Goal: Task Accomplishment & Management: Manage account settings

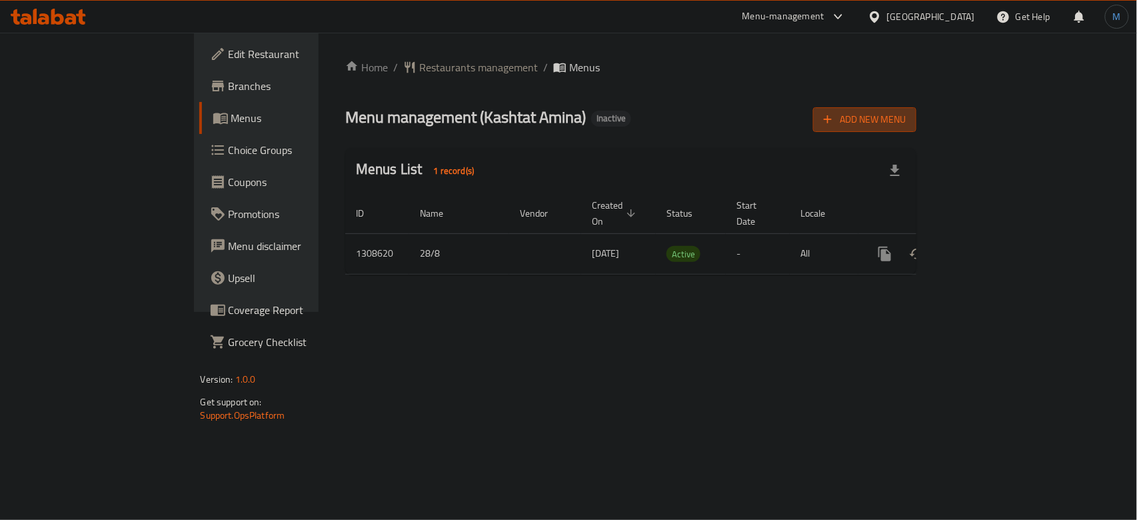
click at [906, 121] on span "Add New Menu" at bounding box center [865, 119] width 82 height 17
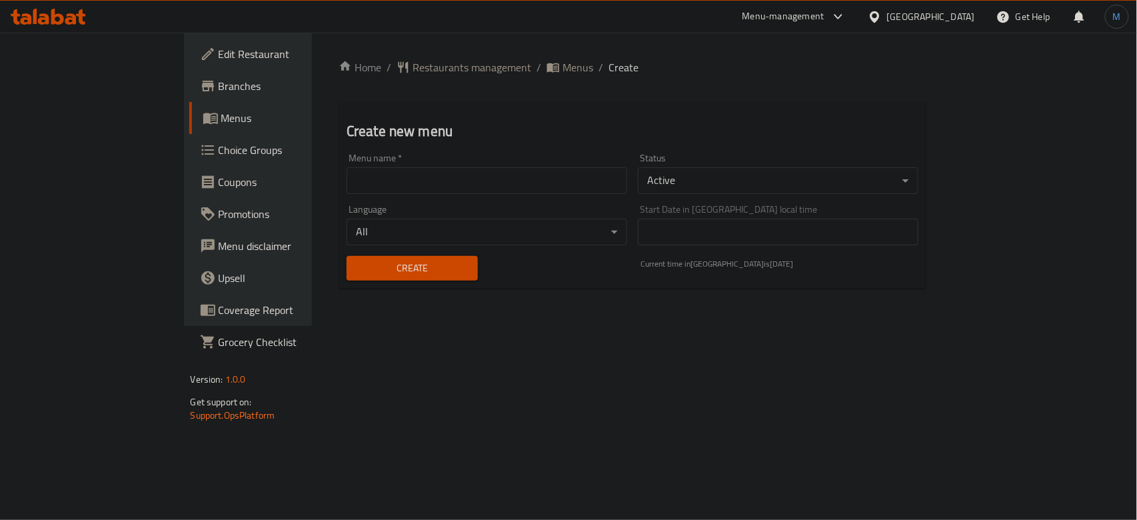
click at [432, 177] on input "text" at bounding box center [487, 180] width 281 height 27
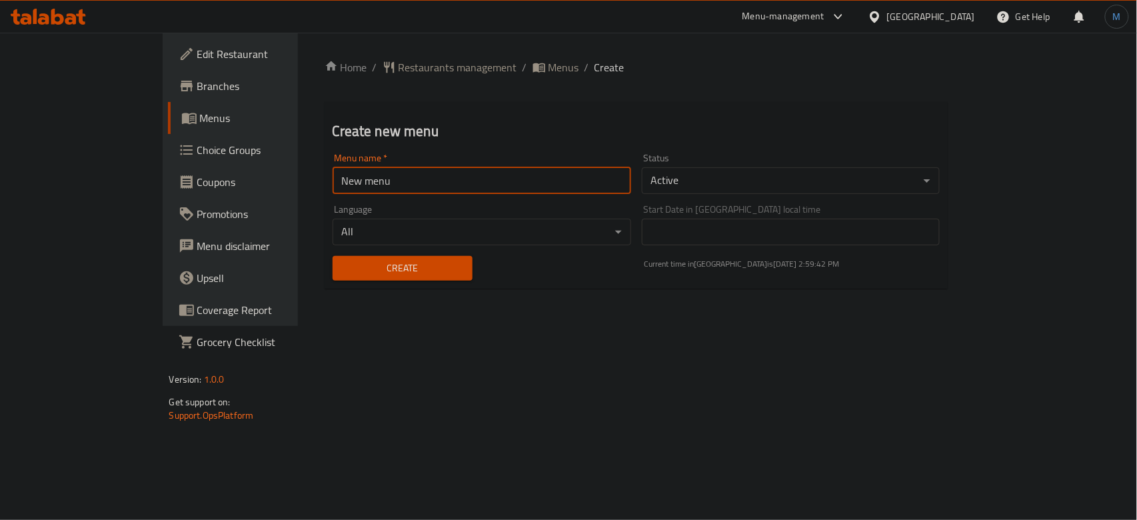
click at [375, 182] on input "New menu" at bounding box center [482, 180] width 299 height 27
type input "1"
click at [334, 249] on div "Create" at bounding box center [403, 268] width 156 height 41
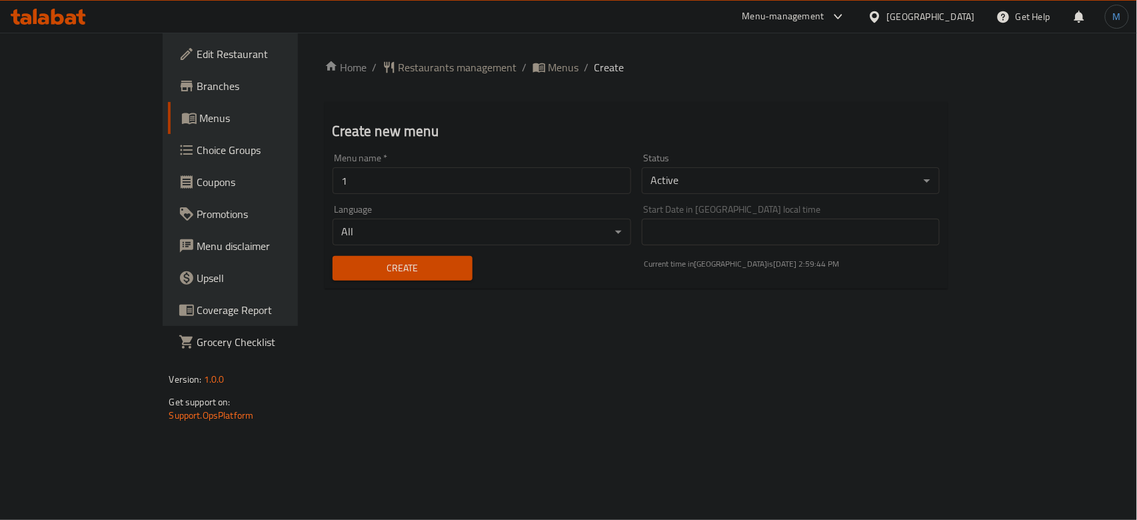
click at [343, 260] on span "Create" at bounding box center [402, 268] width 119 height 17
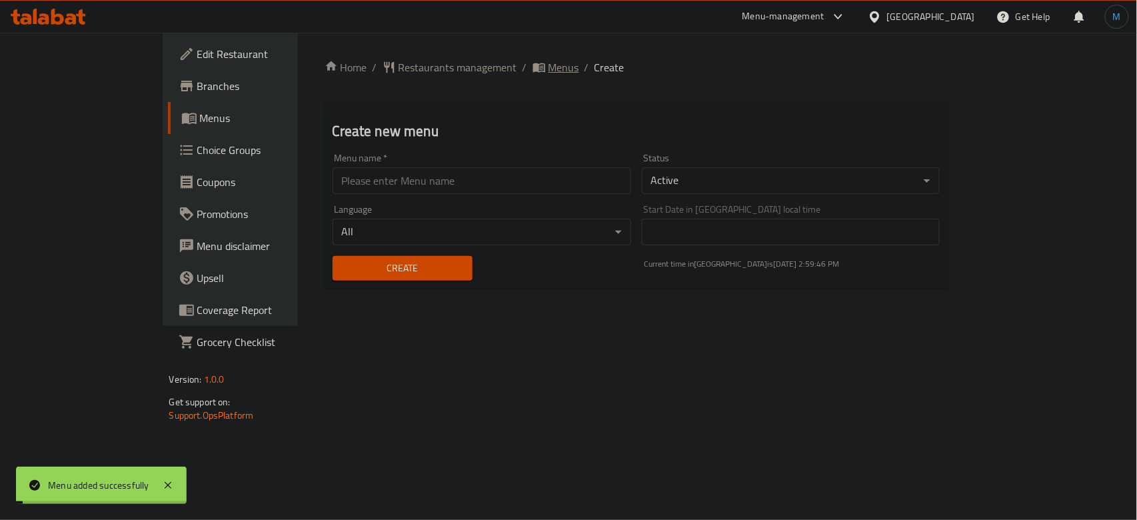
click at [548, 68] on span "Menus" at bounding box center [563, 67] width 31 height 16
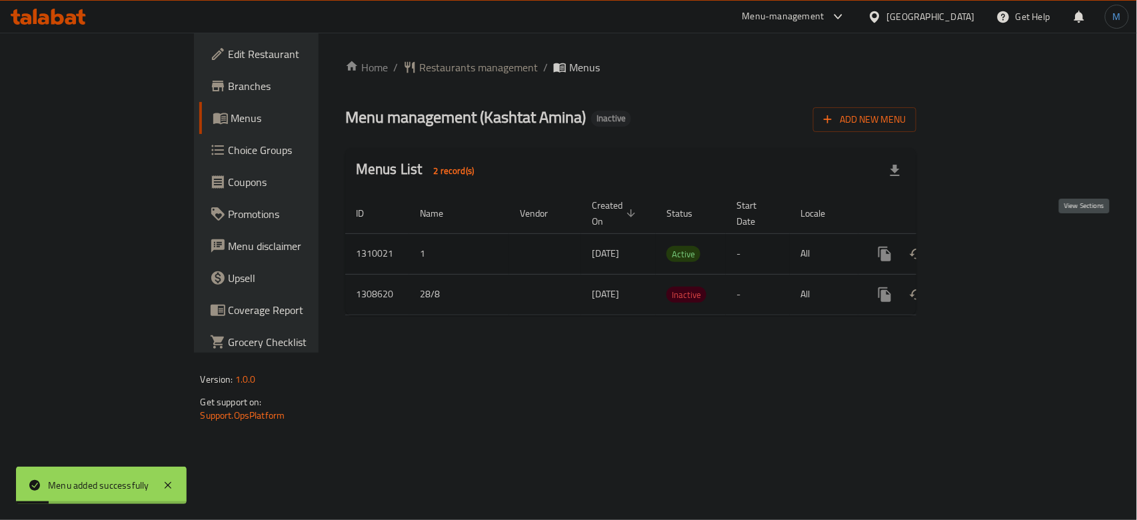
click at [989, 246] on icon "enhanced table" at bounding box center [981, 254] width 16 height 16
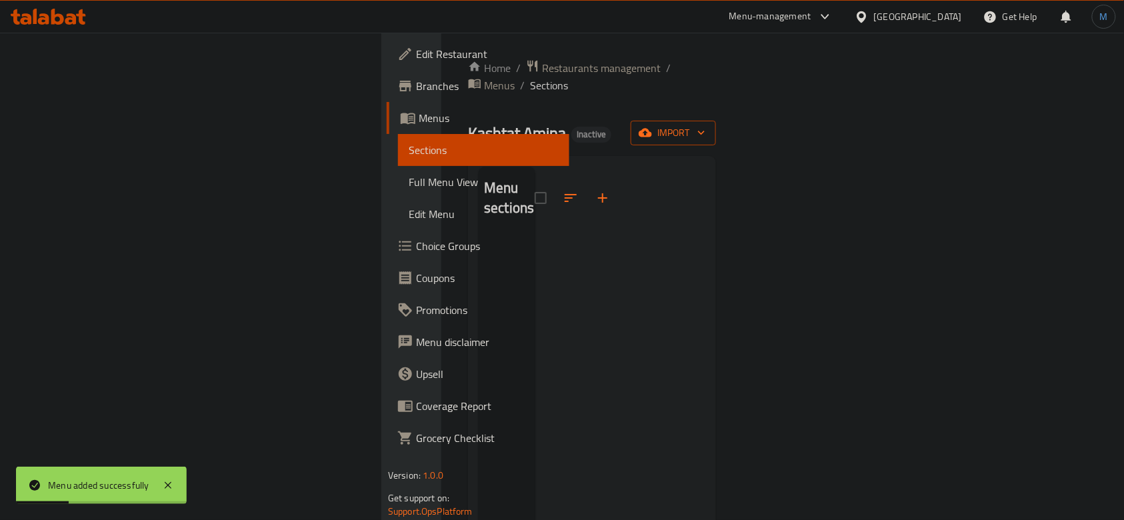
click at [705, 125] on span "import" at bounding box center [673, 133] width 64 height 17
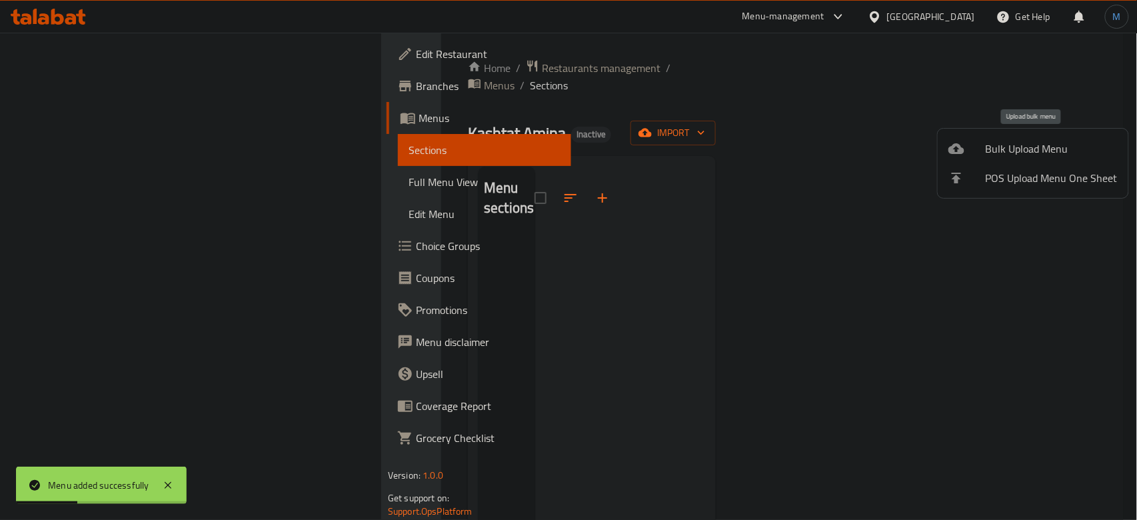
click at [1023, 149] on span "Bulk Upload Menu" at bounding box center [1052, 149] width 132 height 16
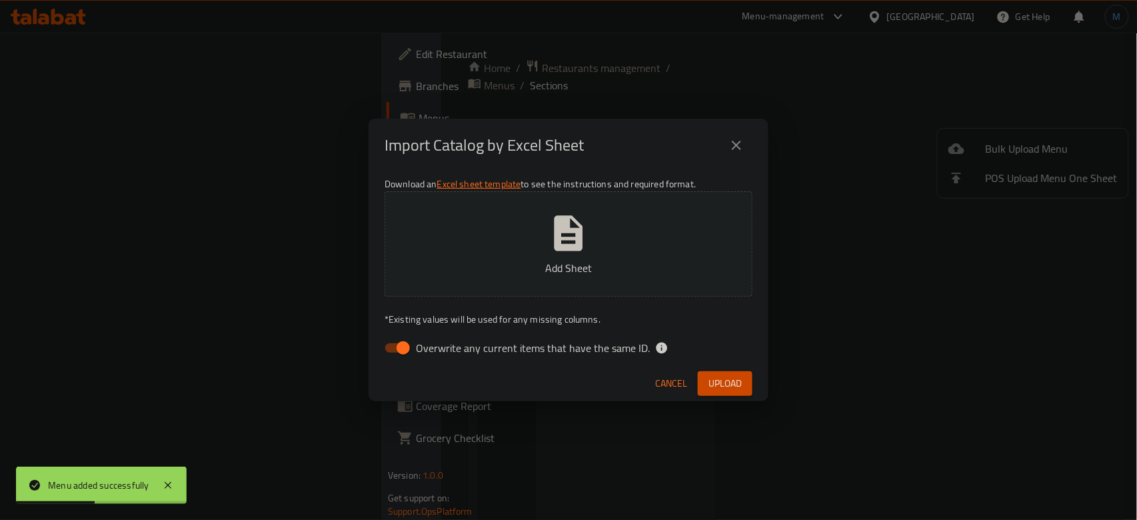
click at [550, 345] on span "Overwrite any current items that have the same ID." at bounding box center [533, 348] width 234 height 16
click at [441, 345] on input "Overwrite any current items that have the same ID." at bounding box center [403, 347] width 76 height 25
checkbox input "false"
click at [728, 393] on button "Upload" at bounding box center [725, 383] width 55 height 25
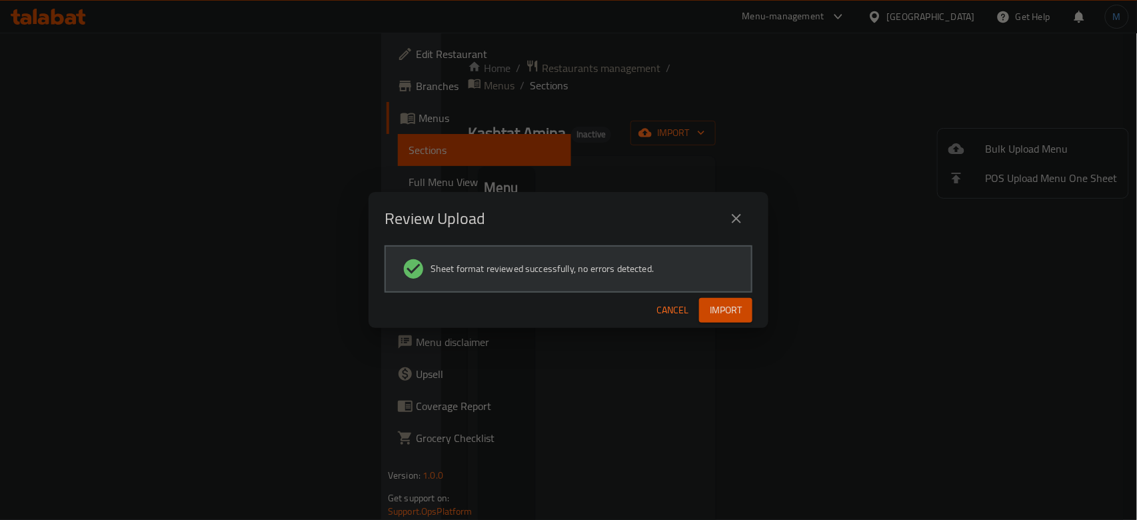
click at [724, 303] on span "Import" at bounding box center [726, 310] width 32 height 17
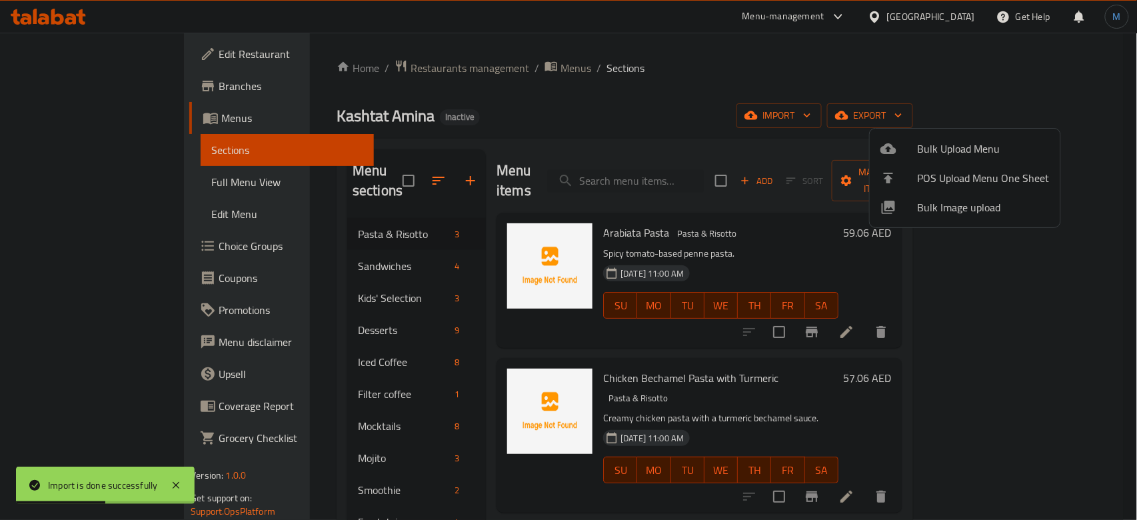
click at [333, 237] on div at bounding box center [568, 260] width 1137 height 520
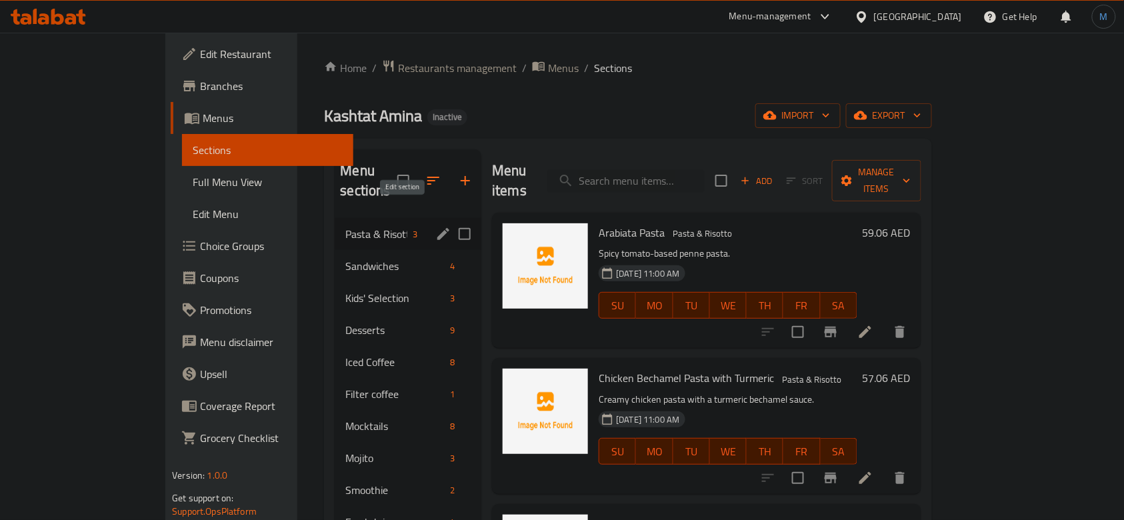
click at [435, 226] on icon "edit" at bounding box center [443, 234] width 16 height 16
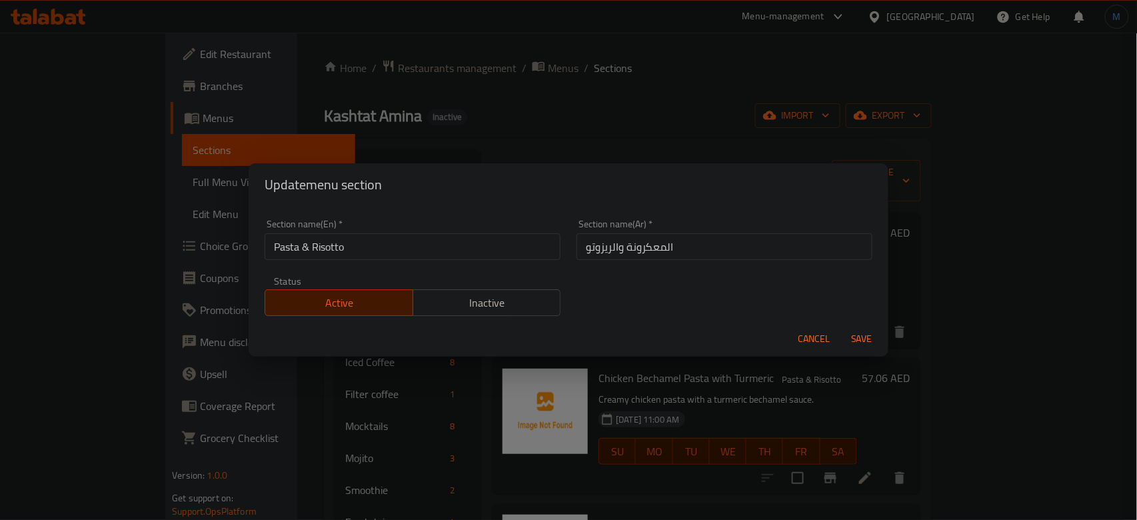
click at [309, 245] on input "Pasta & Risotto" at bounding box center [413, 246] width 296 height 27
type input "Pasta and Risotto"
click at [840, 327] on button "Save" at bounding box center [861, 339] width 43 height 25
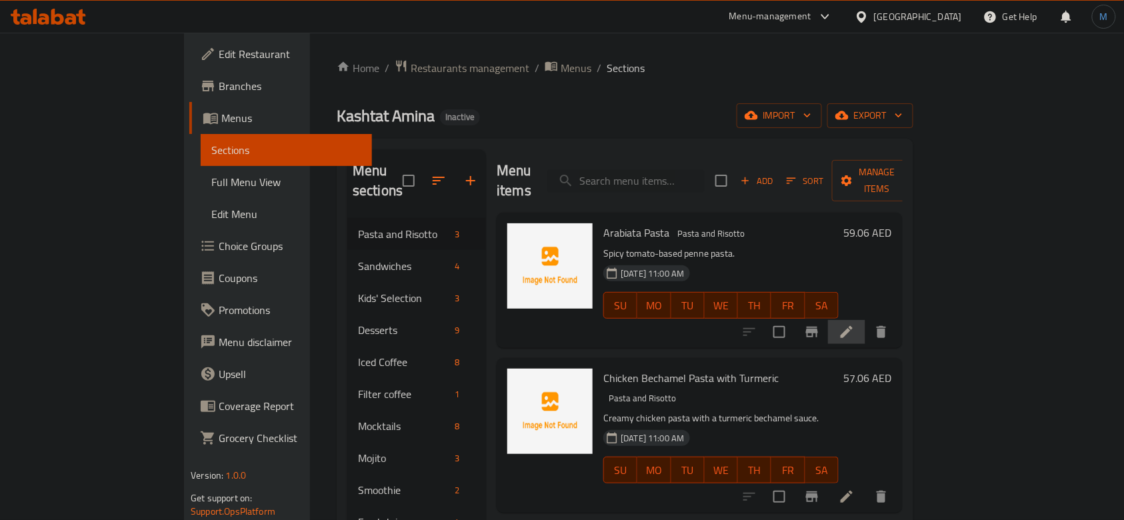
click at [865, 320] on li at bounding box center [846, 332] width 37 height 24
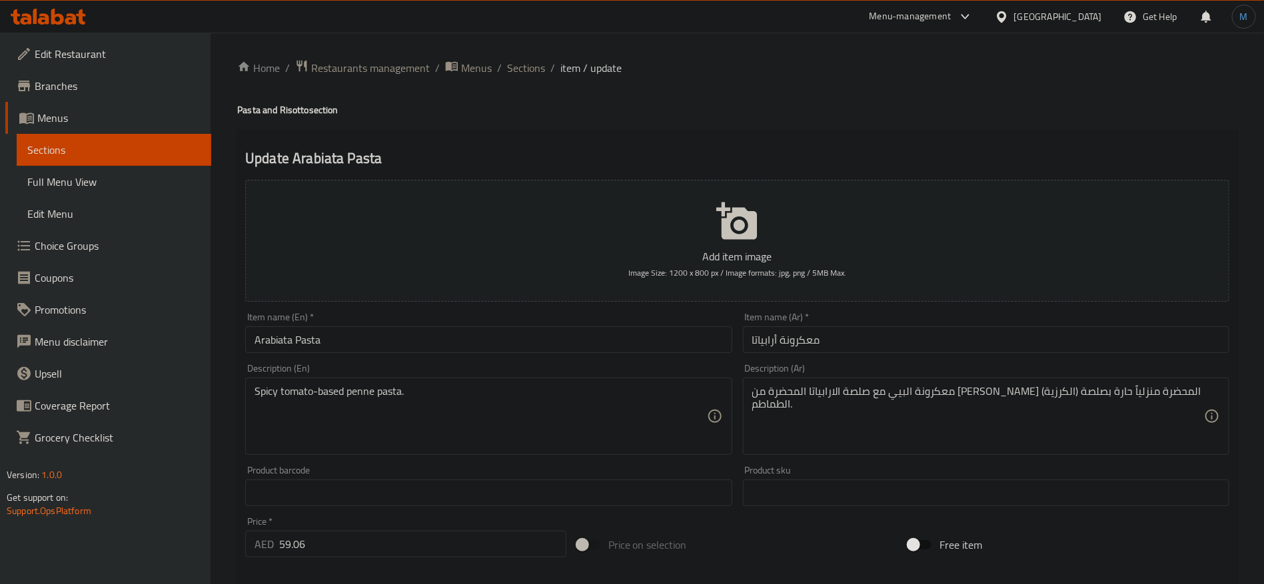
click at [524, 327] on input "Arabiata Pasta" at bounding box center [488, 340] width 486 height 27
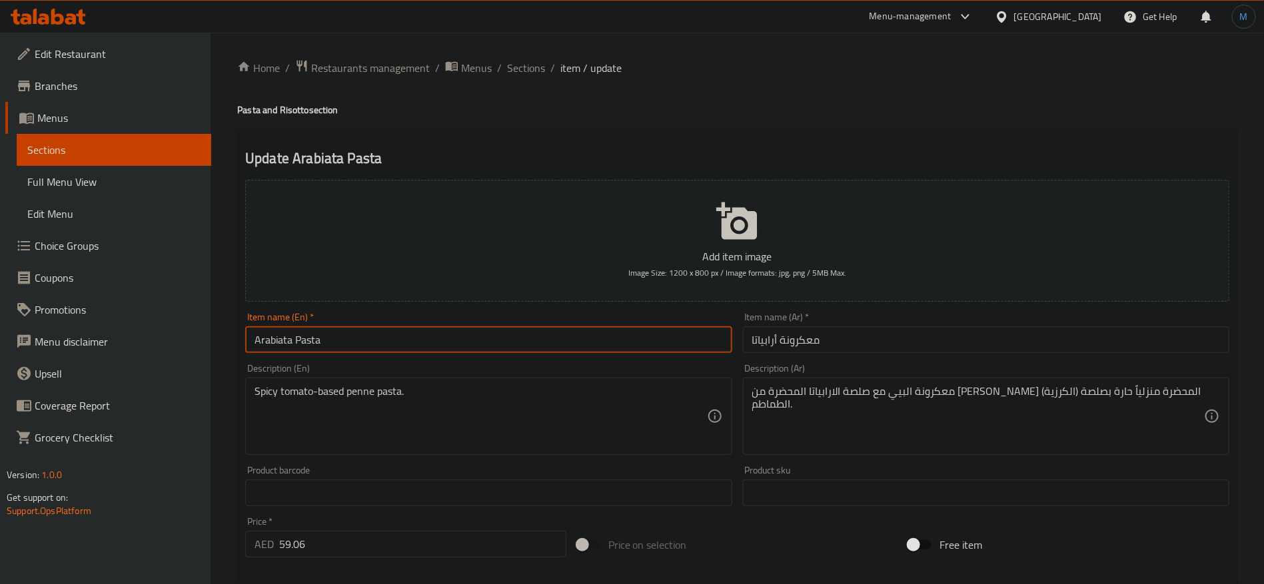
click at [269, 347] on input "Arabiata Pasta" at bounding box center [488, 340] width 486 height 27
paste input "rabbiata"
type input "Arrabbiata Pasta"
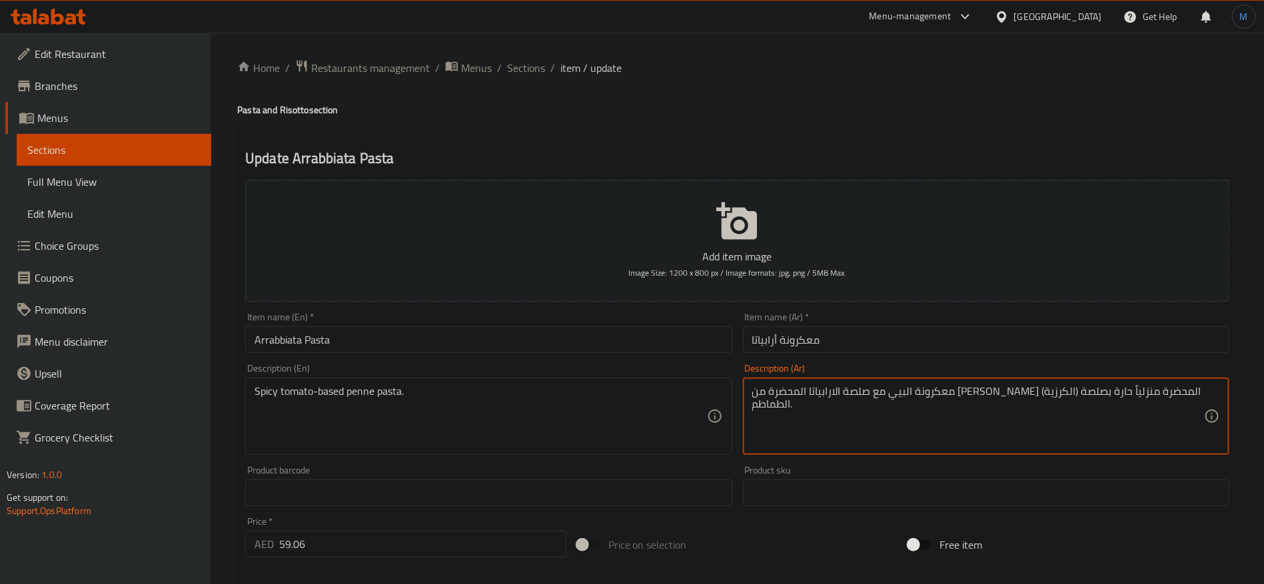
click at [1136, 397] on textarea "معكرونة البيي مع صلصة الارابياتا المحضرة من الطماط الصغير (الكرزية) المحضرة منز…" at bounding box center [978, 416] width 452 height 63
drag, startPoint x: 1172, startPoint y: 397, endPoint x: 1138, endPoint y: 400, distance: 34.1
click at [1136, 400] on textarea "معكرونة البيي مع صلصة الارابياتا المحضرة من الطماط الصغير (الكرزية) المحضرة منز…" at bounding box center [978, 416] width 452 height 63
paste textarea
paste textarea "يني مع صلصة الارابياتا المحضرة من الطماطم الصغيرة"
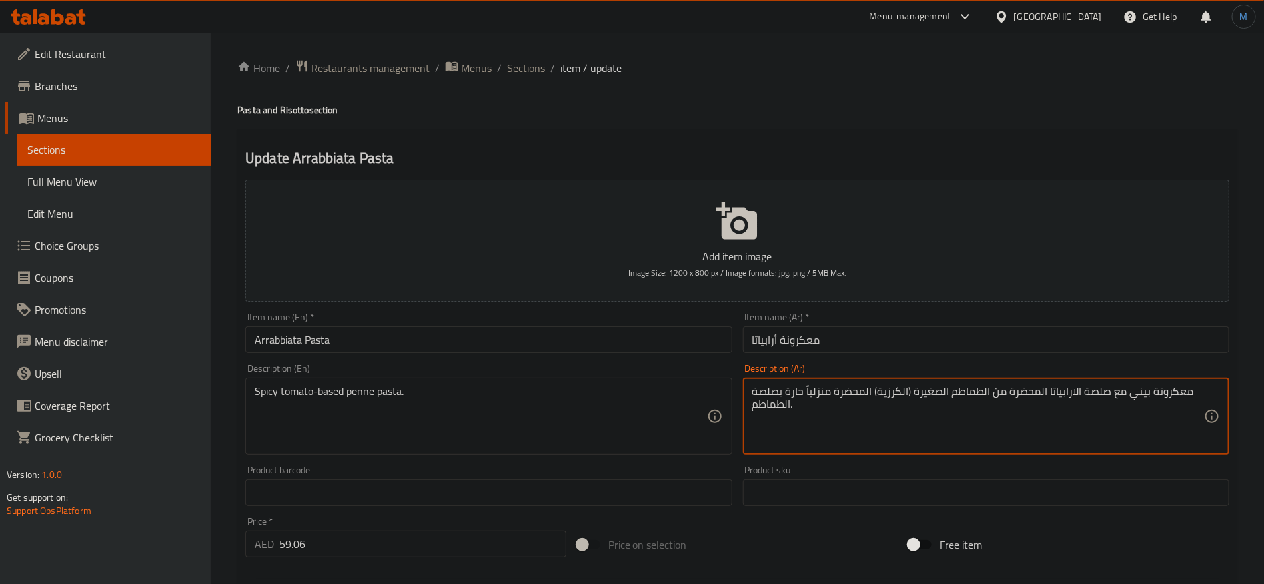
click at [908, 388] on textarea "معكرونة بيني مع صلصة الارابياتا المحضرة من الطماطم الصغيرة (الكرزية) المحضرة من…" at bounding box center [978, 416] width 452 height 63
type textarea "معكرونة بيني مع صلصة الارابياتا المحضرة من الطماطم الصغيرة الكرزية المحضرة منزل…"
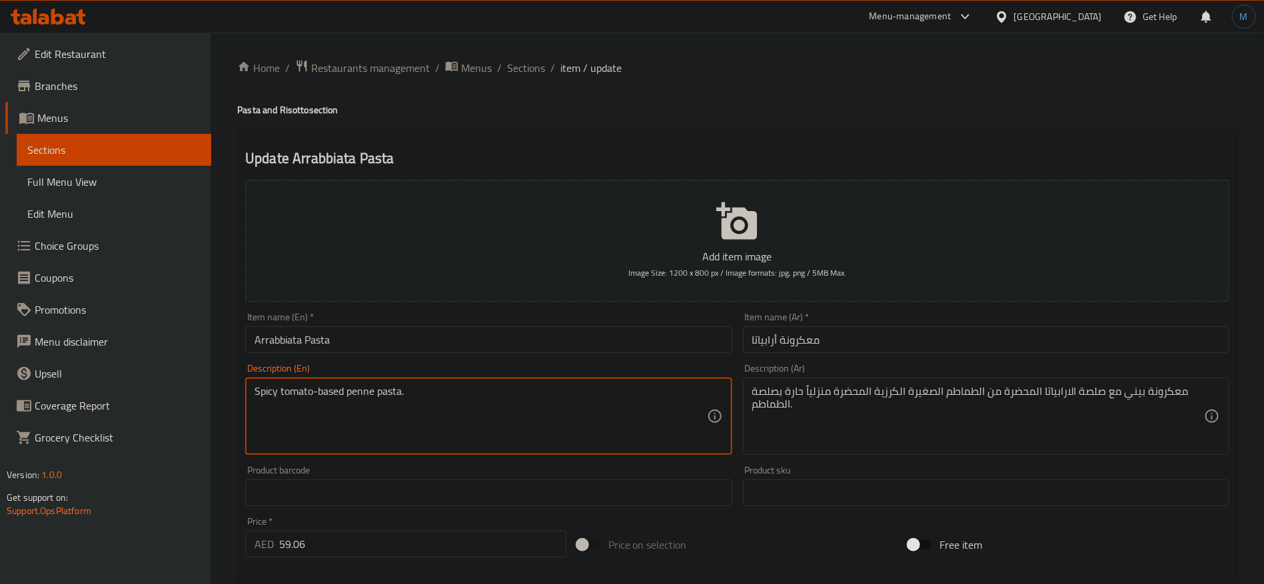
paste textarea "Penne pasta with arrabiata sauce made with homemade cherry tomatoes and spicy t…"
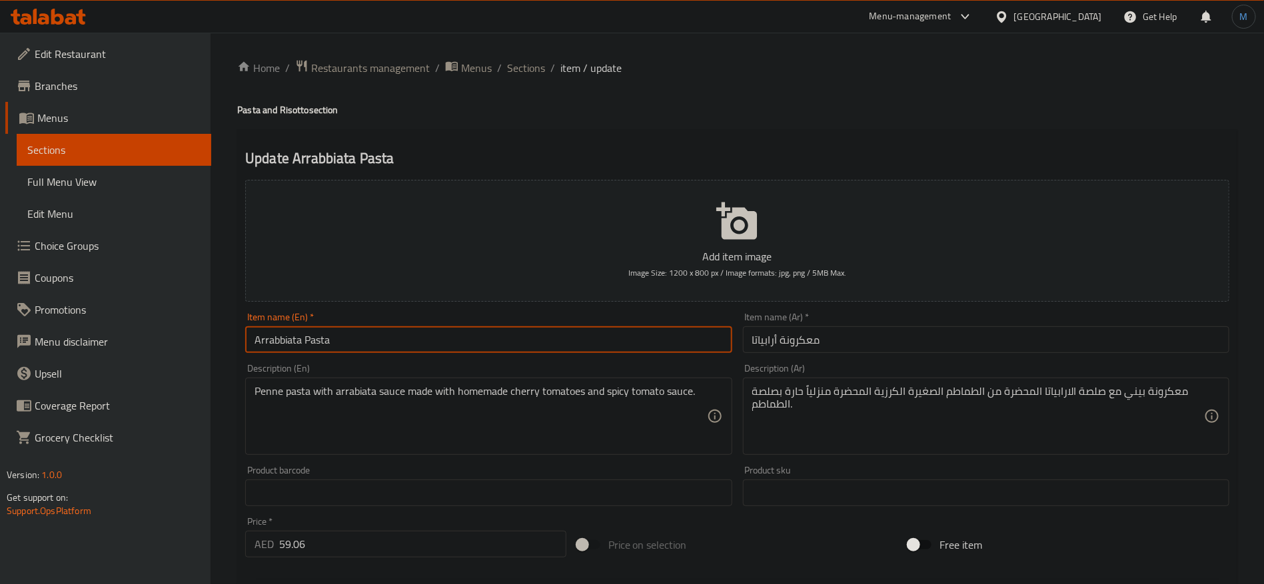
click at [283, 334] on input "Arrabbiata Pasta" at bounding box center [488, 340] width 486 height 27
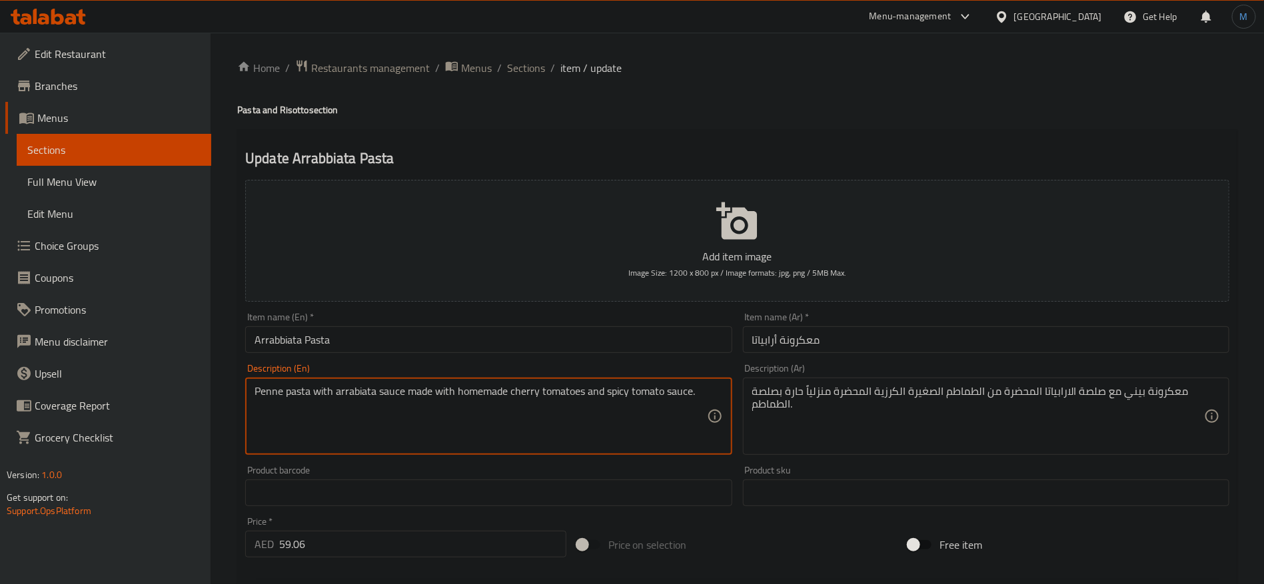
click at [369, 393] on textarea "Penne pasta with arrabiata sauce made with homemade cherry tomatoes and spicy t…" at bounding box center [481, 416] width 452 height 63
paste textarea "Arrabbiata"
type textarea "Penne pasta with Arrabbiata sauce made with homemade cherry tomatoes and spicy …"
click at [446, 358] on div "Item name (En)   * Arrabbiata Pasta Item name (En) *" at bounding box center [488, 332] width 497 height 51
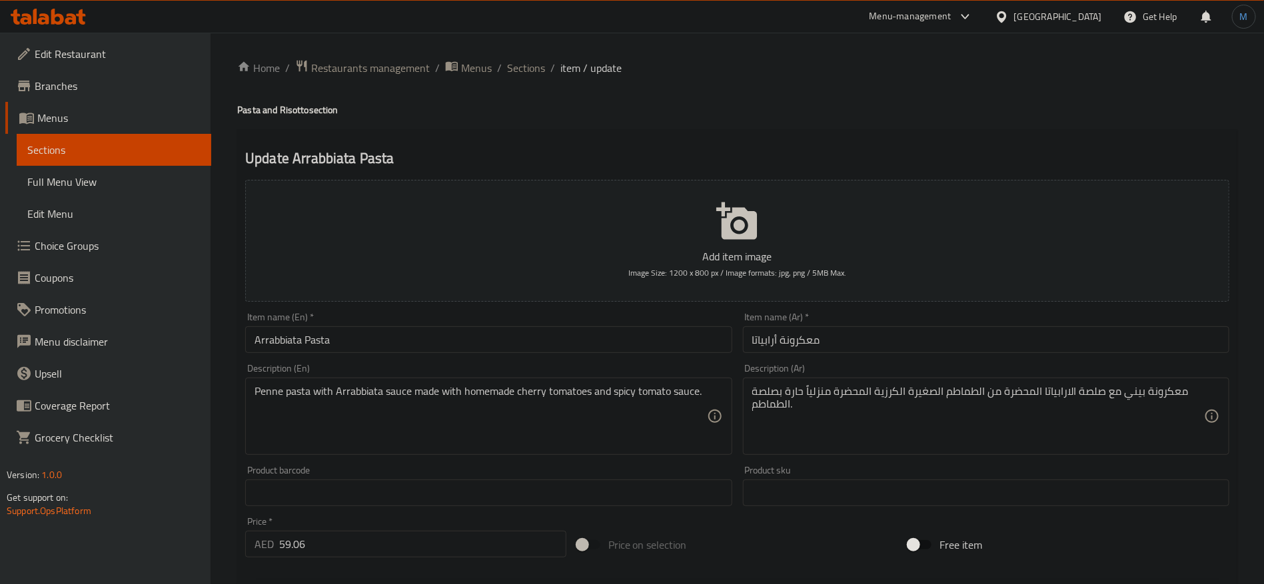
click at [446, 341] on input "Arrabbiata Pasta" at bounding box center [488, 340] width 486 height 27
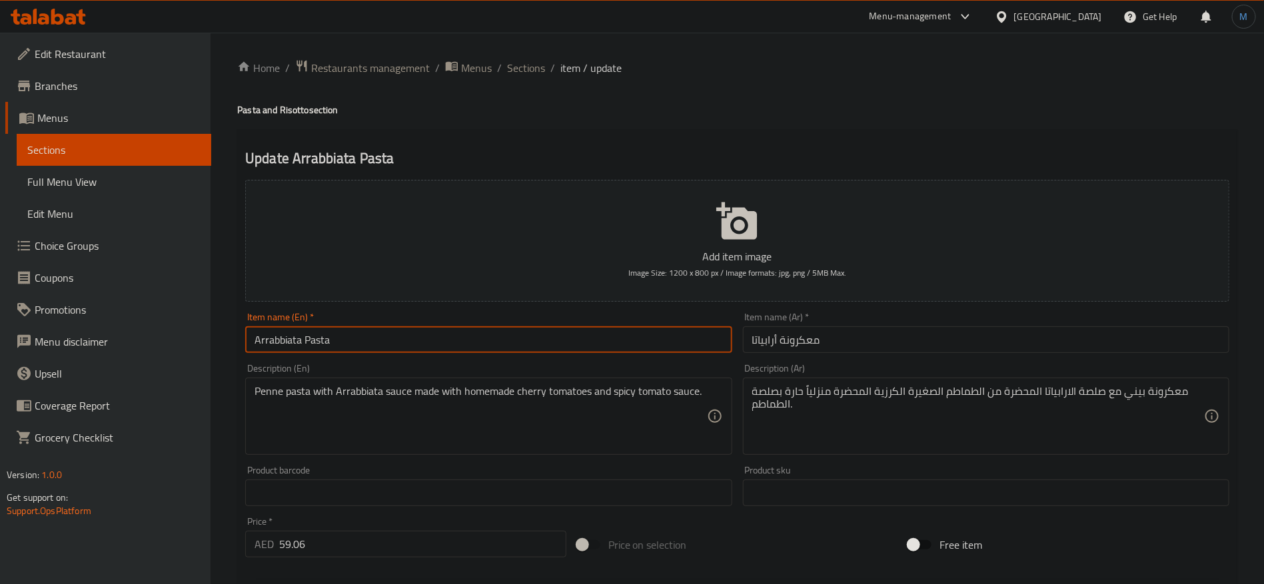
click at [542, 345] on input "Arrabbiata Pasta" at bounding box center [488, 340] width 486 height 27
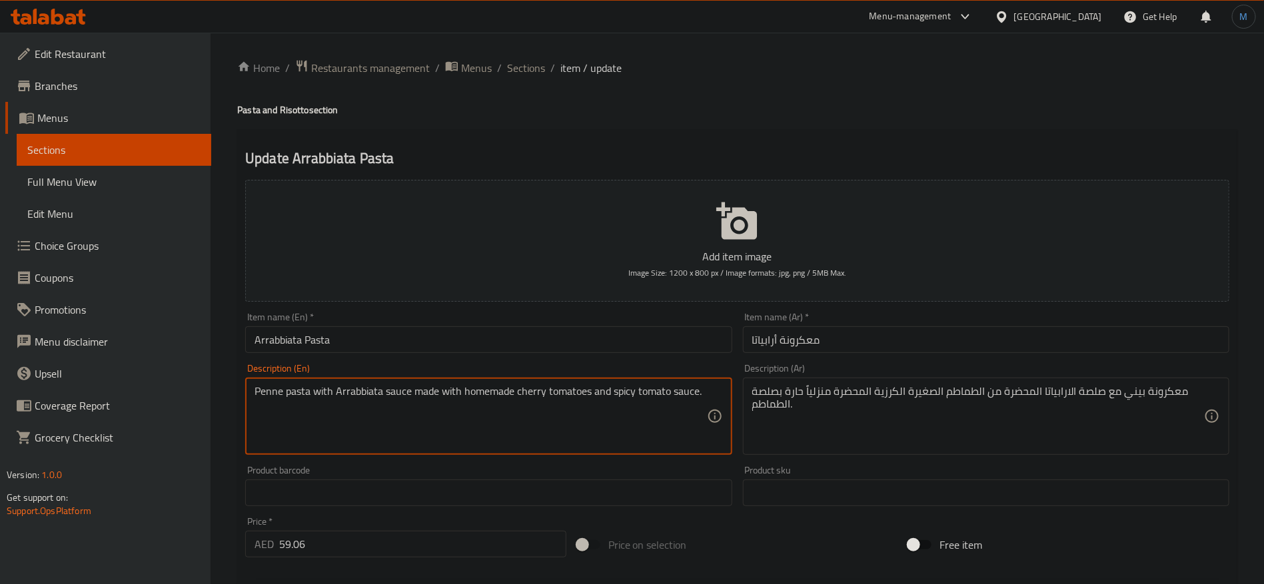
click at [383, 336] on input "Arrabbiata Pasta" at bounding box center [488, 340] width 486 height 27
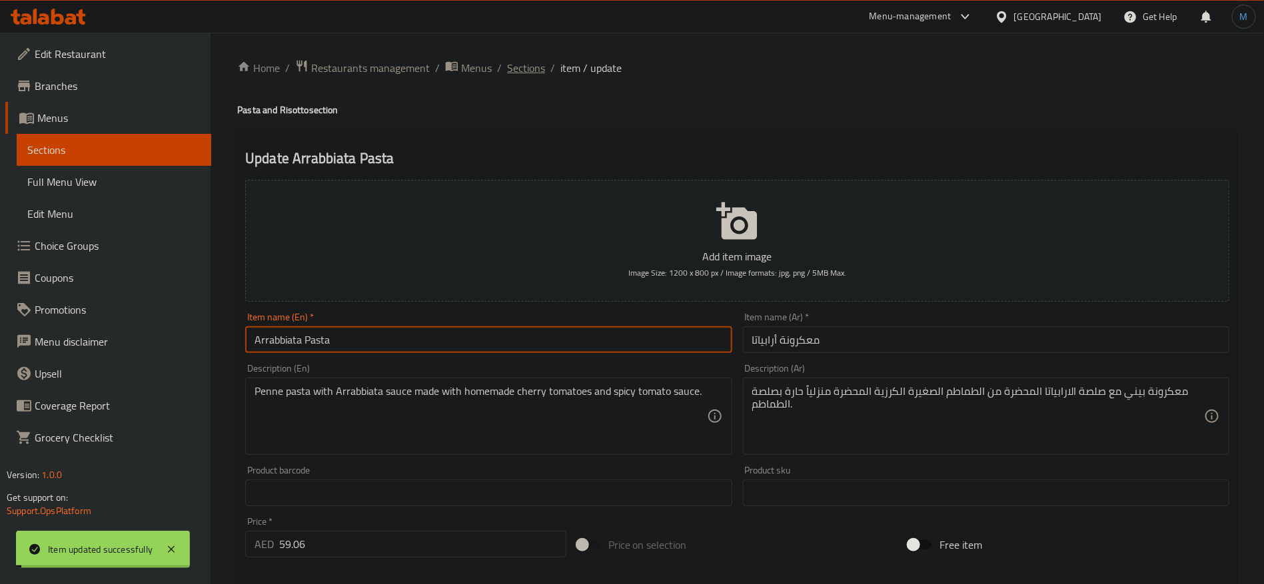
click at [537, 61] on span "Sections" at bounding box center [526, 68] width 38 height 16
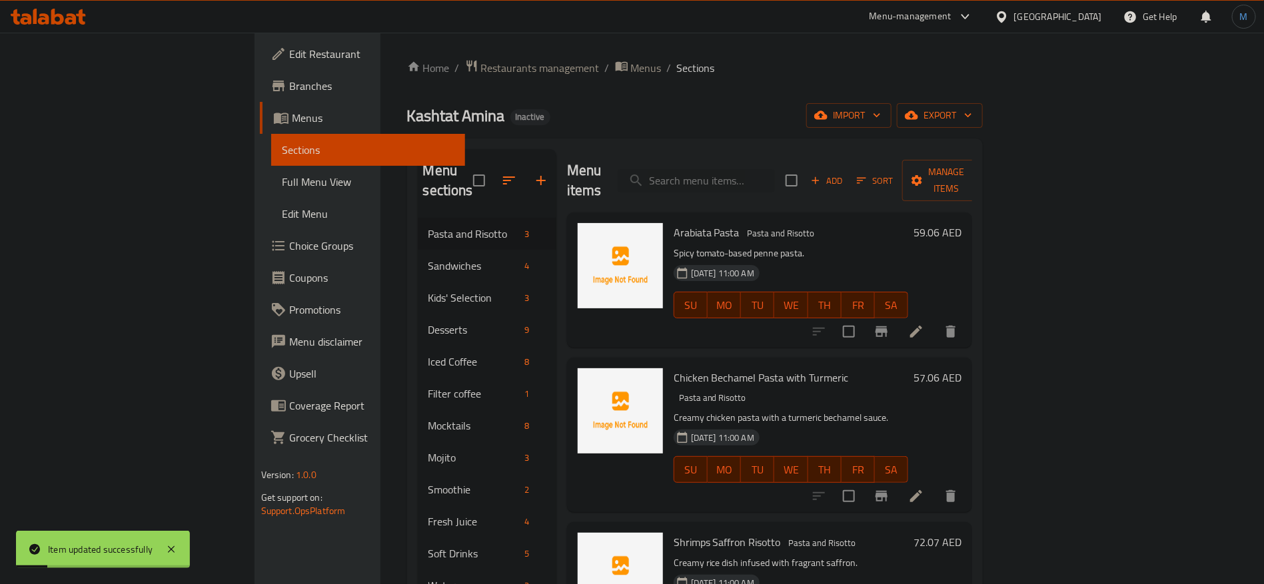
click at [935, 484] on li at bounding box center [916, 496] width 37 height 24
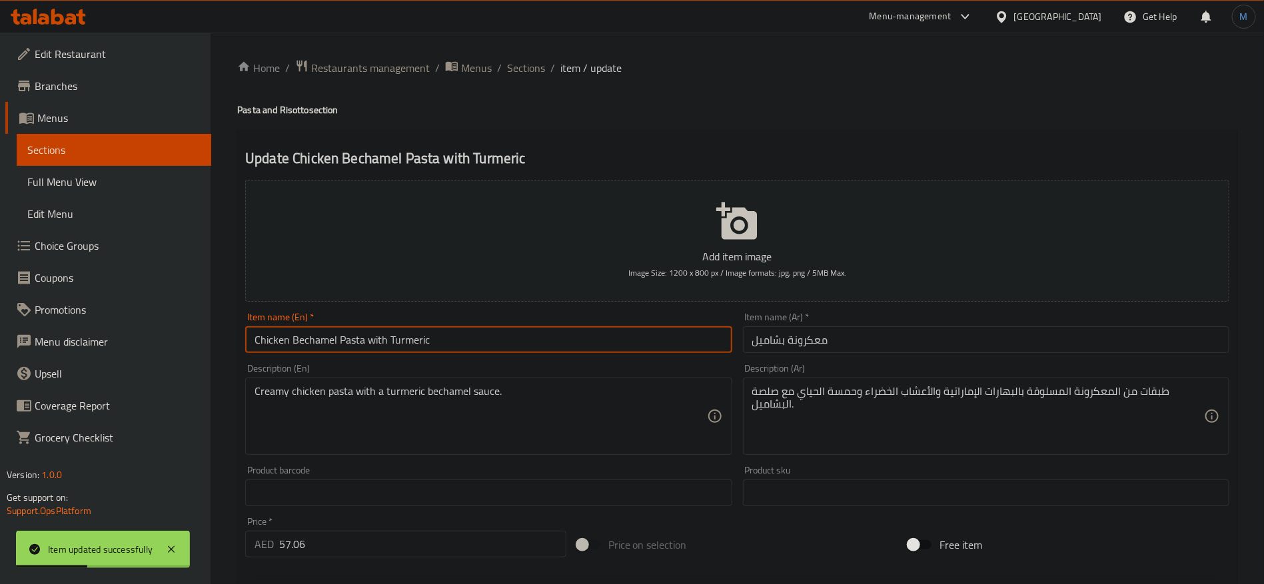
click at [606, 343] on input "Chicken Bechamel Pasta with Turmeric" at bounding box center [488, 340] width 486 height 27
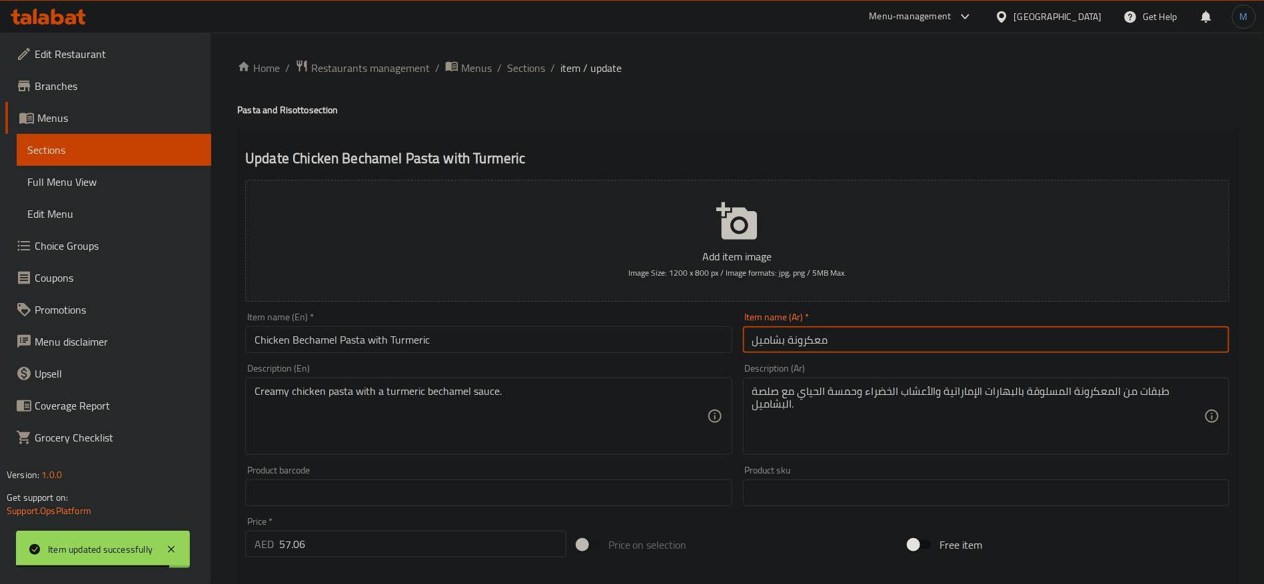
click at [898, 352] on input "معكرونة بشاميل" at bounding box center [986, 340] width 486 height 27
paste input "الدجاج مع الكركم"
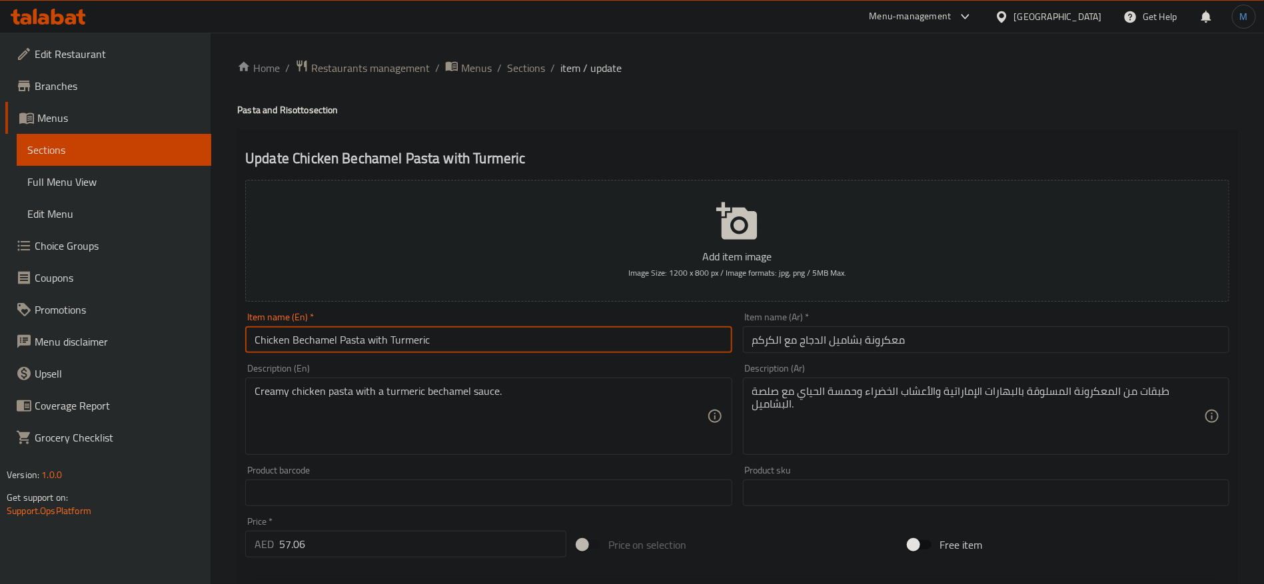
click at [391, 342] on input "Chicken Bechamel Pasta with Turmeric" at bounding box center [488, 340] width 486 height 27
click at [776, 348] on input "معكرونة بشاميل الدجاج مع الكركم" at bounding box center [986, 340] width 486 height 27
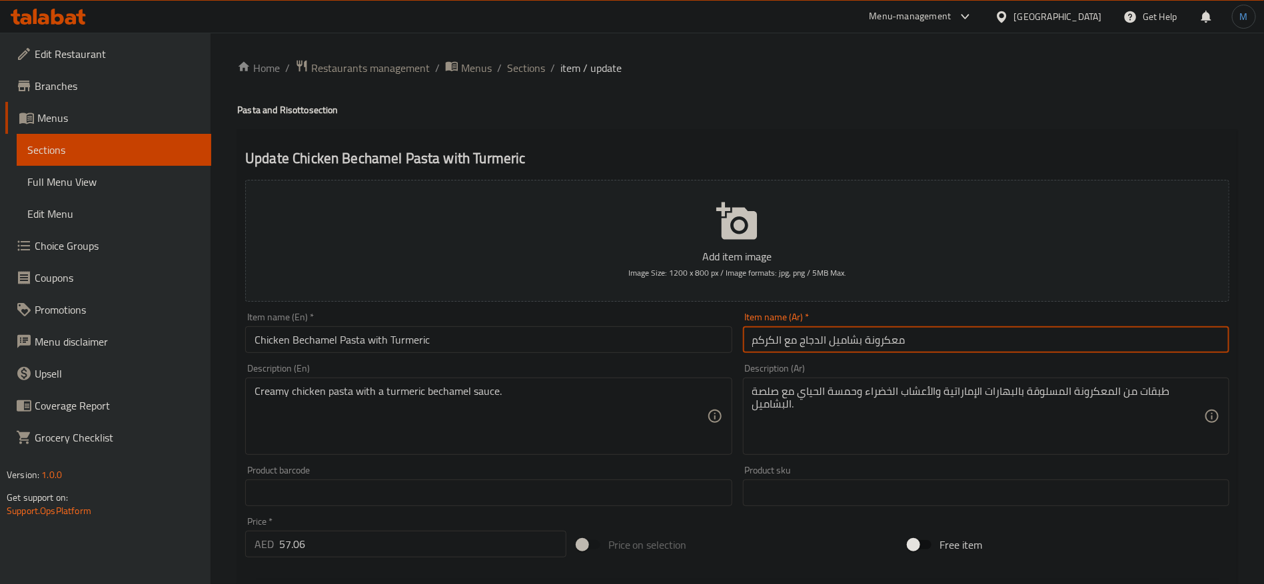
click at [776, 348] on input "معكرونة بشاميل الدجاج مع الكركم" at bounding box center [986, 340] width 486 height 27
paste input "كركم مطحون"
click at [787, 341] on input "معكرونة بشاميل الدجاج مع الكركم مطحون" at bounding box center [986, 340] width 486 height 27
type input "معكرونة بشاميل الدجاج مع الكركم المطحون"
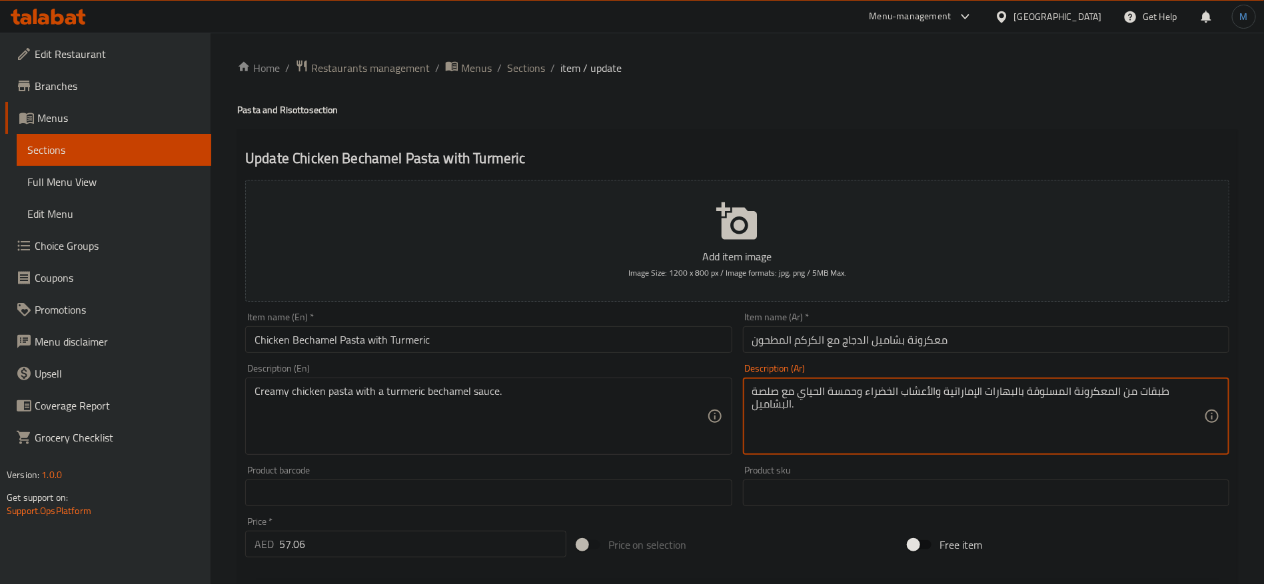
click at [853, 399] on textarea "طبقات من المعكرونة المسلوقة بالبهارات الإماراتية والأعشاب الخضراء وحمسة الحياي …" at bounding box center [978, 416] width 452 height 63
click at [961, 414] on textarea "طبقات من المعكرونة المسلوقة بالبهارات الإماراتية والأعشاب الخضراء وحمسة الحياي …" at bounding box center [978, 416] width 452 height 63
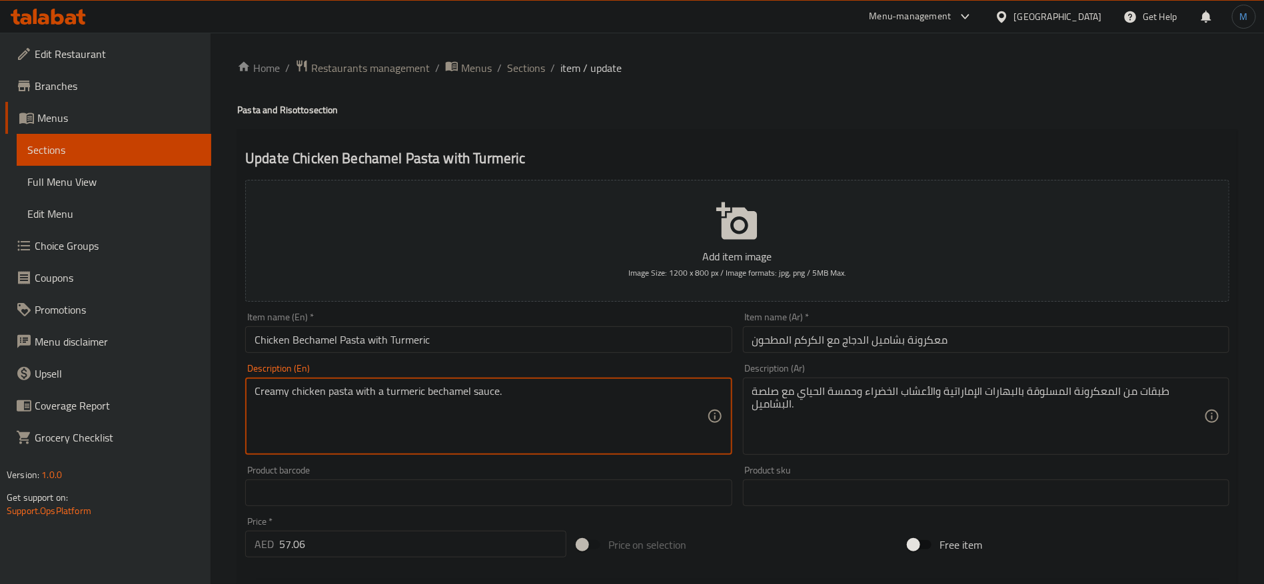
paste textarea "Layers of pasta cooked with Emirati spices, green herbs, and hummus with bé"
click at [337, 337] on input "Chicken Bechamel Pasta with Turmeric" at bounding box center [488, 340] width 486 height 27
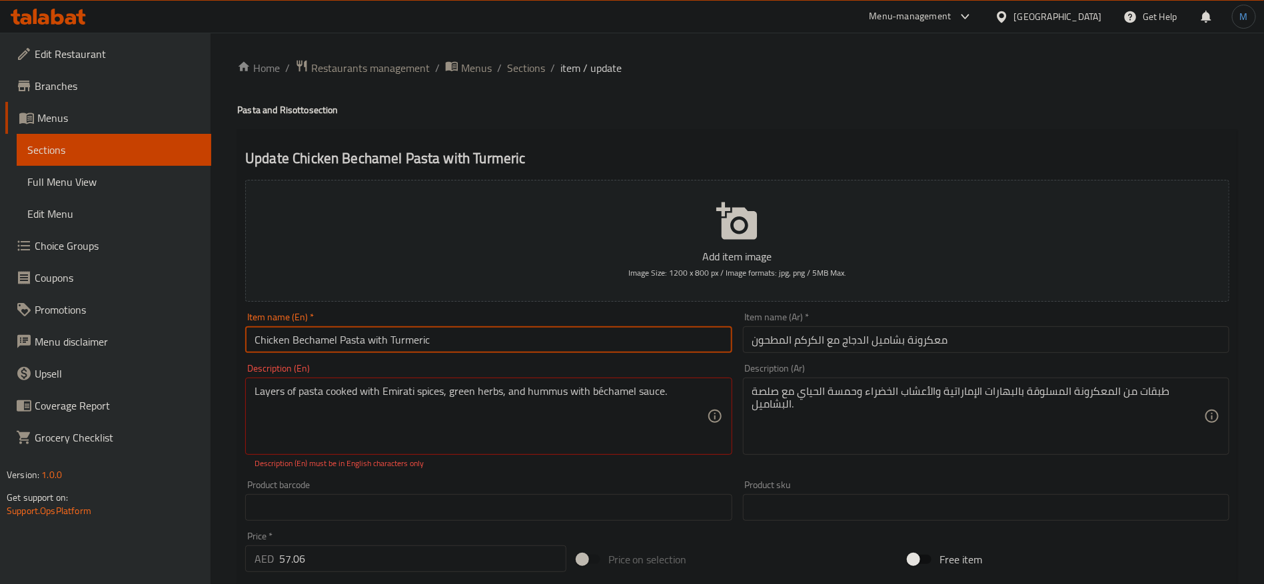
click at [326, 335] on input "Chicken Bechamel Pasta with Turmeric" at bounding box center [488, 340] width 486 height 27
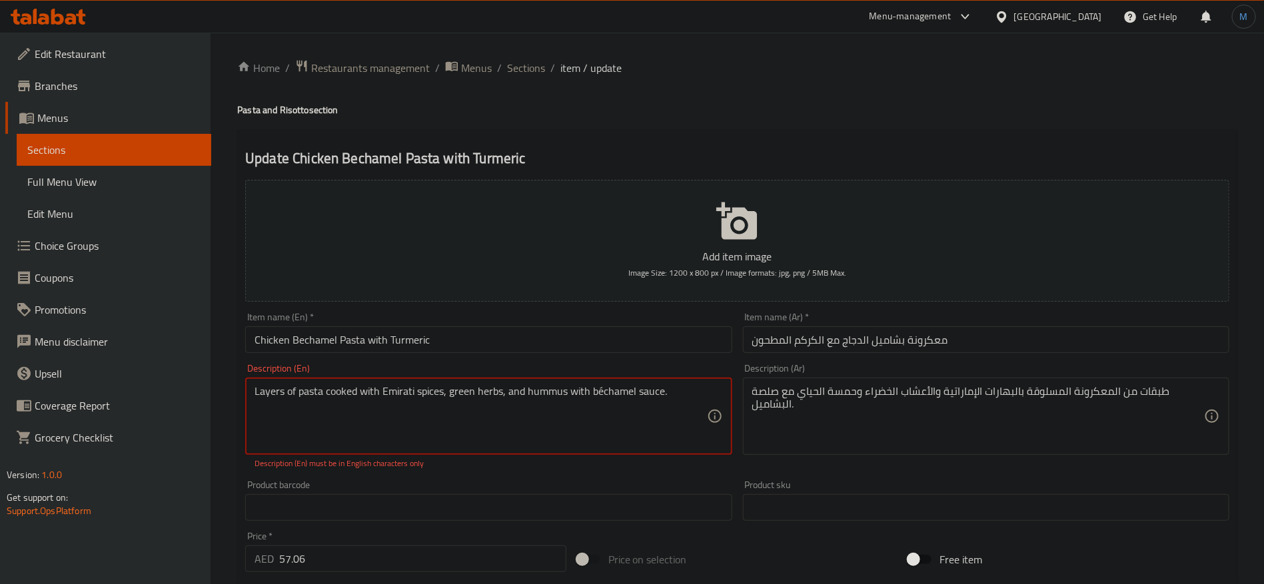
click at [628, 389] on textarea "Layers of pasta cooked with Emirati spices, green herbs, and hummus with bécham…" at bounding box center [481, 416] width 452 height 63
paste textarea "Be"
click at [655, 327] on input "Chicken Bechamel Pasta with Turmeric" at bounding box center [488, 340] width 486 height 27
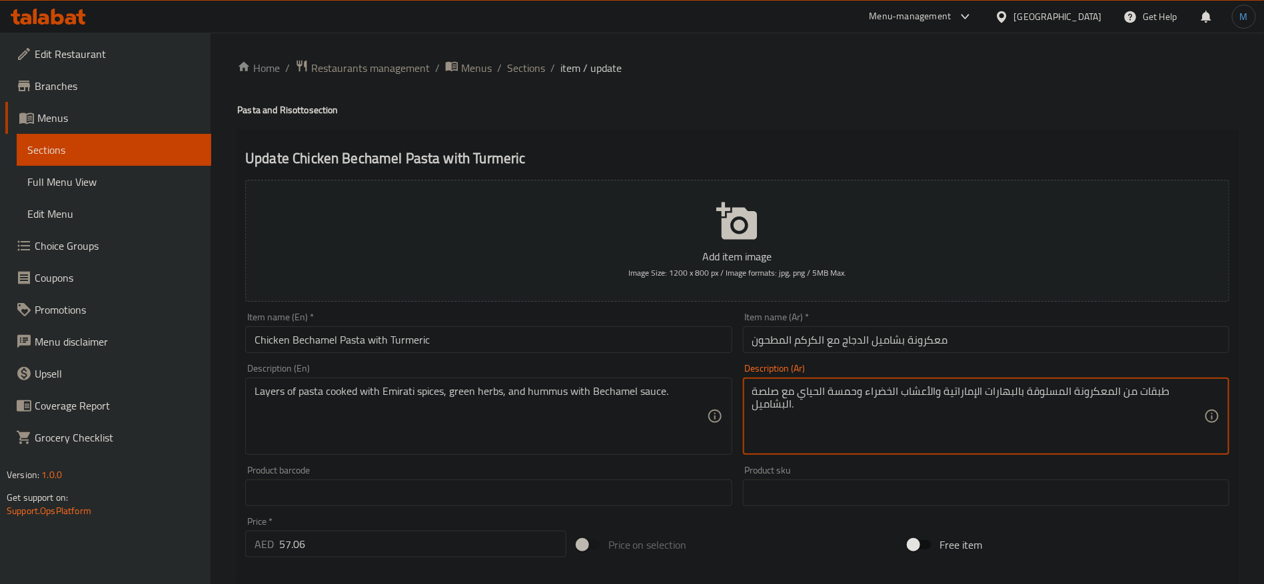
drag, startPoint x: 1093, startPoint y: 394, endPoint x: 1062, endPoint y: 395, distance: 31.3
click at [1062, 395] on textarea "طبقات من المعكرونة المسلوقة بالبهارات الإماراتية والأعشاب الخضراء وحمسة الحياي …" at bounding box center [978, 416] width 452 height 63
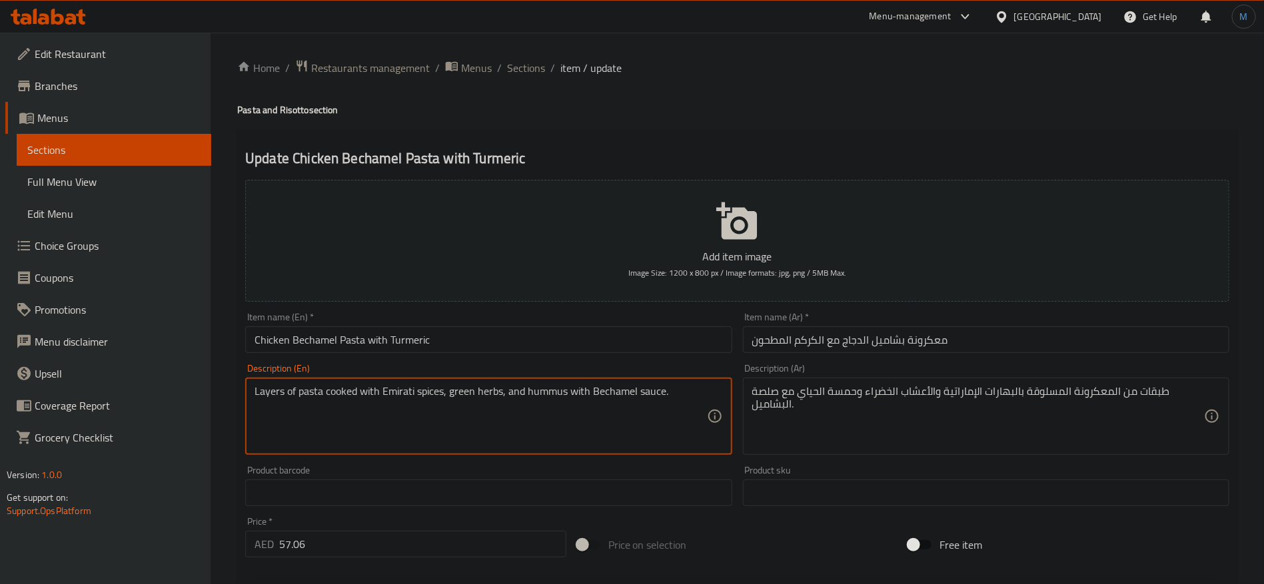
click at [308, 387] on textarea "Layers of pasta cooked with Emirati spices, green herbs, and hummus with Becham…" at bounding box center [481, 416] width 452 height 63
paste textarea "boiled pasta"
click at [380, 391] on textarea "Layers of boiled pasta cooked with Emirati spices, green herbs, and hummus with…" at bounding box center [481, 416] width 452 height 63
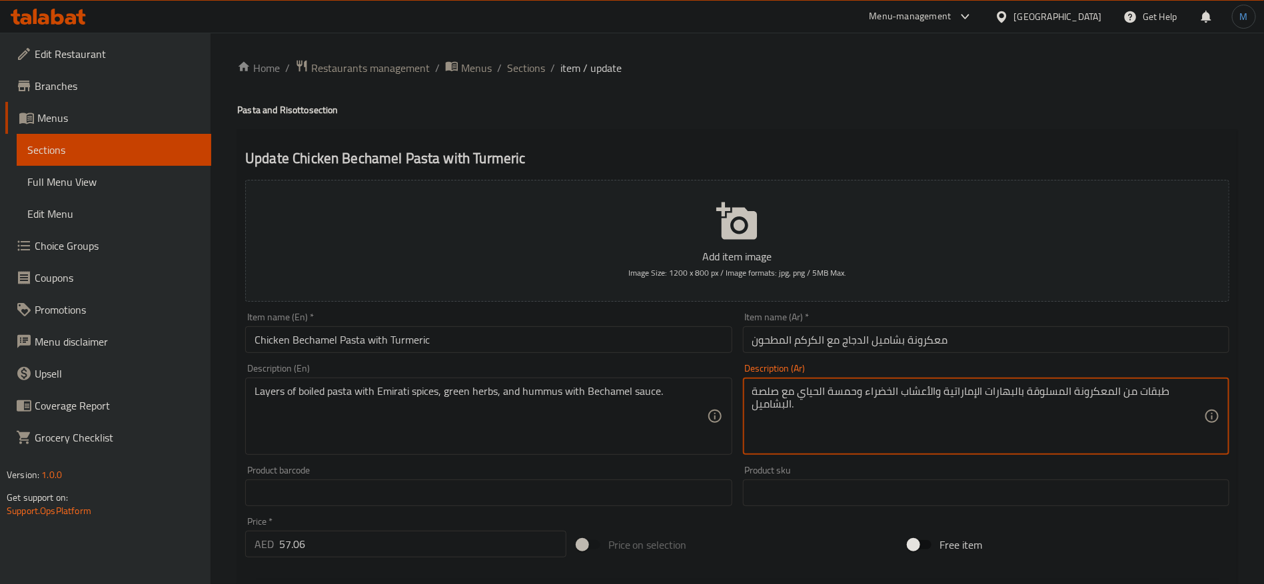
drag, startPoint x: 838, startPoint y: 391, endPoint x: 818, endPoint y: 397, distance: 20.2
click at [818, 397] on textarea "طبقات من المعكرونة المسلوقة بالبهارات الإماراتية والأعشاب الخضراء وحمسة الحياي …" at bounding box center [978, 416] width 452 height 63
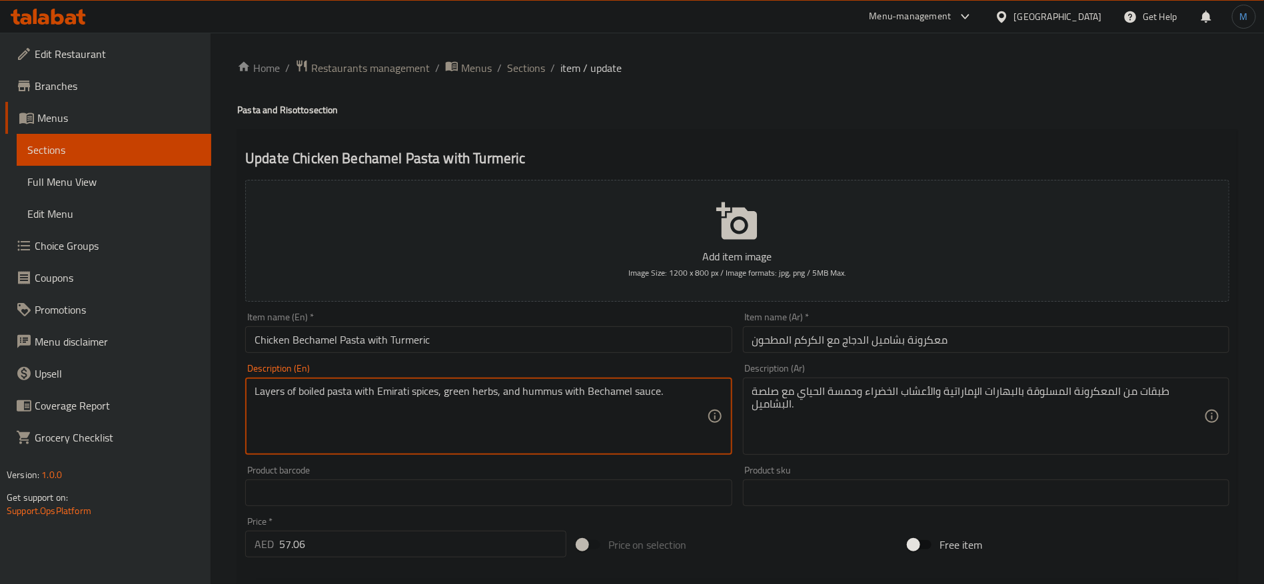
click at [532, 396] on textarea "Layers of boiled pasta with Emirati spices, green herbs, and hummus with Becham…" at bounding box center [481, 416] width 452 height 63
paste textarea "Hamsa"
type textarea "Layers of boiled pasta with Emirati spices, green herbs, and Hamsa with Bechame…"
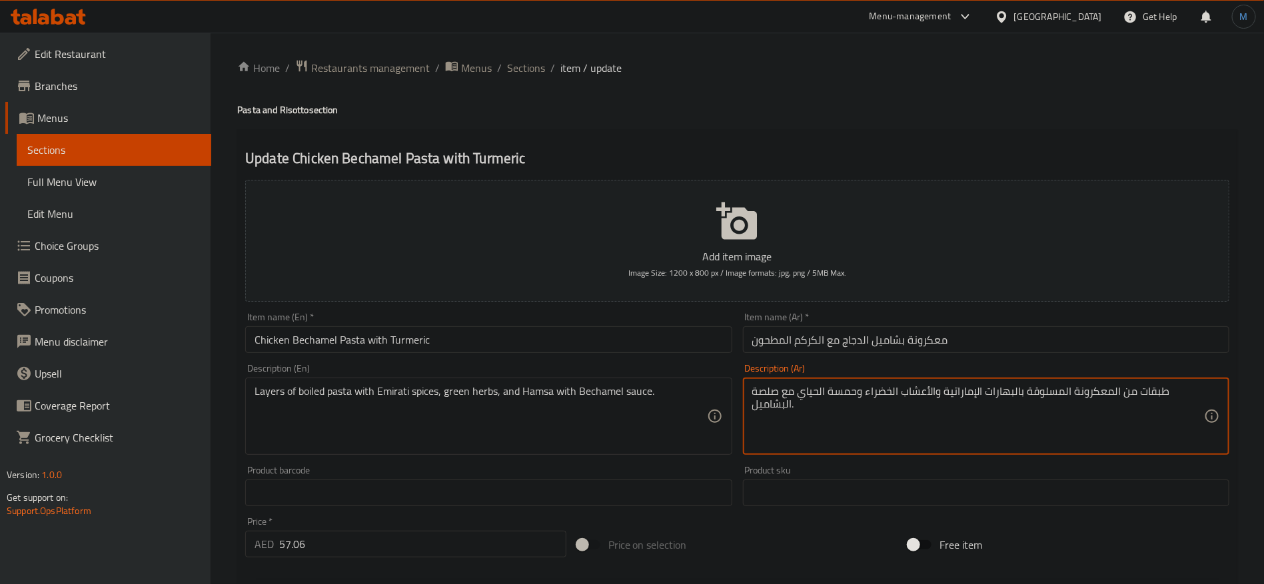
click at [817, 392] on textarea "طبقات من المعكرونة المسلوقة بالبهارات الإماراتية والأعشاب الخضراء وحمسة الحياي …" at bounding box center [978, 416] width 452 height 63
paste textarea "alhayay"
type textarea "طبقات من المعكرونة المسلوقة بالبهارات الإماراتية والأعشاب الخضراء وحمسة الحياي …"
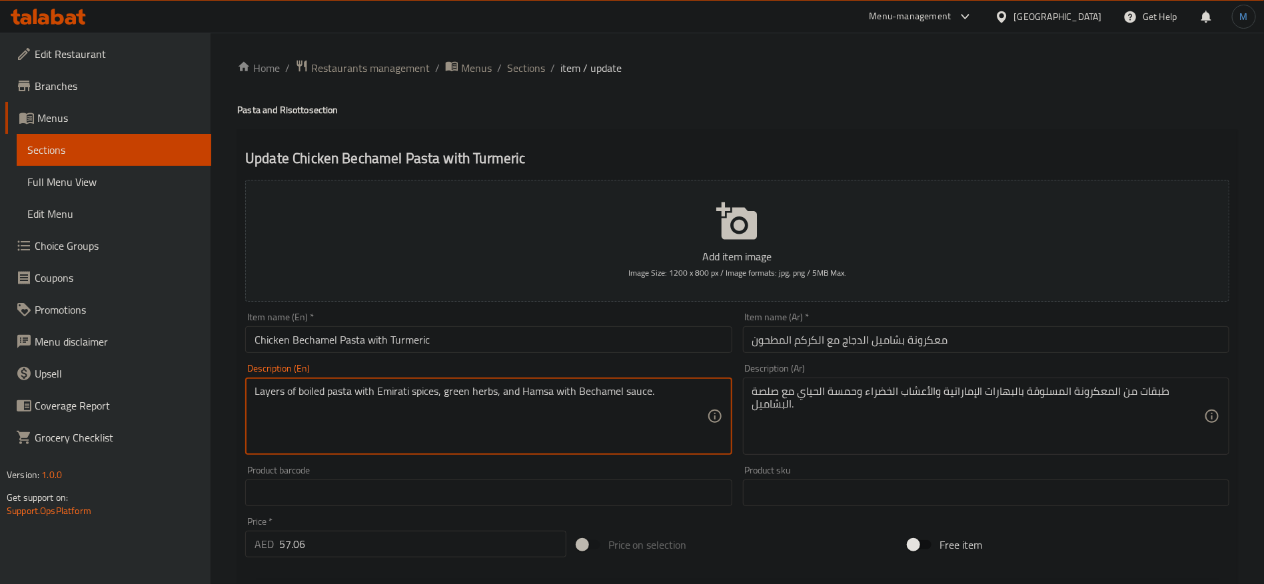
paste textarea "alhayay"
type textarea "Layers of boiled pasta with Emirati spices, green herbs, and alhayay Hamsa with…"
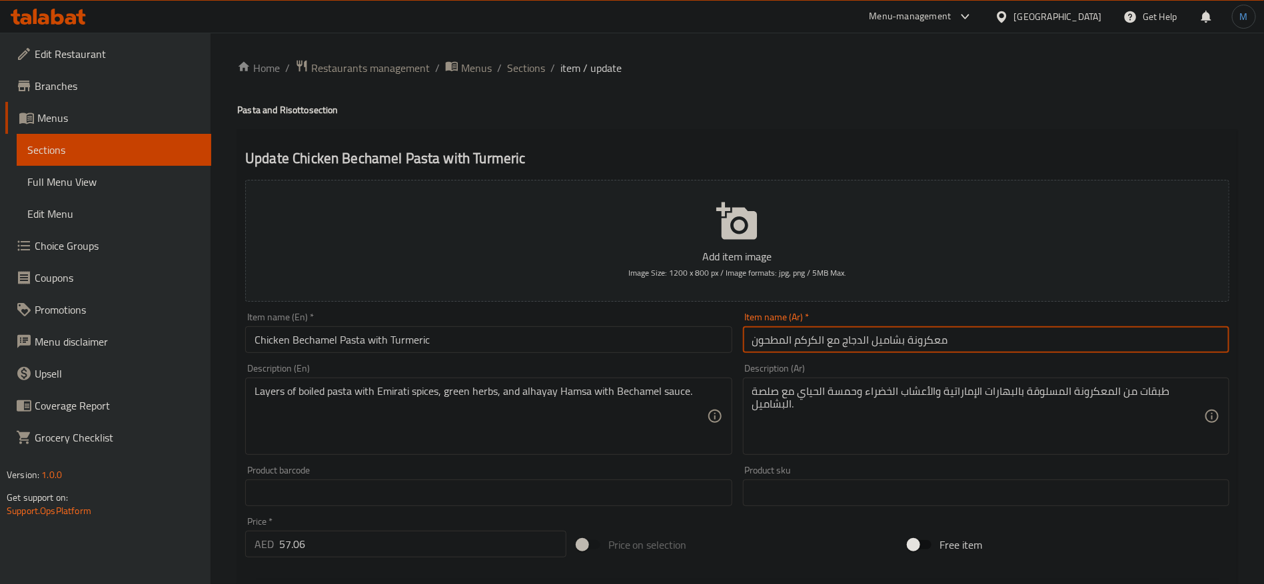
click at [899, 336] on input "معكرونة بشاميل الدجاج مع الكركم المطحون" at bounding box center [986, 340] width 486 height 27
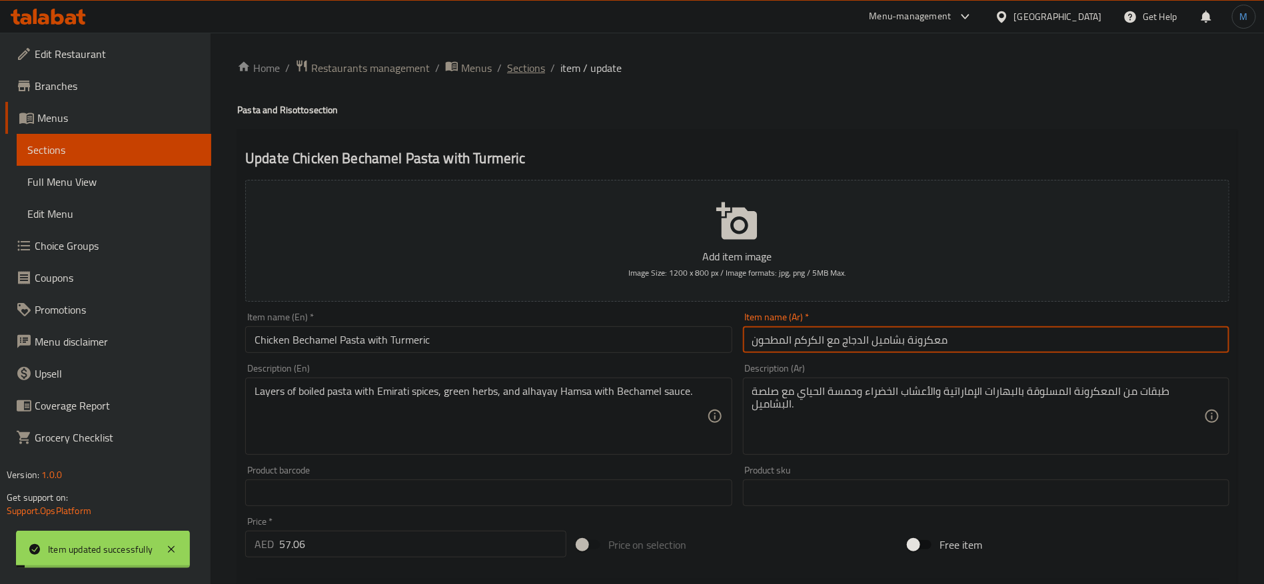
click at [526, 69] on span "Sections" at bounding box center [526, 68] width 38 height 16
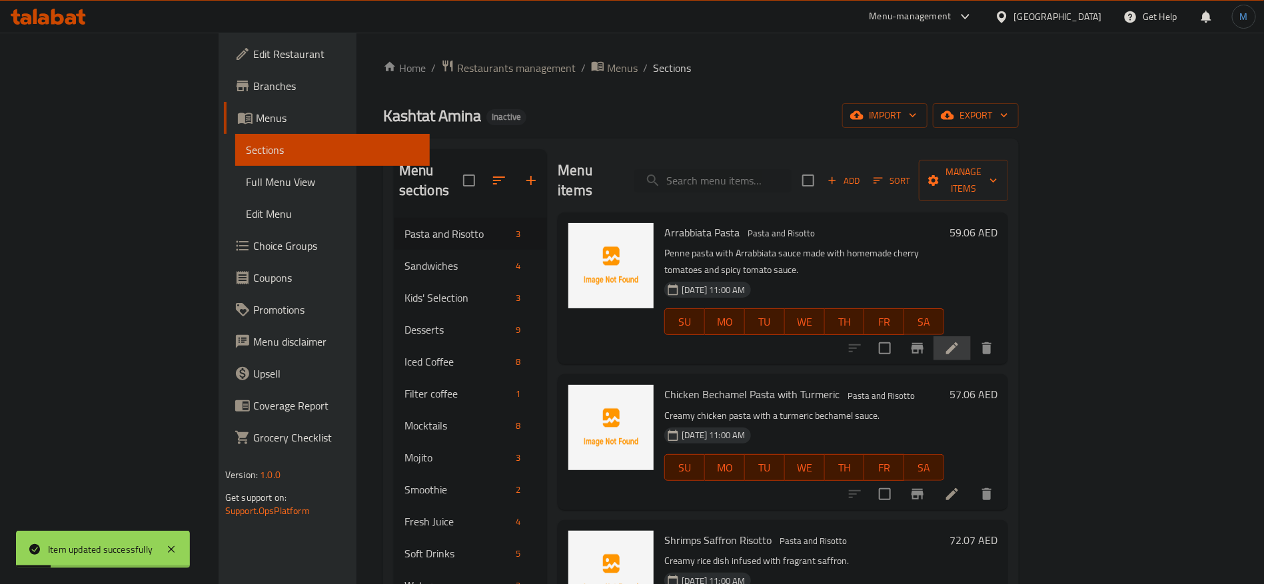
click at [971, 337] on li at bounding box center [952, 349] width 37 height 24
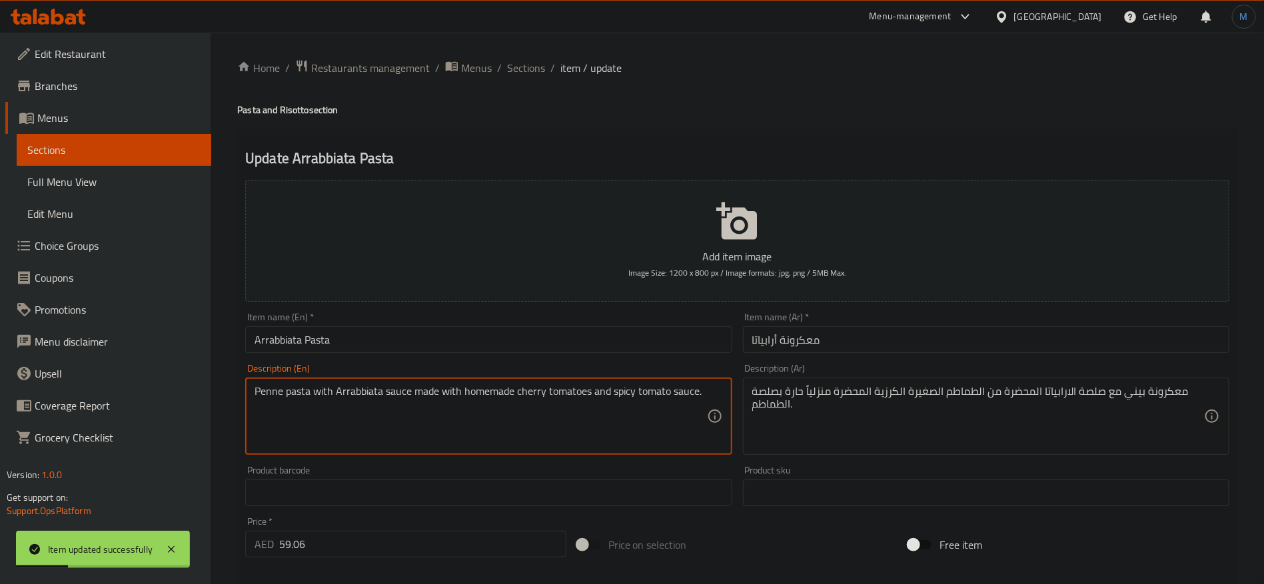
paste textarea "Spicy tomato-based penne pasta"
type textarea "Spicy tomato-based penne pasta."
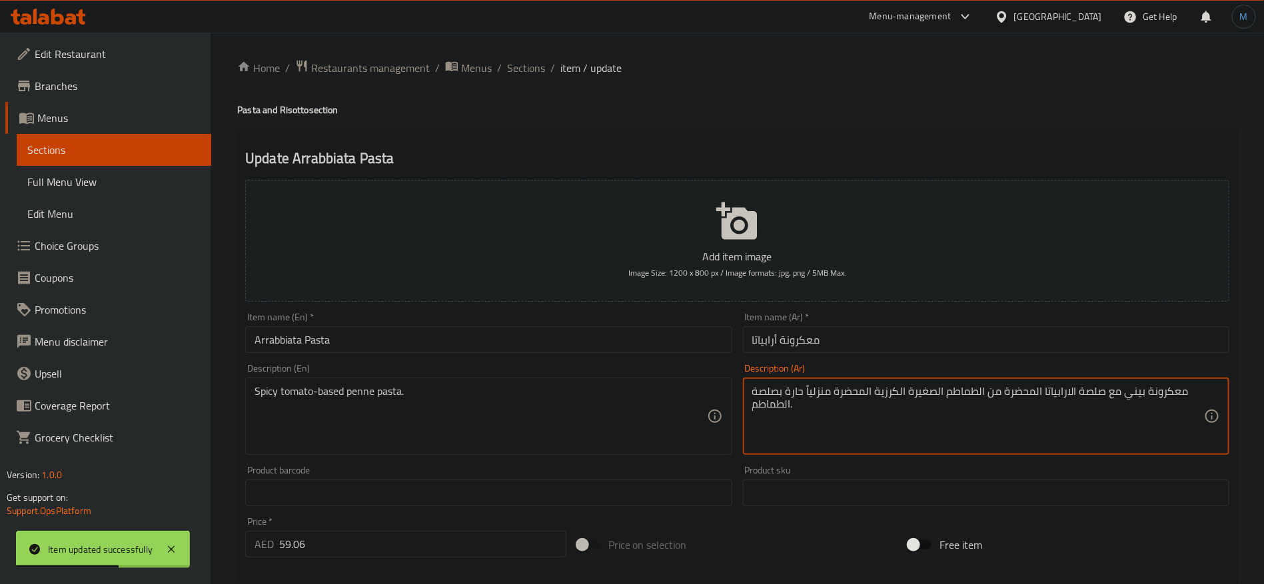
paste textarea "حارة مع"
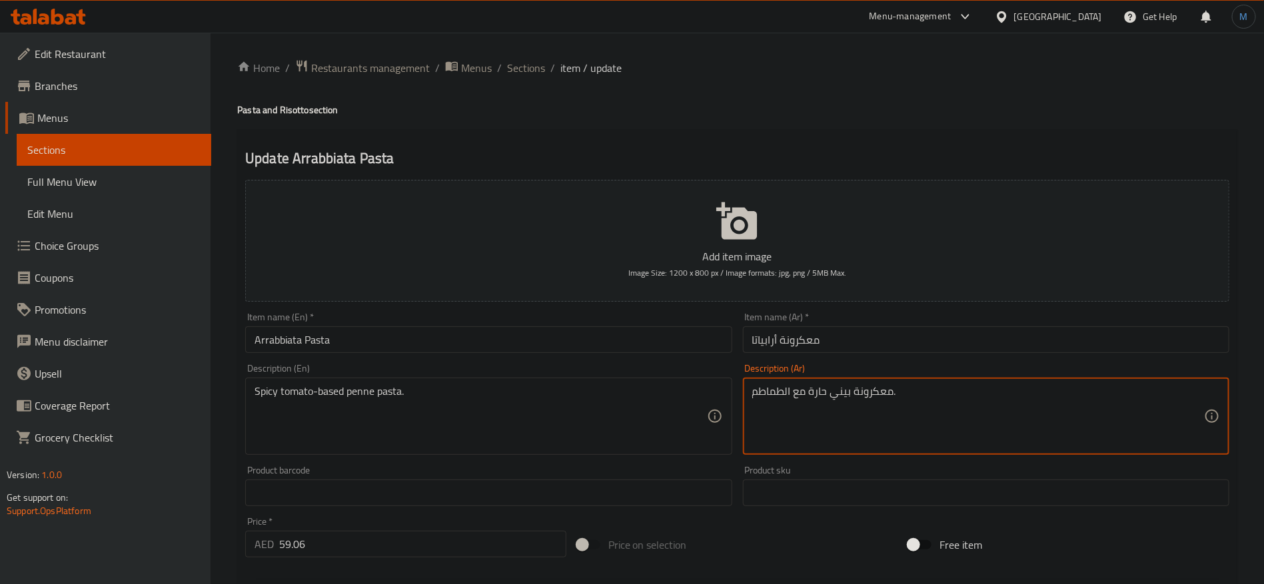
click at [830, 396] on textarea "معكرونة بيني حارة مع الطماطم." at bounding box center [978, 416] width 452 height 63
click at [813, 401] on textarea "معكرونة بيني اساسها الطماطم الحارة حارة مع الطماطم." at bounding box center [978, 416] width 452 height 63
click at [812, 401] on textarea "معكرونة بيني اساسها الطماطم الحارة حارة مع الطماطم." at bounding box center [978, 416] width 452 height 63
click at [780, 396] on textarea "معكرونة بيني اساسها الطماطم الحارة حارة مع الطماطم." at bounding box center [978, 416] width 452 height 63
type textarea "معكرونة بيني اساسها الطماطم الحارة ."
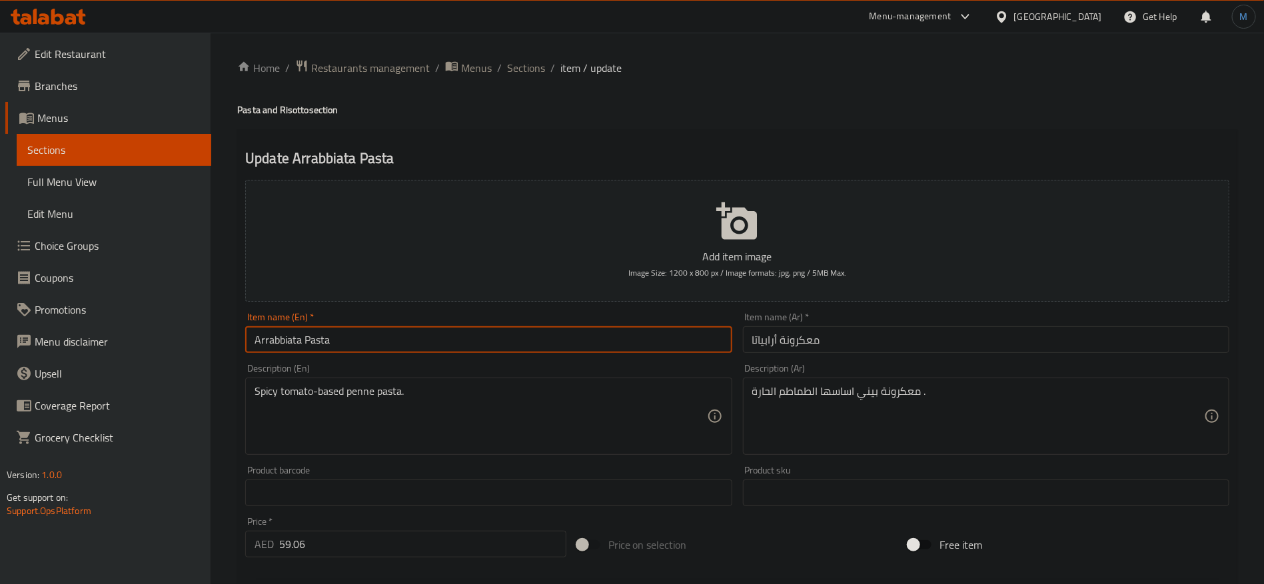
click at [648, 353] on input "Arrabbiata Pasta" at bounding box center [488, 340] width 486 height 27
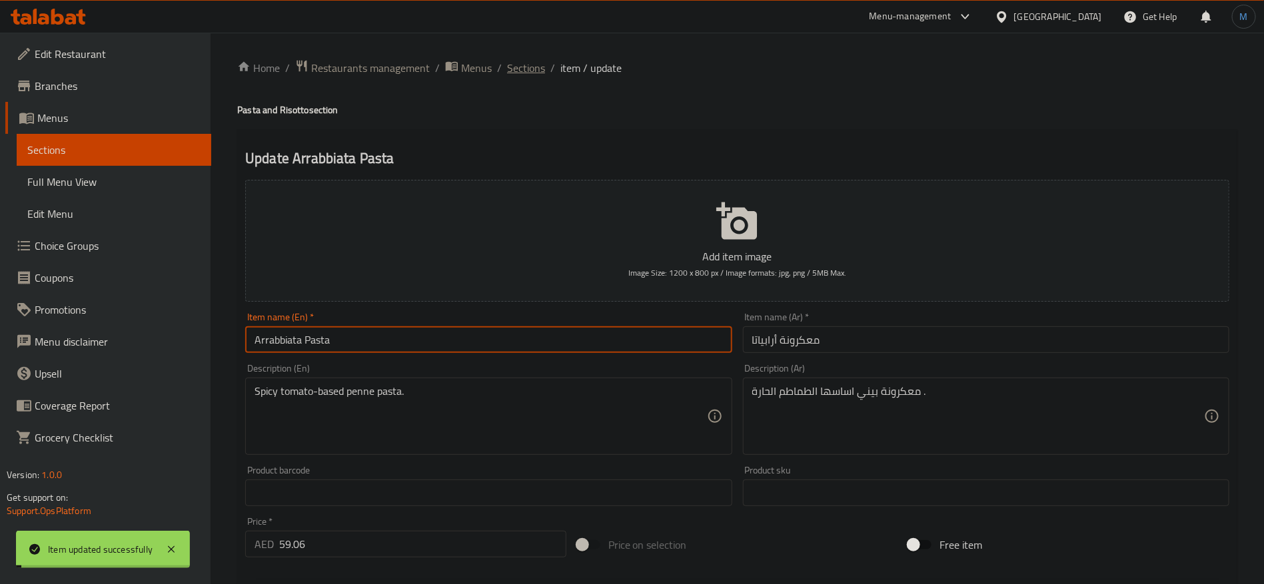
click at [529, 69] on span "Sections" at bounding box center [526, 68] width 38 height 16
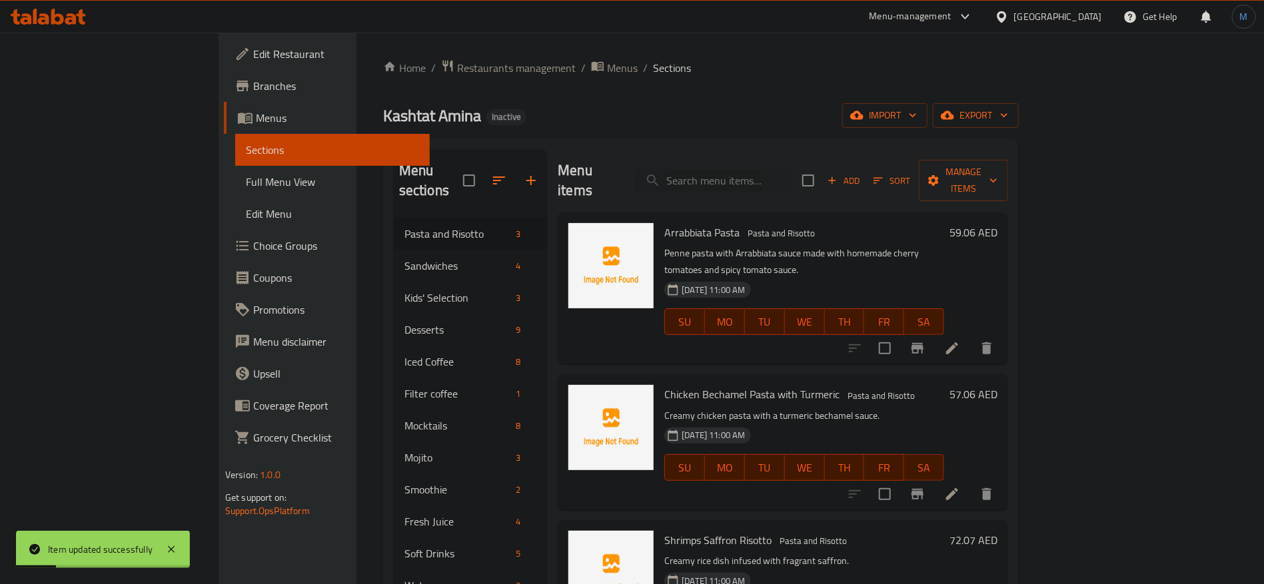
click at [1003, 478] on div at bounding box center [921, 494] width 164 height 32
click at [971, 482] on li at bounding box center [952, 494] width 37 height 24
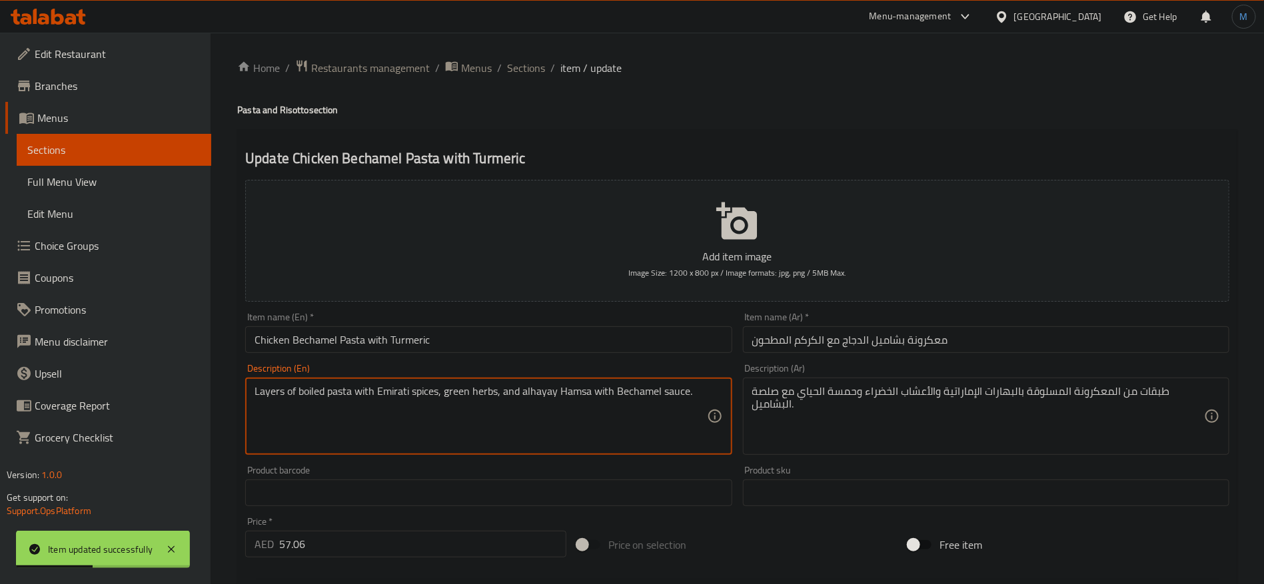
paste textarea "Creamy chicken pasta with a turmeric b"
type textarea "Creamy chicken pasta with a turmeric bechamel sauce."
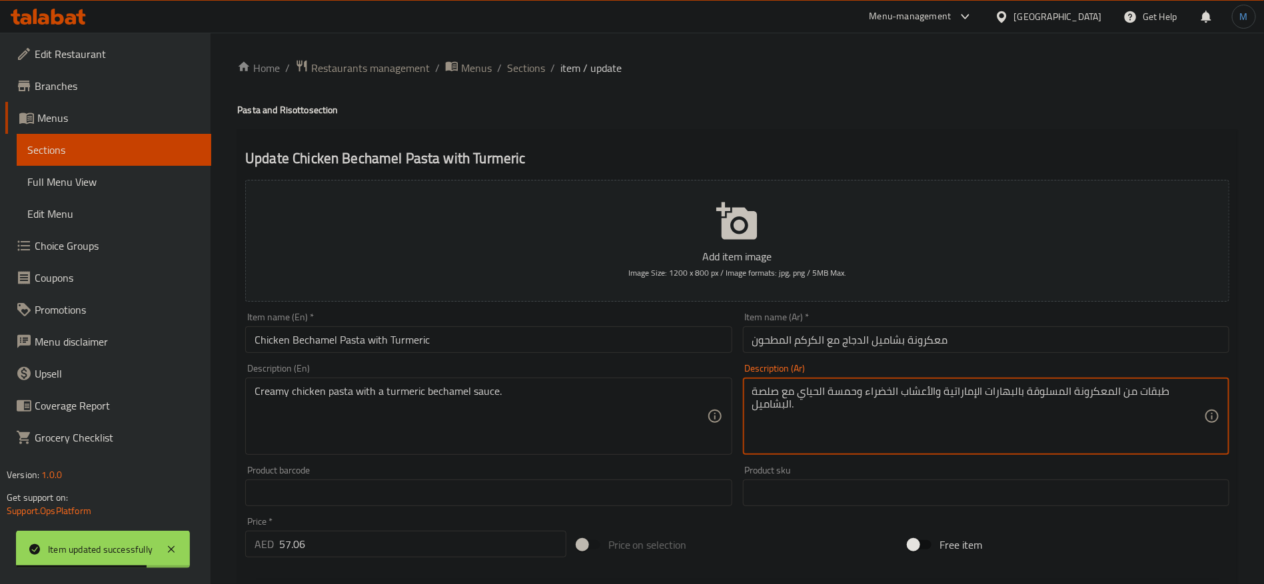
paste textarea "معكرونة كريمة بالدجاج مع صلصة البشاميل والكركم"
click at [816, 345] on input "معكرونة بشاميل الدجاج مع الكركم المطحون" at bounding box center [986, 340] width 486 height 27
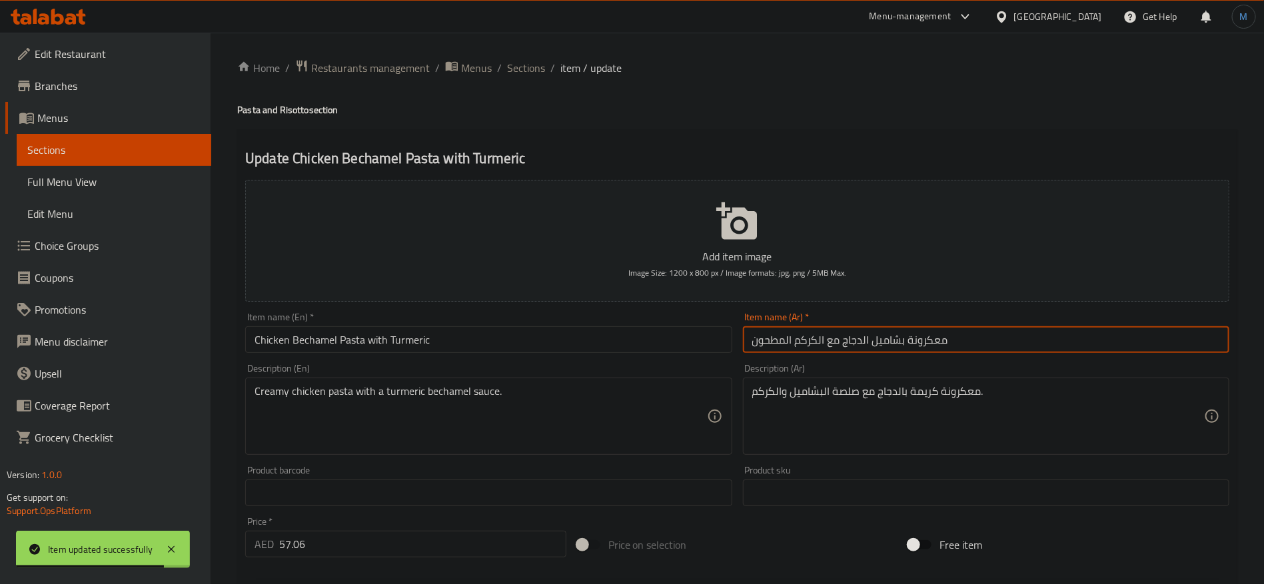
click at [816, 345] on input "معكرونة بشاميل الدجاج مع الكركم المطحون" at bounding box center [986, 340] width 486 height 27
click at [786, 339] on input "معكرونة بشاميل الدجاج مع الكركم المطحون" at bounding box center [986, 340] width 486 height 27
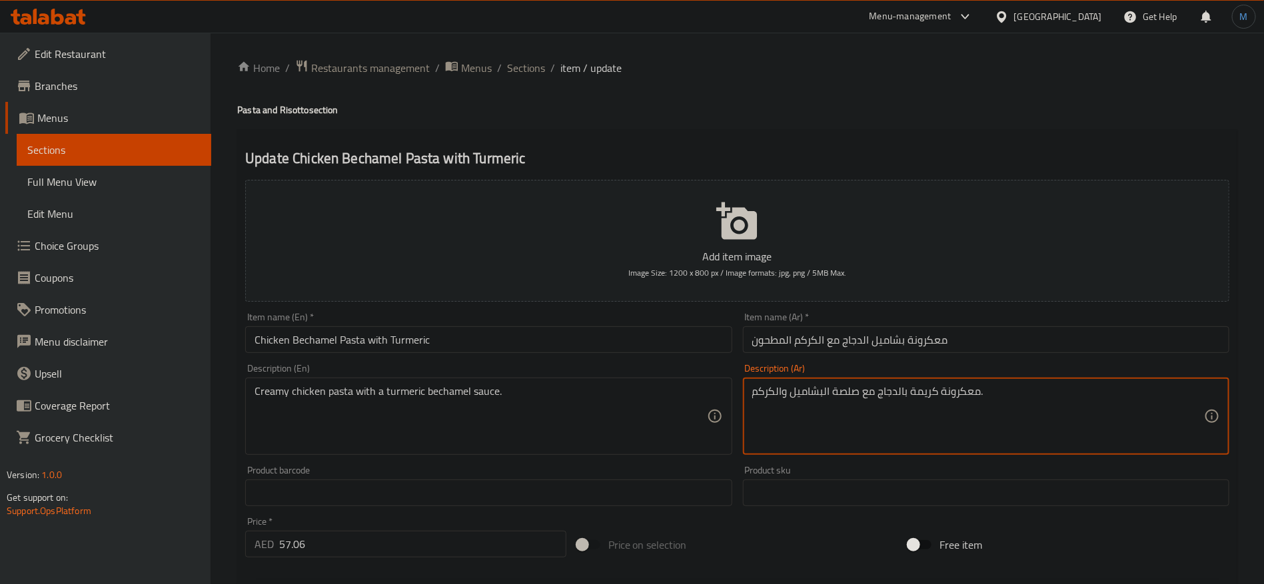
click at [782, 395] on textarea "معكرونة كريمة بالدجاج مع صلصة البشاميل والكركم." at bounding box center [978, 416] width 452 height 63
paste textarea "الكركم المطحون"
type textarea "معكرونة كريمة بالدجاج مع صلصة البشاميل الكركم المطحون."
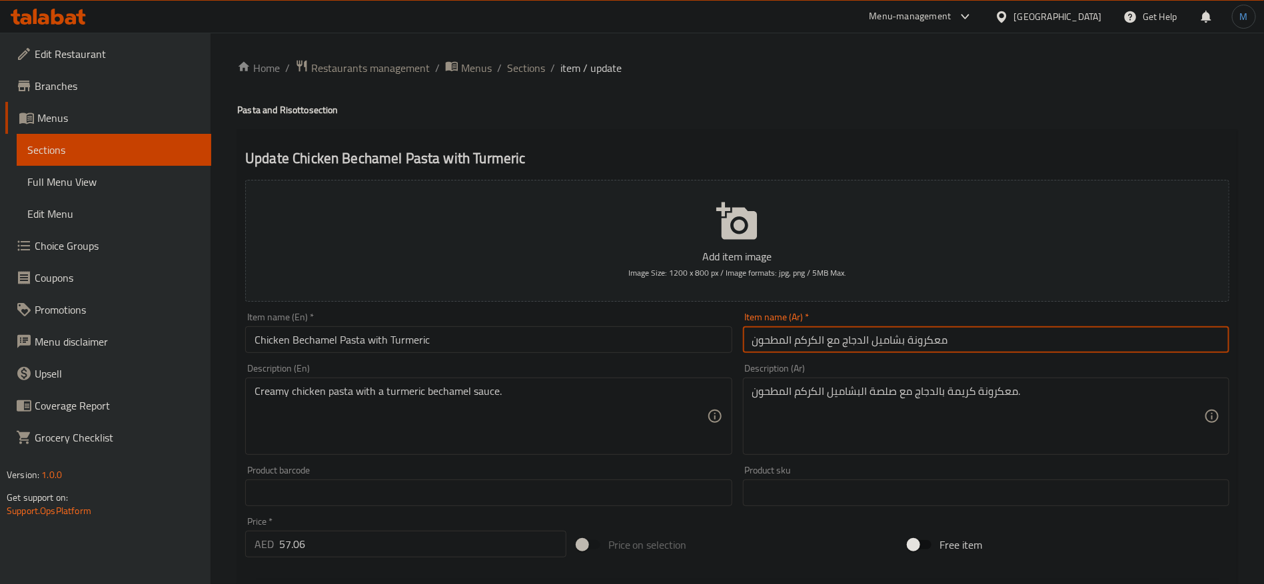
click at [942, 342] on input "معكرونة بشاميل الدجاج مع الكركم المطحون" at bounding box center [986, 340] width 486 height 27
click at [516, 69] on span "Sections" at bounding box center [526, 68] width 38 height 16
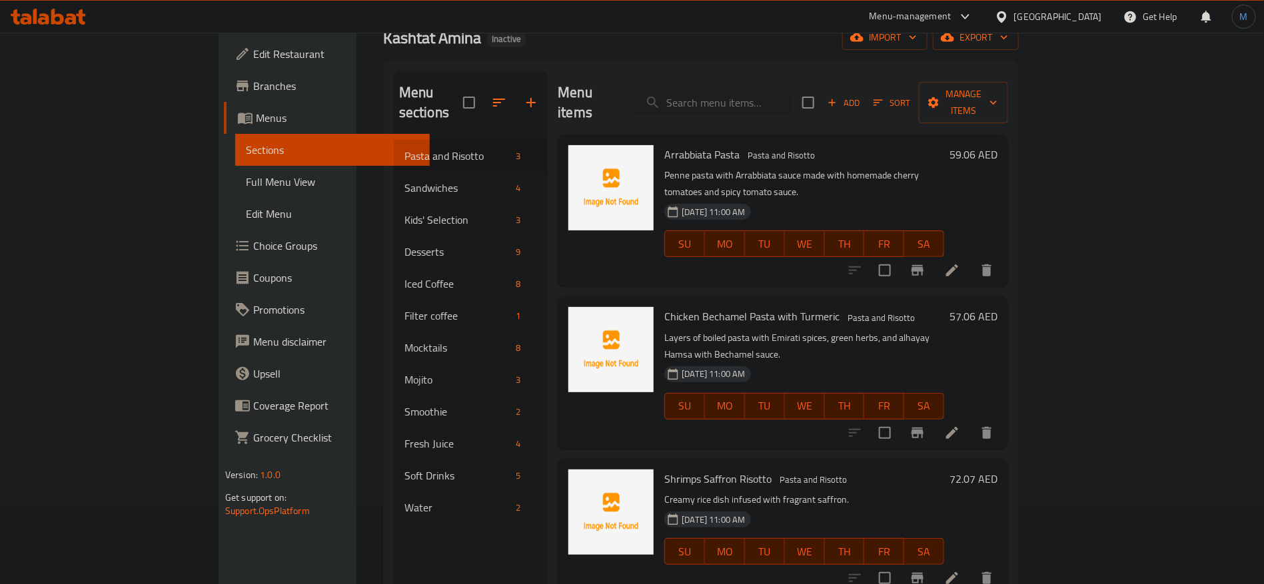
scroll to position [100, 0]
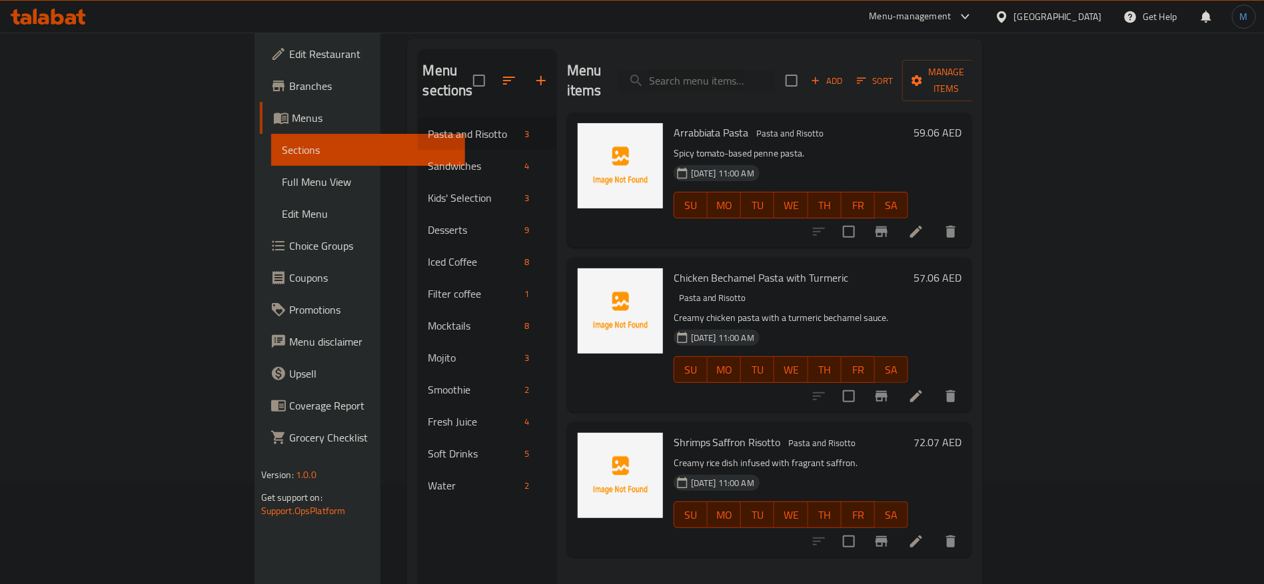
click at [922, 519] on icon at bounding box center [916, 542] width 12 height 12
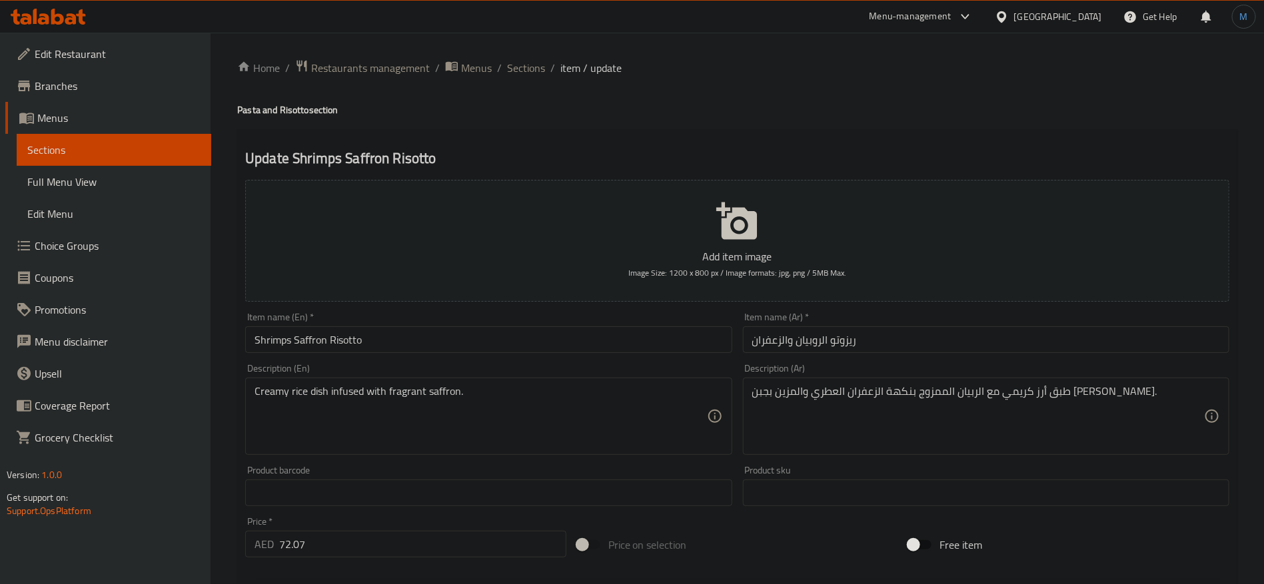
click at [993, 448] on div "طبق أرز كريمي مع الربيان الممزوج بنكهة الزعفران العطري والمزين بجبن البارميجان.…" at bounding box center [986, 416] width 486 height 77
paste textarea "A creamy rice dish with shrimp infused with aromatic saffron and garnished with…"
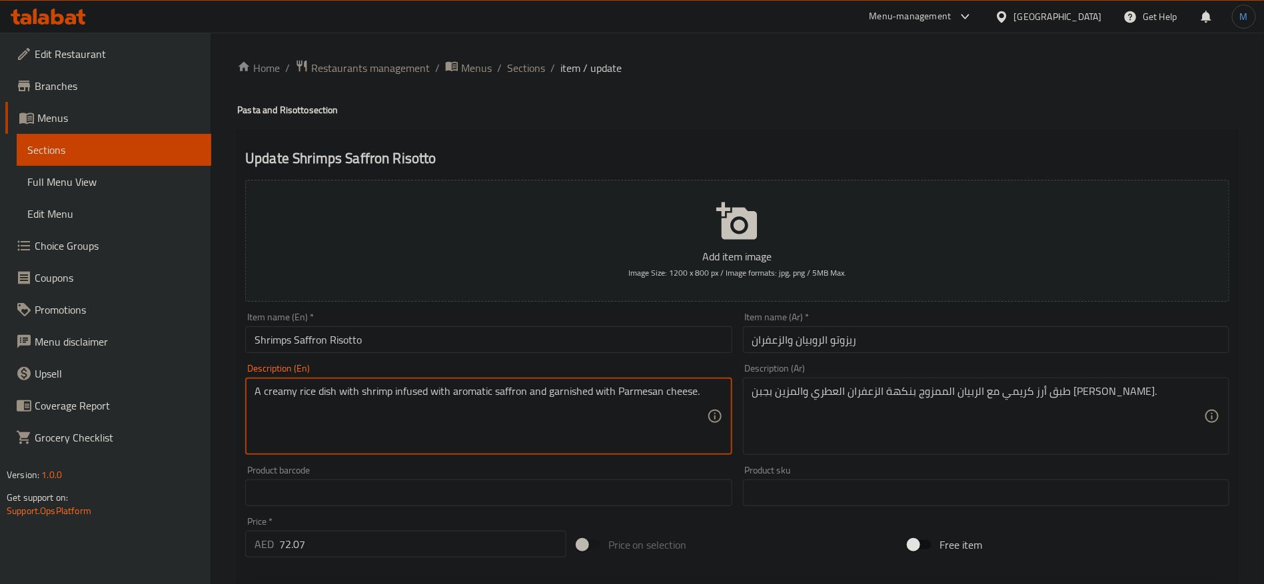
type textarea "A creamy rice dish with shrimp infused with aromatic saffron and garnished with…"
click at [652, 384] on div "A creamy rice dish with shrimp infused with aromatic saffron and garnished with…" at bounding box center [488, 416] width 486 height 77
drag, startPoint x: 652, startPoint y: 384, endPoint x: 665, endPoint y: 387, distance: 13.7
click at [665, 387] on div "A creamy rice dish with shrimp infused with aromatic saffron and garnished with…" at bounding box center [488, 416] width 486 height 77
click at [643, 387] on textarea "A creamy rice dish with shrimp infused with aromatic saffron and garnished with…" at bounding box center [481, 416] width 452 height 63
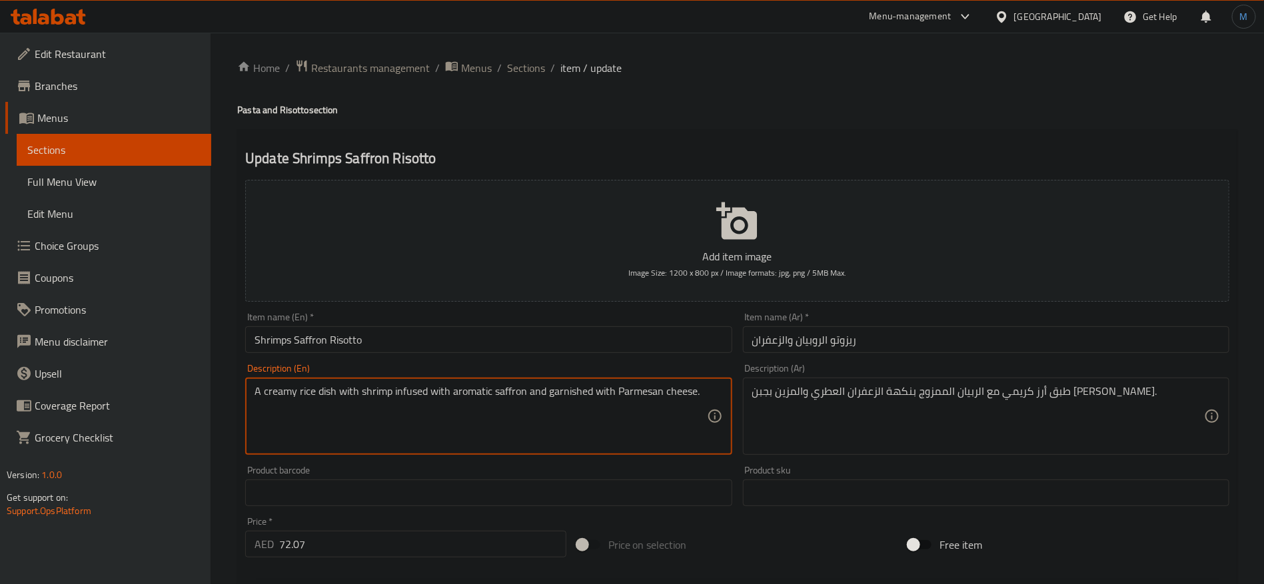
click at [643, 387] on textarea "A creamy rice dish with shrimp infused with aromatic saffron and garnished with…" at bounding box center [481, 416] width 452 height 63
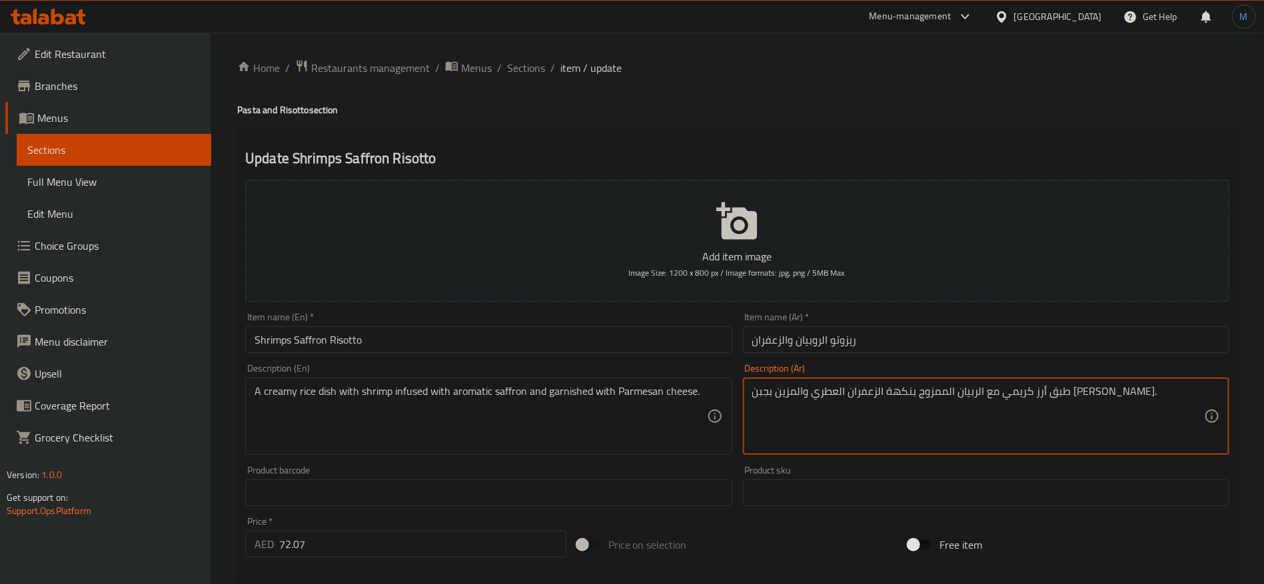
click at [786, 390] on textarea "طبق أرز كريمي مع الربيان الممزوج بنكهة الزعفران العطري والمزين بجبن البارميجان." at bounding box center [978, 416] width 452 height 63
paste textarea
type textarea "طبق أرز كريمي مع الربيان الممزوج بنكهة الزعفران العطري والمزين بجبن البارميزان."
click at [898, 345] on input "ريزوتو الروبيان والزعفران" at bounding box center [986, 340] width 486 height 27
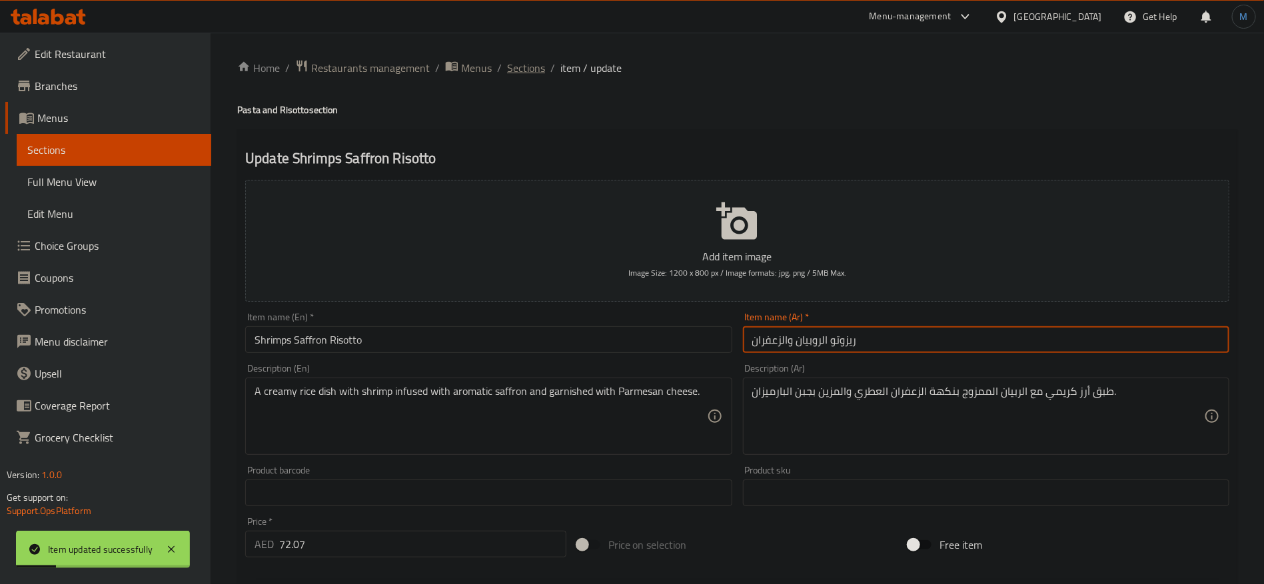
click at [512, 62] on span "Sections" at bounding box center [526, 68] width 38 height 16
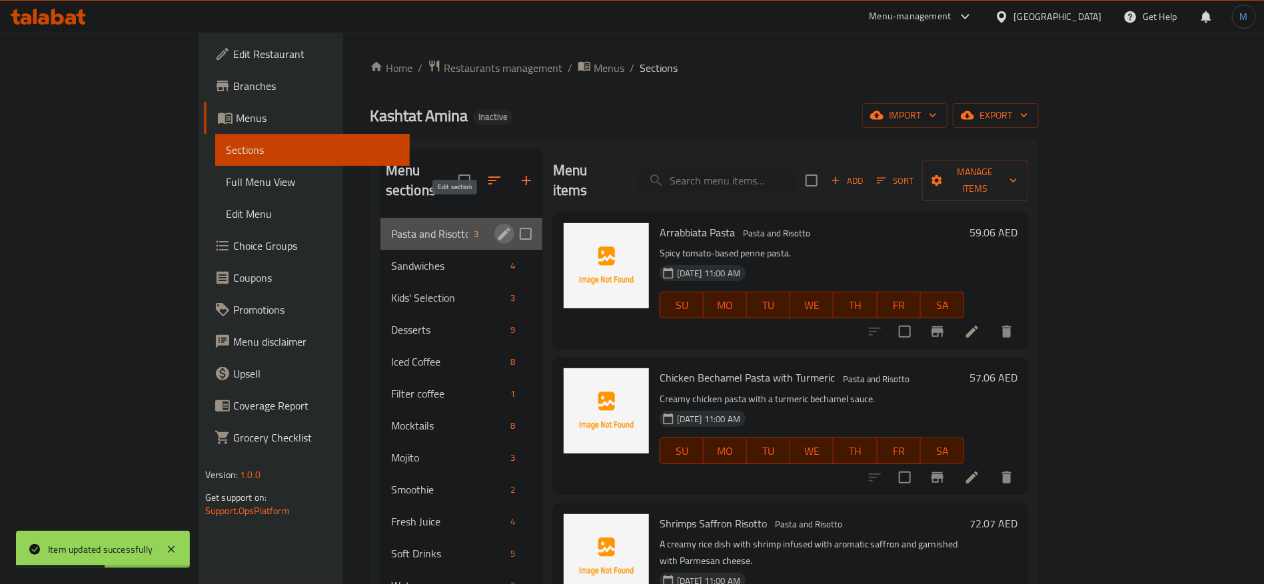
click at [496, 226] on icon "edit" at bounding box center [504, 234] width 16 height 16
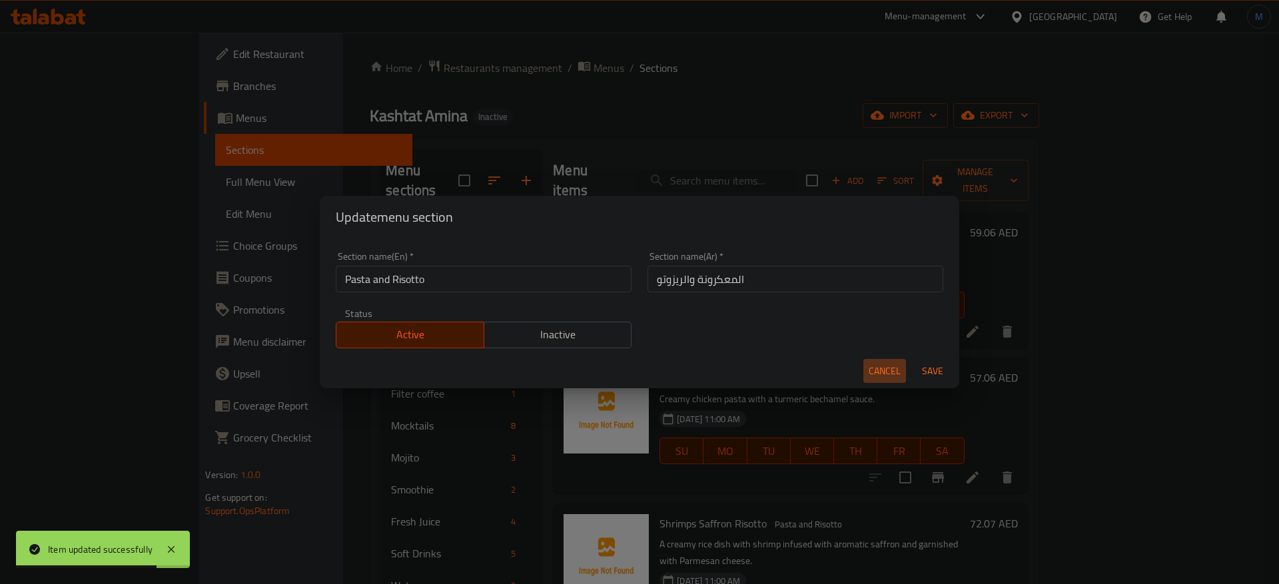
click at [882, 368] on span "Cancel" at bounding box center [885, 371] width 32 height 17
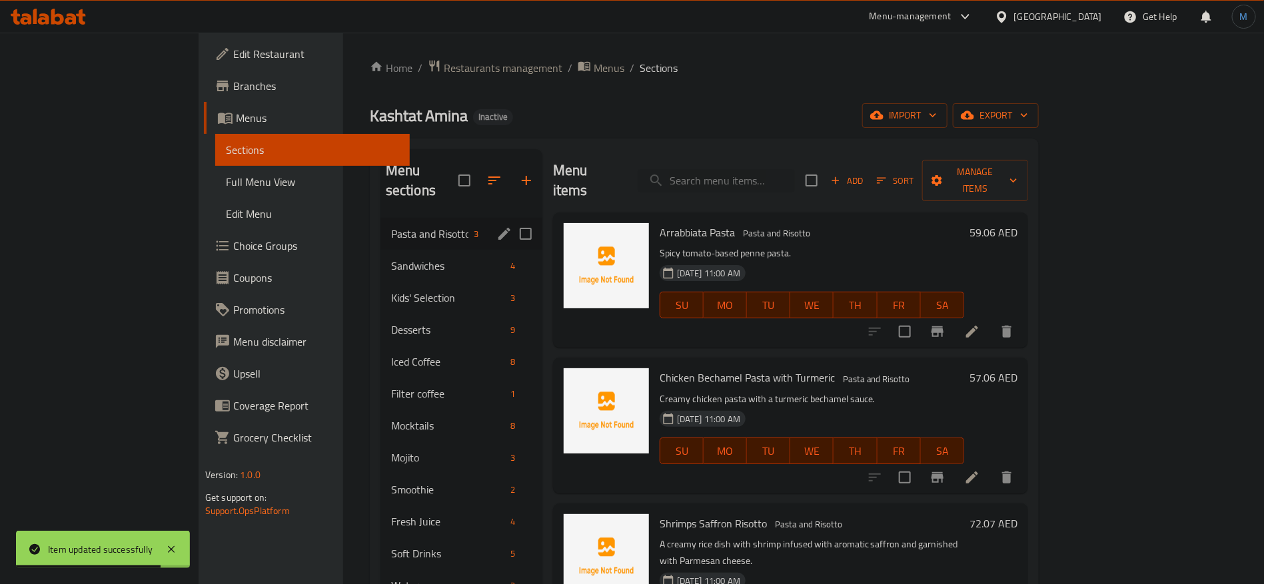
click at [882, 368] on div "Chicken Bechamel Pasta with Turmeric Pasta and Risotto Creamy chicken pasta wit…" at bounding box center [811, 425] width 315 height 125
click at [391, 258] on span "Sandwiches" at bounding box center [429, 266] width 77 height 16
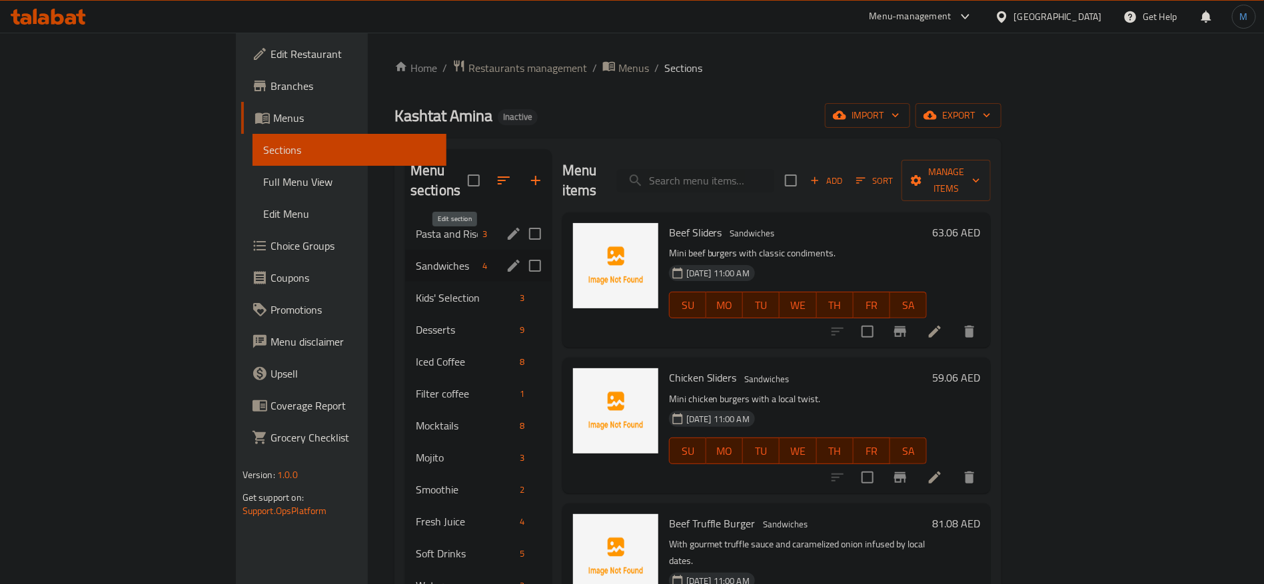
click at [506, 258] on icon "edit" at bounding box center [514, 266] width 16 height 16
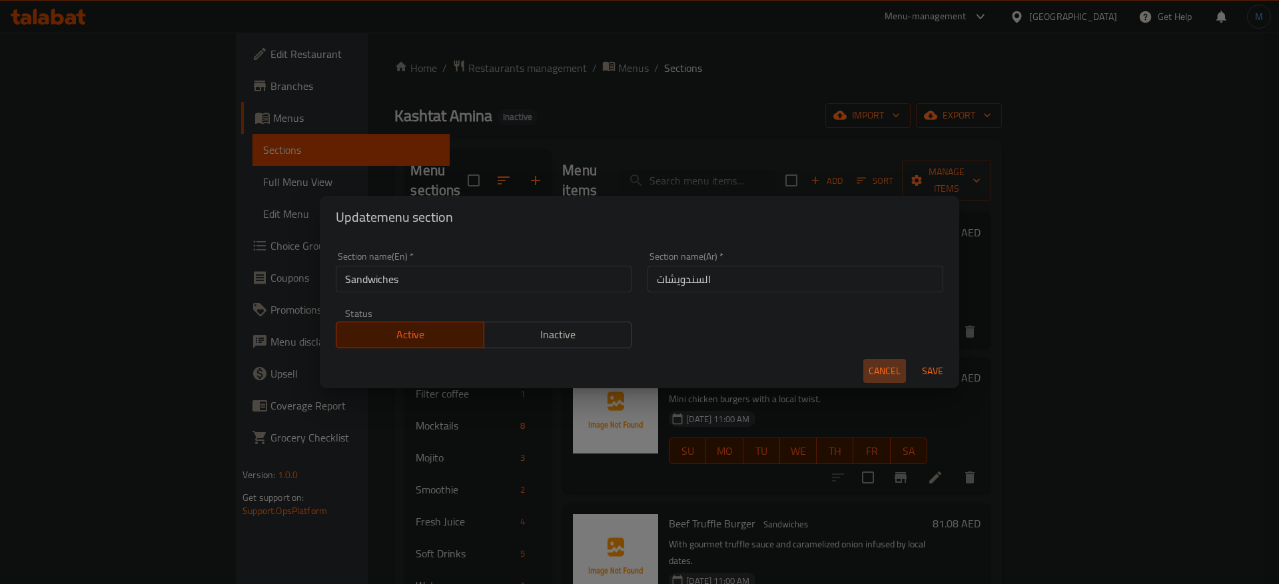
click at [874, 371] on span "Cancel" at bounding box center [885, 371] width 32 height 17
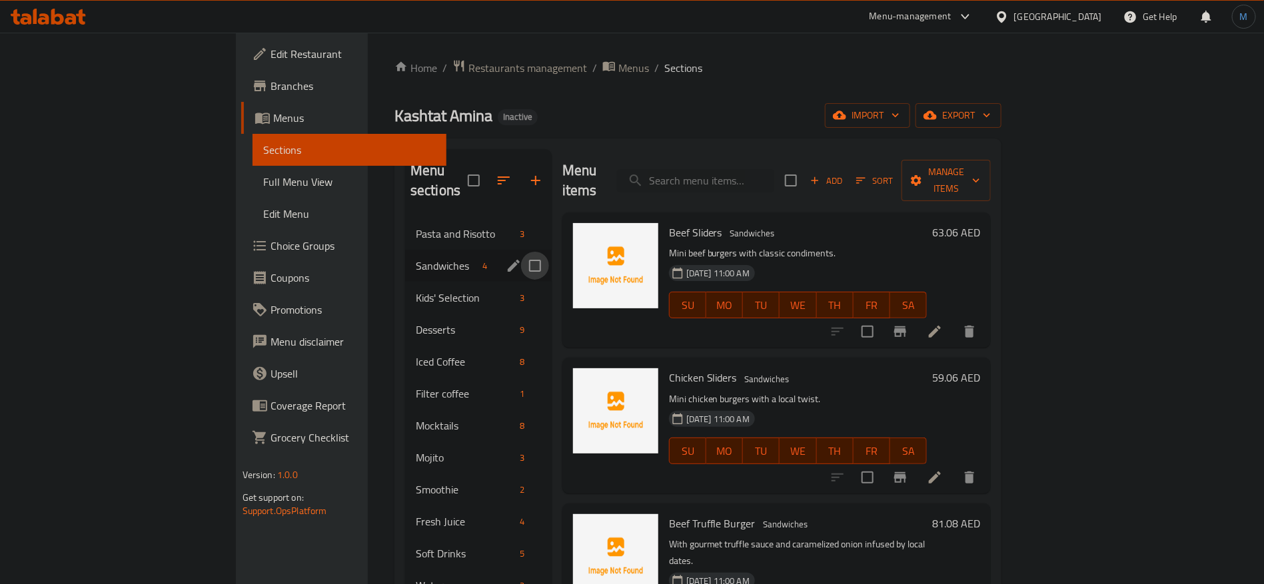
click at [521, 252] on input "Menu sections" at bounding box center [535, 266] width 28 height 28
click at [521, 253] on input "Menu sections" at bounding box center [535, 266] width 28 height 28
checkbox input "false"
click at [506, 258] on icon "edit" at bounding box center [514, 266] width 16 height 16
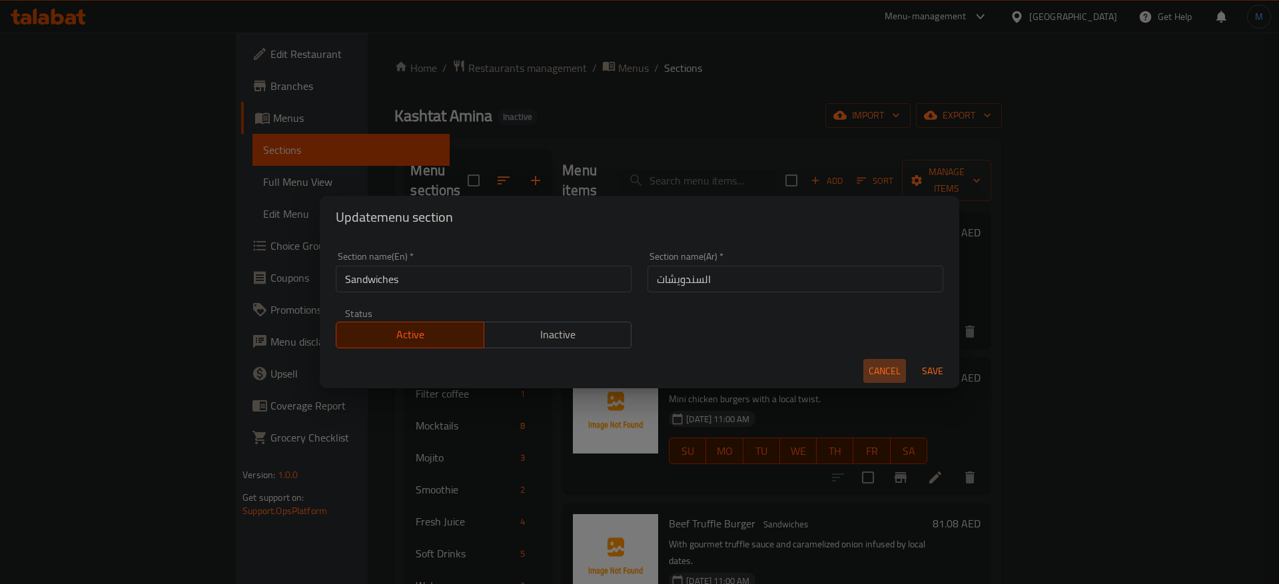
click at [881, 373] on span "Cancel" at bounding box center [885, 371] width 32 height 17
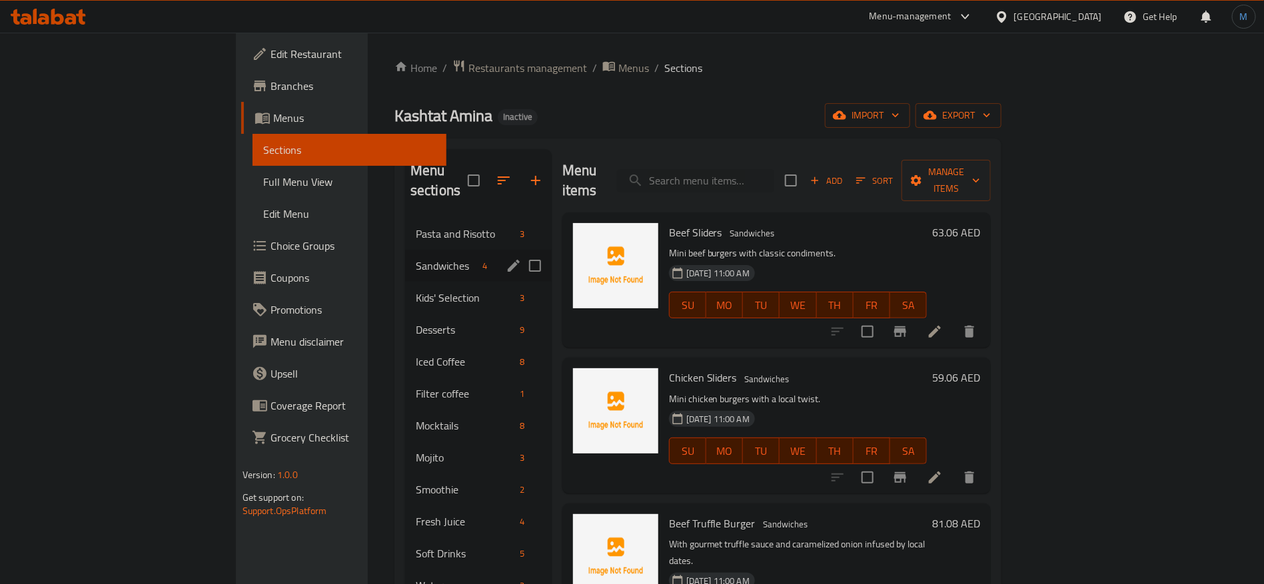
click at [954, 320] on li at bounding box center [934, 332] width 37 height 24
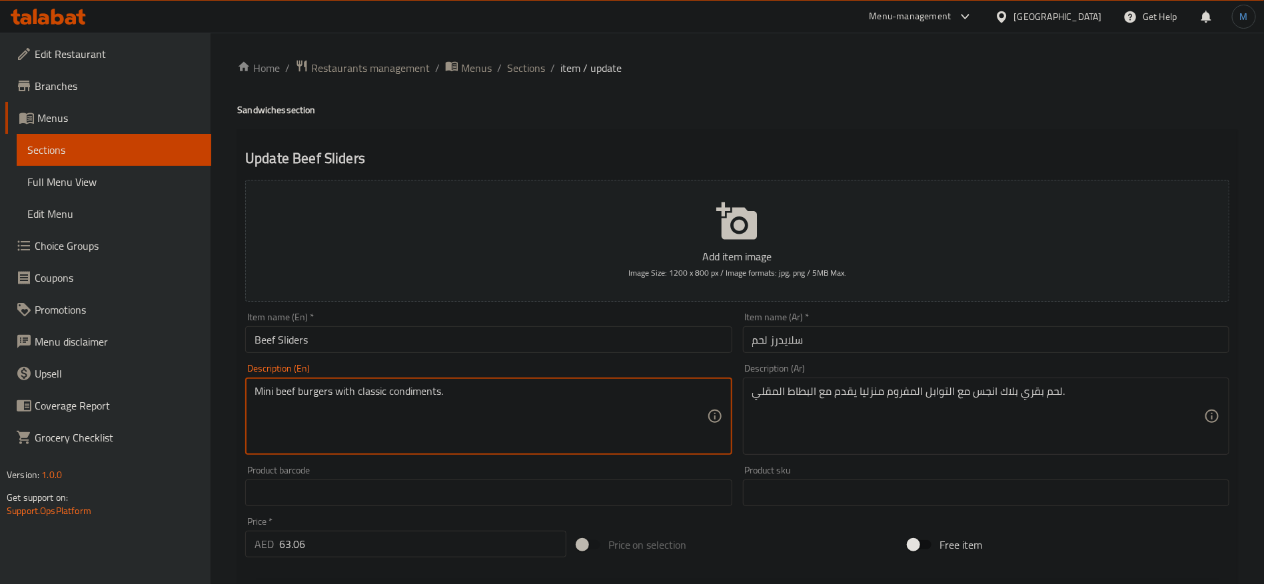
click at [570, 440] on textarea "Mini beef burgers with classic condiments." at bounding box center [481, 416] width 452 height 63
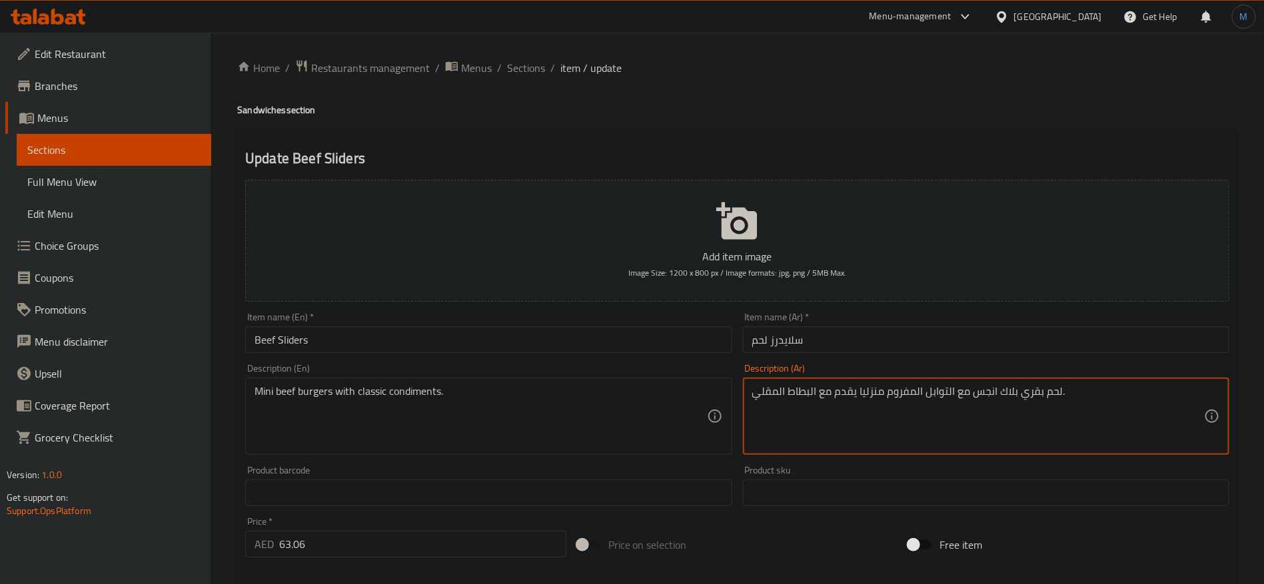
paste textarea "برجر لحم بقري صغير مع التوابل الكلاسيكية"
click at [886, 403] on textarea "برجر لحم بقري صغير مع التوابل الكلاسيكية." at bounding box center [978, 416] width 452 height 63
click at [867, 393] on textarea "برجر لحم بقري صغير مع التوابل الكلاسيكية." at bounding box center [978, 416] width 452 height 63
type textarea "برجر لحم بقري ميني مع التوابل الكلاسيكية."
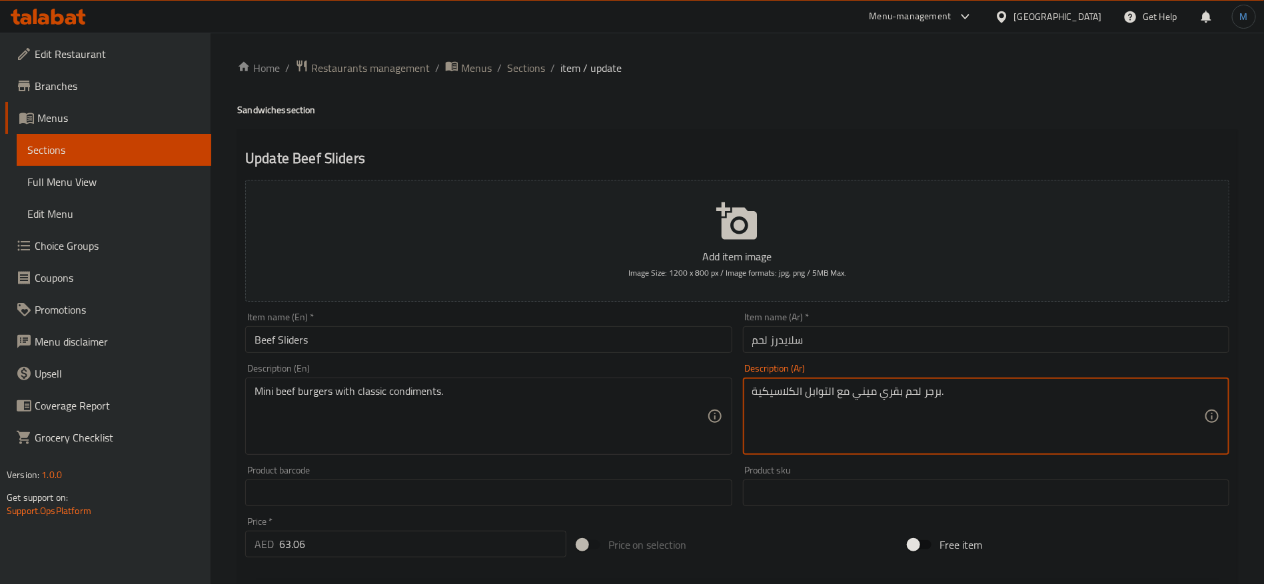
click at [890, 335] on input "سلايدرز لحم" at bounding box center [986, 340] width 486 height 27
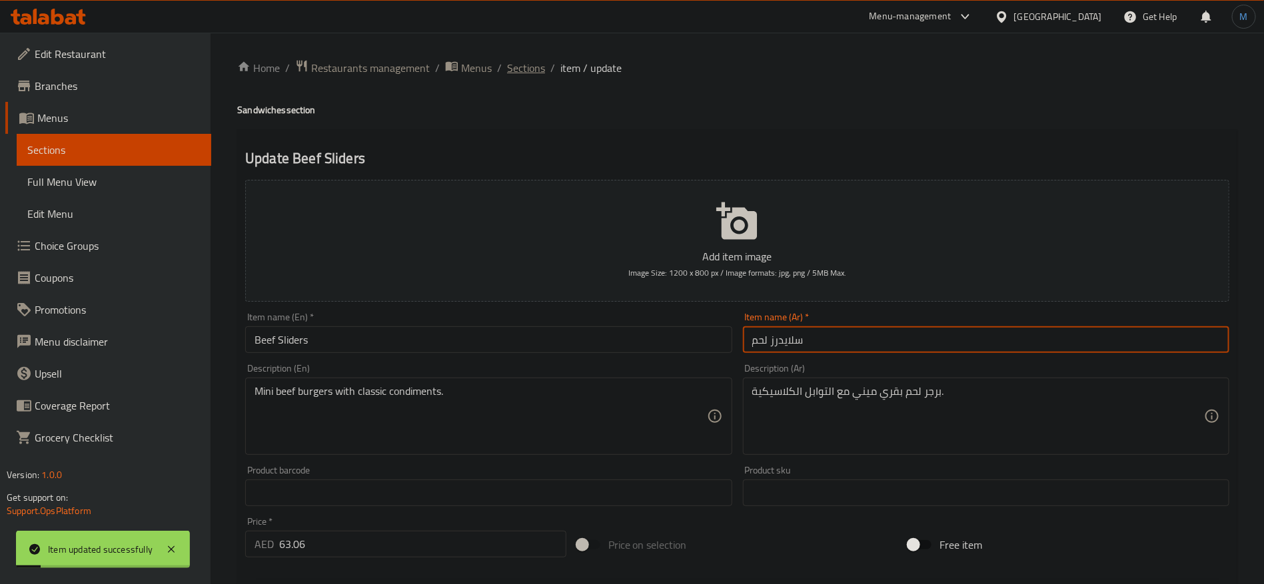
click at [531, 75] on span "Sections" at bounding box center [526, 68] width 38 height 16
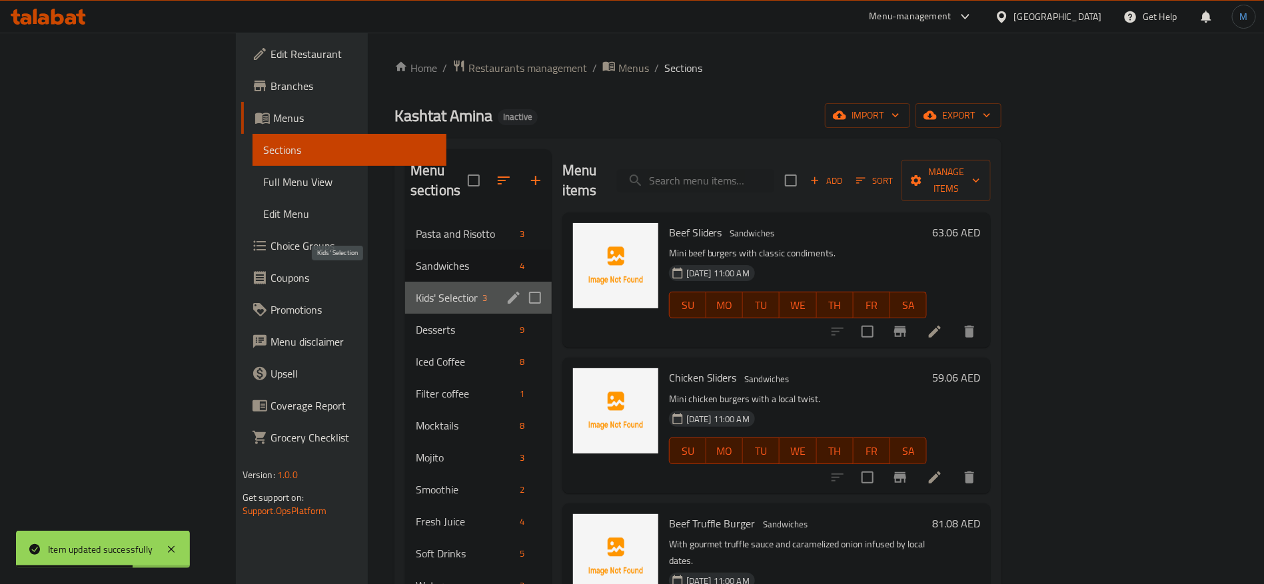
click at [416, 290] on span "Kids' Selection" at bounding box center [447, 298] width 62 height 16
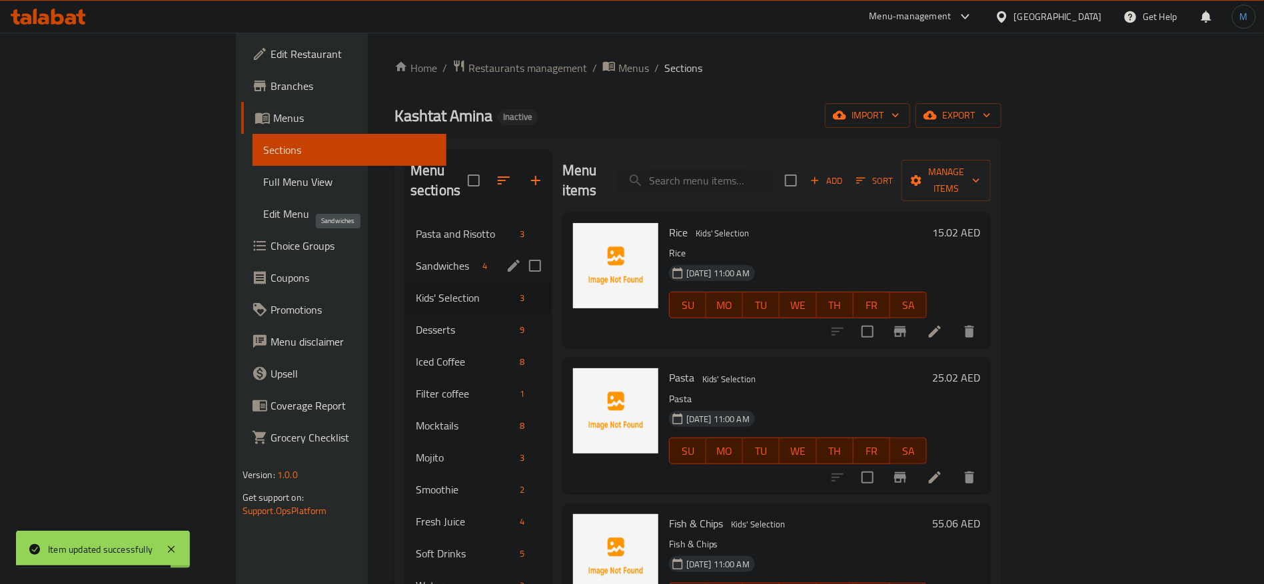
click at [416, 258] on span "Sandwiches" at bounding box center [447, 266] width 62 height 16
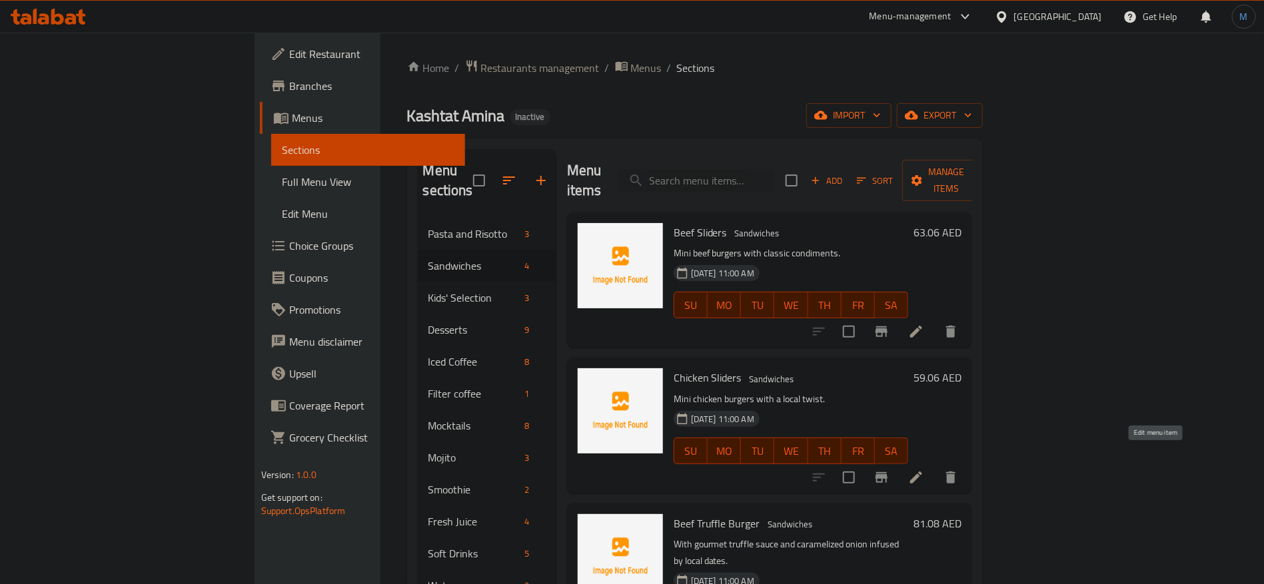
click at [924, 470] on icon at bounding box center [916, 478] width 16 height 16
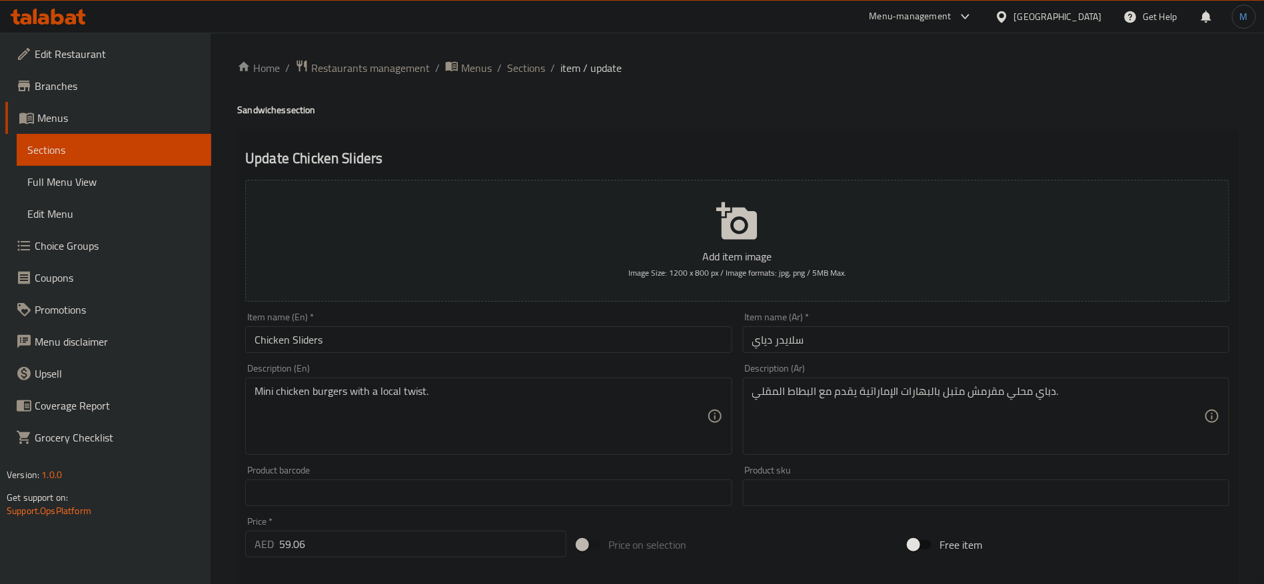
click at [770, 347] on input "سلايدر دياي" at bounding box center [986, 340] width 486 height 27
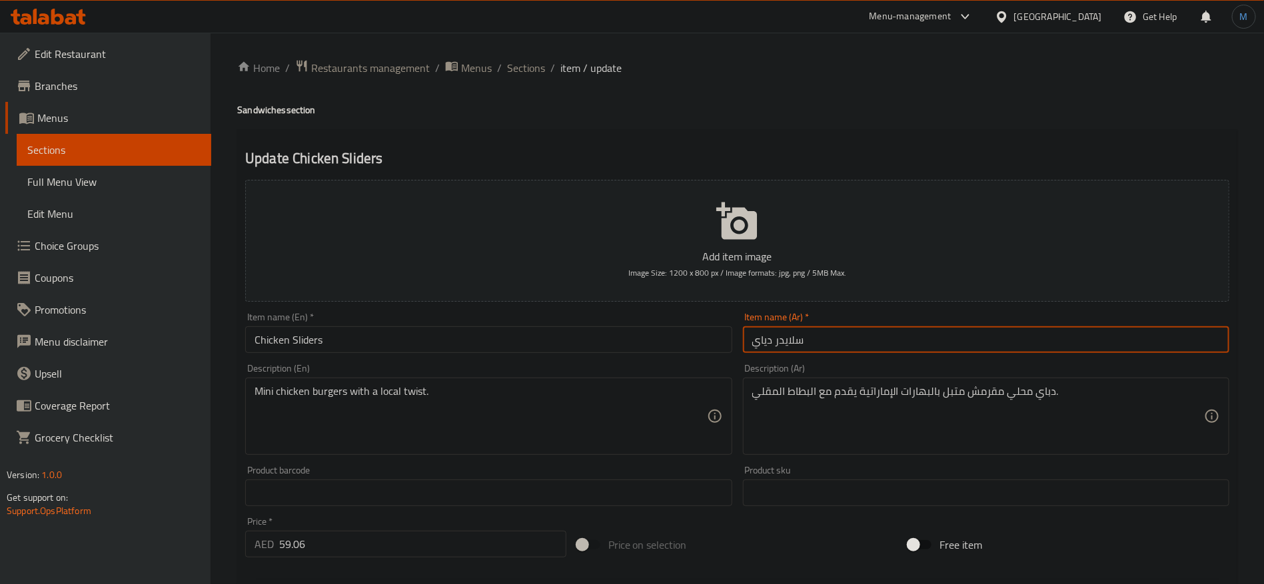
click at [770, 347] on input "سلايدر دياي" at bounding box center [986, 340] width 486 height 27
type input "سلايدر دجاج"
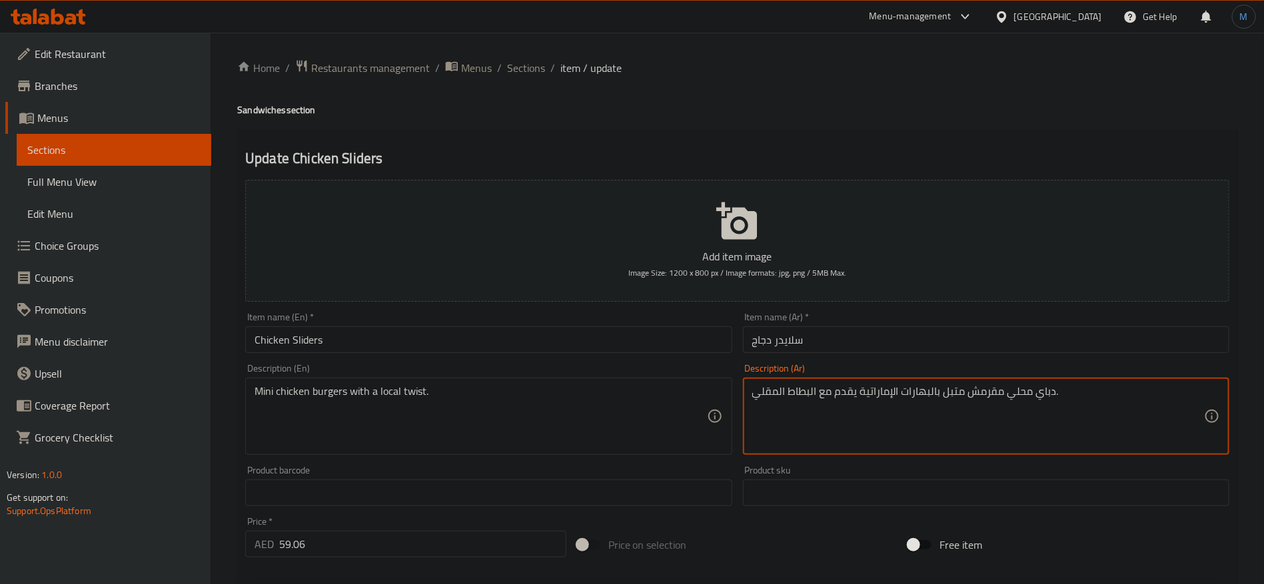
paste textarea "رجر دجاج صغير بنكهة محلية"
click at [773, 393] on textarea "برجر دجاج صغير بنكهة محلية." at bounding box center [978, 416] width 452 height 63
click at [829, 389] on textarea "برجر دجاج صغير بنكهة محلية." at bounding box center [978, 416] width 452 height 63
type textarea "برجر دجاج ميني بنكهة محلية."
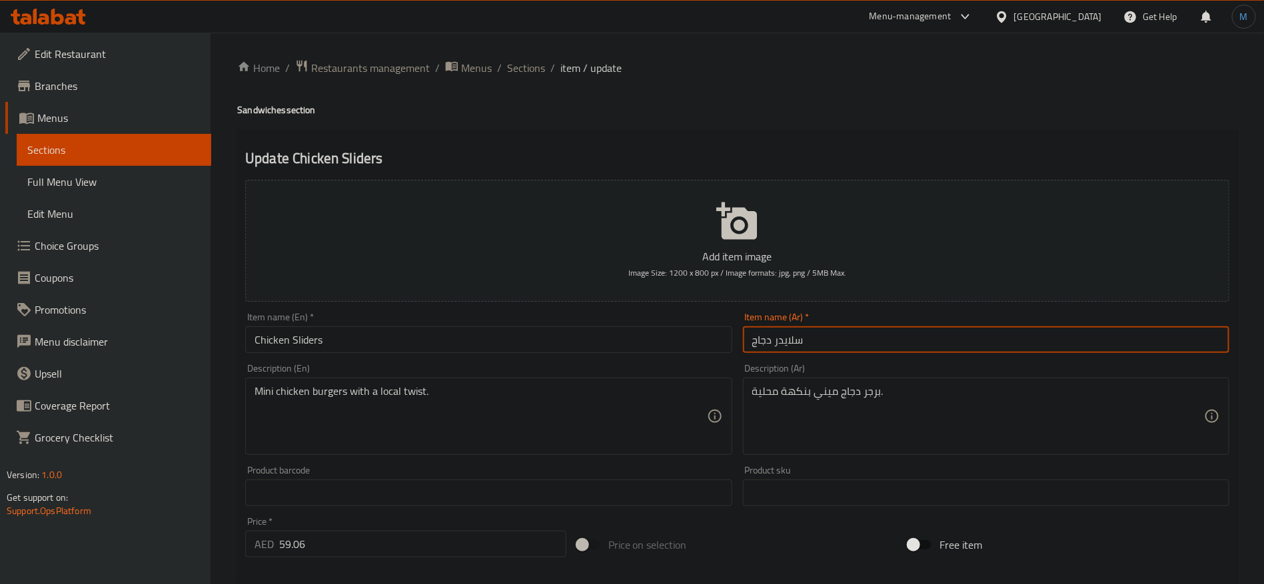
click at [812, 344] on input "سلايدر دجاج" at bounding box center [986, 340] width 486 height 27
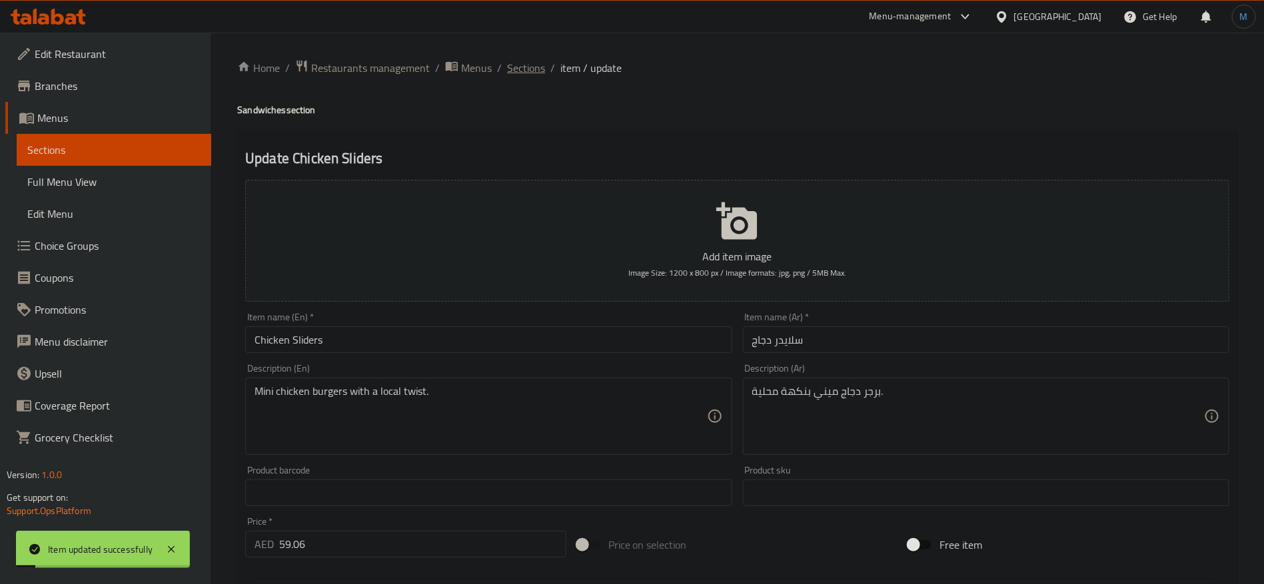
click at [531, 69] on span "Sections" at bounding box center [526, 68] width 38 height 16
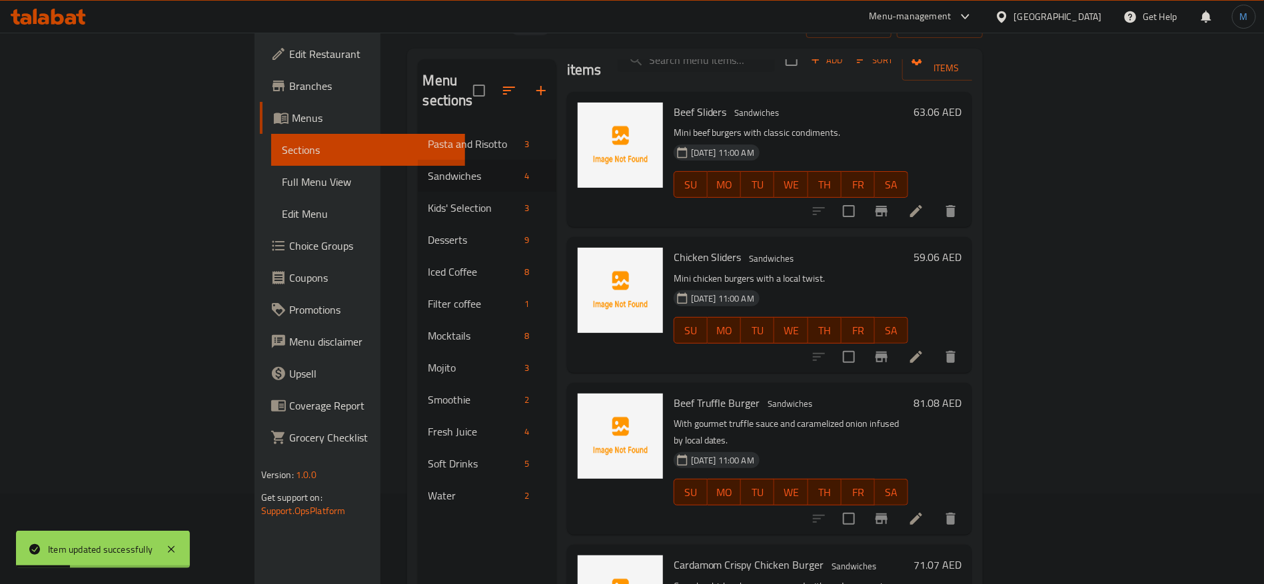
scroll to position [100, 0]
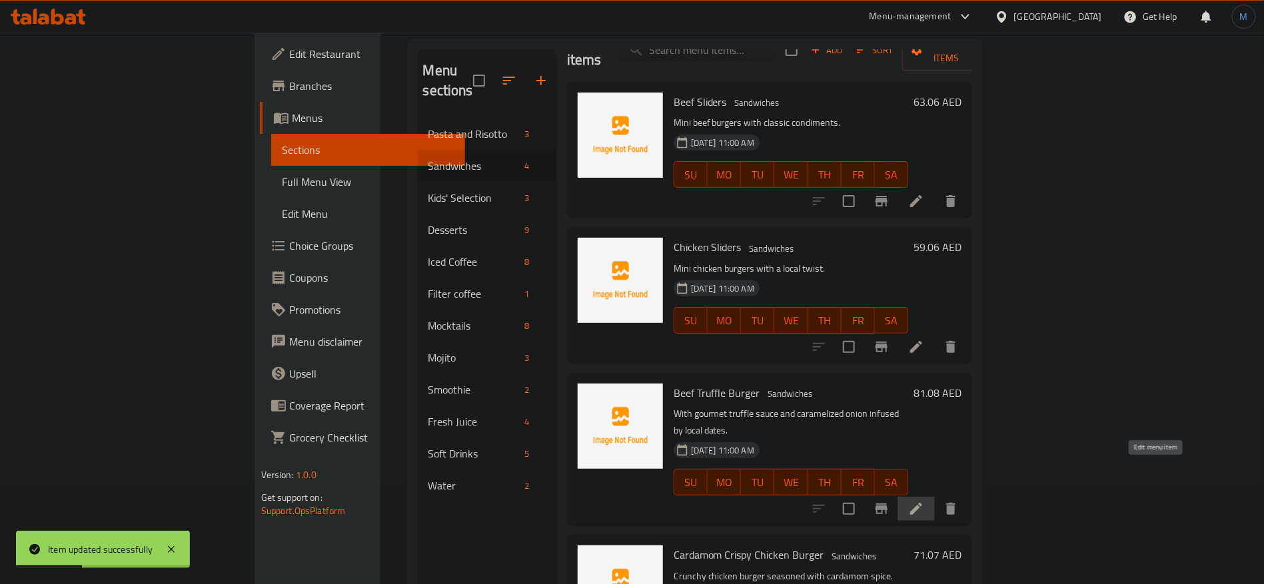
click at [924, 501] on icon at bounding box center [916, 509] width 16 height 16
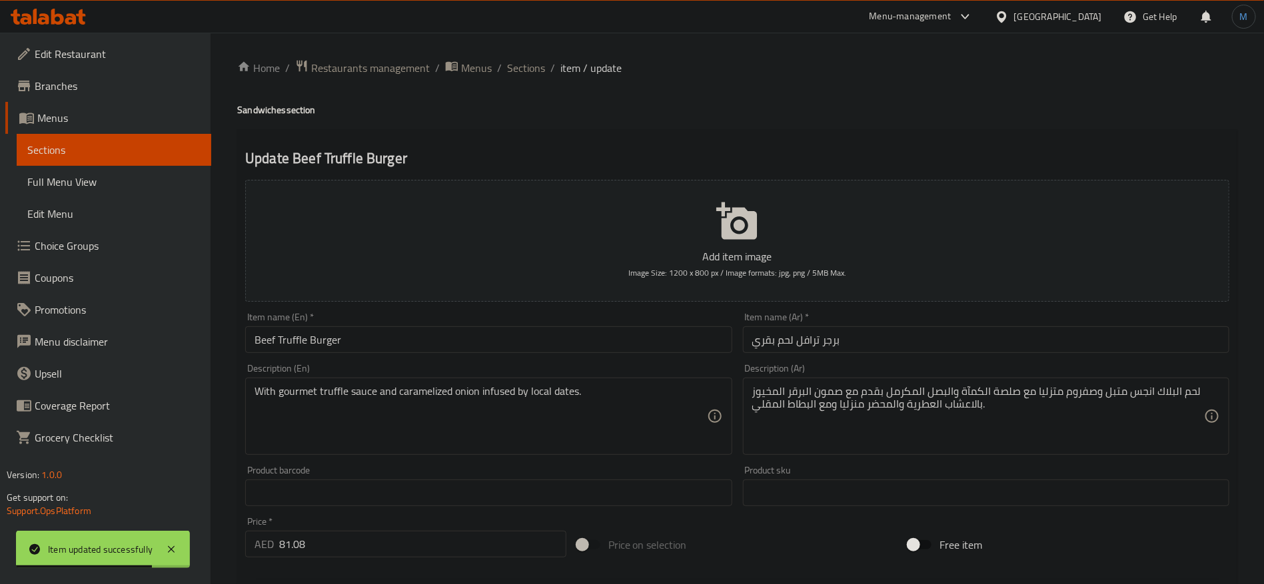
click at [289, 345] on input "Beef Truffle Burger" at bounding box center [488, 340] width 486 height 27
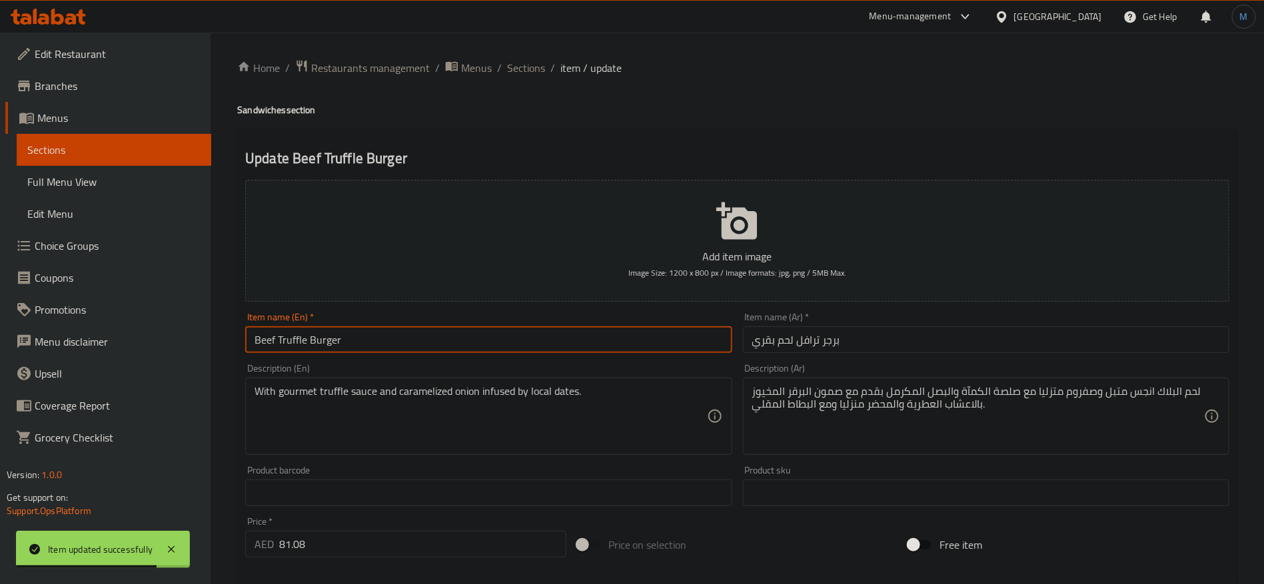
click at [289, 345] on input "Beef Truffle Burger" at bounding box center [488, 340] width 486 height 27
click at [814, 332] on input "برجر ترافل لحم بقري" at bounding box center [986, 340] width 486 height 27
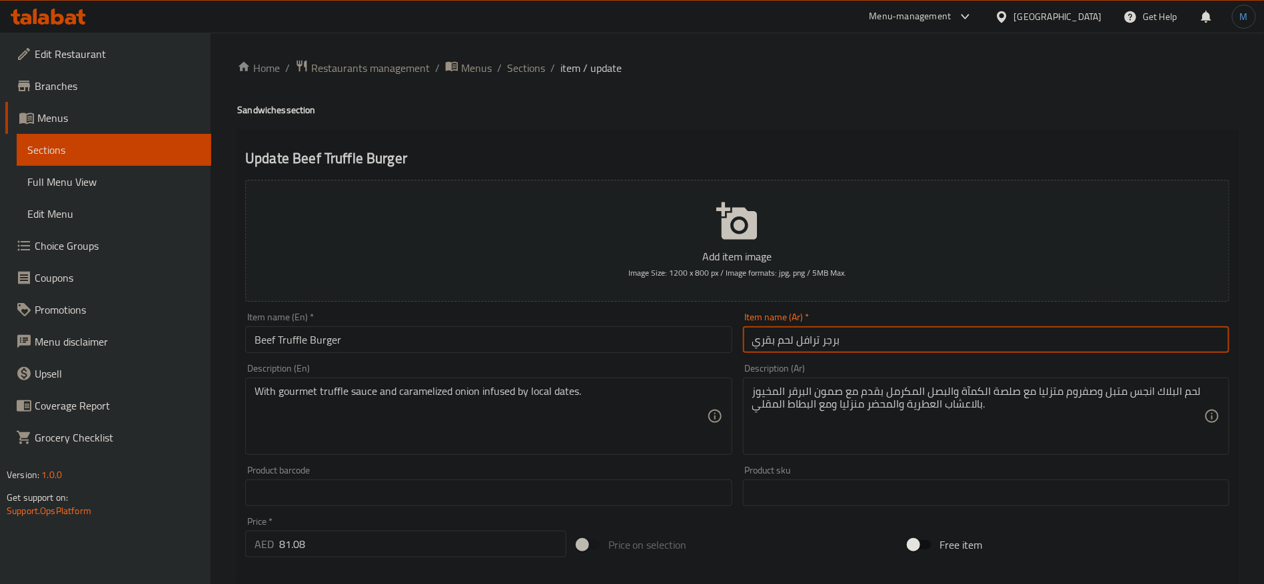
click at [814, 332] on input "برجر ترافل لحم بقري" at bounding box center [986, 340] width 486 height 27
paste input "وفل"
type input "برجر تروفل لحم بقري"
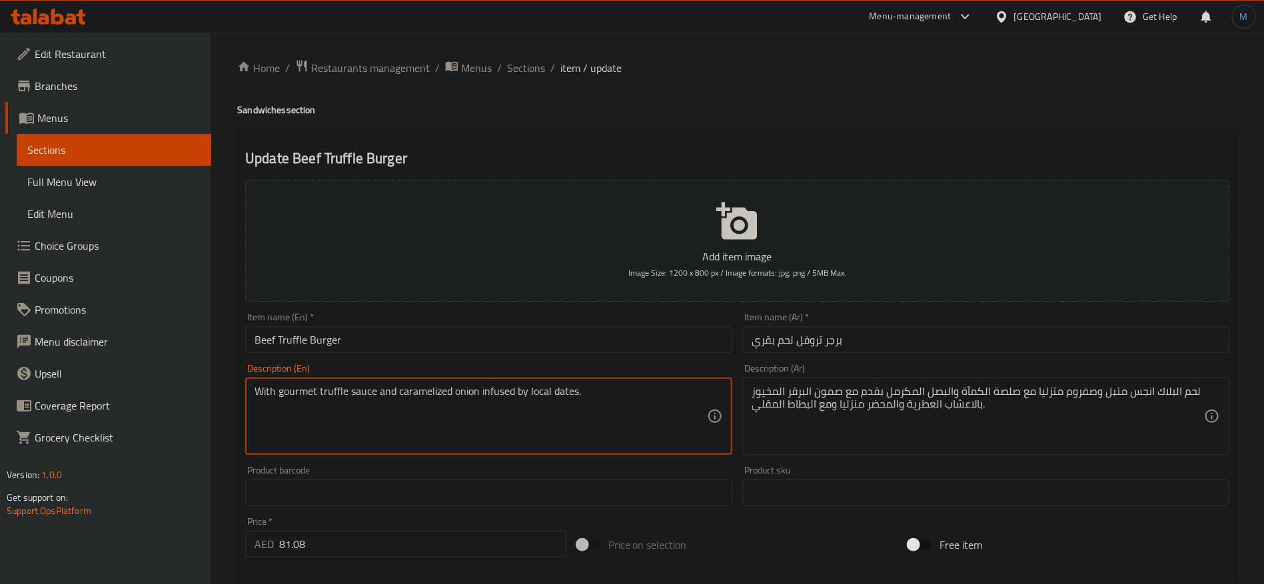
click at [939, 457] on div "Description (Ar) لحم البلاك انجس متبل وصفروم متزليا مع صلصة الكمآة والبصل المكر…" at bounding box center [986, 410] width 497 height 102
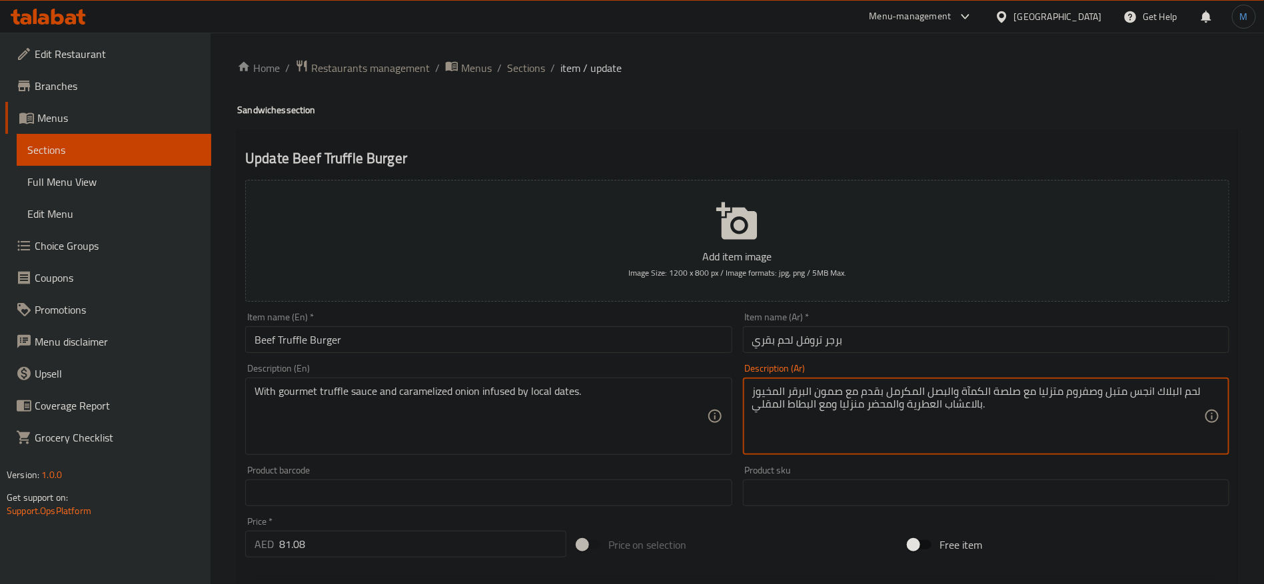
paste textarea "ع صلصة الكمأة اللذيذة والبصل المكرمل المنقوع بالتمر المح"
click at [946, 391] on textarea "مع صلصة الكمأة اللذيذة والبصل المكرمل المنقوع بالتمر المحلي." at bounding box center [978, 416] width 452 height 63
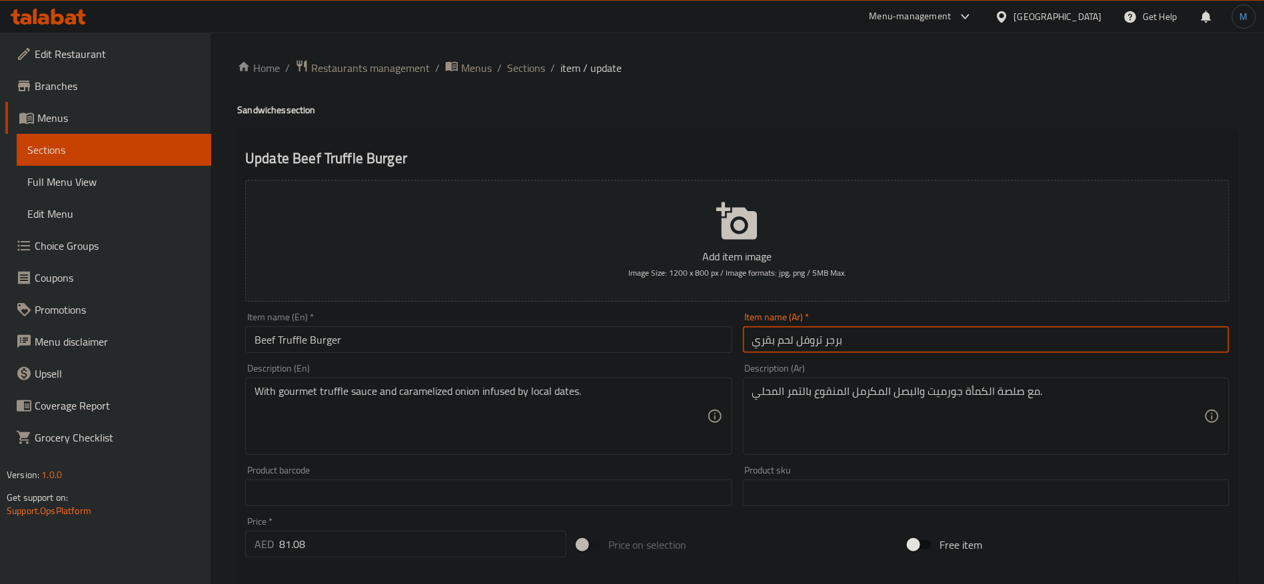
click at [804, 346] on input "برجر تروفل لحم بقري" at bounding box center [986, 340] width 486 height 27
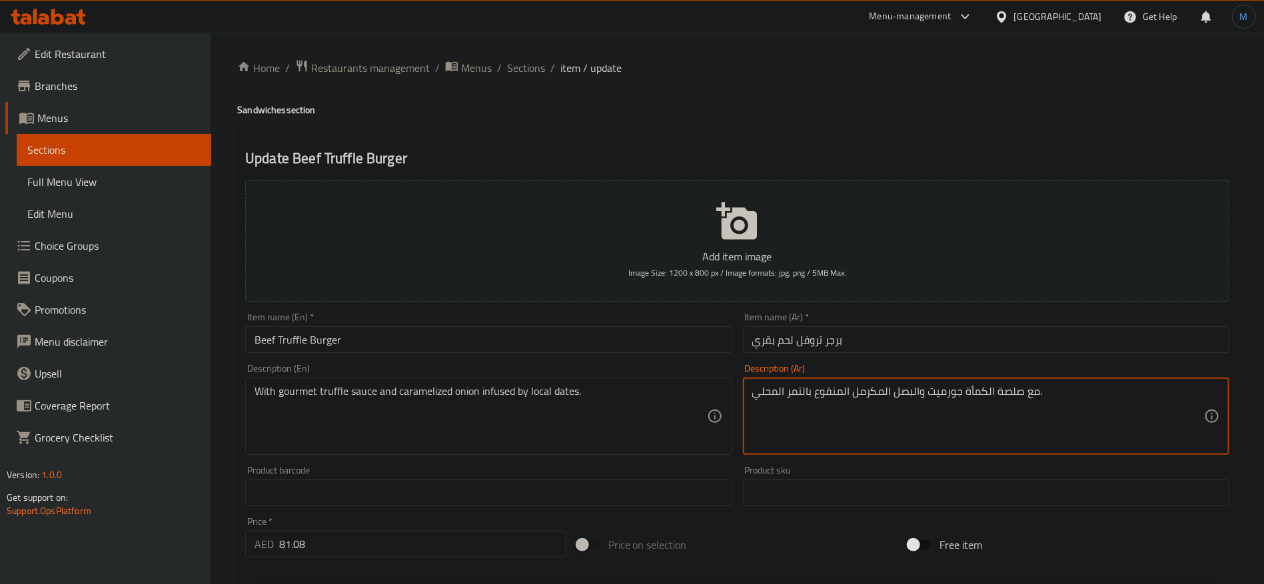
click at [978, 394] on textarea "مع صلصة الكمأة جورميت والبصل المكرمل المنقوع بالتمر المحلي." at bounding box center [978, 416] width 452 height 63
paste textarea "روفل"
click at [834, 397] on textarea "مع صلصة تروفل جورميت والبصل المكرمل المنقوع بالتمر المحلي." at bounding box center [978, 416] width 452 height 63
type textarea "مع صلصة تروفل جورميت والبصل المكرمل المشبع بالتمر المحلي."
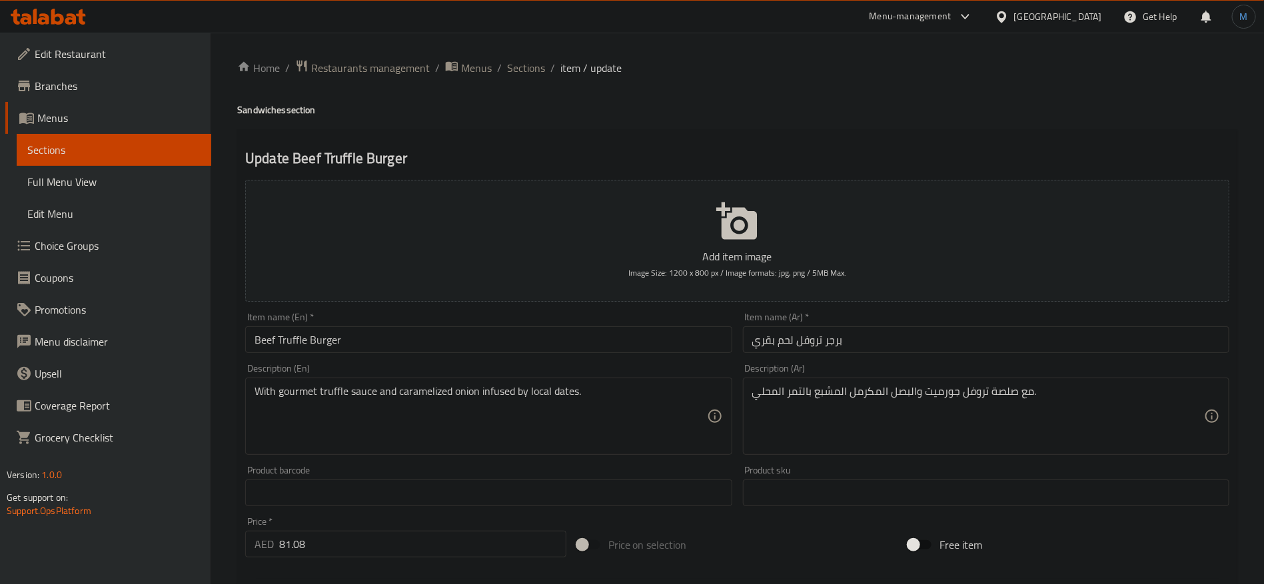
click at [831, 323] on div "Item name (Ar)   * برجر تروفل لحم بقري Item name (Ar) *" at bounding box center [986, 333] width 486 height 41
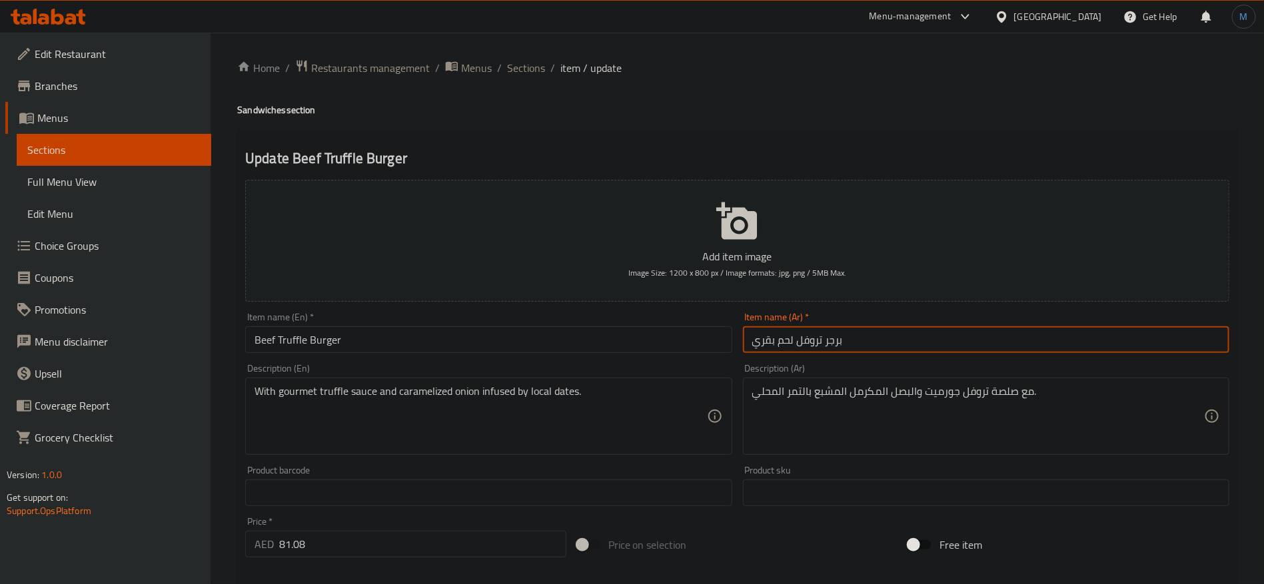
click at [847, 347] on input "برجر تروفل لحم بقري" at bounding box center [986, 340] width 486 height 27
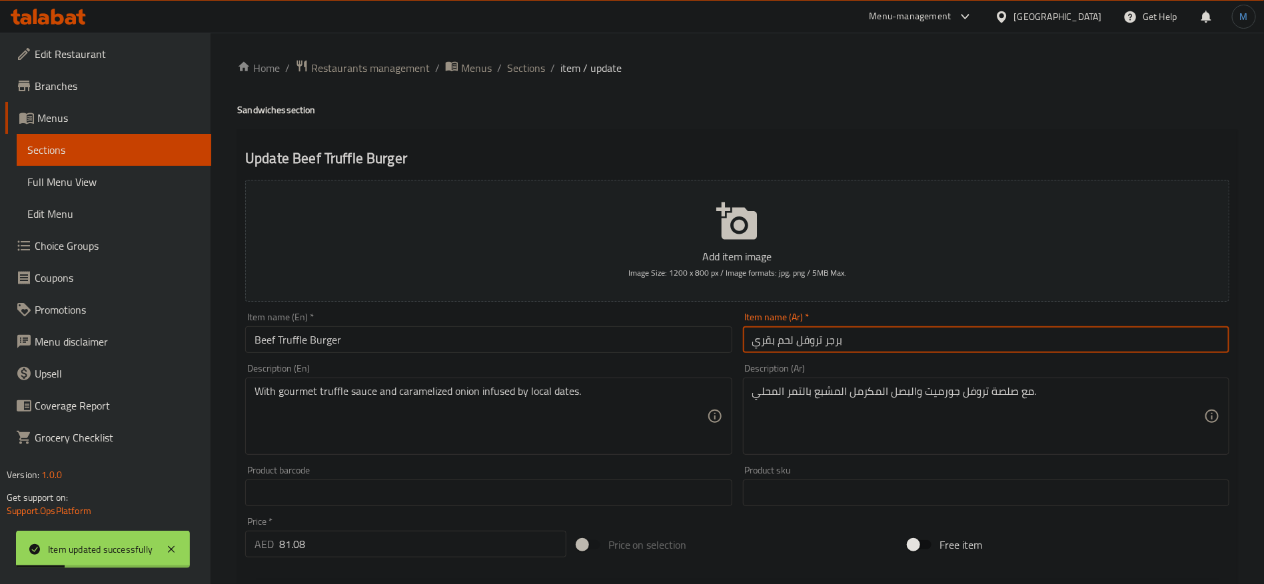
click at [798, 351] on input "برجر تروفل لحم بقري" at bounding box center [986, 340] width 486 height 27
click at [804, 351] on input "برجر تروفل لحم بقري" at bounding box center [986, 340] width 486 height 27
click at [1010, 335] on input "برجر لحم بقري" at bounding box center [986, 340] width 486 height 27
paste input "تروفل"
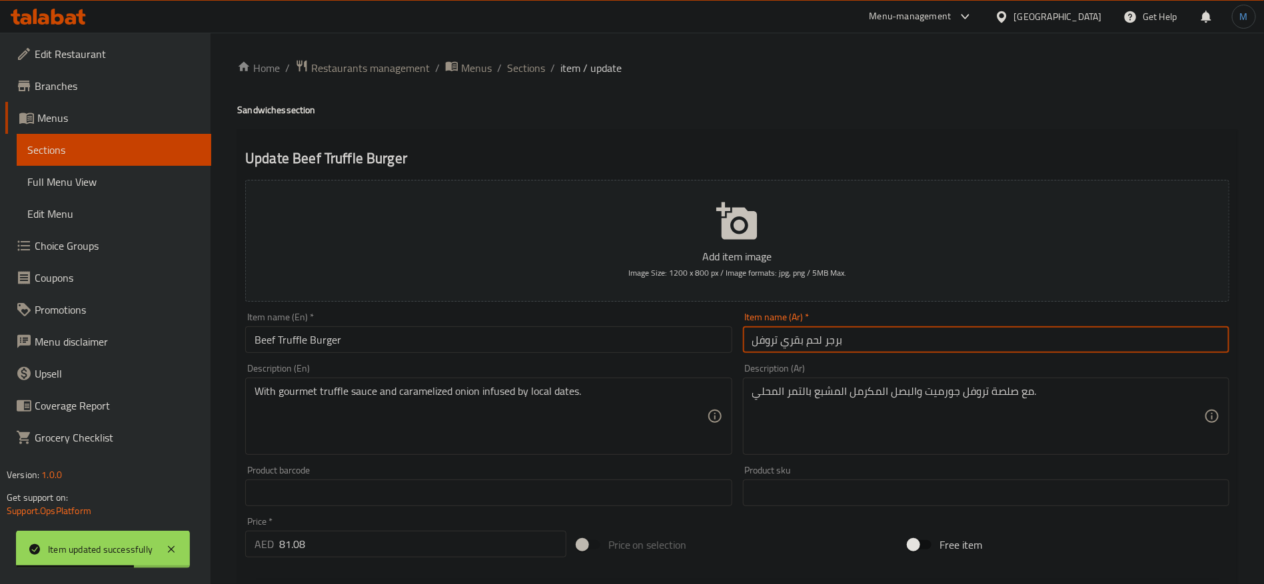
type input "برجر لحم بقري تروفل"
click at [535, 73] on span "Sections" at bounding box center [526, 68] width 38 height 16
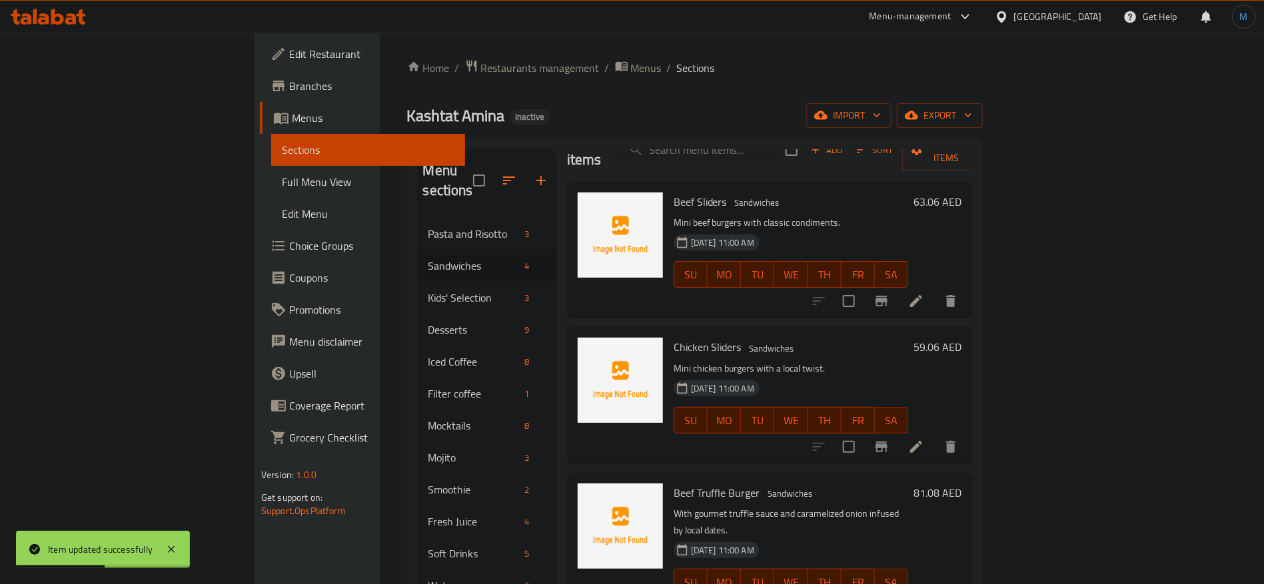
scroll to position [187, 0]
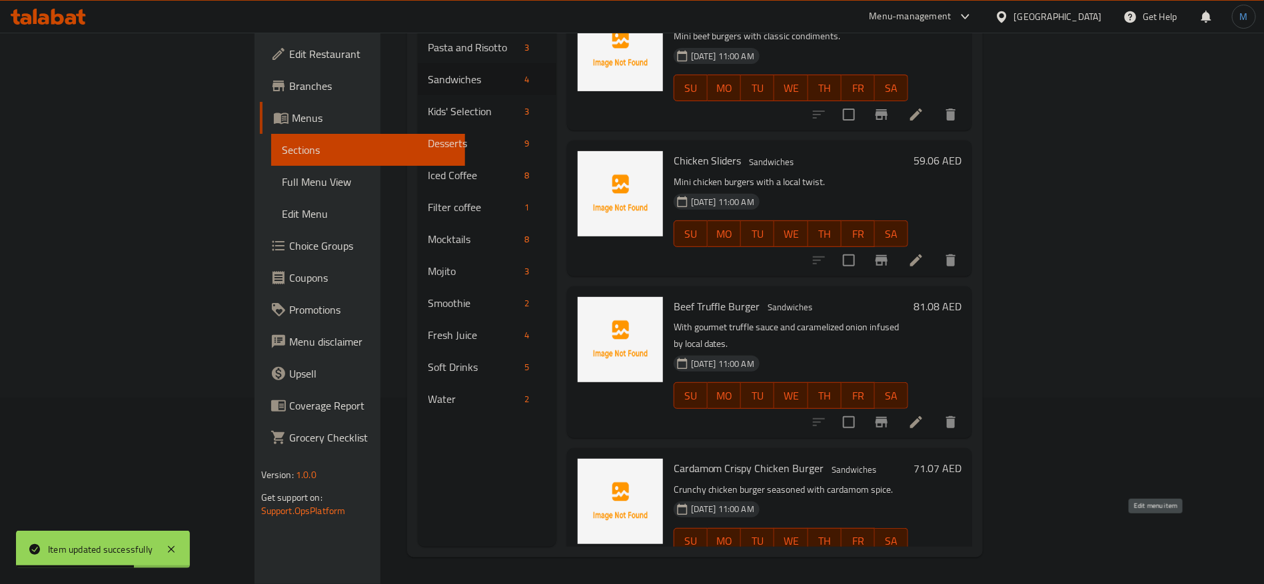
click at [924, 519] on icon at bounding box center [916, 568] width 16 height 16
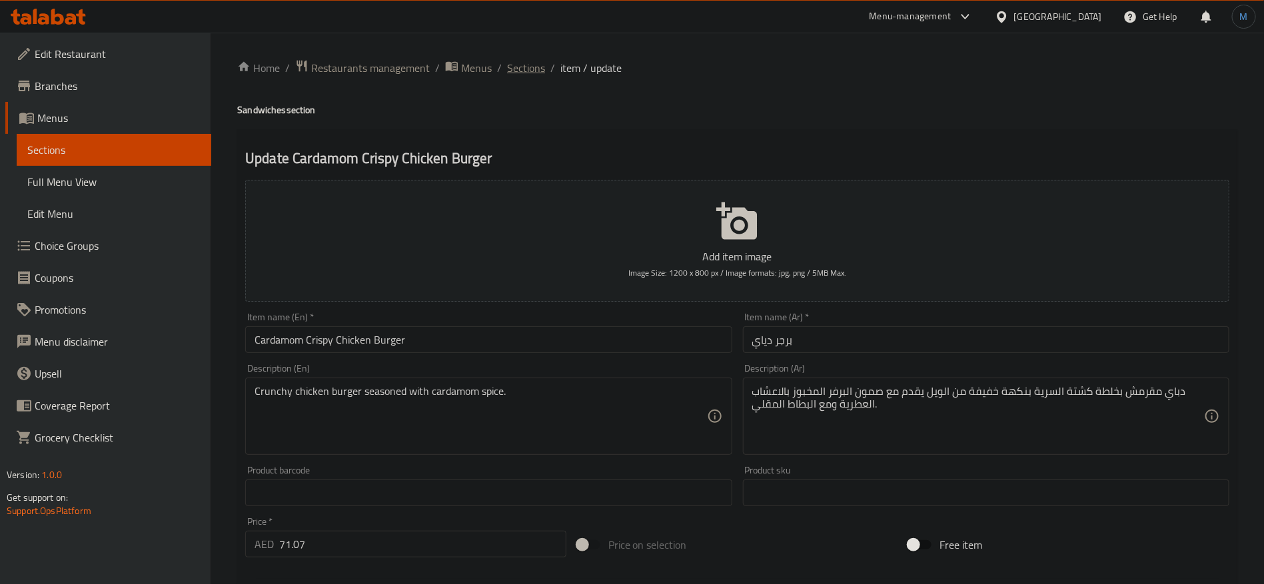
click at [521, 66] on span "Sections" at bounding box center [526, 68] width 38 height 16
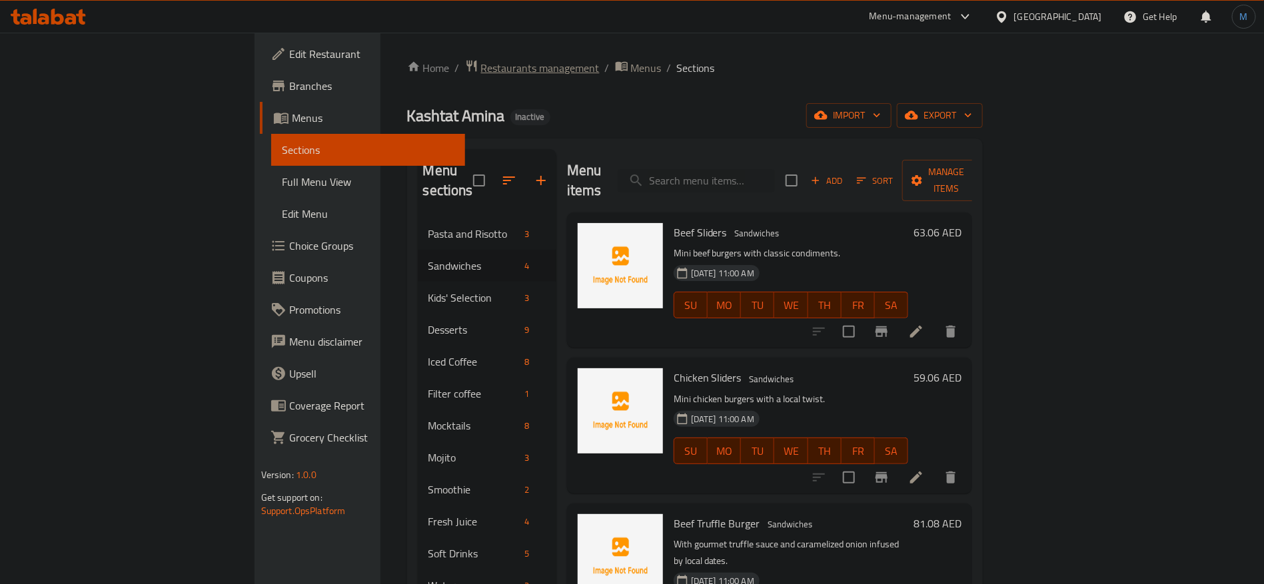
click at [481, 69] on span "Restaurants management" at bounding box center [540, 68] width 119 height 16
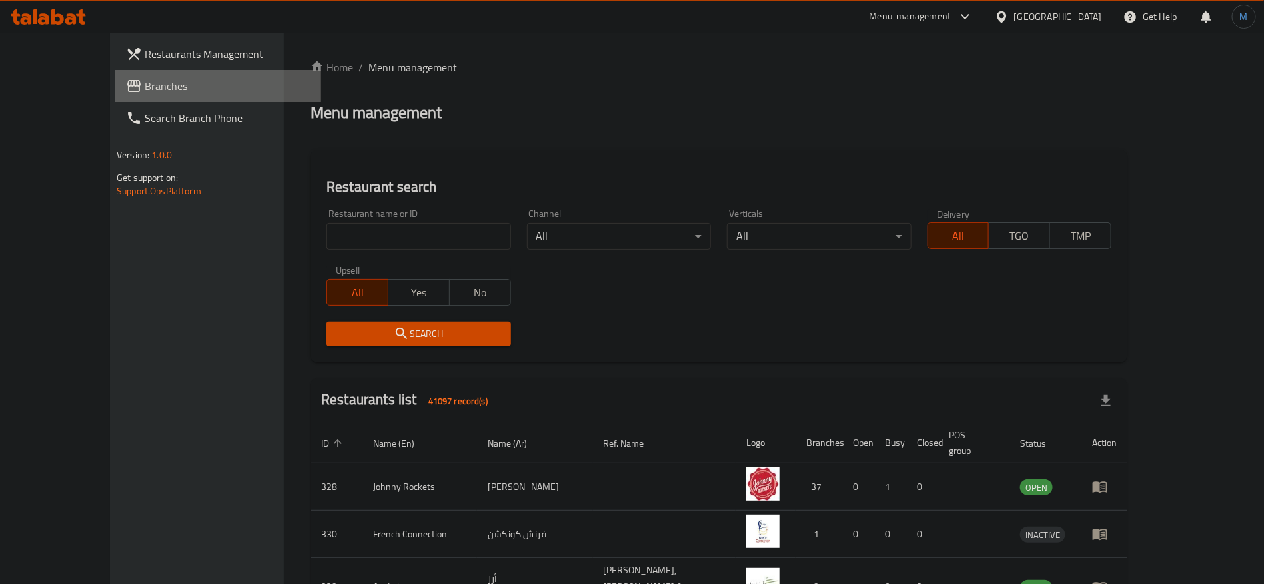
click at [145, 90] on span "Branches" at bounding box center [228, 86] width 166 height 16
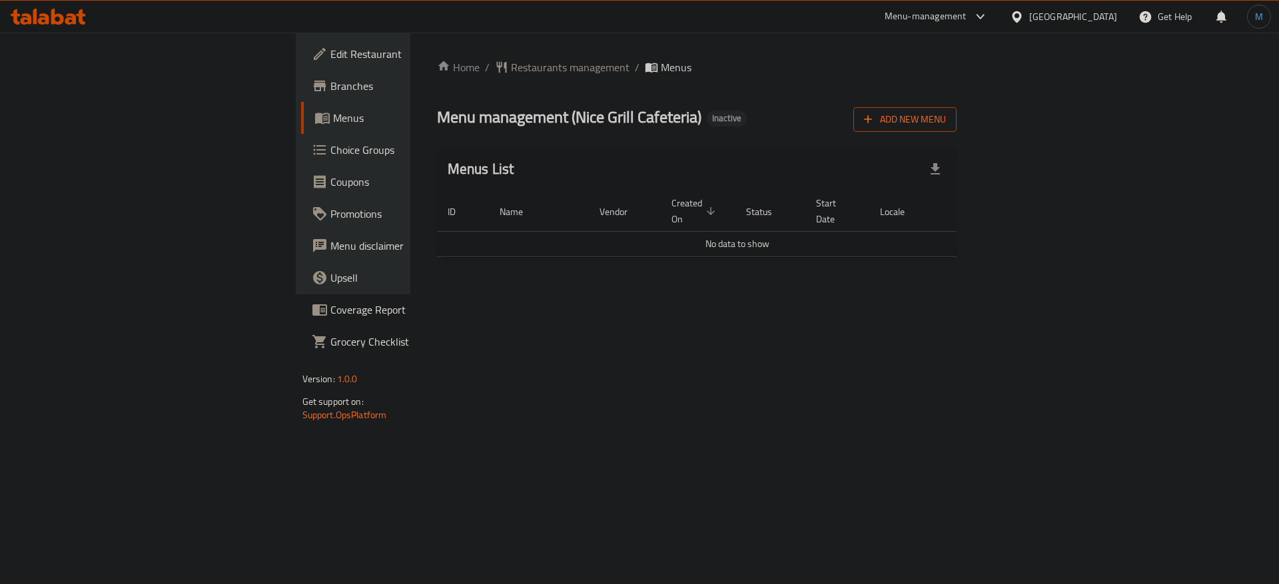
click at [946, 123] on span "Add New Menu" at bounding box center [905, 119] width 82 height 17
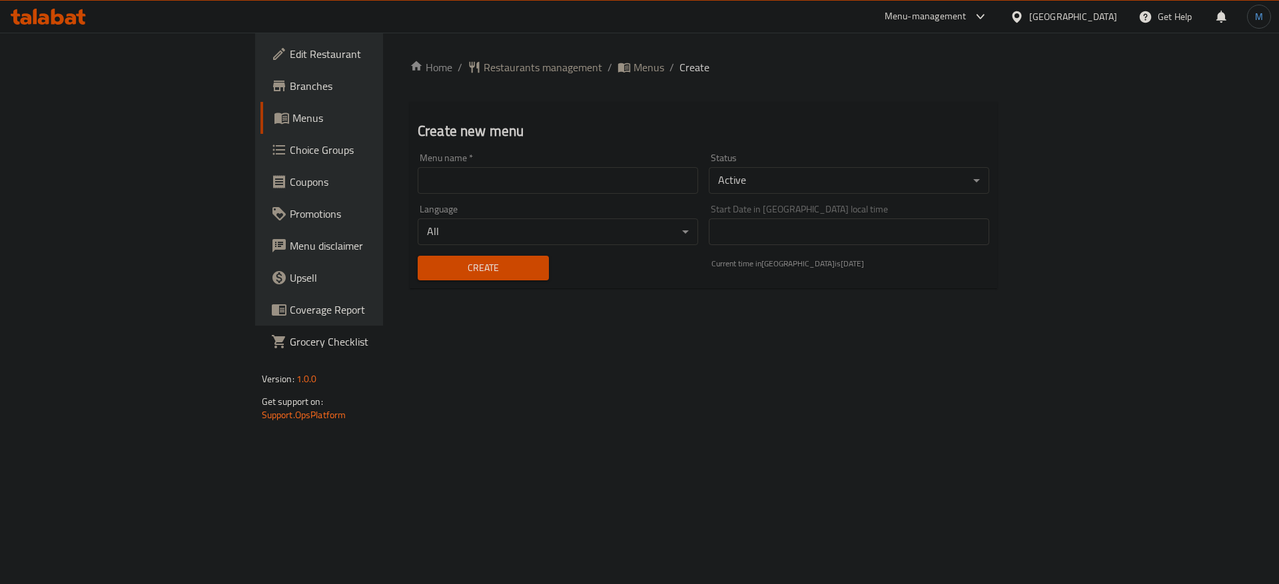
click at [608, 184] on input "text" at bounding box center [558, 180] width 281 height 27
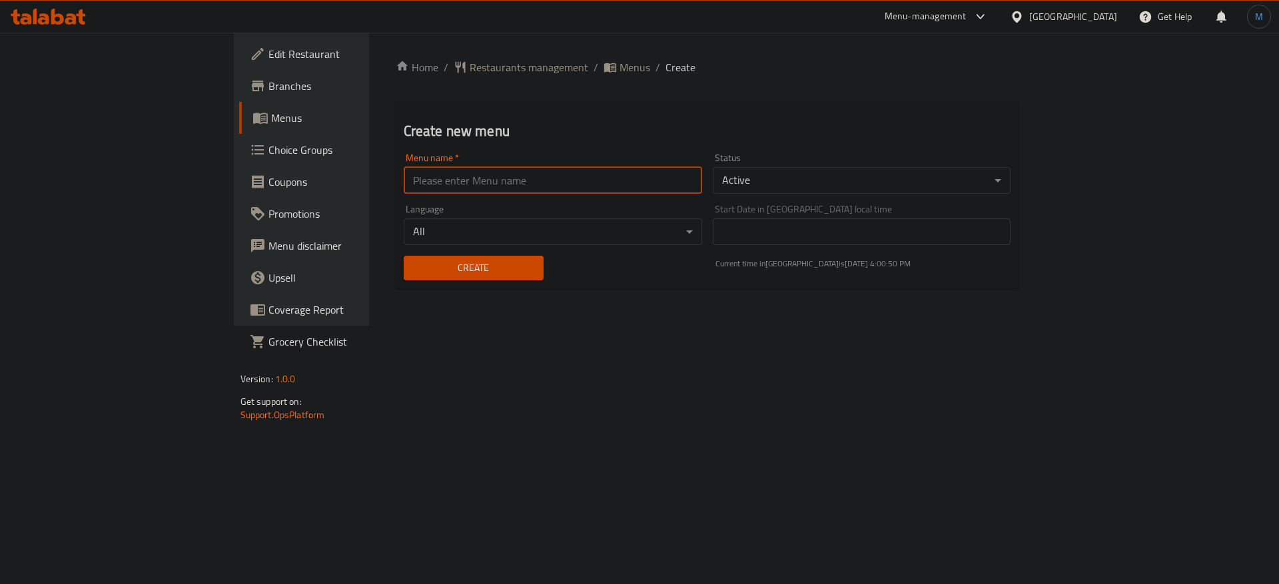
type input "1"
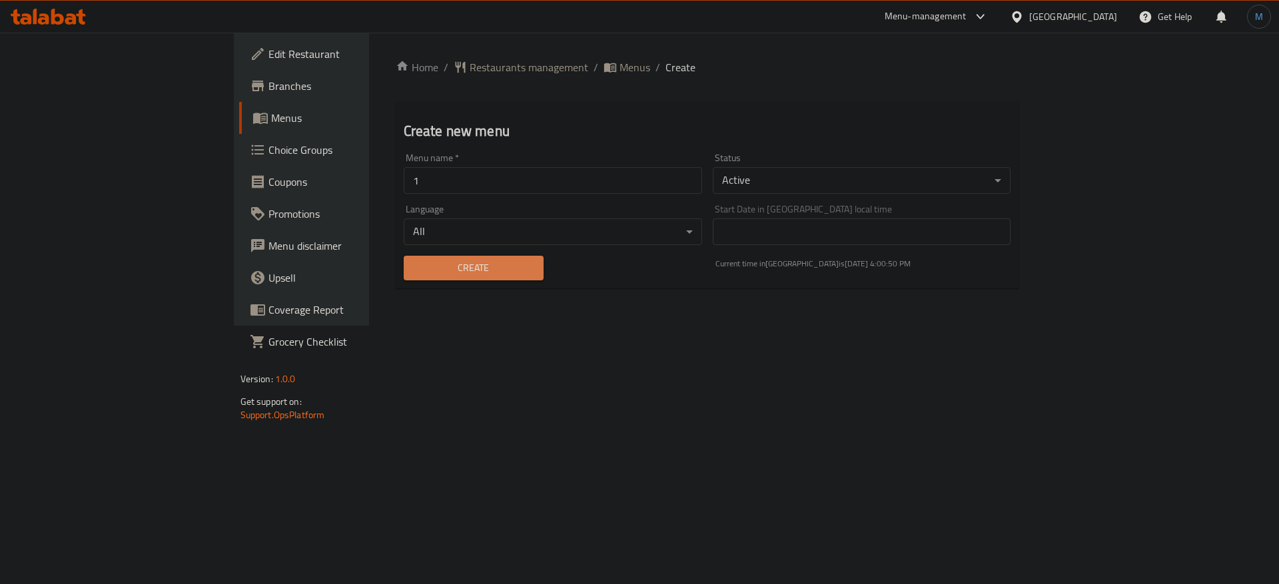
click at [414, 263] on span "Create" at bounding box center [473, 268] width 119 height 17
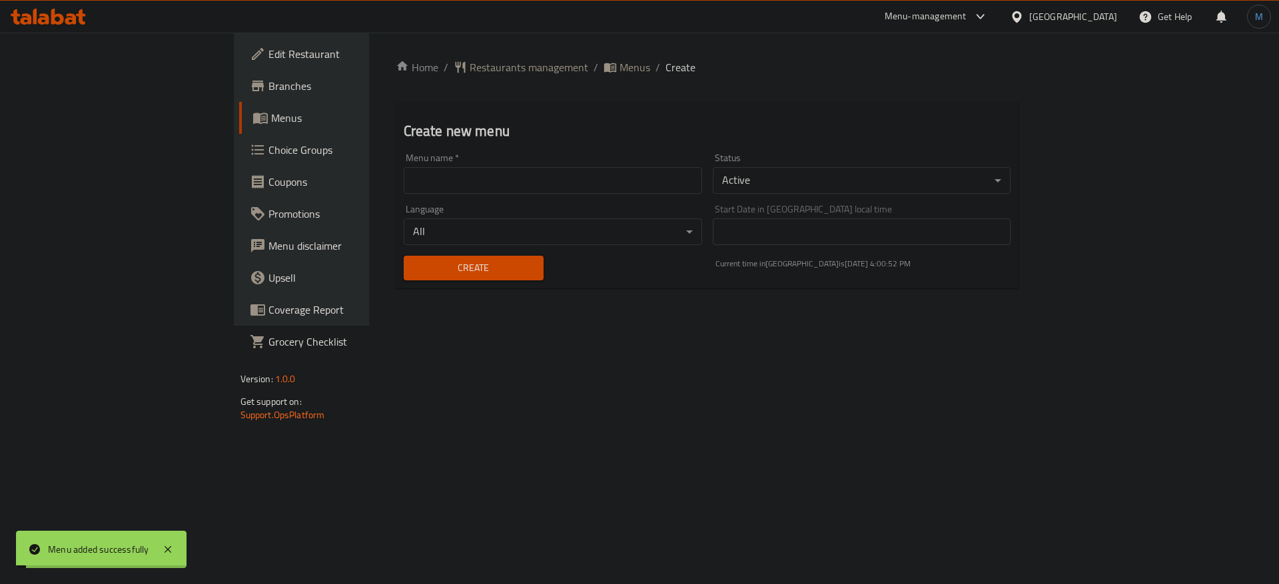
click at [620, 67] on span "Menus" at bounding box center [635, 67] width 31 height 16
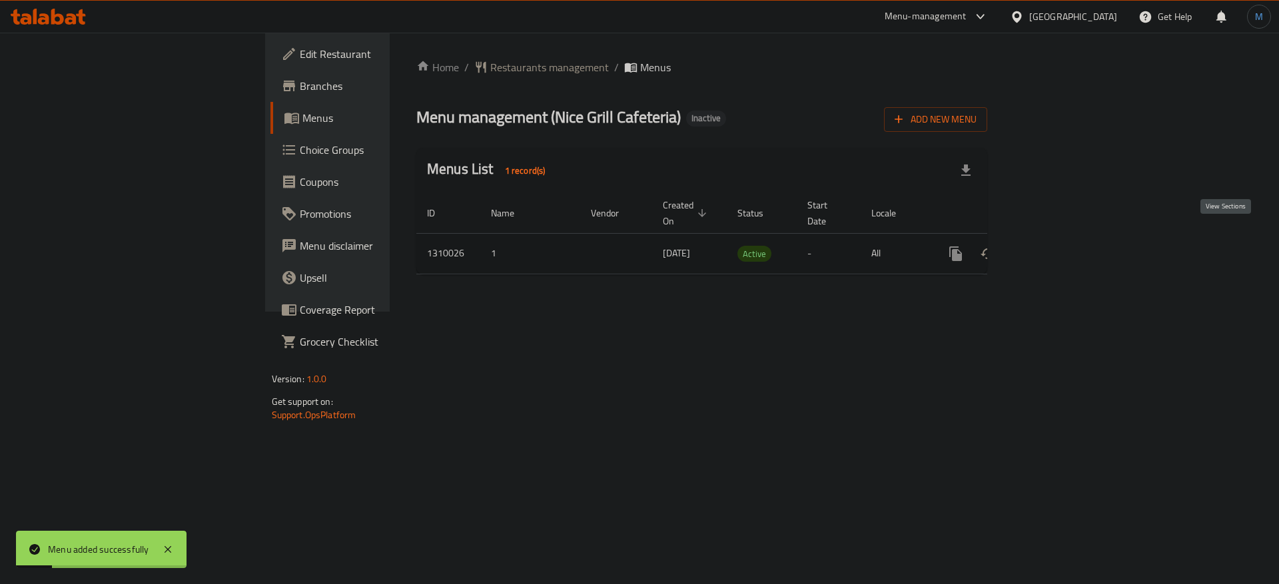
click at [1068, 238] on link "enhanced table" at bounding box center [1052, 254] width 32 height 32
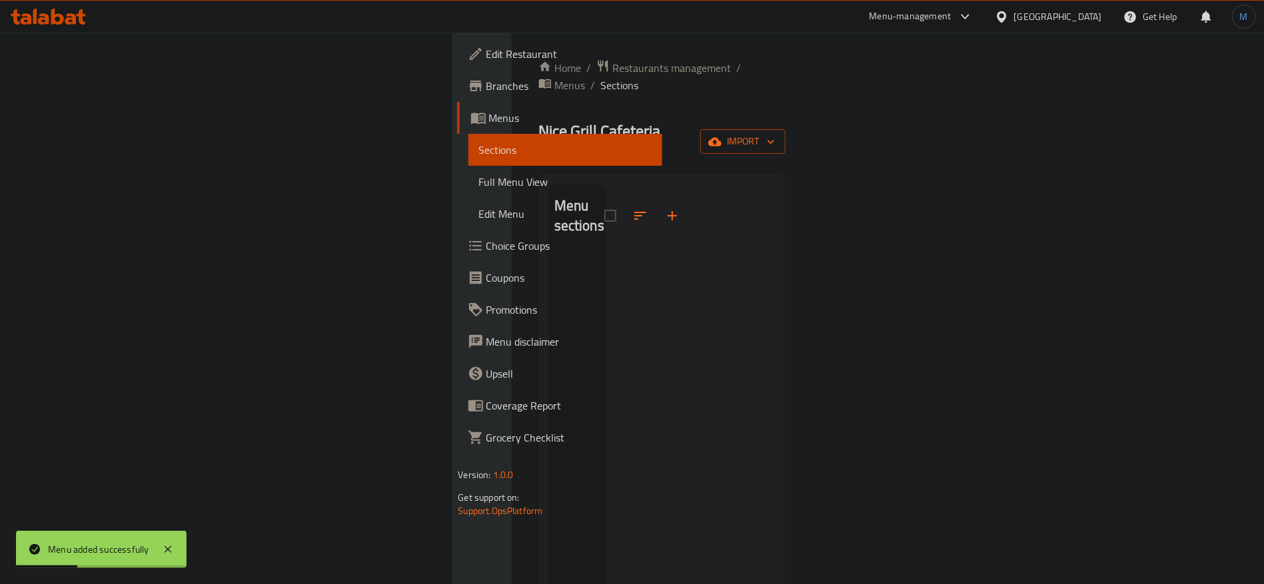
click at [786, 129] on button "import" at bounding box center [742, 141] width 85 height 25
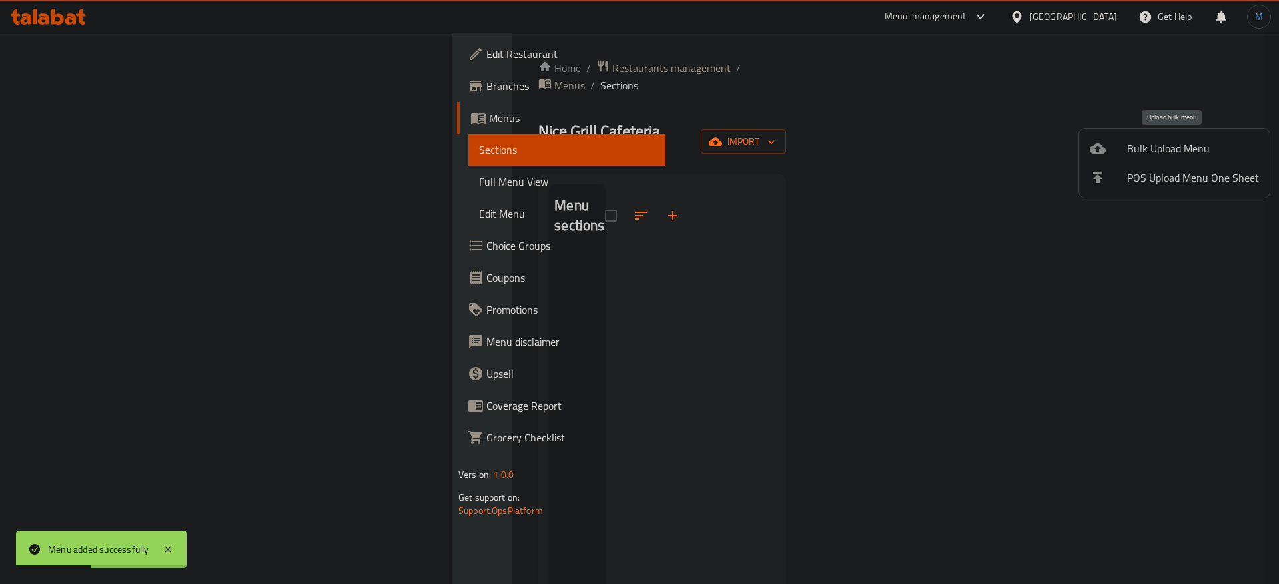
click at [1110, 145] on div at bounding box center [1108, 149] width 37 height 16
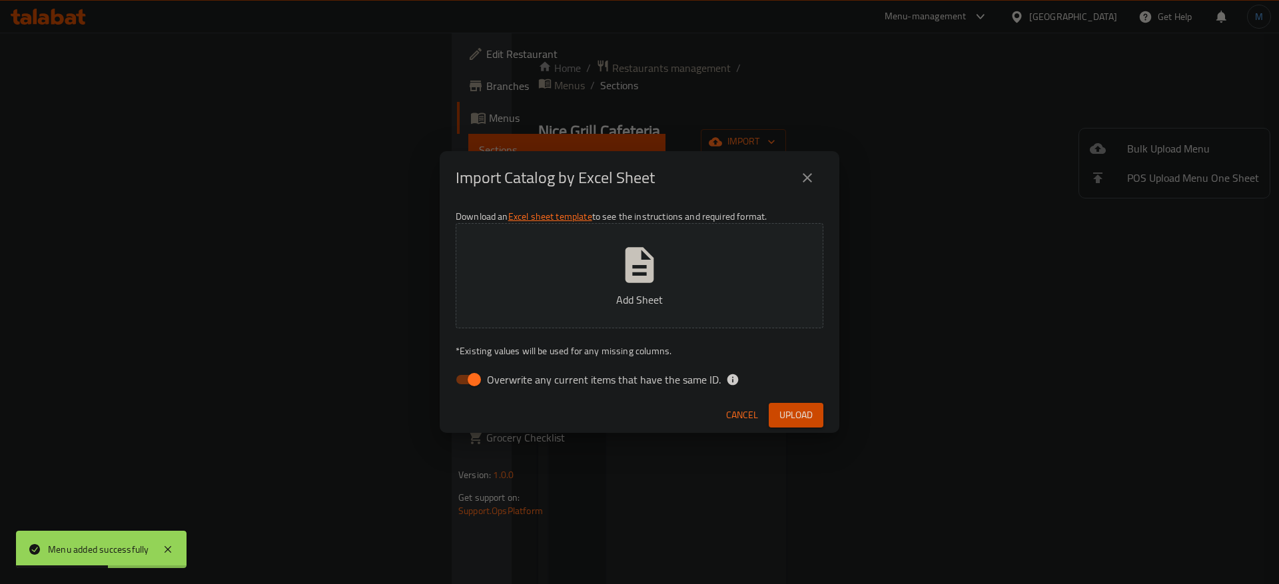
click at [532, 387] on span "Overwrite any current items that have the same ID." at bounding box center [604, 380] width 234 height 16
click at [512, 387] on input "Overwrite any current items that have the same ID." at bounding box center [474, 379] width 76 height 25
checkbox input "false"
click at [802, 410] on span "Upload" at bounding box center [796, 415] width 33 height 17
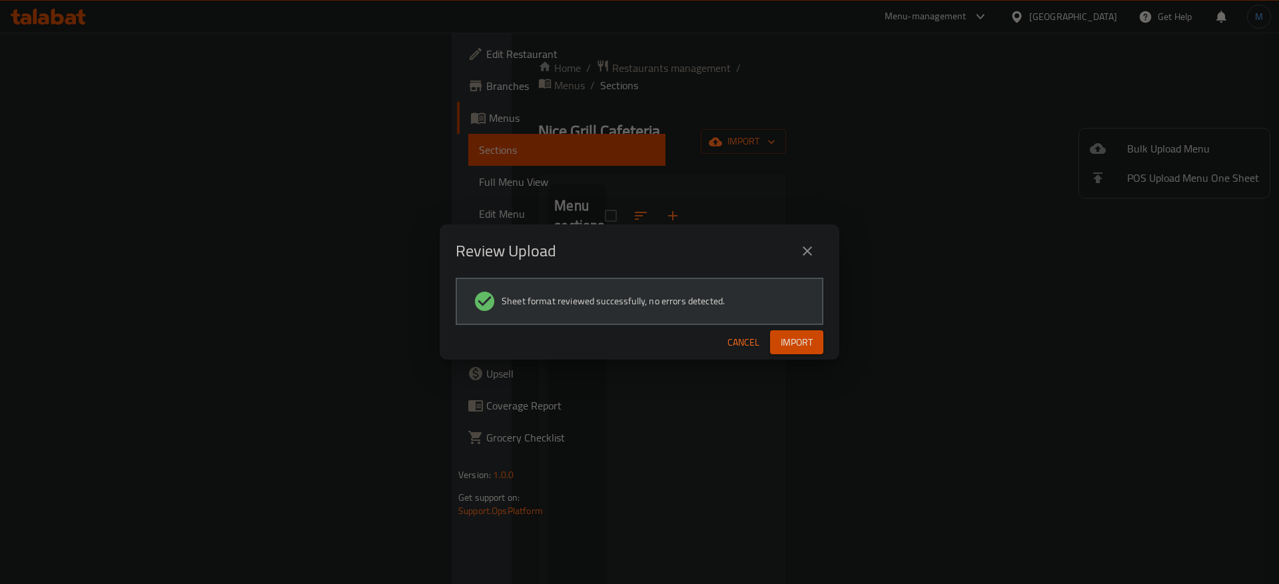
click at [804, 330] on div "Cancel Import" at bounding box center [640, 342] width 400 height 35
click at [803, 336] on span "Import" at bounding box center [797, 343] width 32 height 17
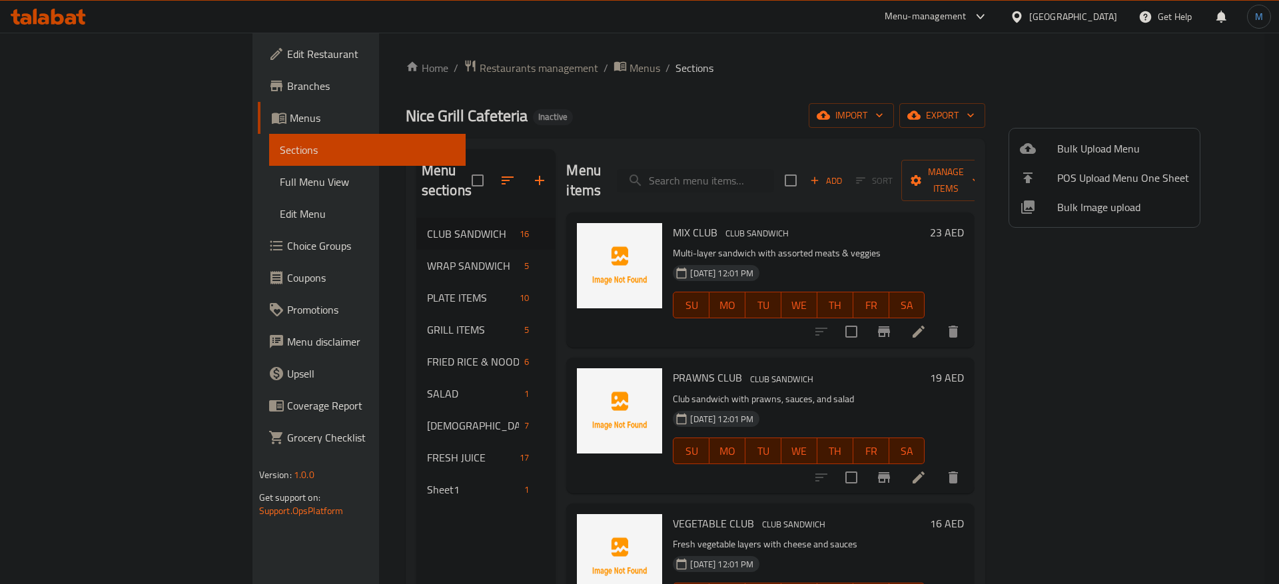
click at [359, 465] on div at bounding box center [639, 292] width 1279 height 584
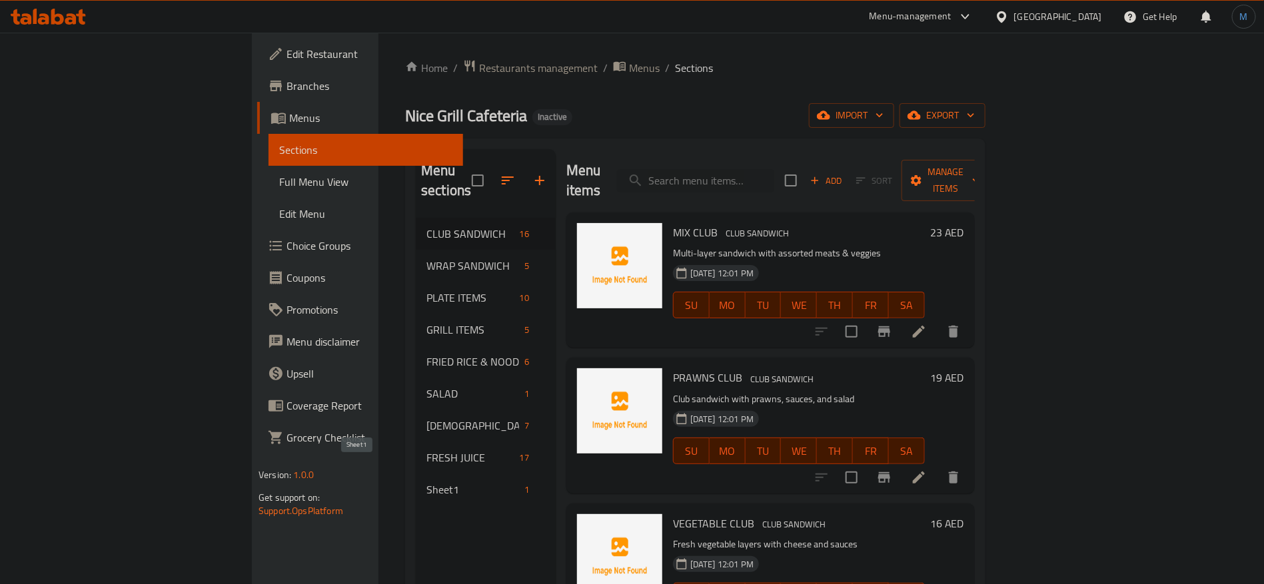
click at [426, 482] on span "Sheet1" at bounding box center [472, 490] width 93 height 16
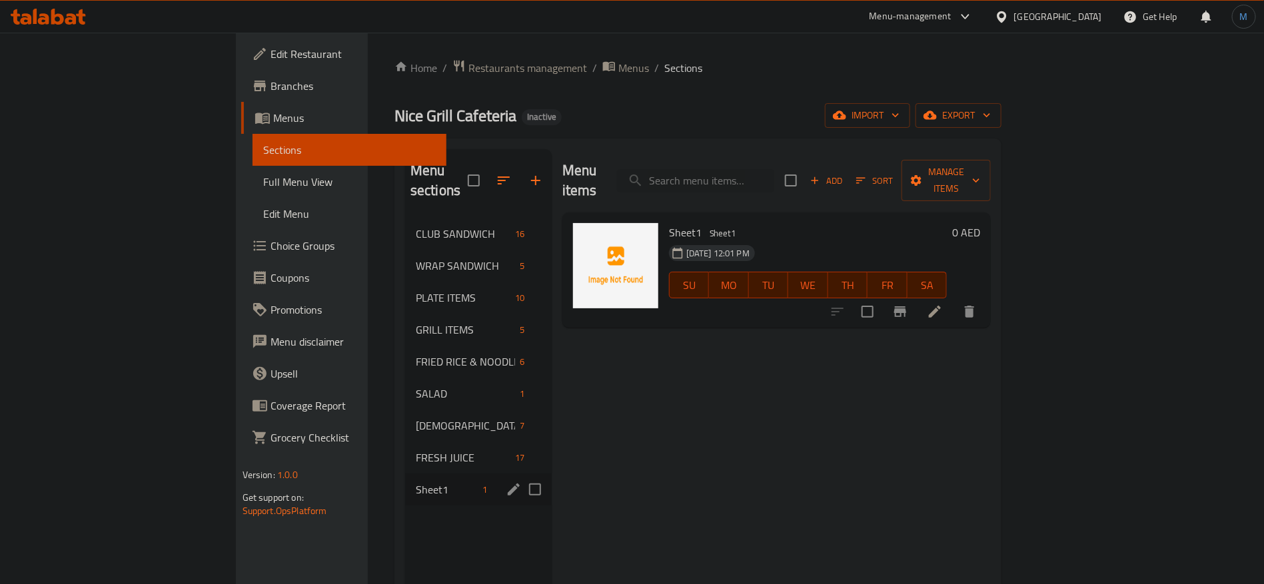
click at [521, 476] on input "Menu sections" at bounding box center [535, 490] width 28 height 28
checkbox input "true"
click at [488, 173] on icon "button" at bounding box center [496, 181] width 16 height 16
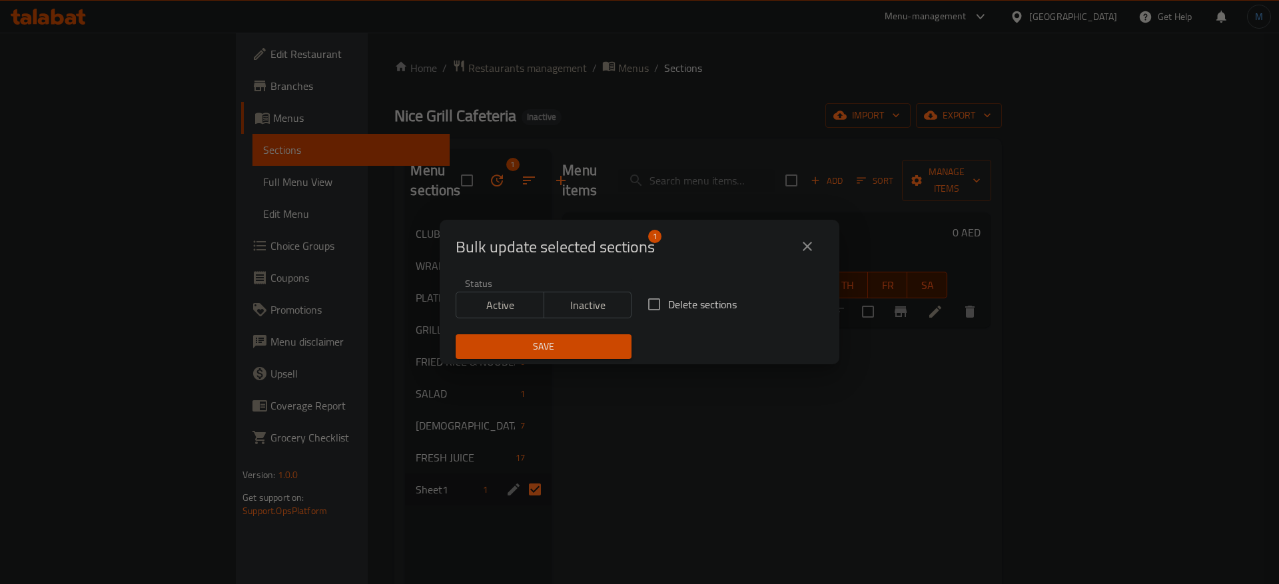
click at [705, 299] on span "Delete sections" at bounding box center [702, 305] width 69 height 16
click at [668, 299] on input "Delete sections" at bounding box center [654, 305] width 28 height 28
checkbox input "true"
click at [576, 354] on span "Save" at bounding box center [543, 347] width 155 height 17
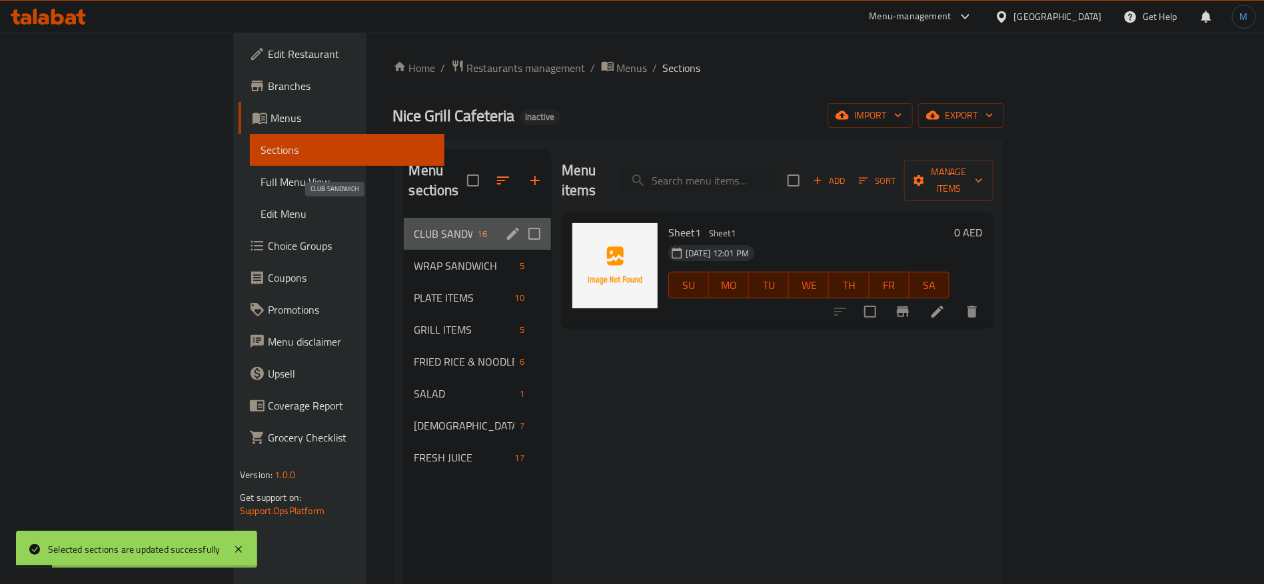
click at [414, 226] on span "CLUB SANDWICH" at bounding box center [443, 234] width 58 height 16
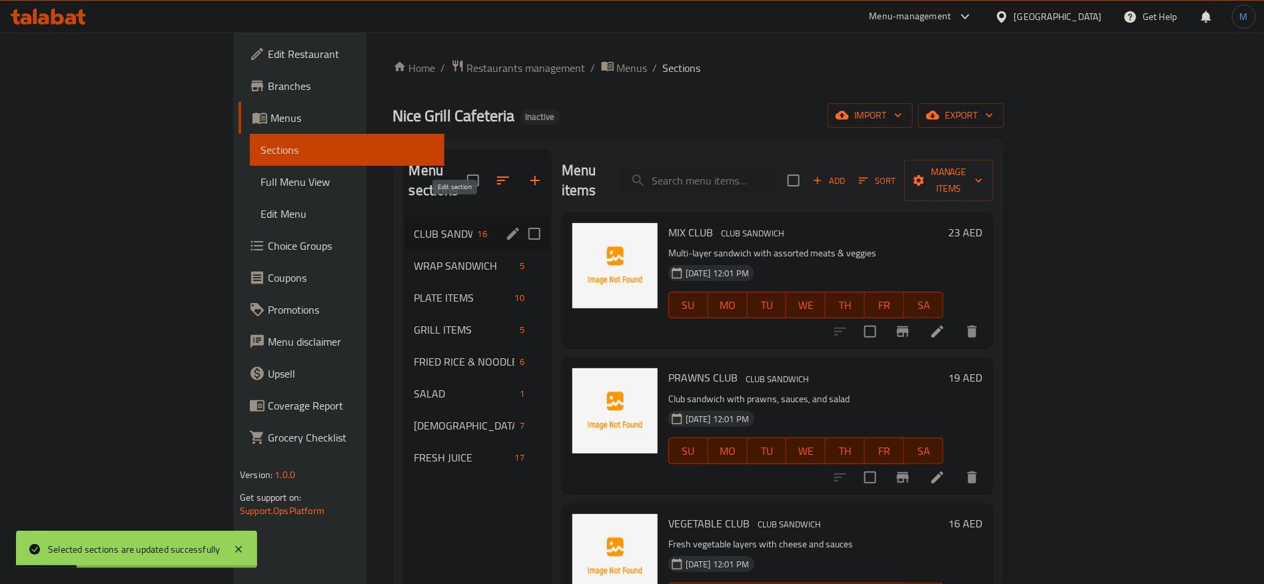
click at [505, 226] on icon "edit" at bounding box center [513, 234] width 16 height 16
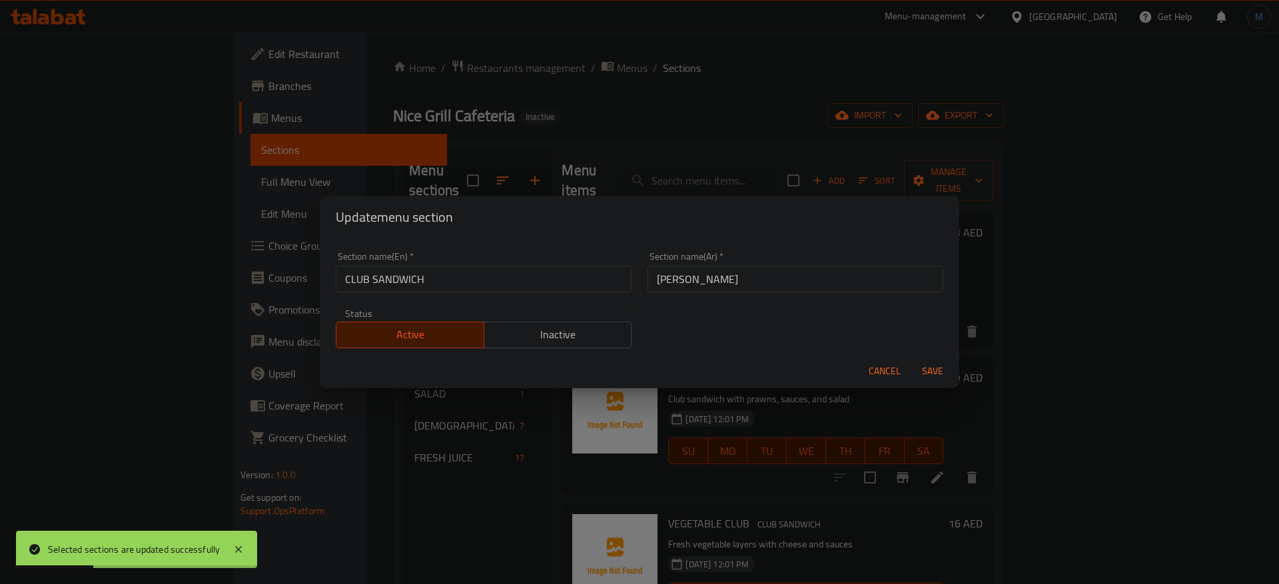
click at [456, 283] on input "CLUB SANDWICH" at bounding box center [484, 279] width 296 height 27
type input "Club Sandwich"
click at [912, 359] on button "Save" at bounding box center [933, 371] width 43 height 25
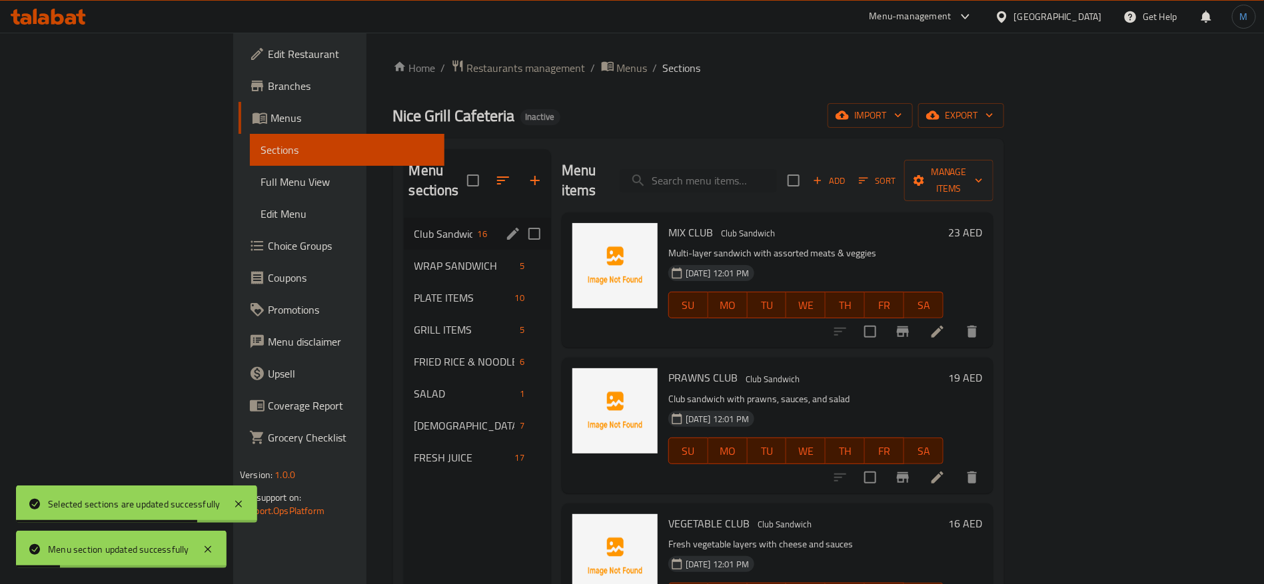
click at [956, 320] on li at bounding box center [937, 332] width 37 height 24
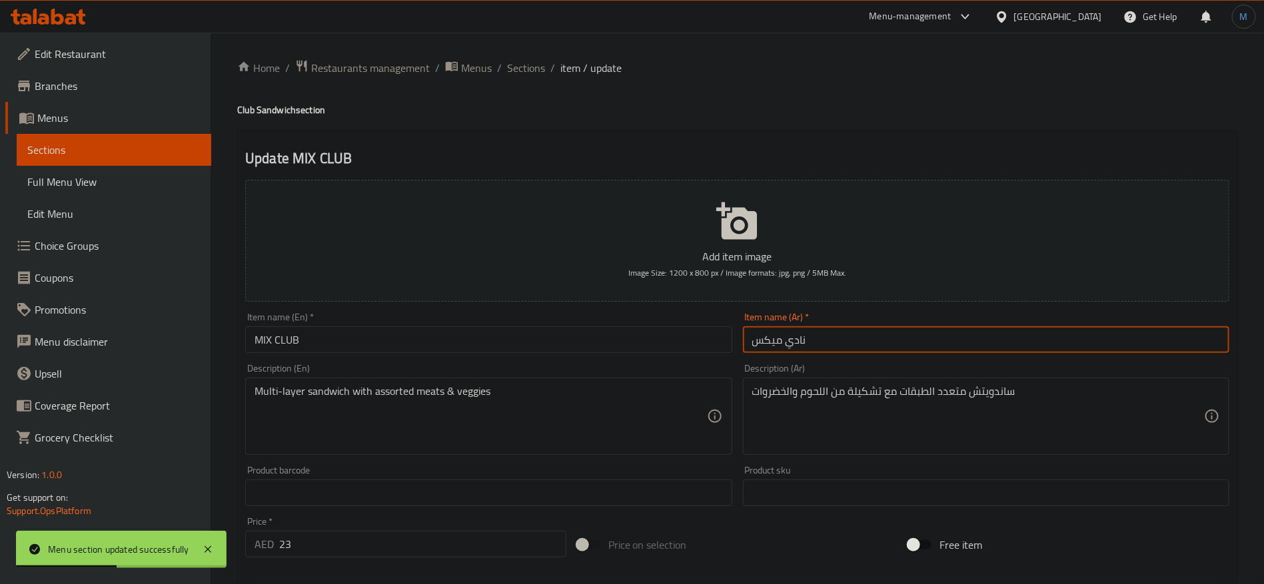
click at [823, 349] on input "نادي ميكس" at bounding box center [986, 340] width 486 height 27
click at [798, 343] on input "نادي ميكس" at bounding box center [986, 340] width 486 height 27
type input "كلوب ميكس"
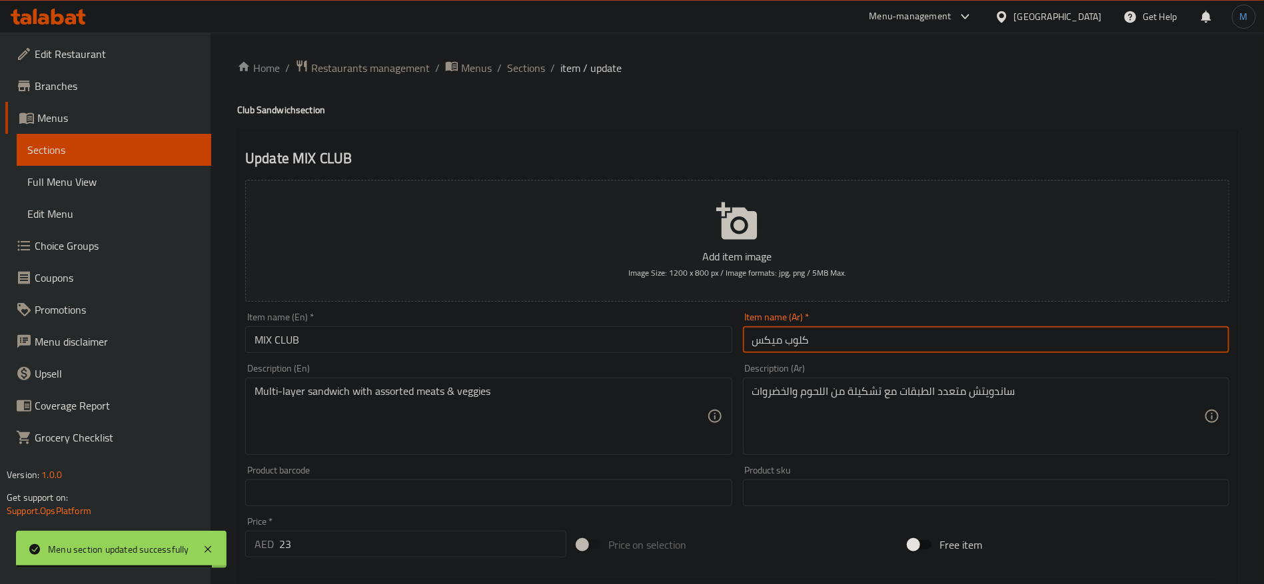
click at [400, 350] on input "MIX CLUB" at bounding box center [488, 340] width 486 height 27
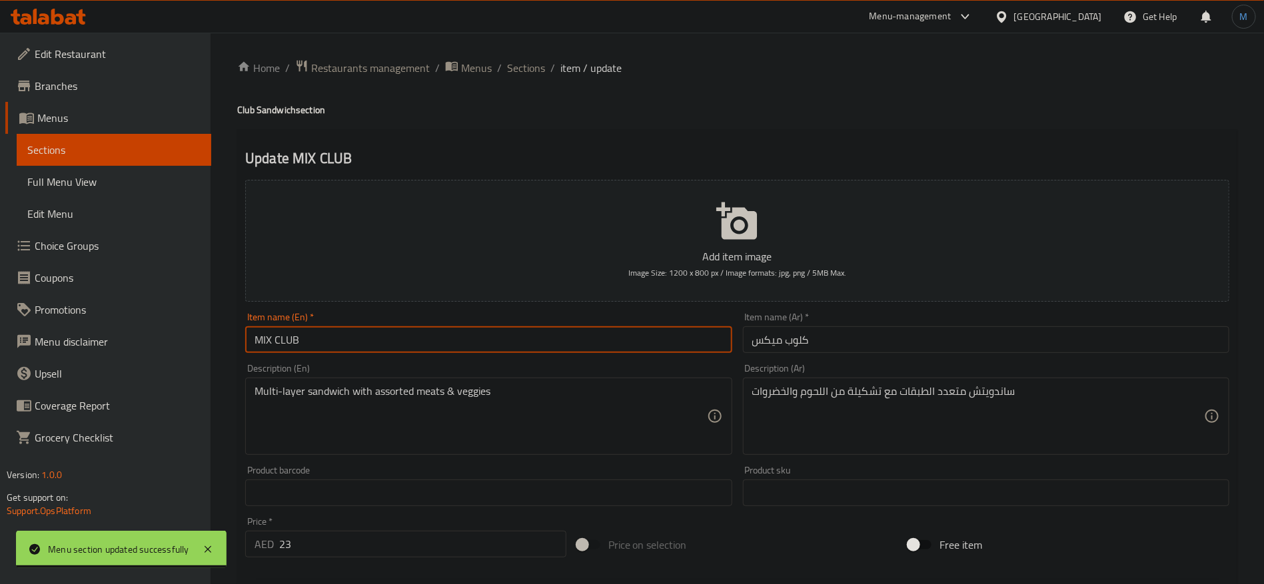
type input "Mix Club"
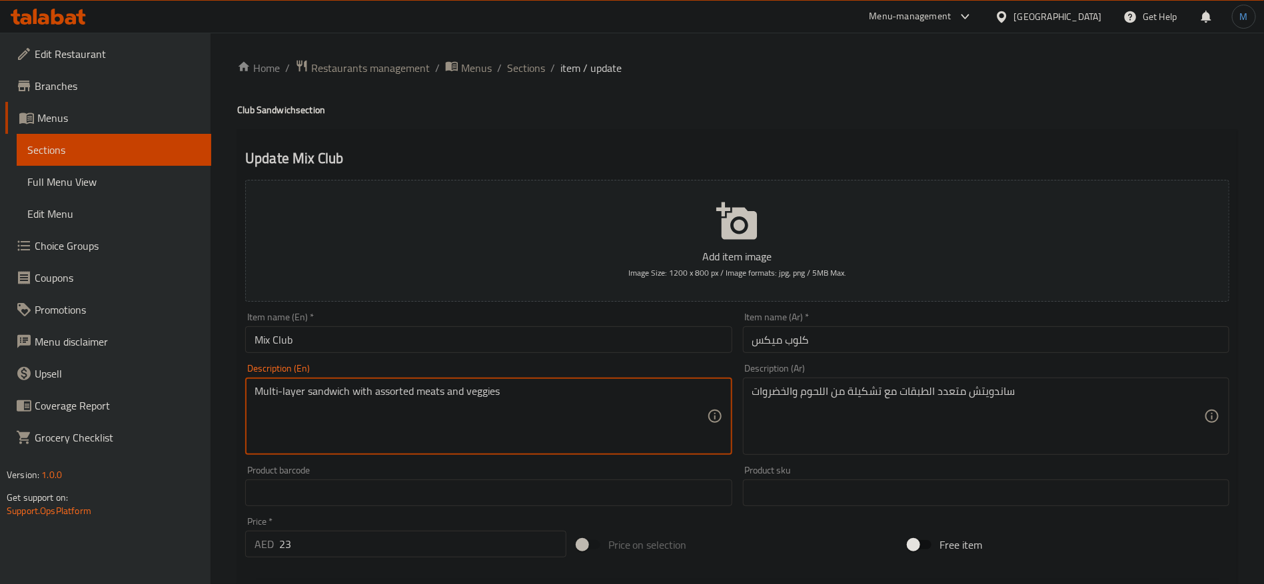
type textarea "Multi-layer sandwich with assorted meats and veggies"
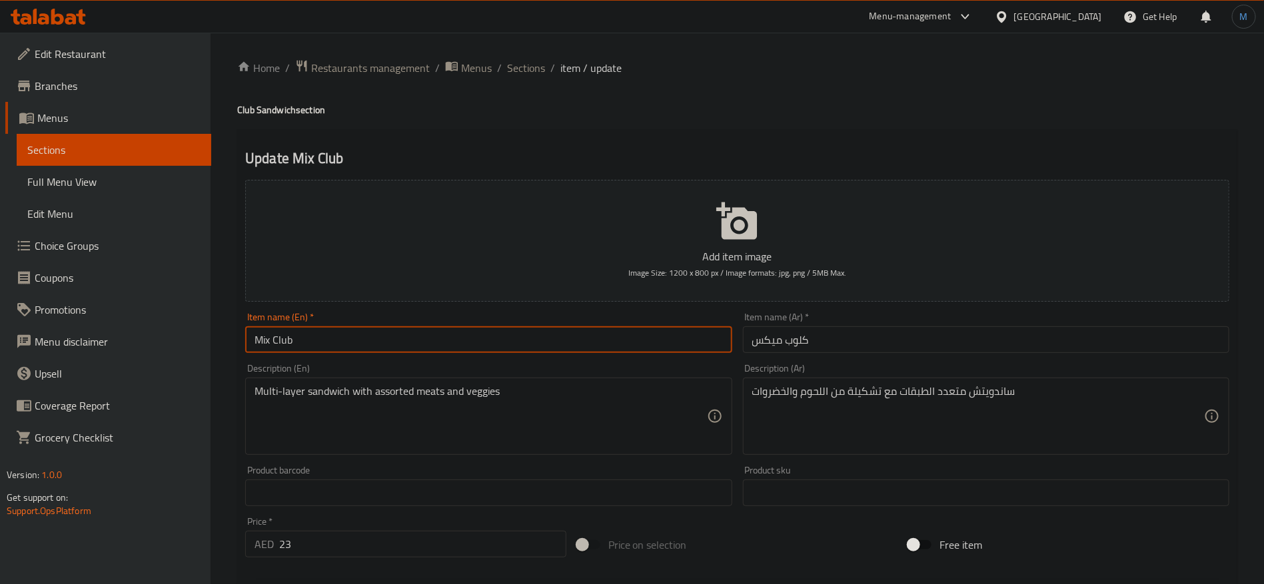
click at [634, 331] on input "Mix Club" at bounding box center [488, 340] width 486 height 27
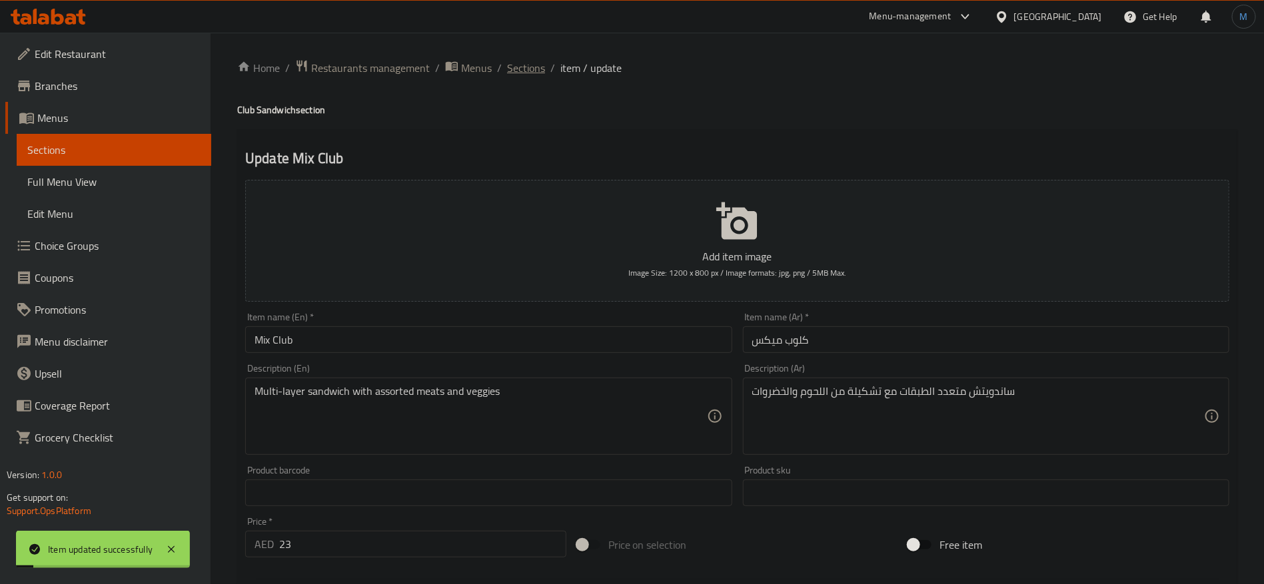
click at [513, 73] on span "Sections" at bounding box center [526, 68] width 38 height 16
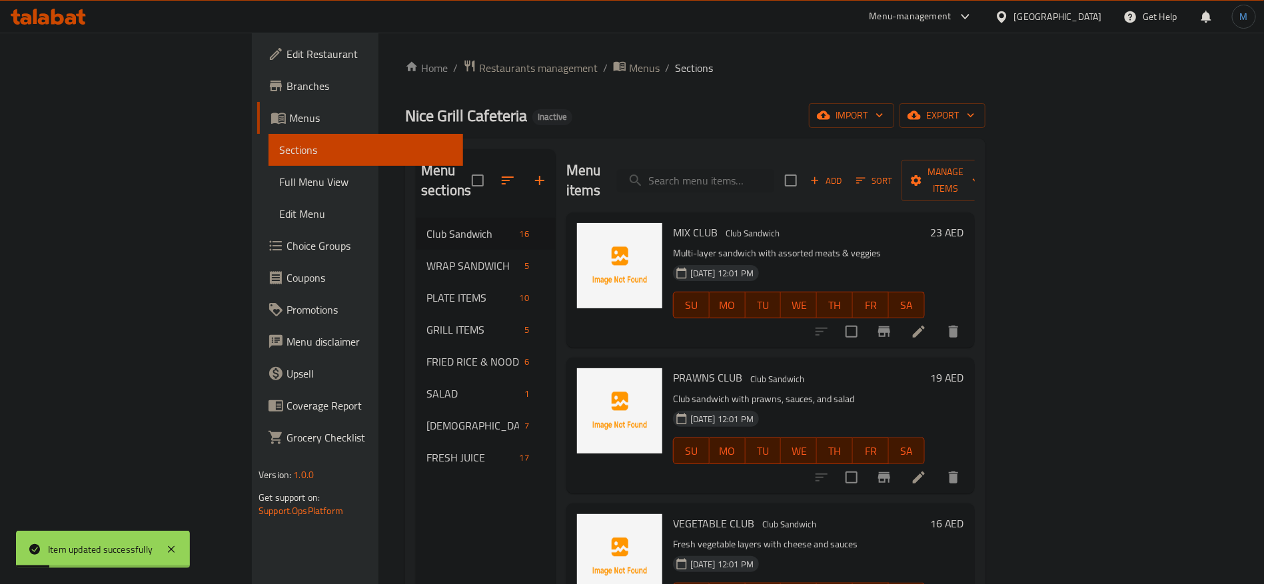
click at [970, 473] on div at bounding box center [888, 478] width 164 height 32
click at [938, 469] on li at bounding box center [918, 478] width 37 height 24
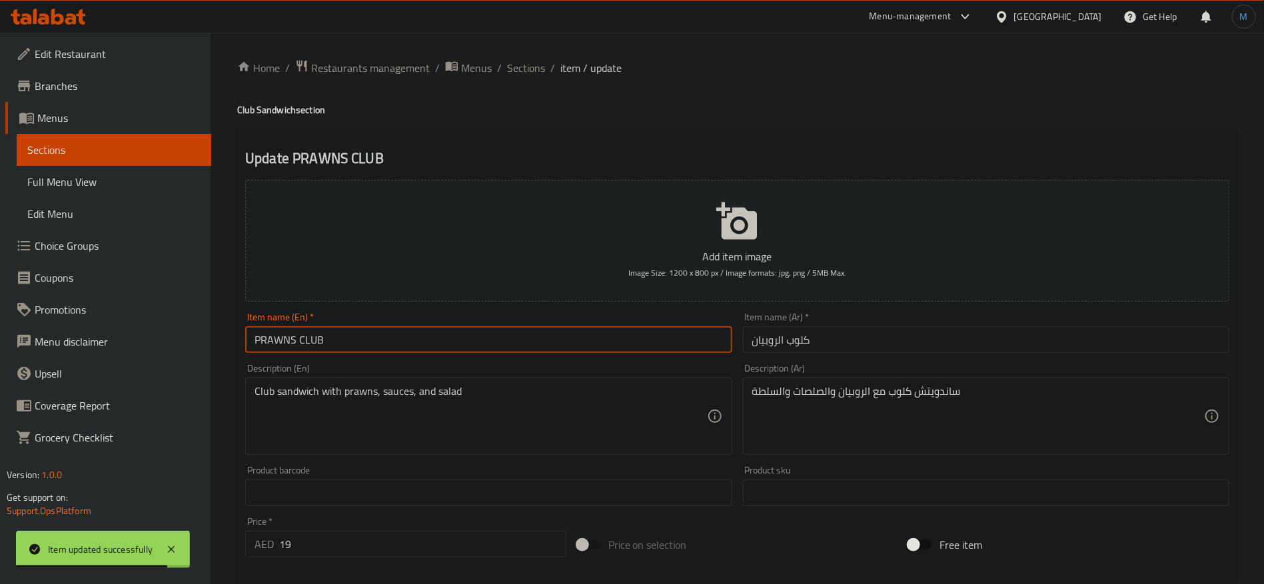
click at [689, 344] on input "PRAWNS CLUB" at bounding box center [488, 340] width 486 height 27
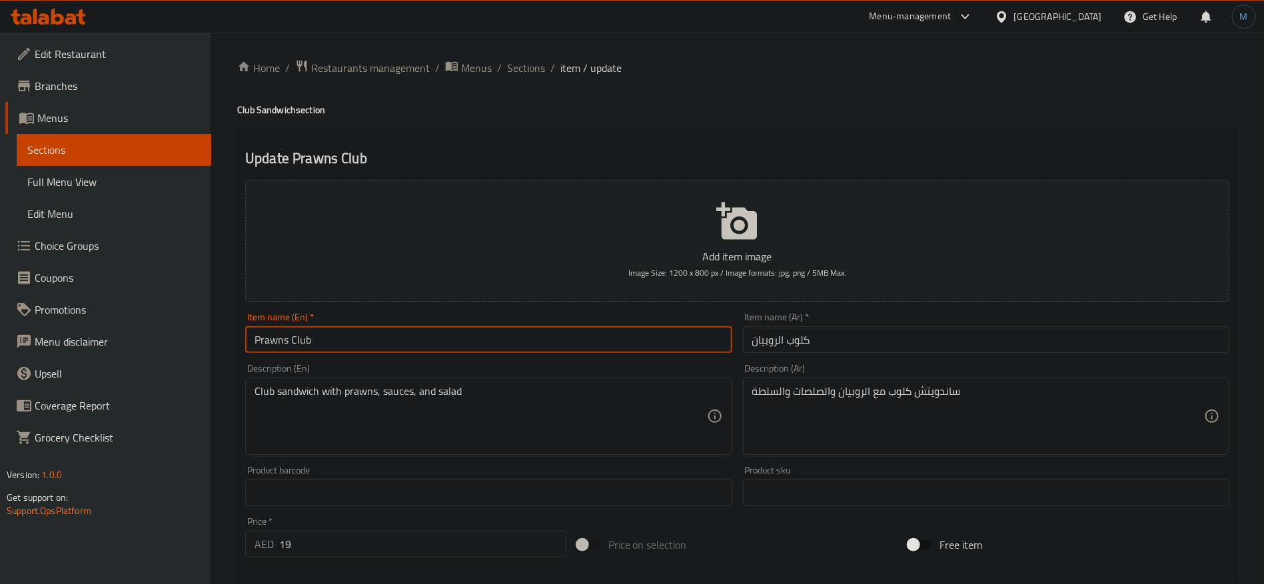
click at [276, 116] on h4 "Club Sandwich section" at bounding box center [737, 109] width 1000 height 13
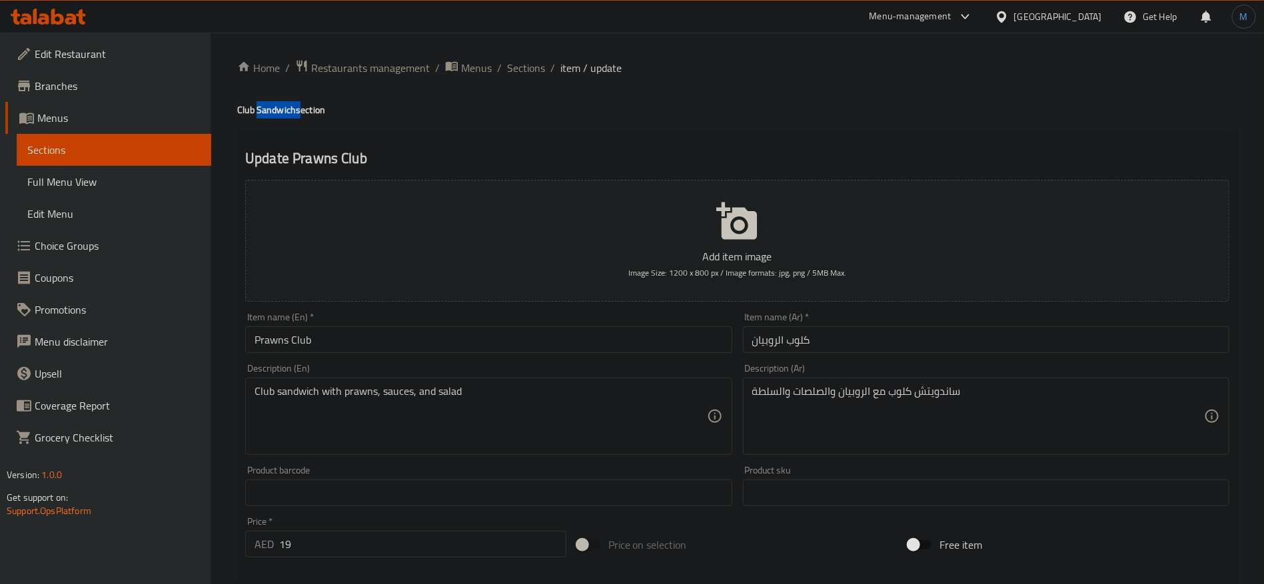
click at [276, 116] on h4 "Club Sandwich section" at bounding box center [737, 109] width 1000 height 13
copy h4 "Sandwich"
click at [396, 331] on input "Prawns Club" at bounding box center [488, 340] width 486 height 27
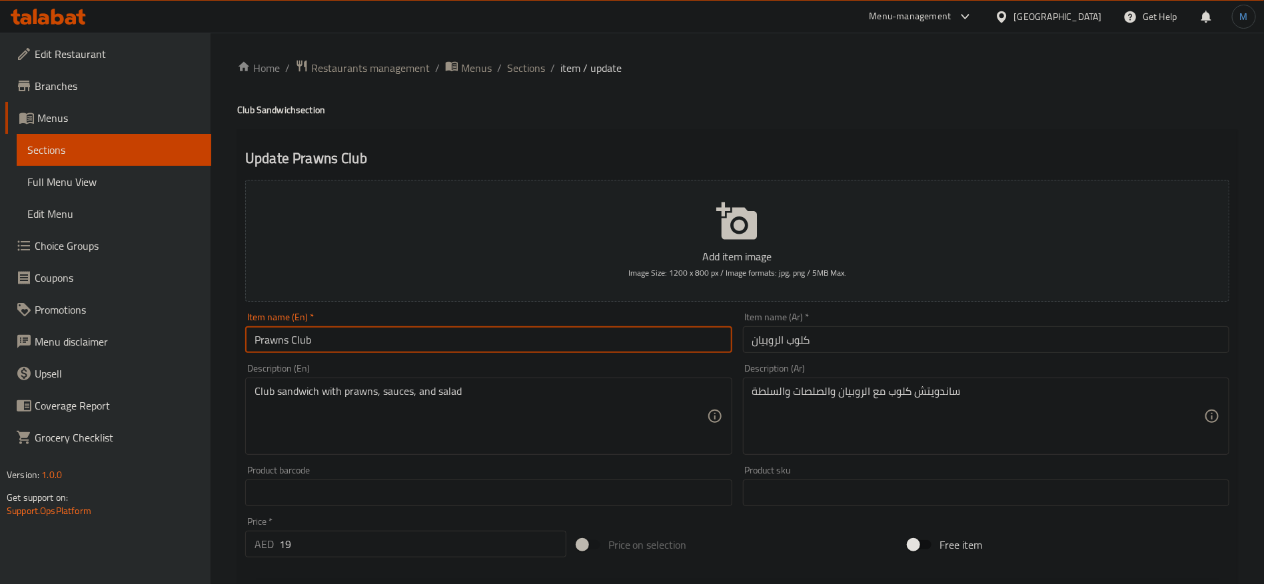
paste input "Sandwich"
type input "Prawns Club Sandwich"
click at [822, 341] on input "كلوب الروبيان" at bounding box center [986, 340] width 486 height 27
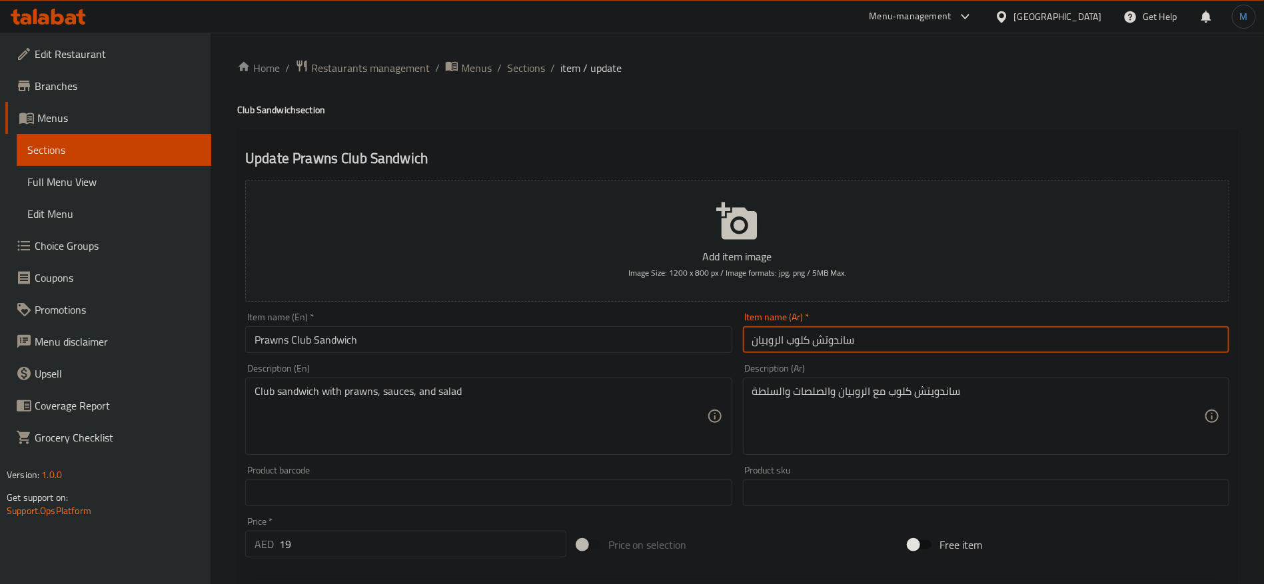
click at [828, 339] on input "ساندوتش كلوب الروبيان" at bounding box center [986, 340] width 486 height 27
type input "ساندوتش كلوب الروبيان"
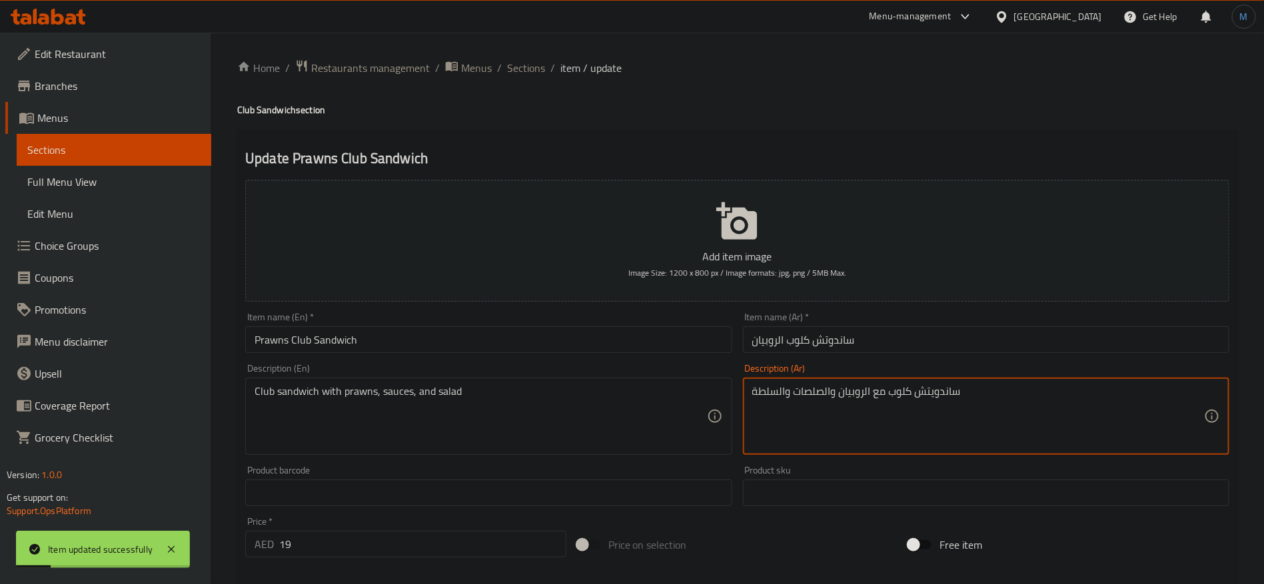
click at [921, 396] on textarea "ساندويتش كلوب مع الروبيان والصلصات والسلطة" at bounding box center [978, 416] width 452 height 63
click at [948, 386] on textarea "ساندويتش كلوب مع الروبيان والصلصات والسلطة" at bounding box center [978, 416] width 452 height 63
paste textarea
type textarea "ساندوتش كلوب مع الروبيان والصلصات والسلطة"
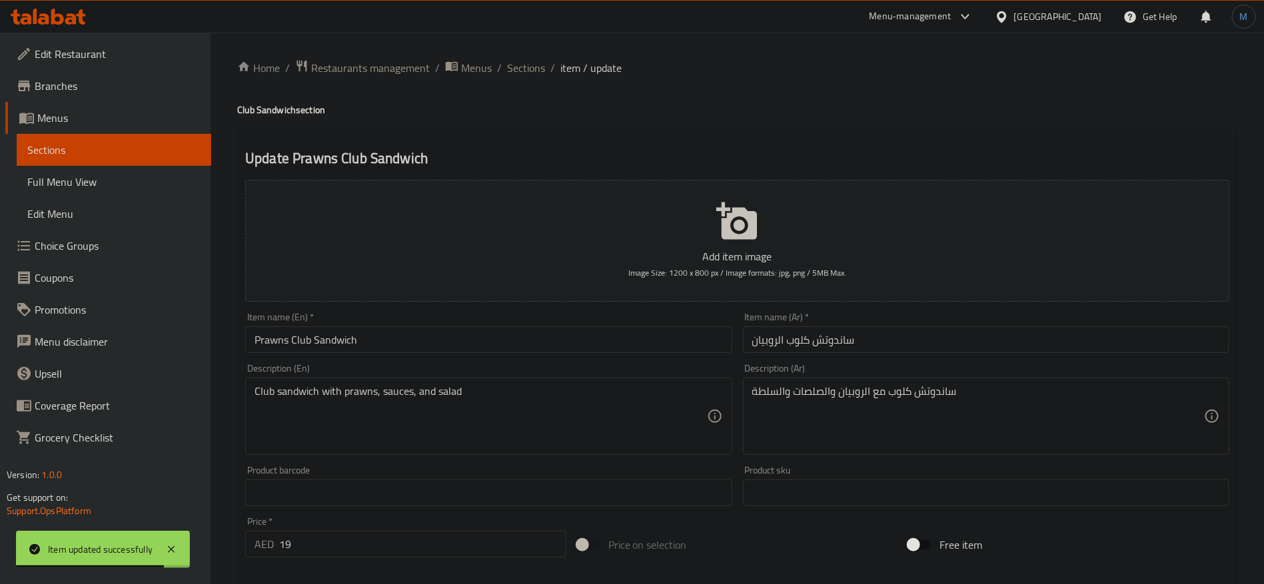
drag, startPoint x: 933, startPoint y: 361, endPoint x: 930, endPoint y: 351, distance: 9.9
click at [932, 360] on div "Description (Ar) ساندوتش كلوب مع الروبيان والصلصات والسلطة Description (Ar)" at bounding box center [986, 410] width 497 height 102
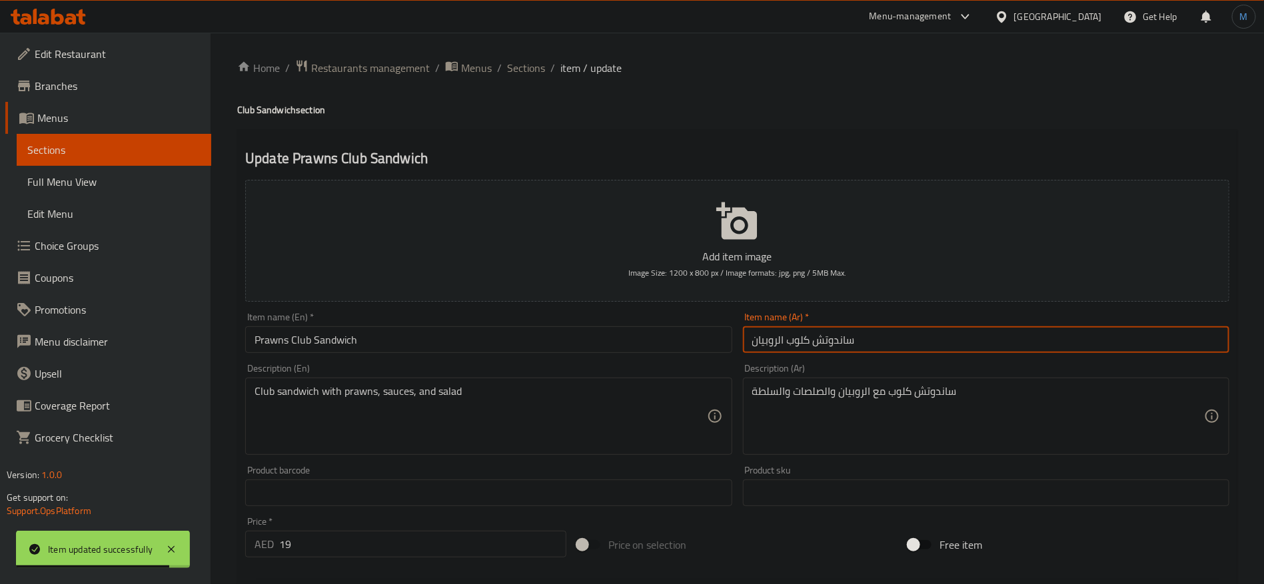
click at [930, 351] on input "ساندوتش كلوب الروبيان" at bounding box center [986, 340] width 486 height 27
click at [545, 70] on ol "Home / Restaurants management / Menus / Sections / item / update" at bounding box center [737, 67] width 1000 height 17
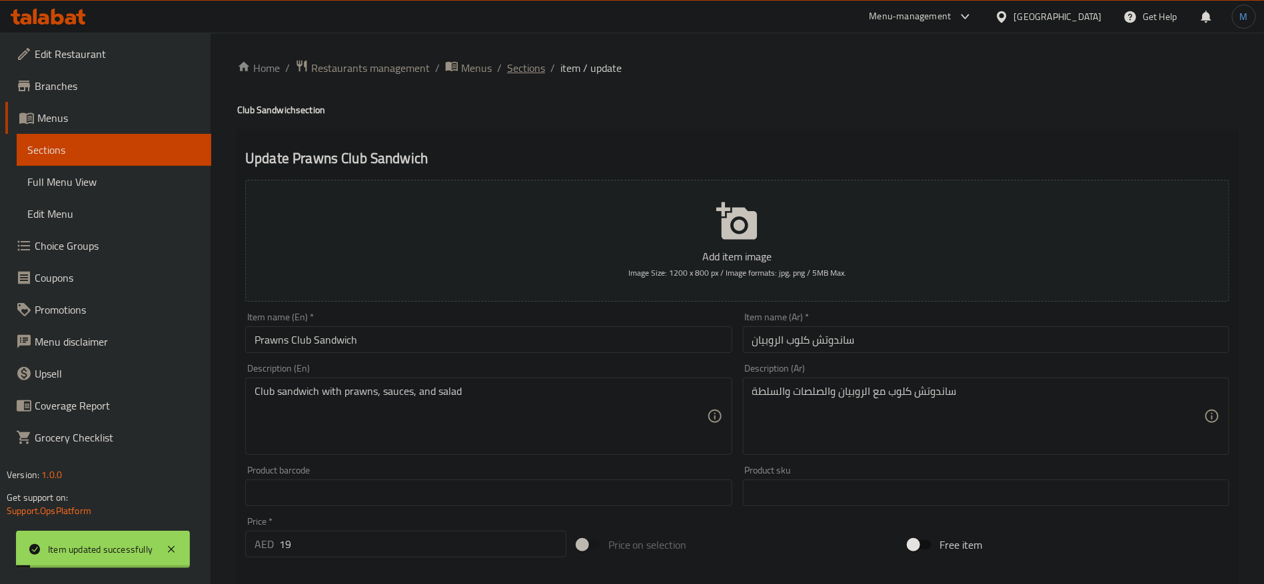
click at [540, 67] on span "Sections" at bounding box center [526, 68] width 38 height 16
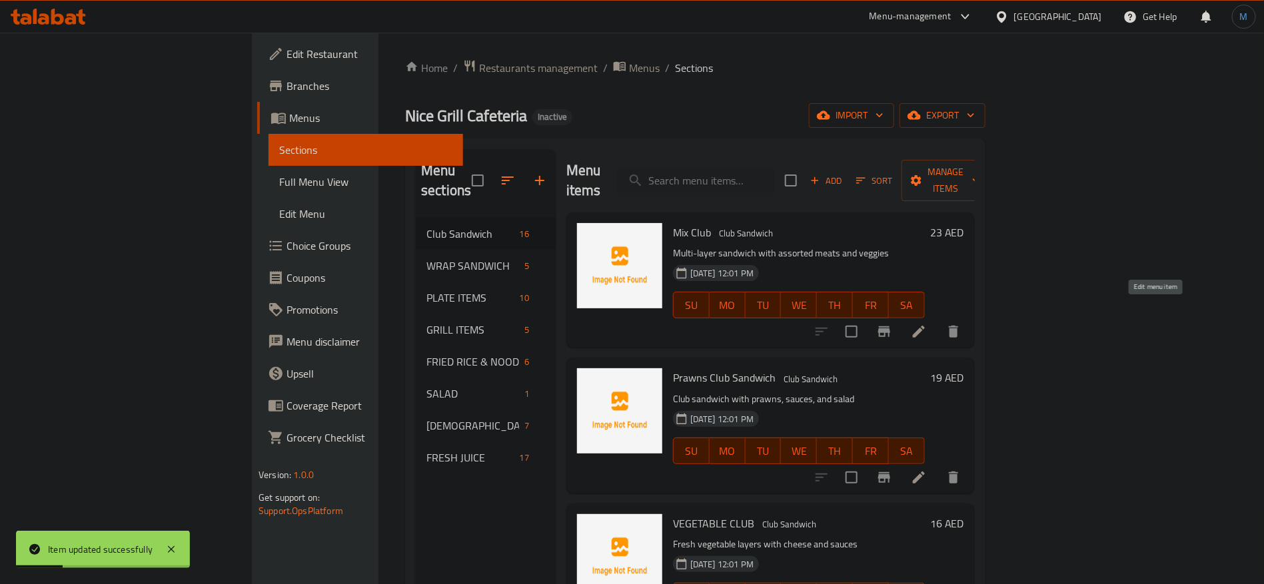
click at [925, 326] on icon at bounding box center [919, 332] width 12 height 12
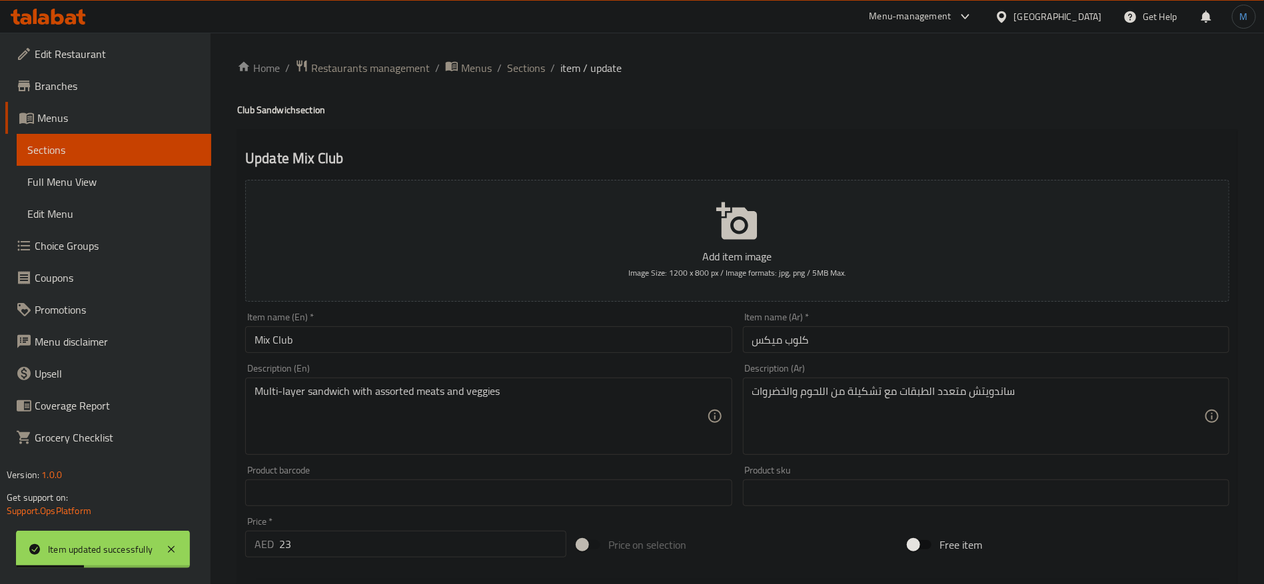
click at [982, 326] on div "Item name (Ar)   * كلوب ميكس Item name (Ar) *" at bounding box center [986, 333] width 486 height 41
click at [982, 334] on input "كلوب ميكس" at bounding box center [986, 340] width 486 height 27
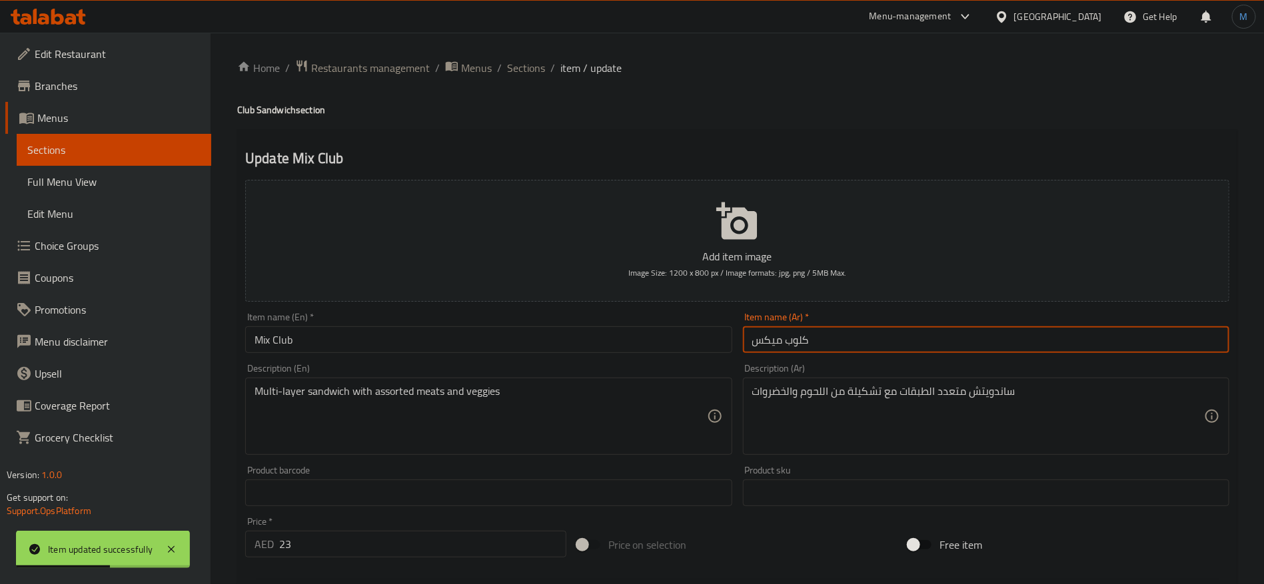
paste input "ساندوتش"
type input "ساندوتش كلوب ميكس"
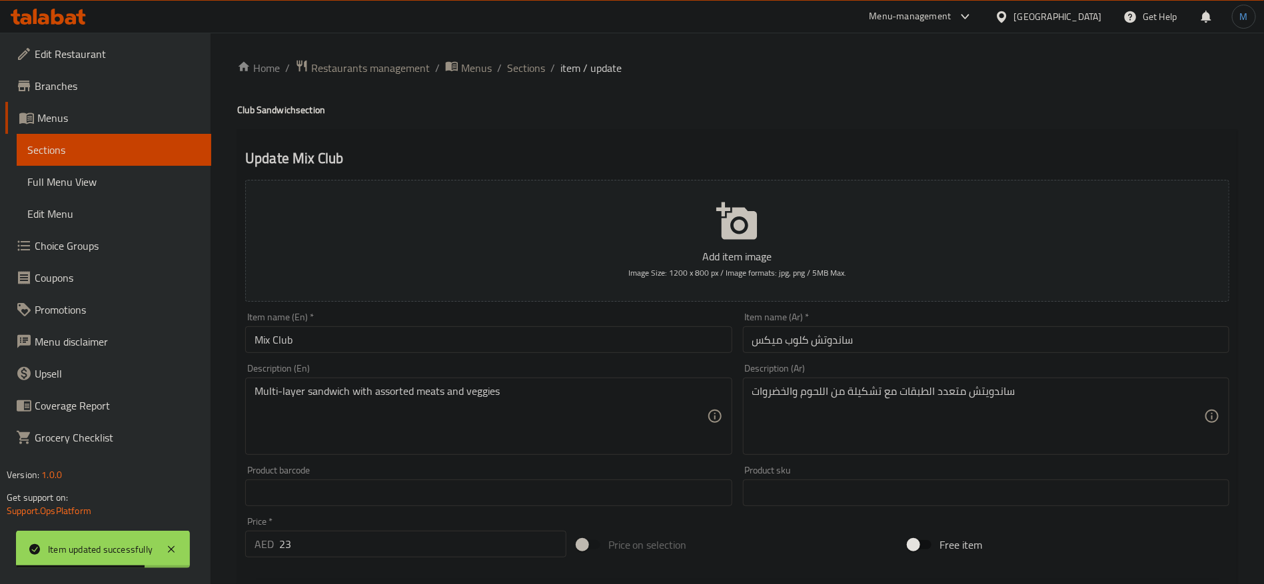
click at [268, 113] on h4 "Club Sandwich section" at bounding box center [737, 109] width 1000 height 13
copy h4 "Sandwich"
click at [380, 335] on input "Mix Club" at bounding box center [488, 340] width 486 height 27
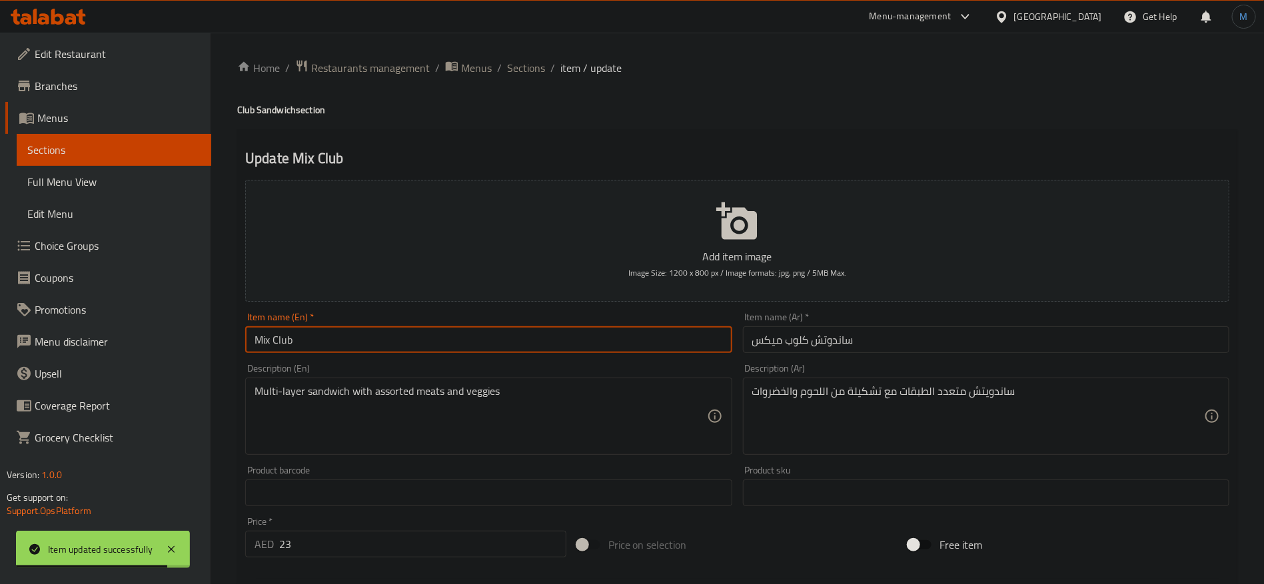
paste input "Sandwich"
type input "Mix Club Sandwich"
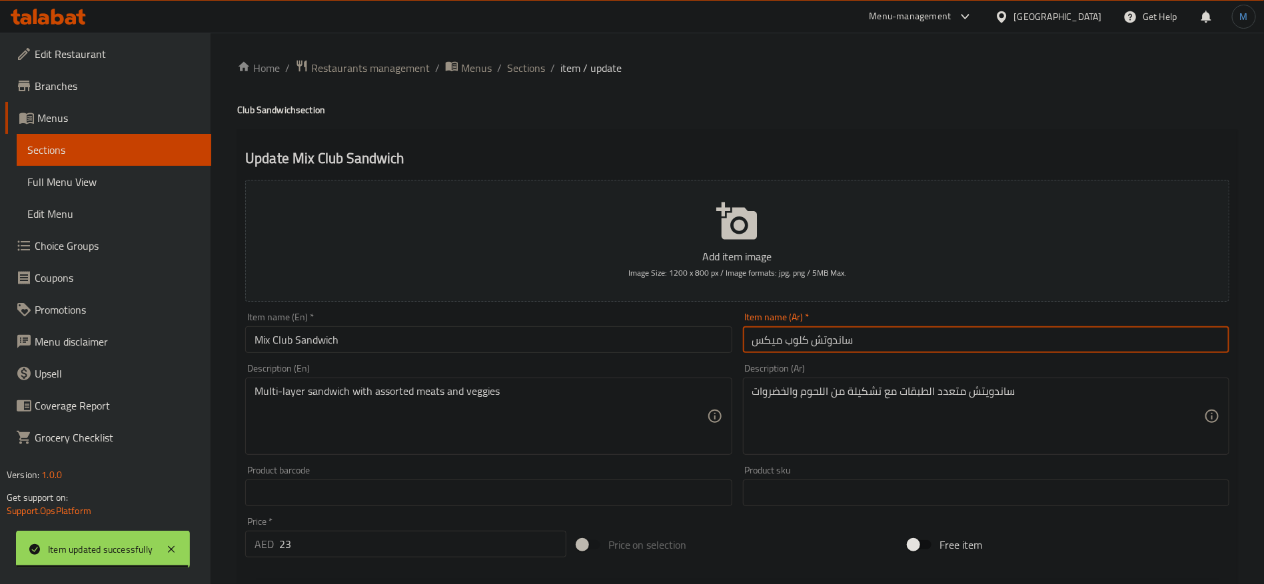
click at [819, 333] on input "ساندوتش كلوب ميكس" at bounding box center [986, 340] width 486 height 27
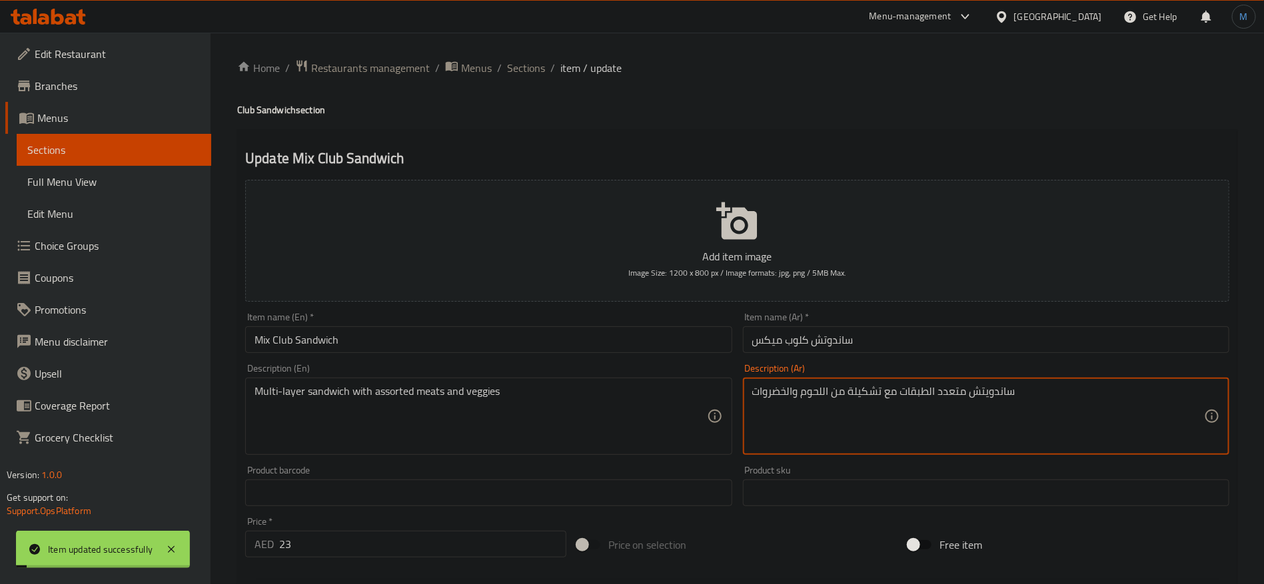
click at [1007, 400] on textarea "ساندويتش متعدد الطبقات مع تشكيلة من اللحوم والخضروات" at bounding box center [978, 416] width 452 height 63
paste textarea
type textarea "ساندوتش متعدد الطبقات مع تشكيلة من اللحوم والخضروات"
drag, startPoint x: 984, startPoint y: 343, endPoint x: 973, endPoint y: 353, distance: 15.6
click at [980, 345] on input "ساندوتش كلوب ميكس" at bounding box center [986, 340] width 486 height 27
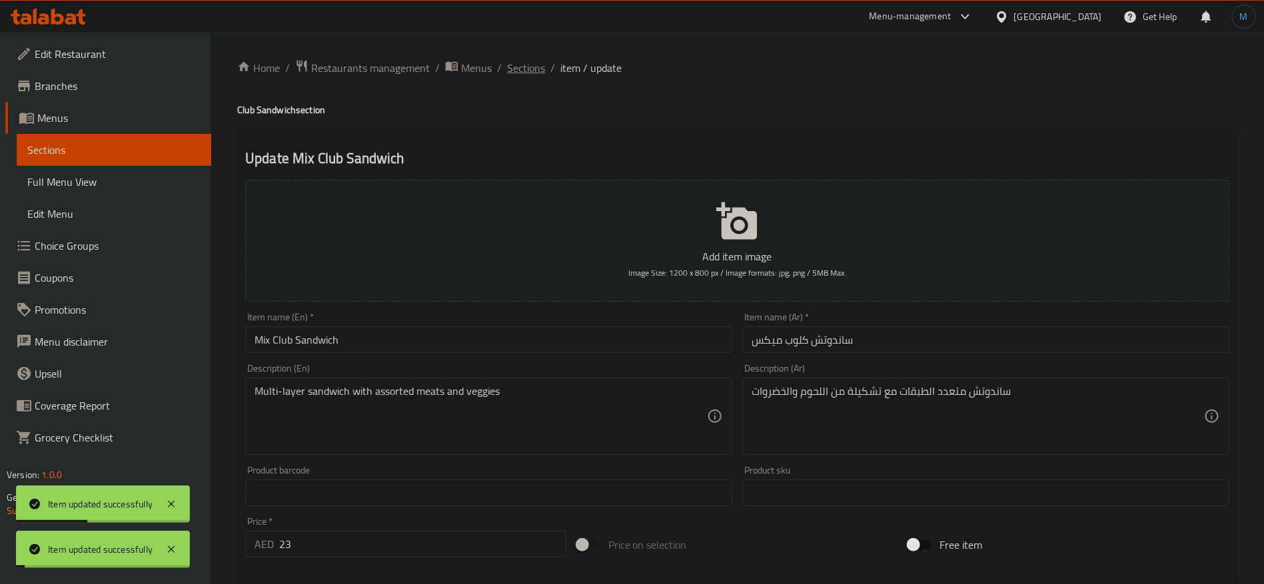
click at [539, 73] on span "Sections" at bounding box center [526, 68] width 38 height 16
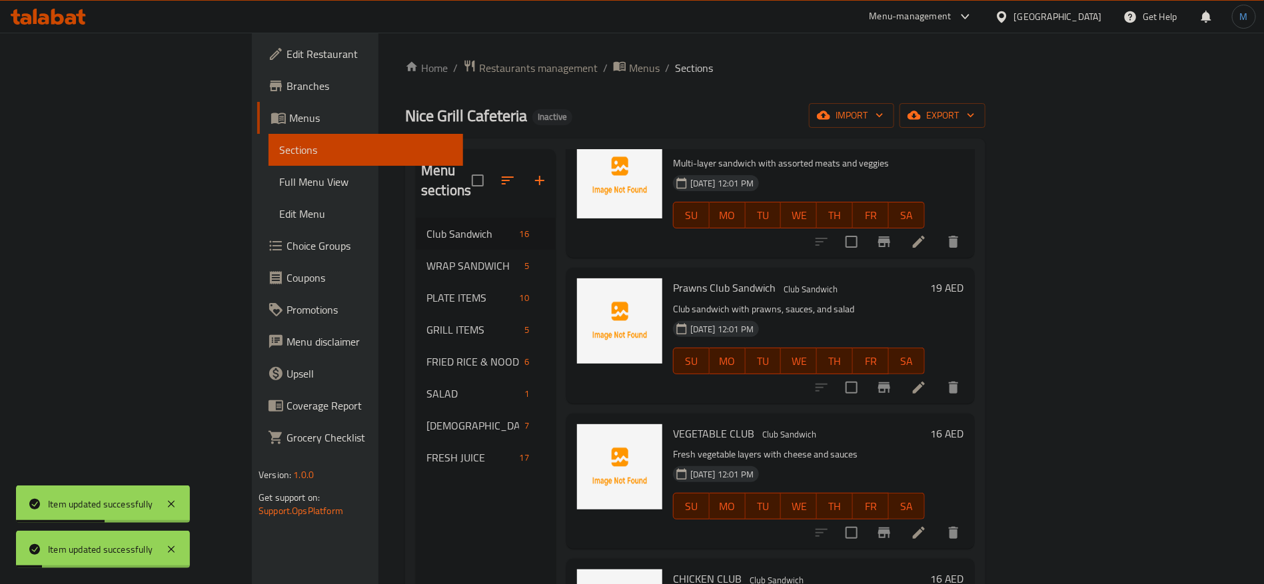
scroll to position [100, 0]
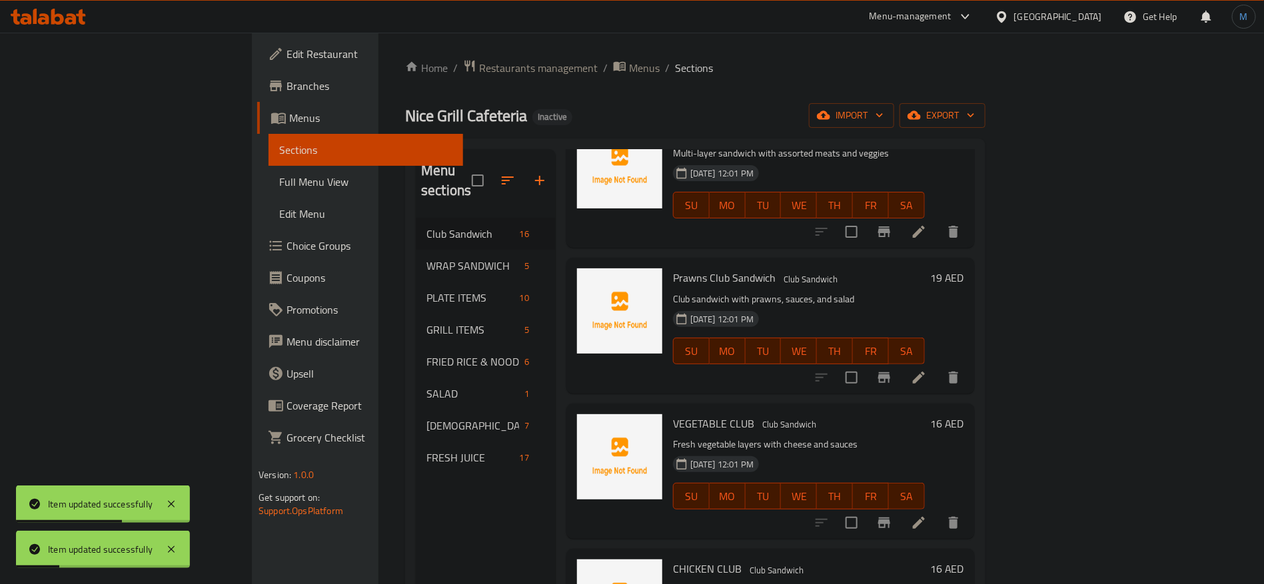
click at [970, 516] on div at bounding box center [888, 523] width 164 height 32
click at [927, 515] on icon at bounding box center [919, 523] width 16 height 16
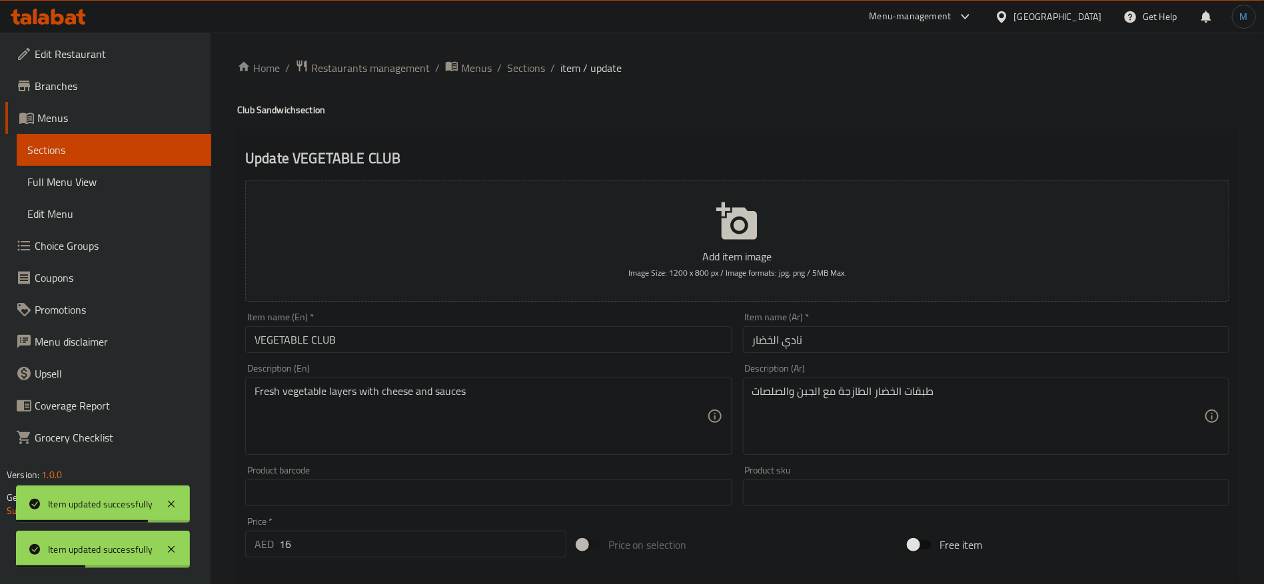
click at [927, 349] on input "نادي الخضار" at bounding box center [986, 340] width 486 height 27
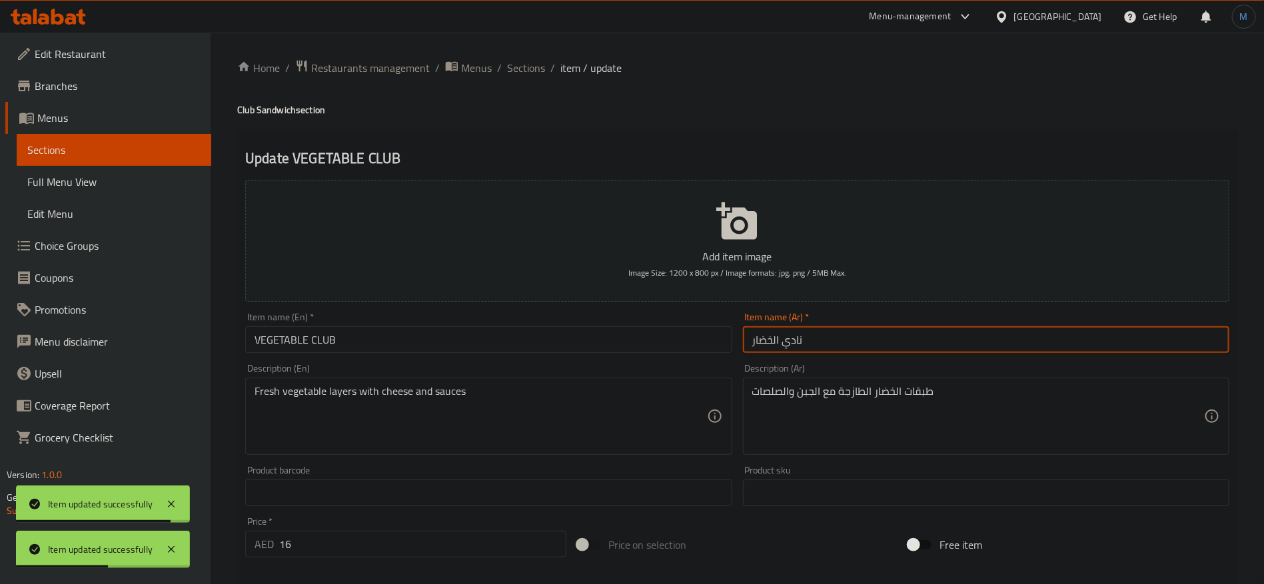
paste input "ساندوتش"
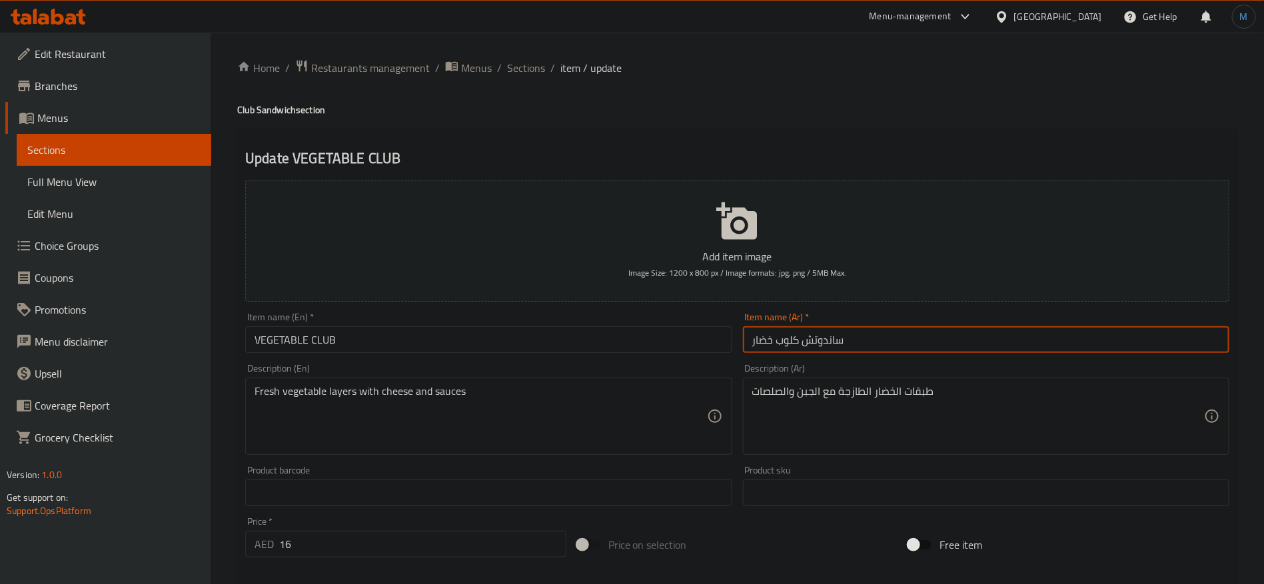
type input "ساندوتش كلوب خضار"
click at [602, 331] on input "VEGETABLE CLUB" at bounding box center [488, 340] width 486 height 27
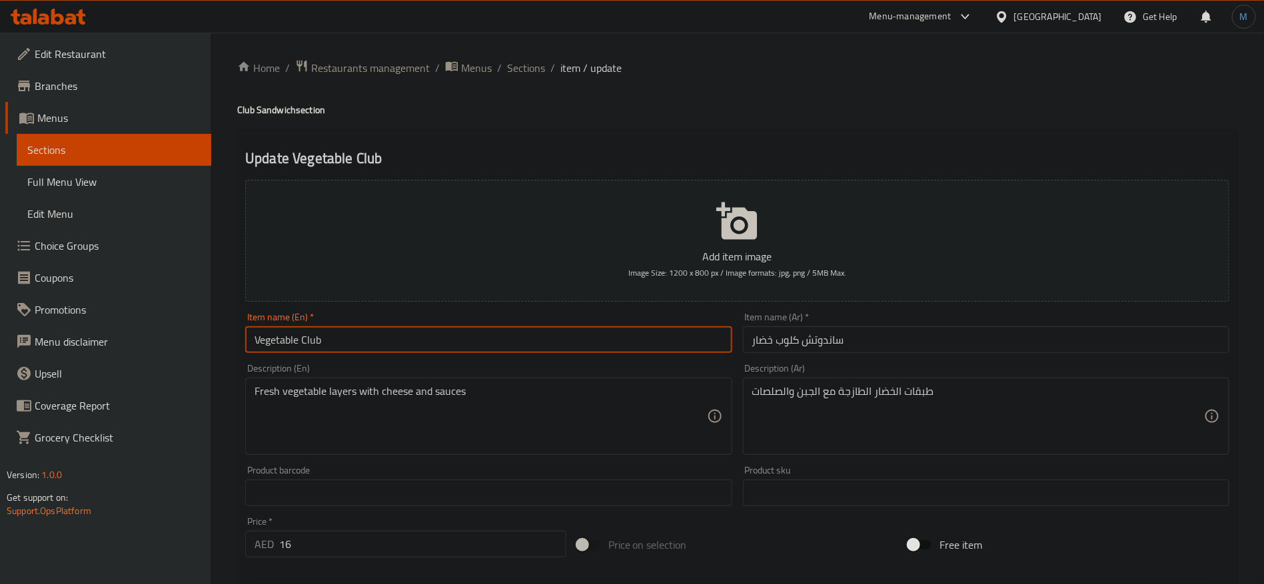
click at [279, 105] on h4 "Club Sandwich section" at bounding box center [737, 109] width 1000 height 13
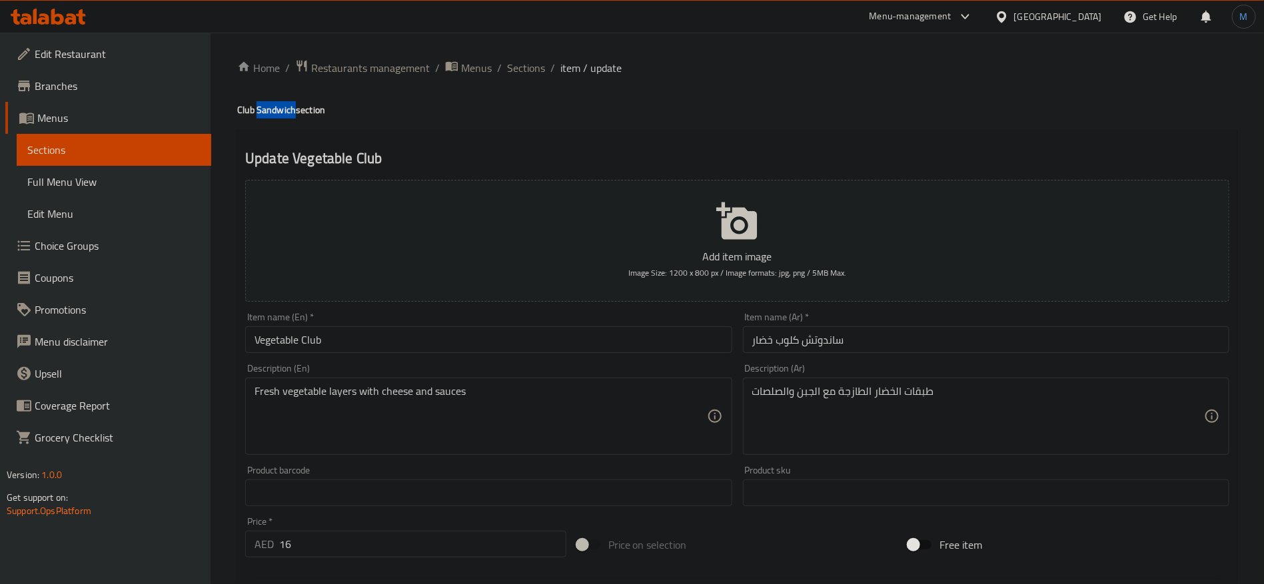
click at [279, 105] on h4 "Club Sandwich section" at bounding box center [737, 109] width 1000 height 13
copy h4 "Sandwich"
click at [373, 340] on input "Vegetable Club" at bounding box center [488, 340] width 486 height 27
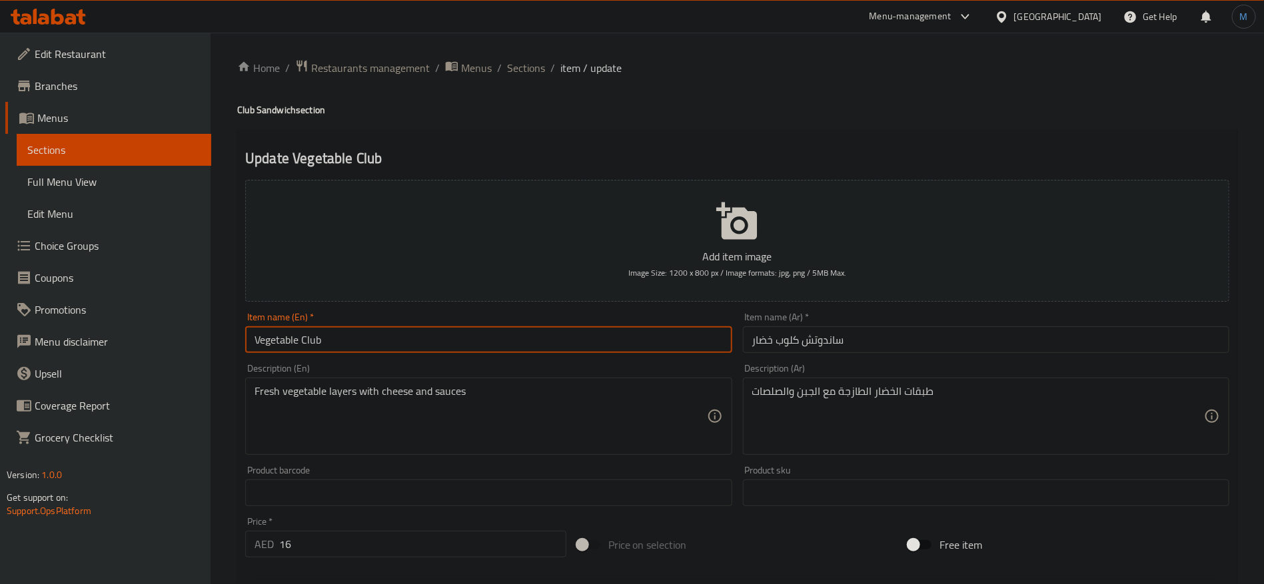
paste input "Sandwich"
type input "Vegetable Club Sandwich"
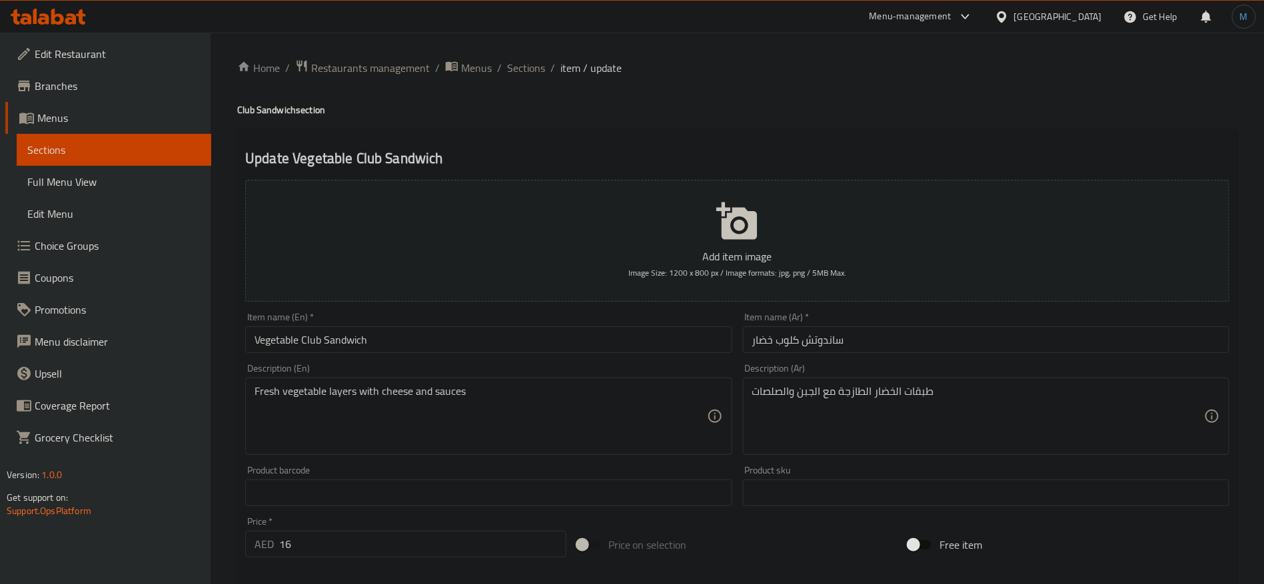
click at [620, 319] on div "Item name (En)   * Vegetable Club Sandwich Item name (En) *" at bounding box center [488, 333] width 486 height 41
click at [520, 332] on input "Vegetable Club Sandwich" at bounding box center [488, 340] width 486 height 27
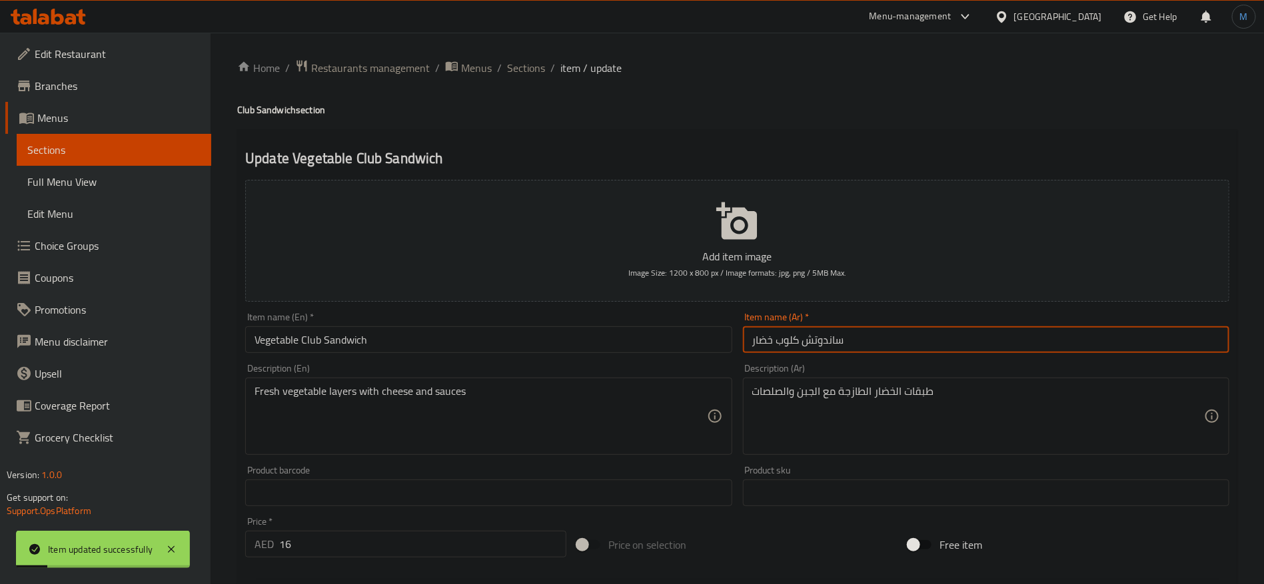
click at [834, 334] on input "ساندوتش كلوب خضار" at bounding box center [986, 340] width 486 height 27
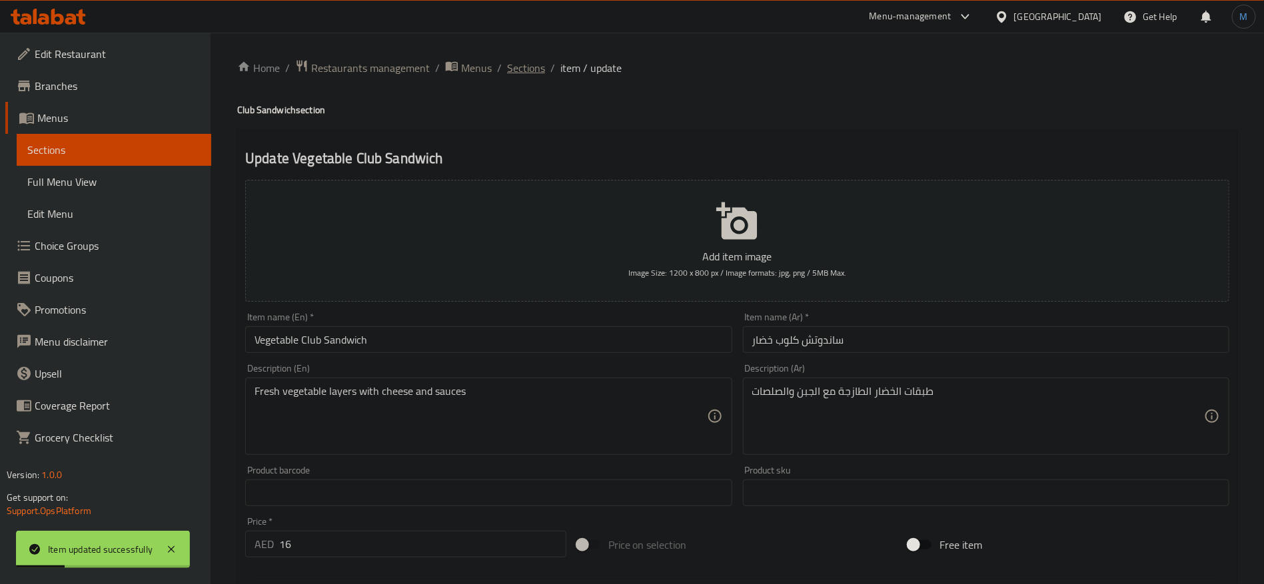
click at [528, 70] on span "Sections" at bounding box center [526, 68] width 38 height 16
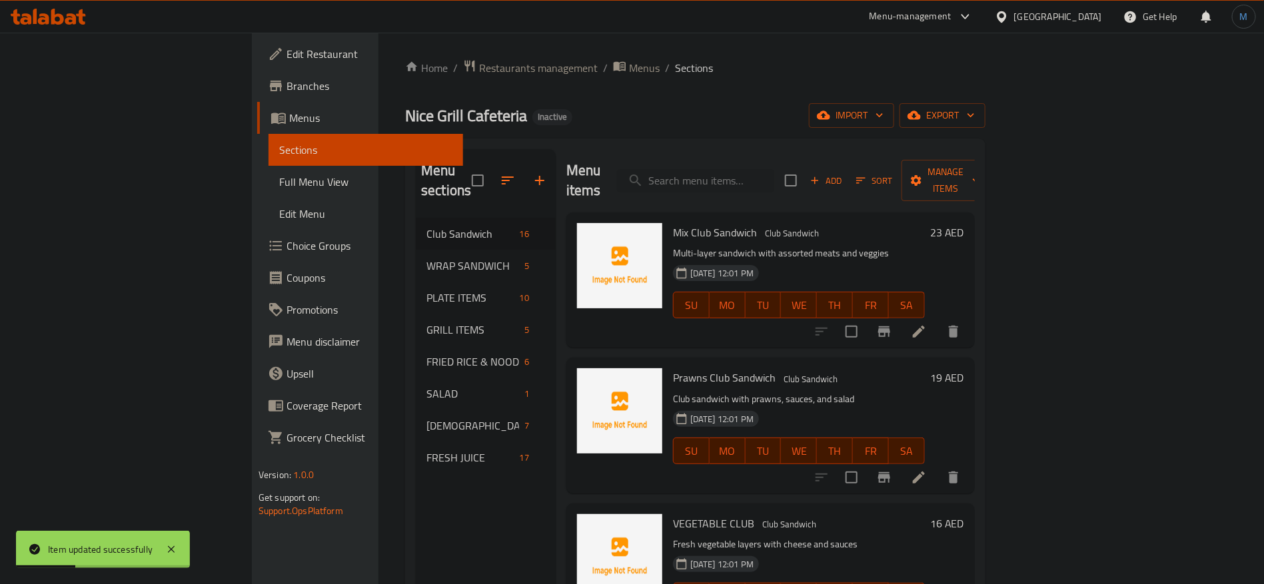
scroll to position [200, 0]
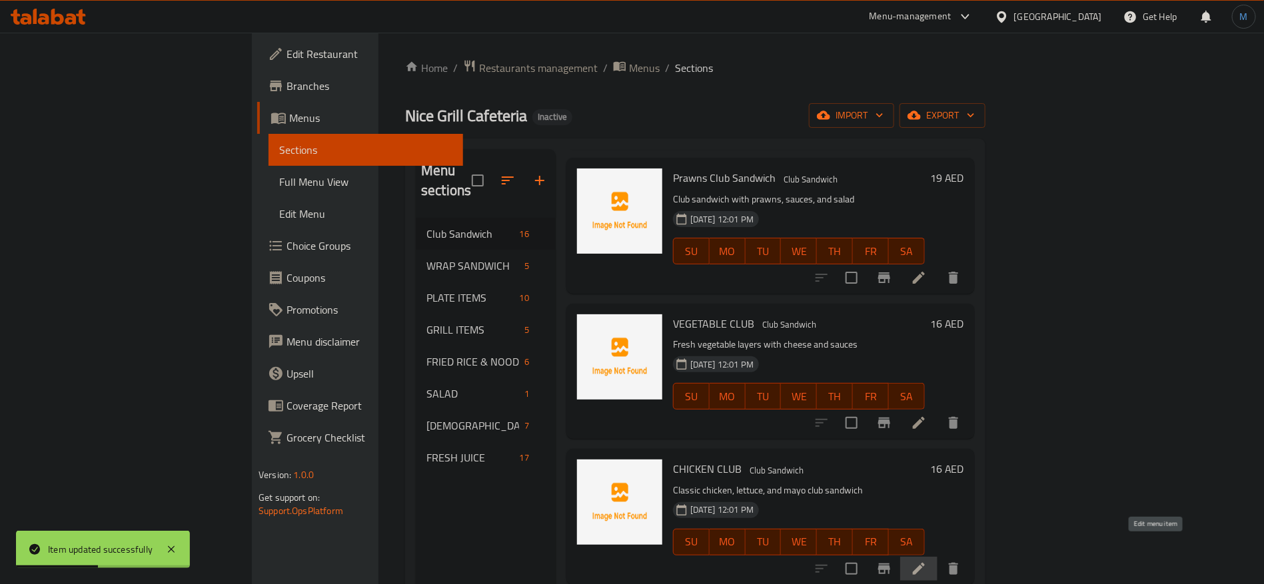
click at [927, 561] on icon at bounding box center [919, 569] width 16 height 16
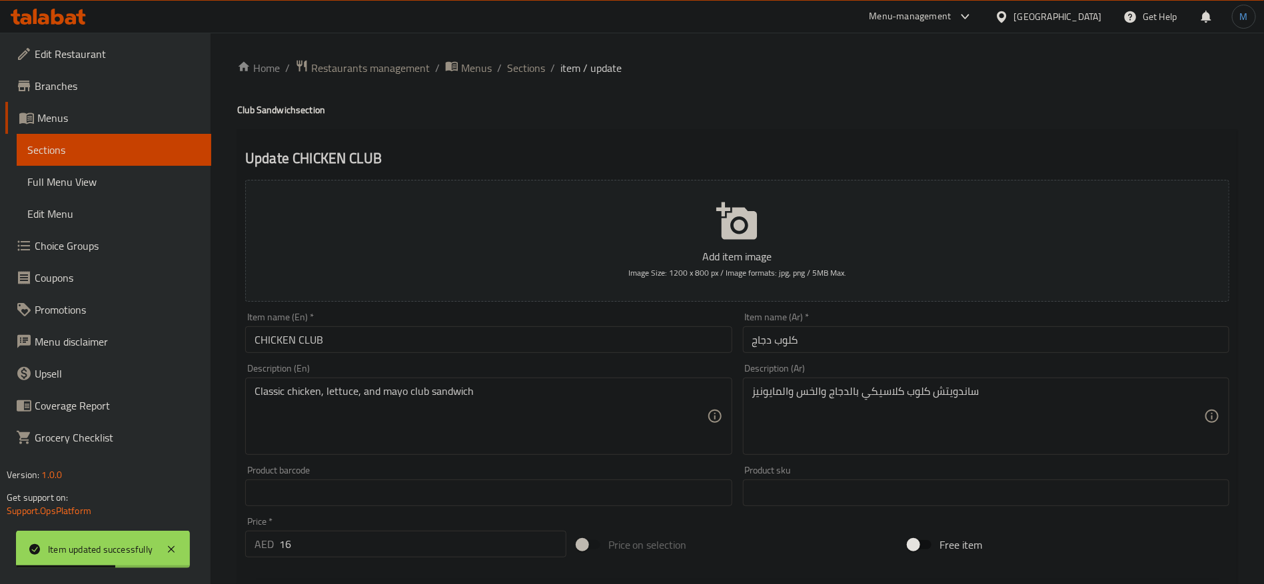
click at [889, 343] on input "كلوب دجاج" at bounding box center [986, 340] width 486 height 27
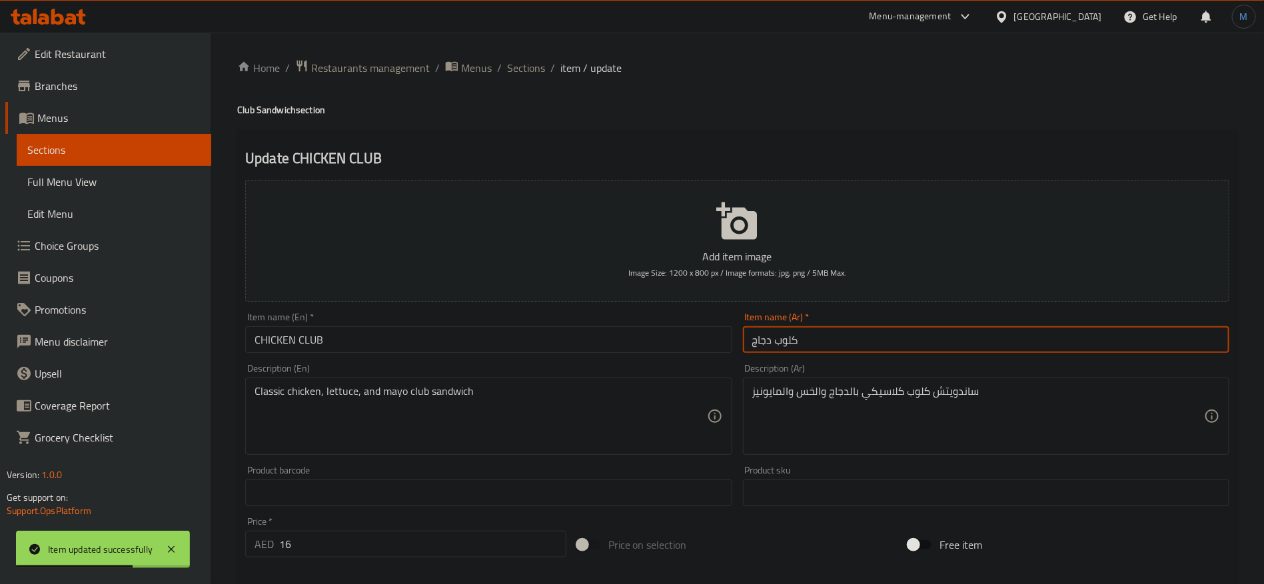
paste input "ساندوتش"
type input "ساندوتش كلوب دجاج"
click at [282, 112] on h4 "Club Sandwich section" at bounding box center [737, 109] width 1000 height 13
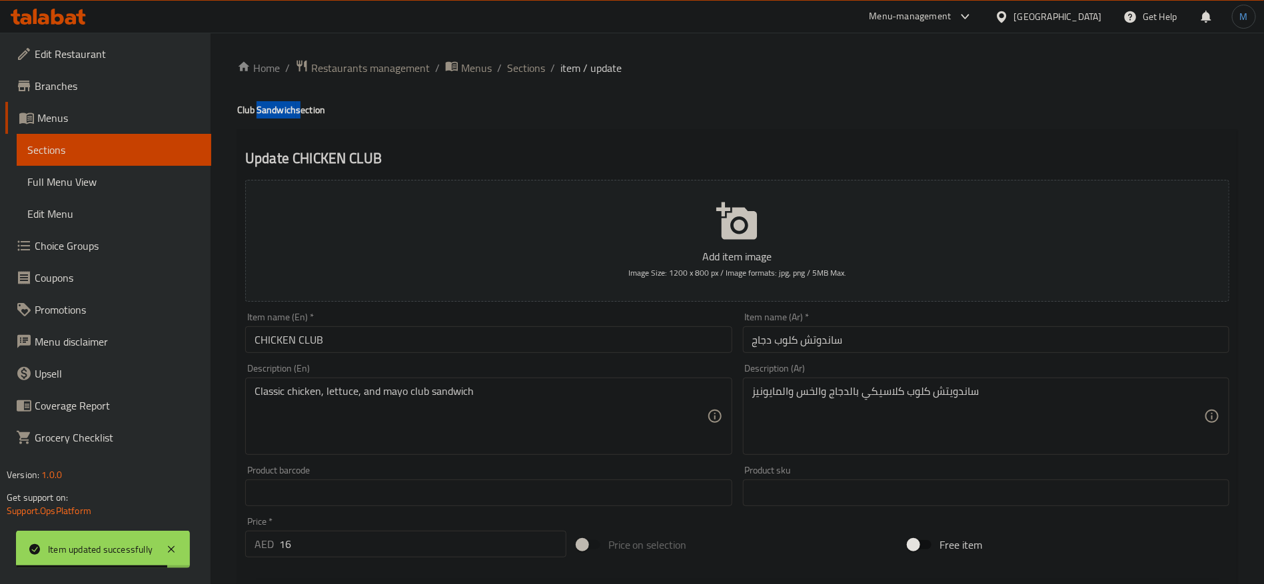
click at [282, 112] on h4 "Club Sandwich section" at bounding box center [737, 109] width 1000 height 13
copy h4 "Sandwich"
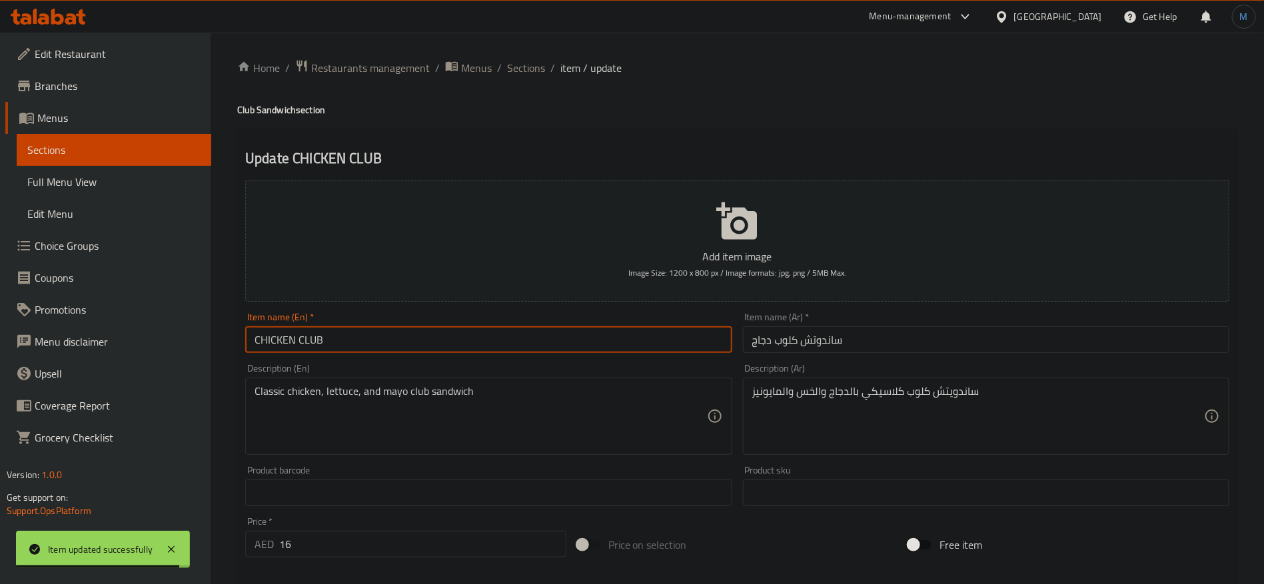
click at [390, 337] on input "CHICKEN CLUB" at bounding box center [488, 340] width 486 height 27
paste input "Sandwich"
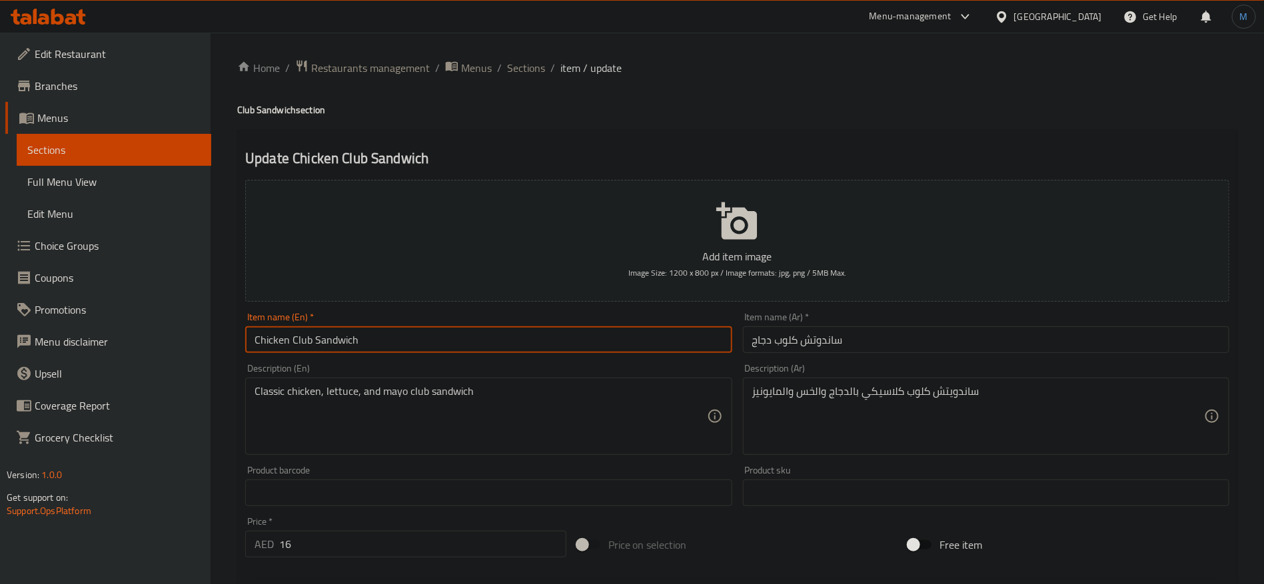
type input "Chicken Club Sandwich"
click at [825, 337] on input "ساندوتش كلوب دجاج" at bounding box center [986, 340] width 486 height 27
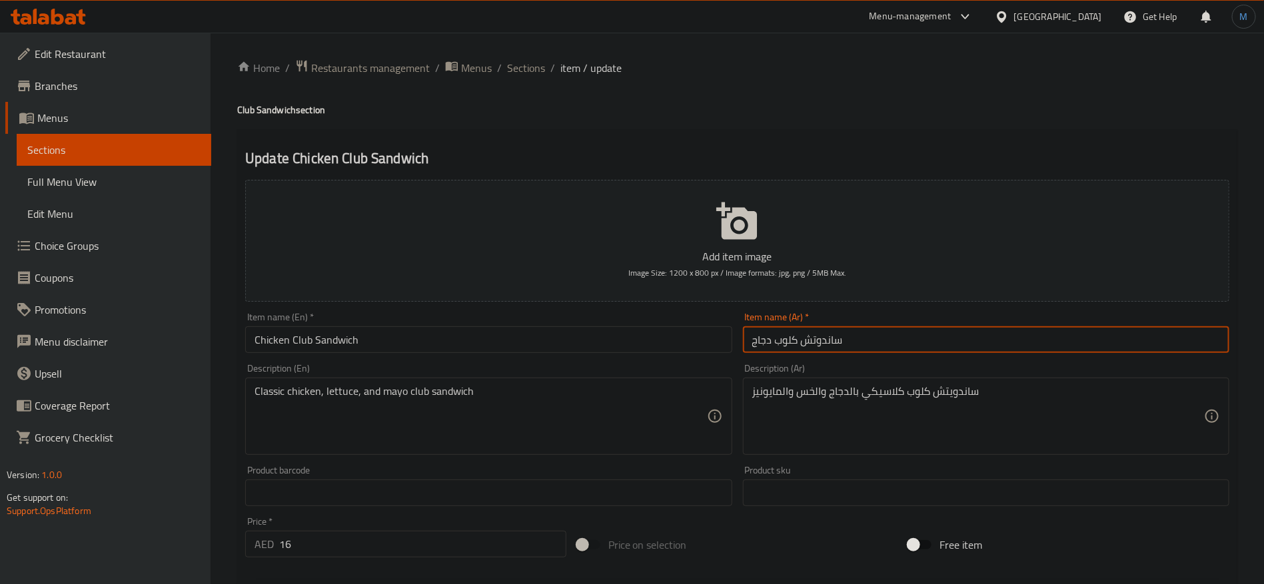
click at [825, 337] on input "ساندوتش كلوب دجاج" at bounding box center [986, 340] width 486 height 27
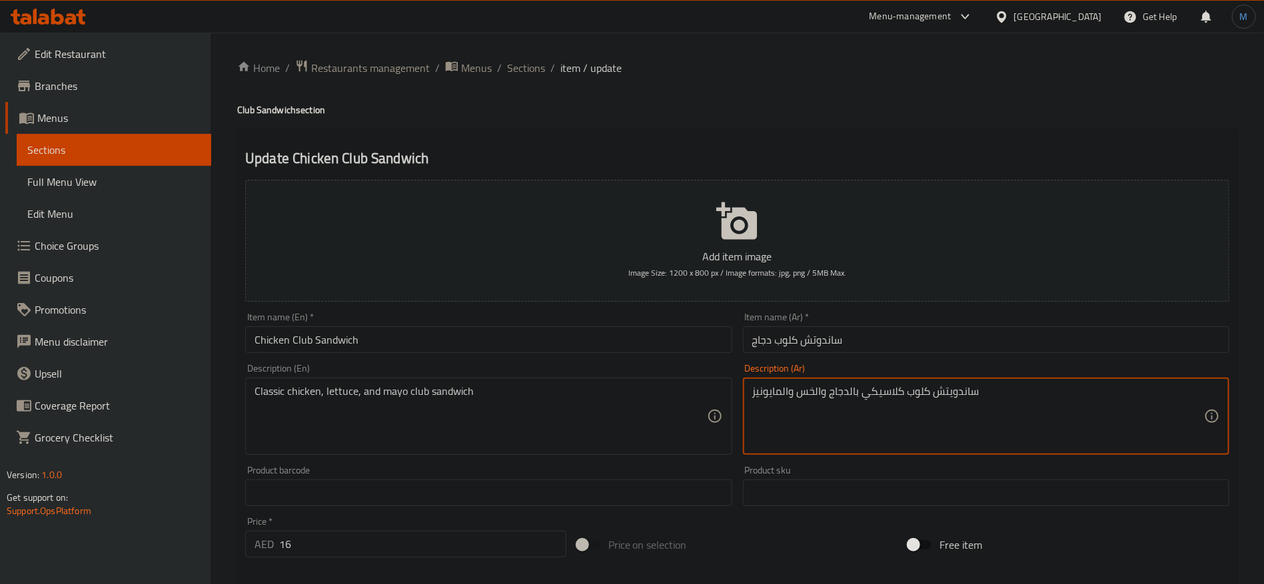
click at [946, 393] on textarea "ساندويتش كلوب كلاسيكي بالدجاج والخس والمايونيز" at bounding box center [978, 416] width 452 height 63
paste textarea
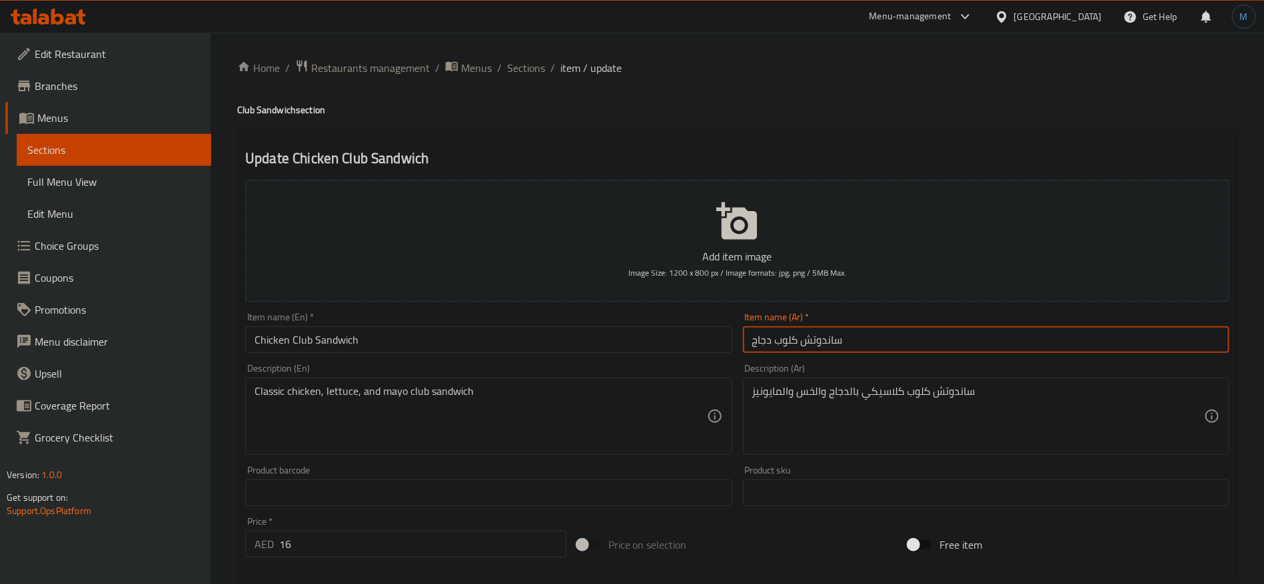
click at [867, 346] on input "ساندوتش كلوب دجاج" at bounding box center [986, 340] width 486 height 27
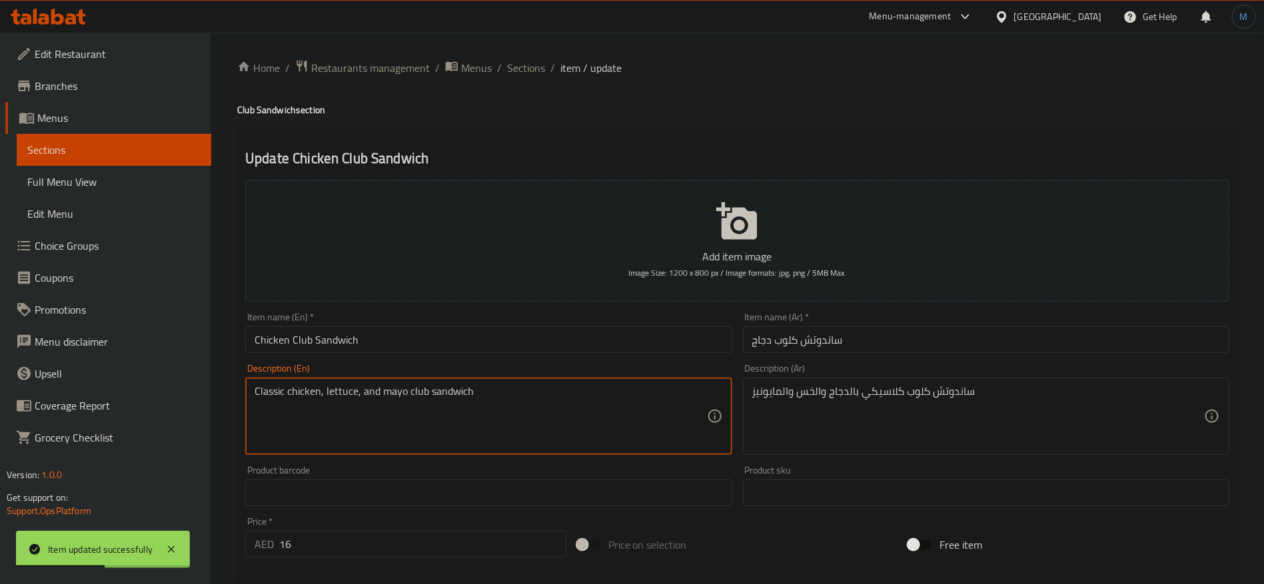
drag, startPoint x: 275, startPoint y: 392, endPoint x: 291, endPoint y: 392, distance: 16.0
click at [291, 392] on textarea "Classic chicken, lettuce, and mayo club sandwich" at bounding box center [481, 416] width 452 height 63
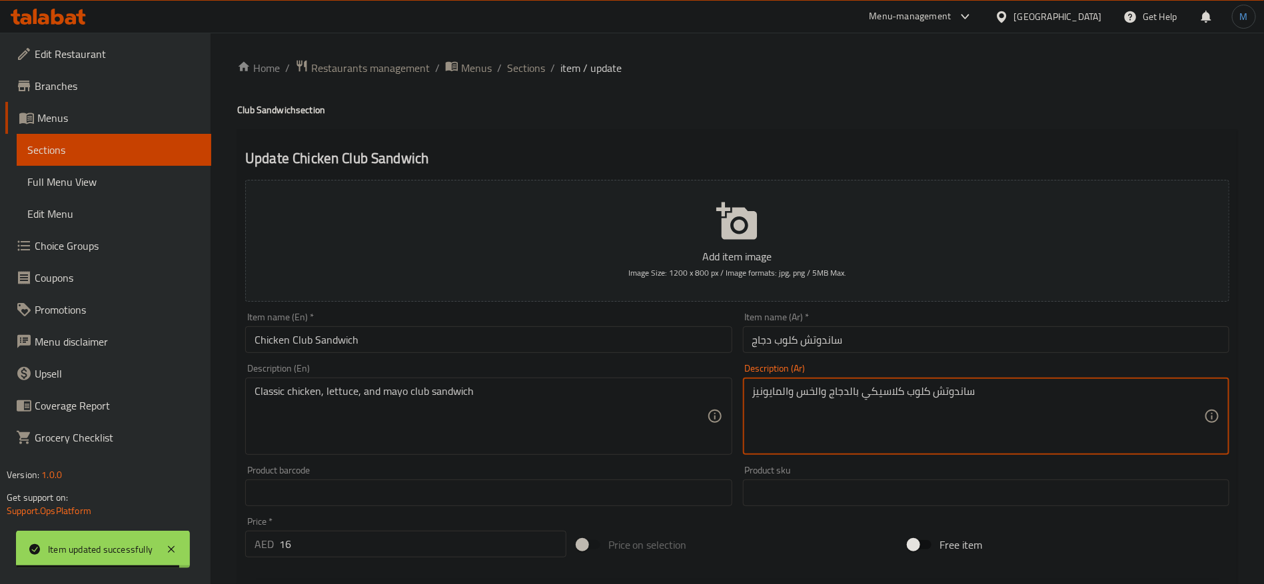
click at [888, 391] on textarea "ساندوتش كلوب كلاسيكي بالدجاج والخس والمايونيز" at bounding box center [978, 416] width 452 height 63
click at [860, 343] on input "ساندوتش كلوب دجاج" at bounding box center [986, 340] width 486 height 27
type textarea "ساندوتش كلوب بدجاج كلاسيك والخس والمايونيز"
click at [900, 353] on input "ساندوتش كلوب دجاج" at bounding box center [986, 340] width 486 height 27
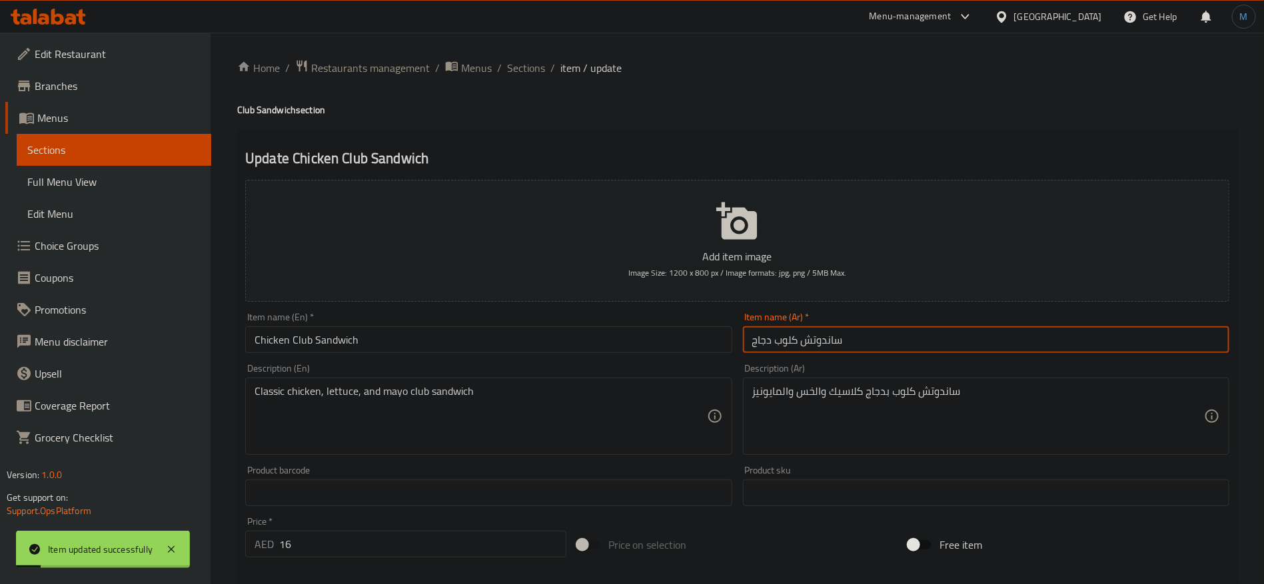
click at [807, 338] on input "ساندوتش كلوب دجاج" at bounding box center [986, 340] width 486 height 27
click at [522, 65] on span "Sections" at bounding box center [526, 68] width 38 height 16
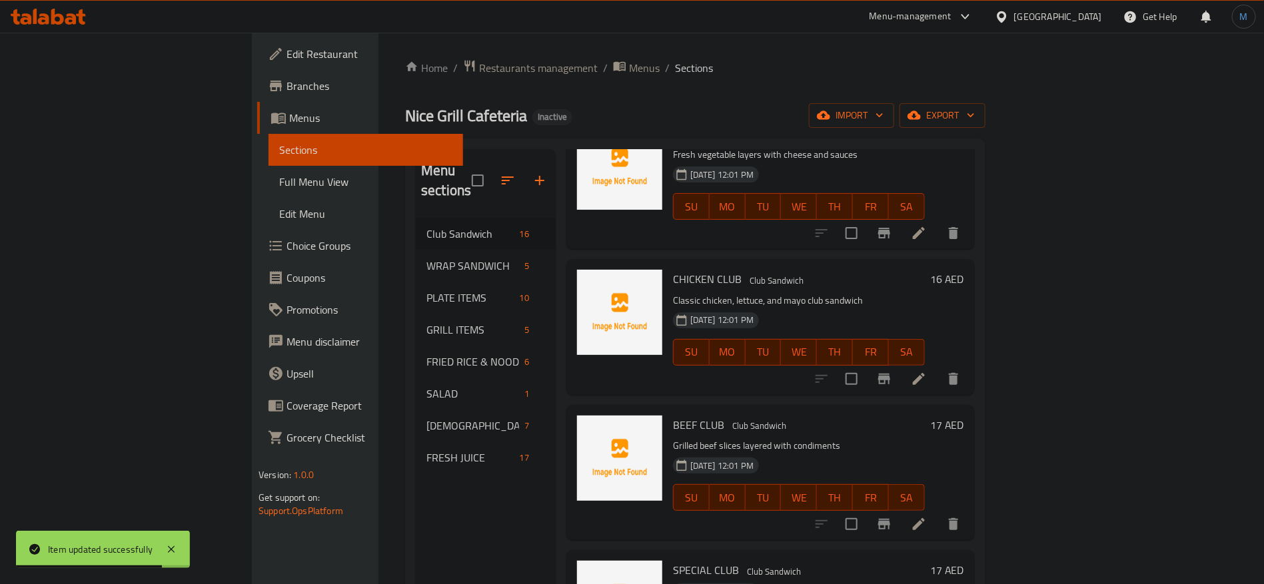
scroll to position [400, 0]
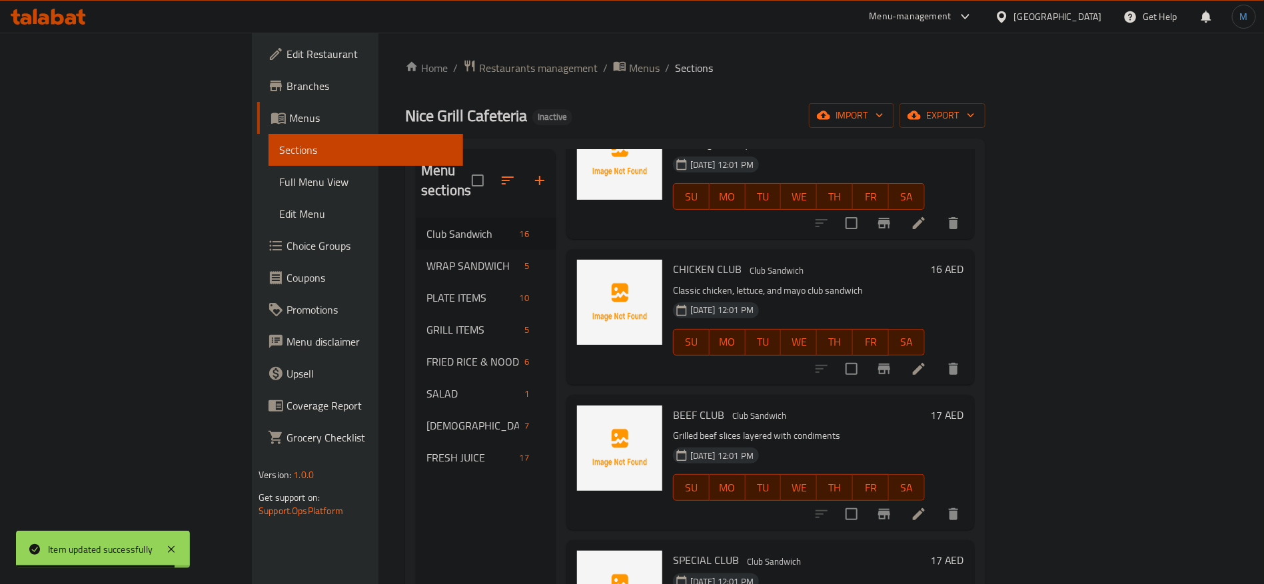
click at [938, 502] on li at bounding box center [918, 514] width 37 height 24
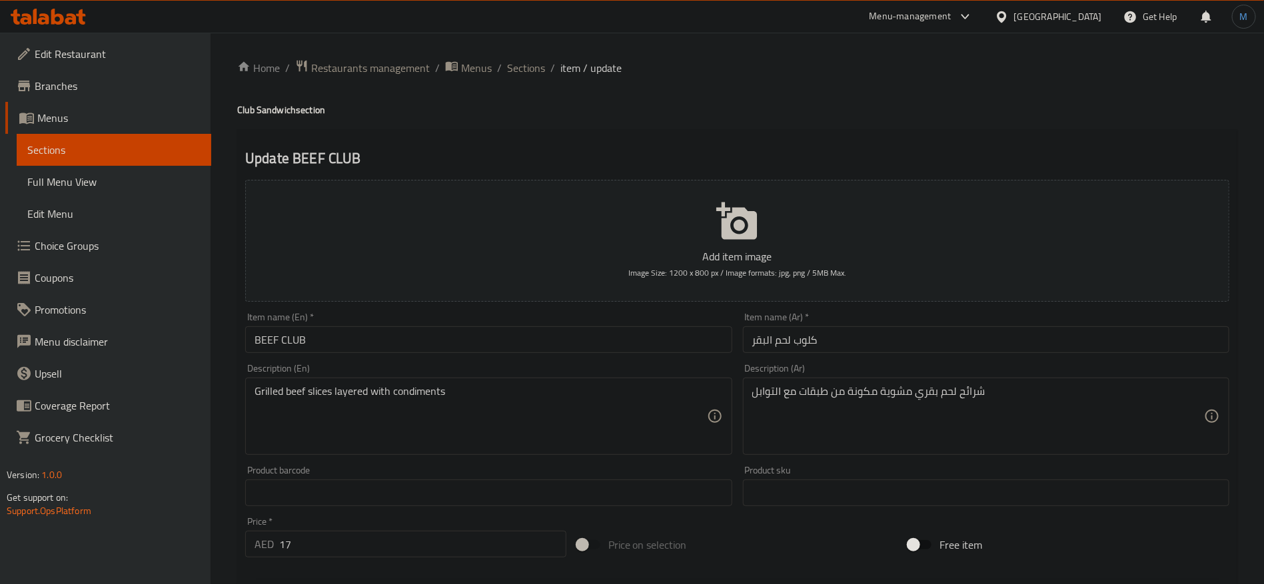
click at [857, 325] on div "Item name (Ar)   * كلوب لحم البقر Item name (Ar) *" at bounding box center [986, 333] width 486 height 41
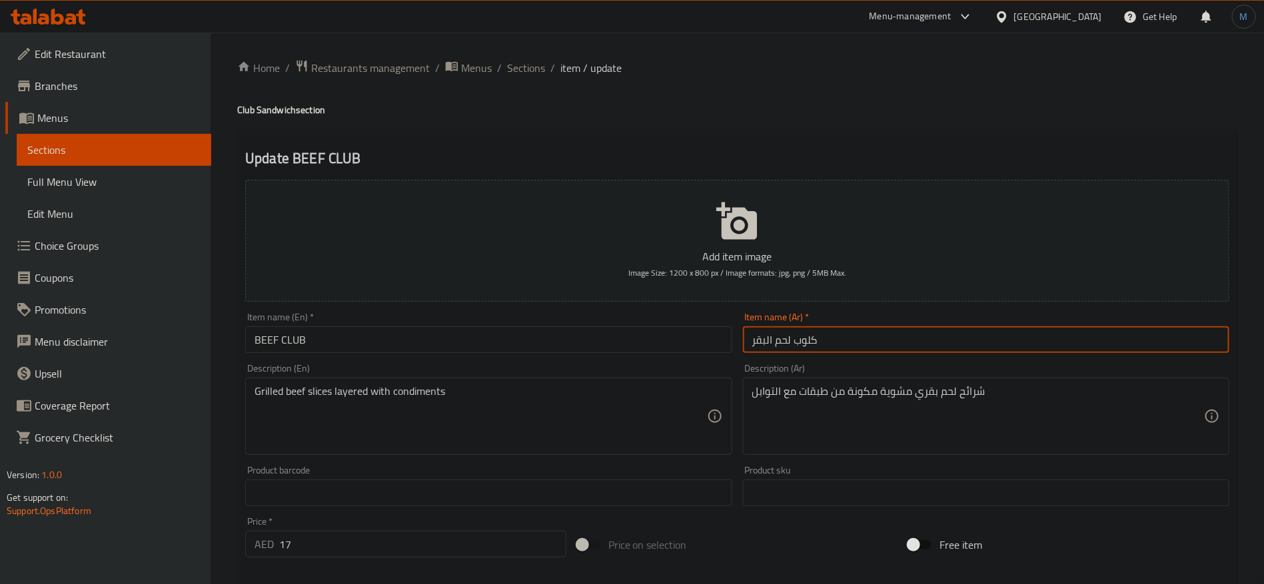
click at [855, 333] on input "كلوب لحم البقر" at bounding box center [986, 340] width 486 height 27
paste input "ساندوتش"
type input "ساندوتش كلوب لحم بقري"
click at [289, 107] on h4 "Club Sandwich section" at bounding box center [737, 109] width 1000 height 13
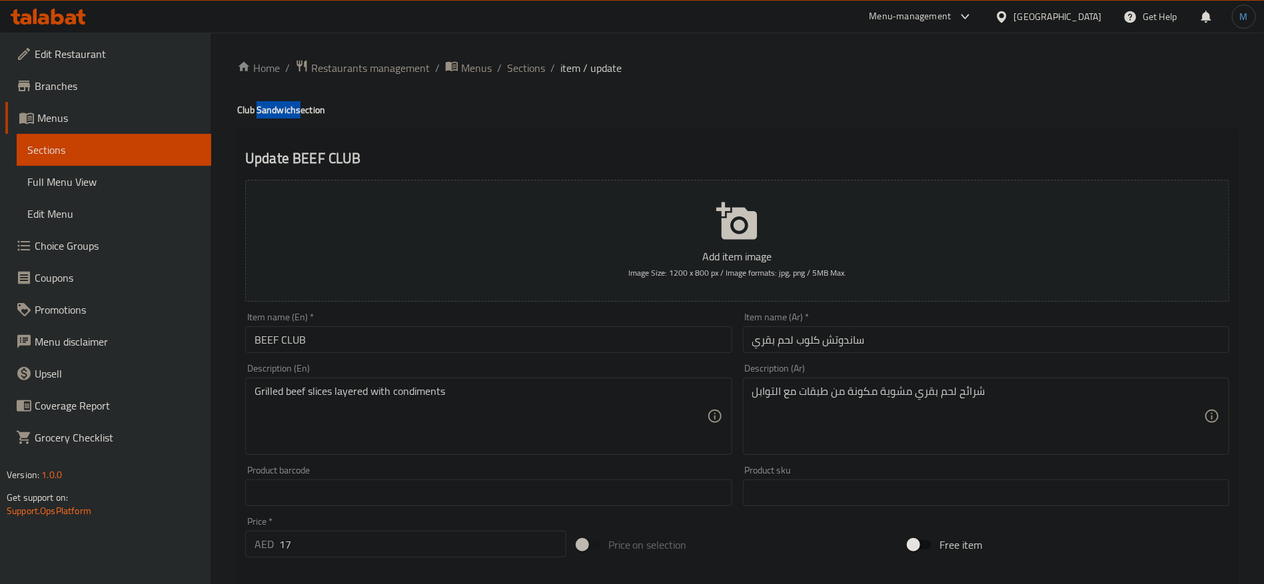
click at [289, 107] on h4 "Club Sandwich section" at bounding box center [737, 109] width 1000 height 13
copy h4 "Sandwich"
click at [424, 338] on input "BEEF CLUB" at bounding box center [488, 340] width 486 height 27
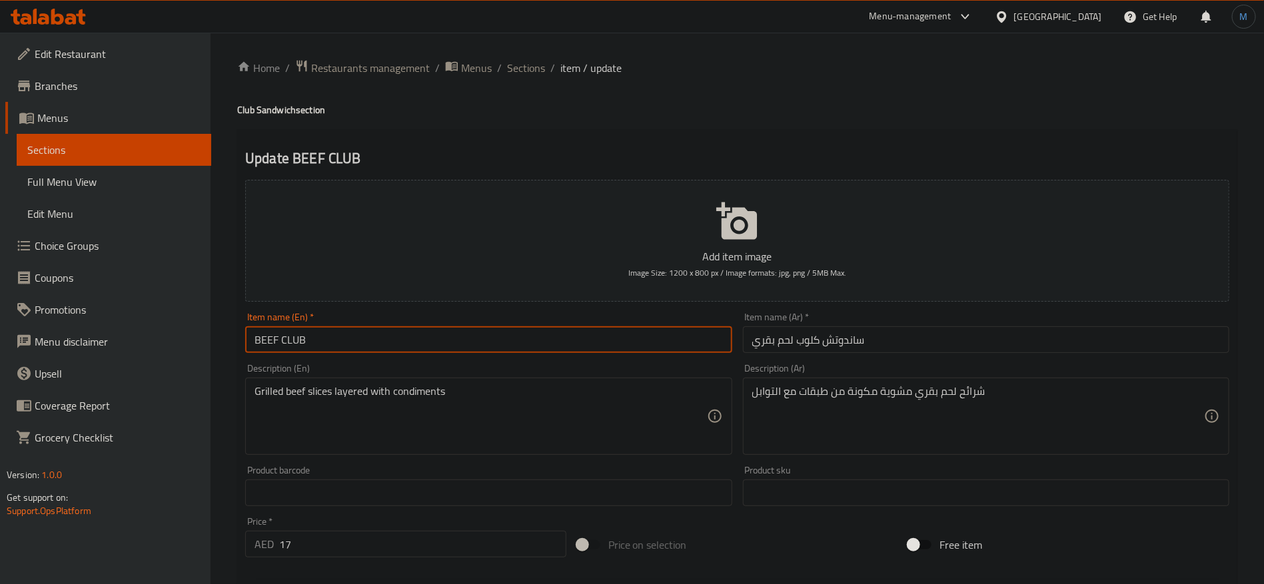
paste input "Sandwich"
type input "Beef Club Sandwich"
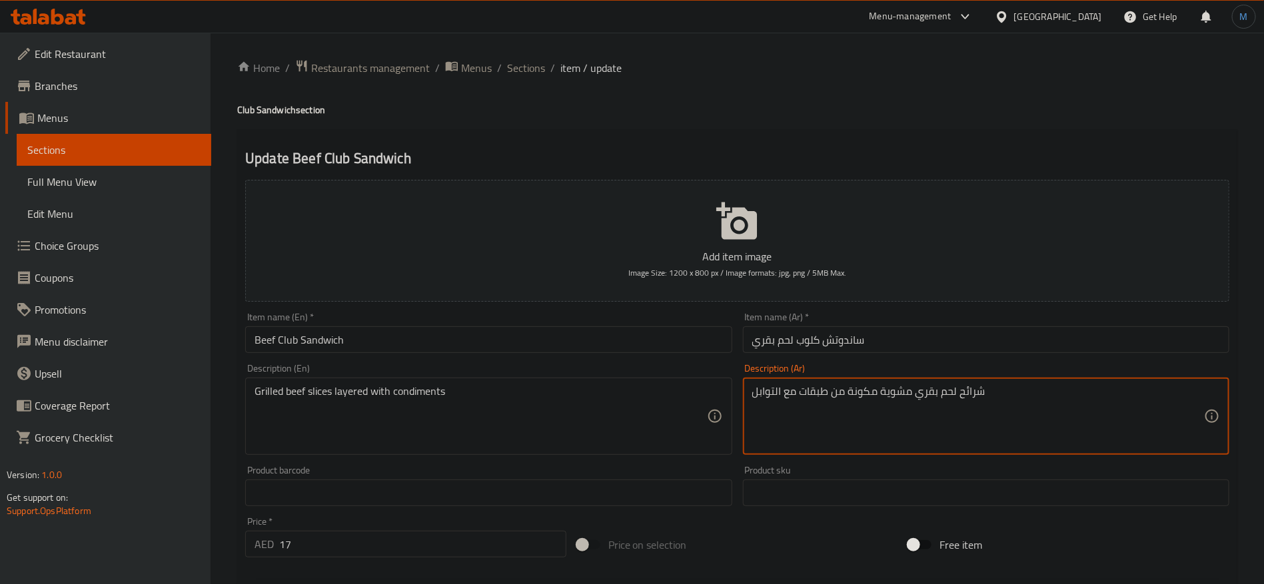
click at [860, 395] on textarea "شرائح لحم بقري مشوية مكونة من طبقات مع التوابل" at bounding box center [978, 416] width 452 height 63
type textarea "شرائح لحم بقري مشوية من طبقات مع التوابل"
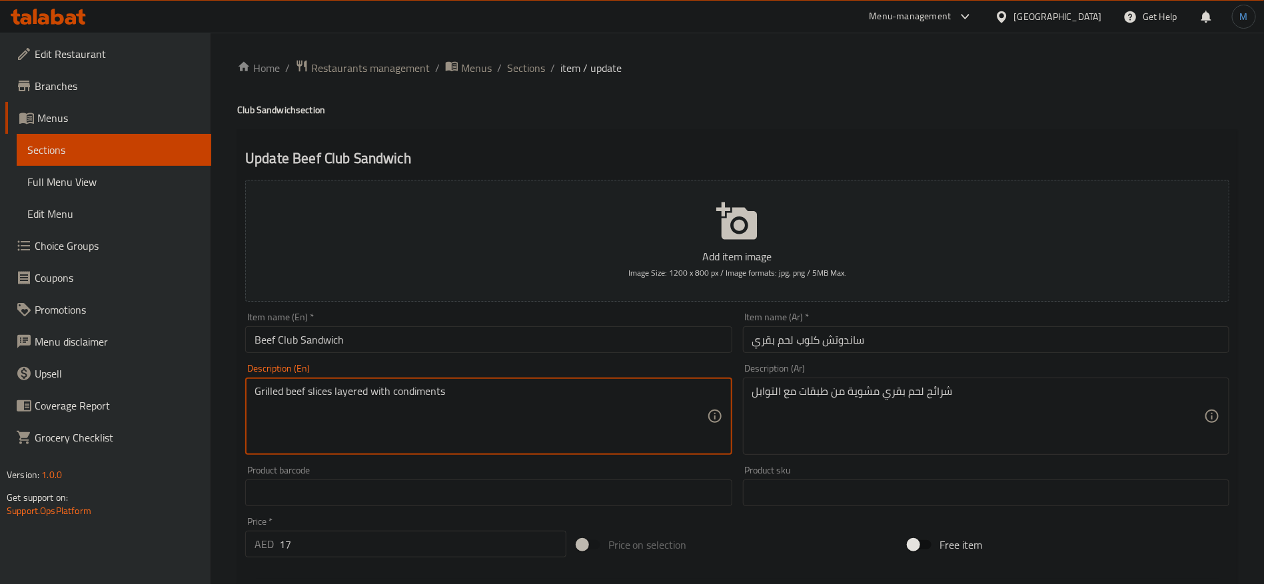
click at [450, 398] on textarea "Grilled beef slices layered with condiments" at bounding box center [481, 416] width 452 height 63
click at [622, 325] on div "Item name (En)   * Beef Club Sandwich Item name (En) *" at bounding box center [488, 333] width 486 height 41
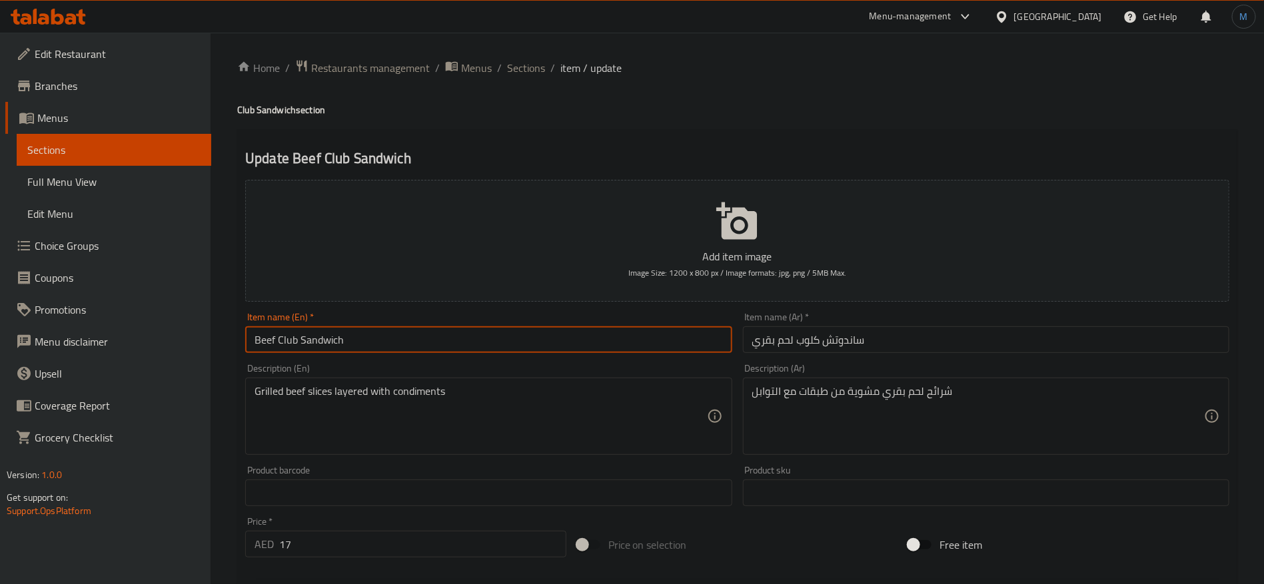
click at [612, 331] on input "Beef Club Sandwich" at bounding box center [488, 340] width 486 height 27
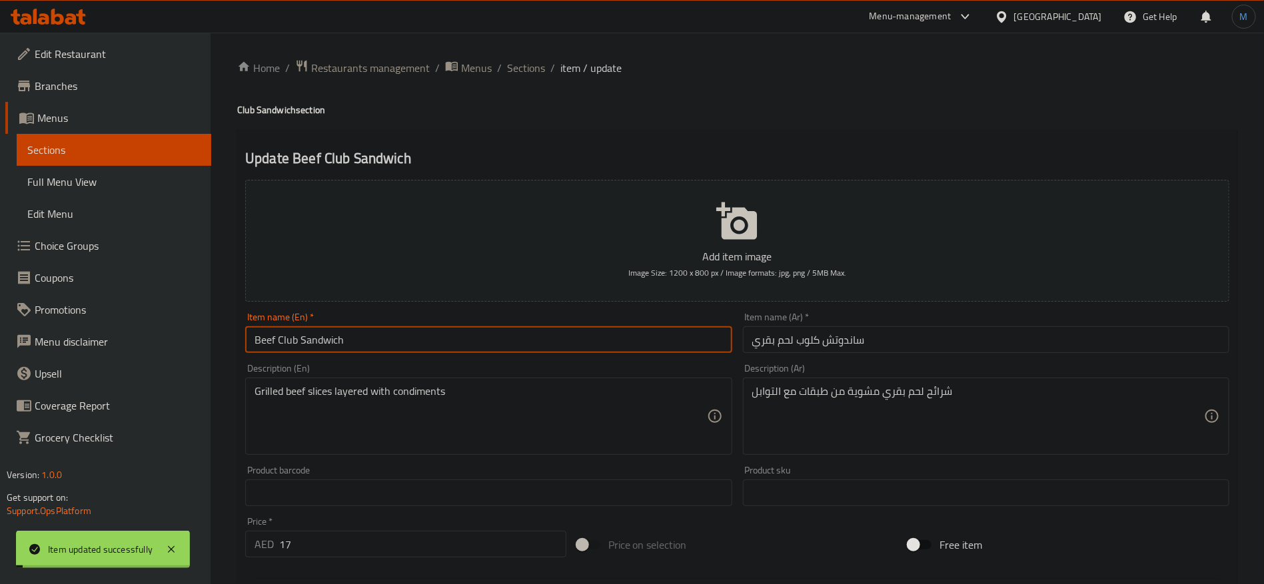
click at [851, 342] on input "ساندوتش كلوب لحم بقري" at bounding box center [986, 340] width 486 height 27
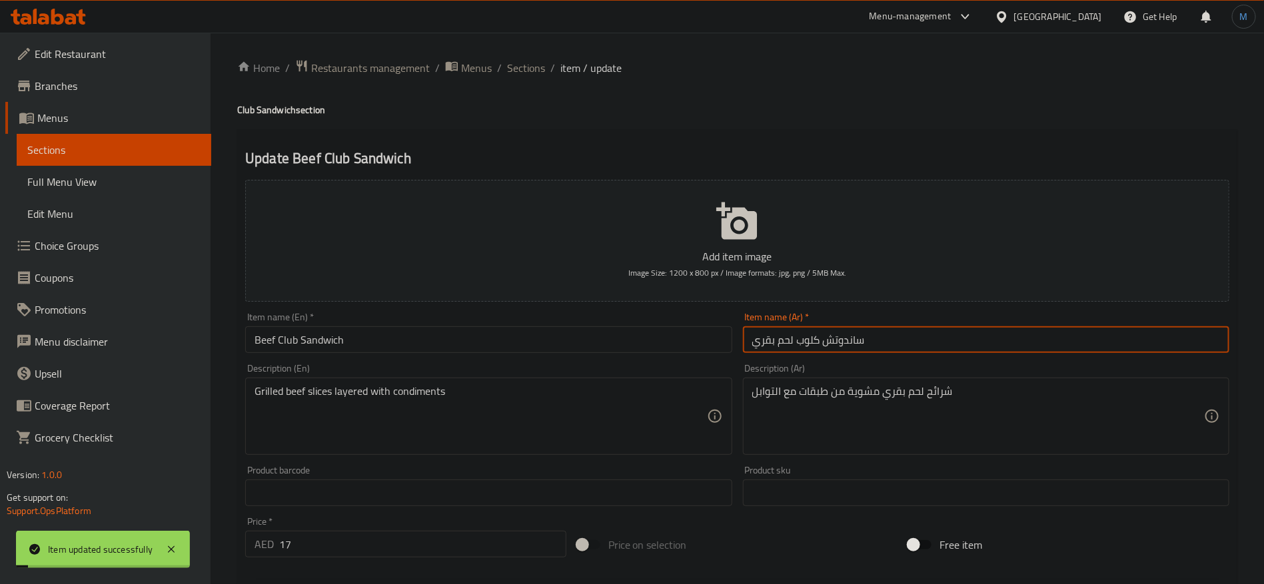
click at [851, 342] on input "ساندوتش كلوب لحم بقري" at bounding box center [986, 340] width 486 height 27
click at [522, 63] on span "Sections" at bounding box center [526, 68] width 38 height 16
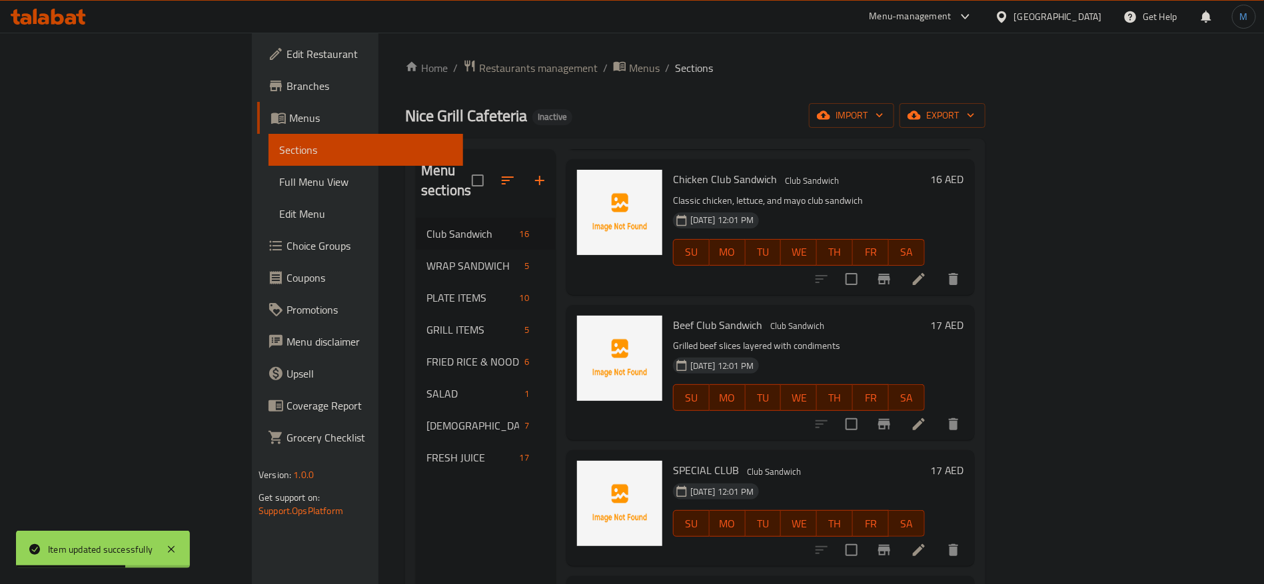
scroll to position [500, 0]
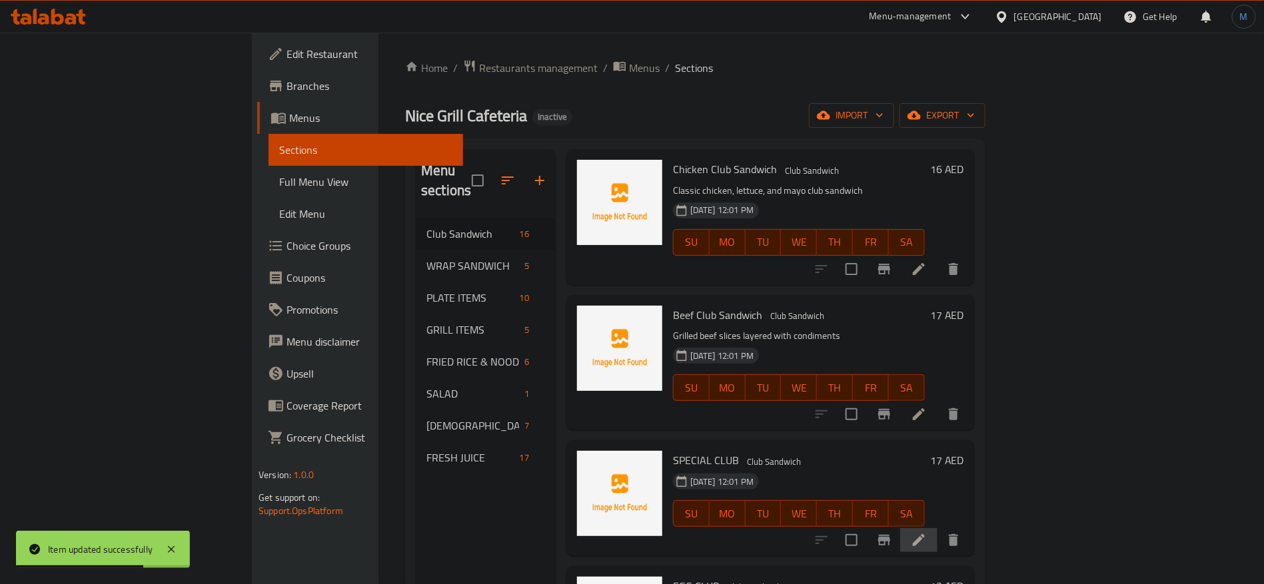
click at [938, 528] on li at bounding box center [918, 540] width 37 height 24
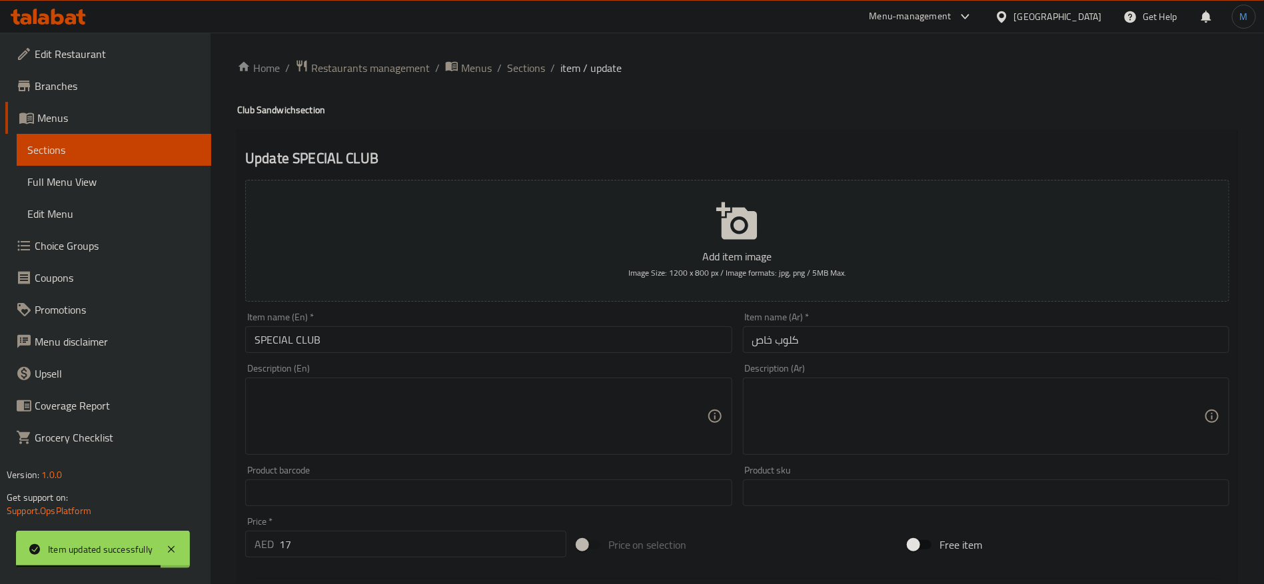
click at [866, 354] on div "Item name (Ar)   * كلوب خاص Item name (Ar) *" at bounding box center [986, 332] width 497 height 51
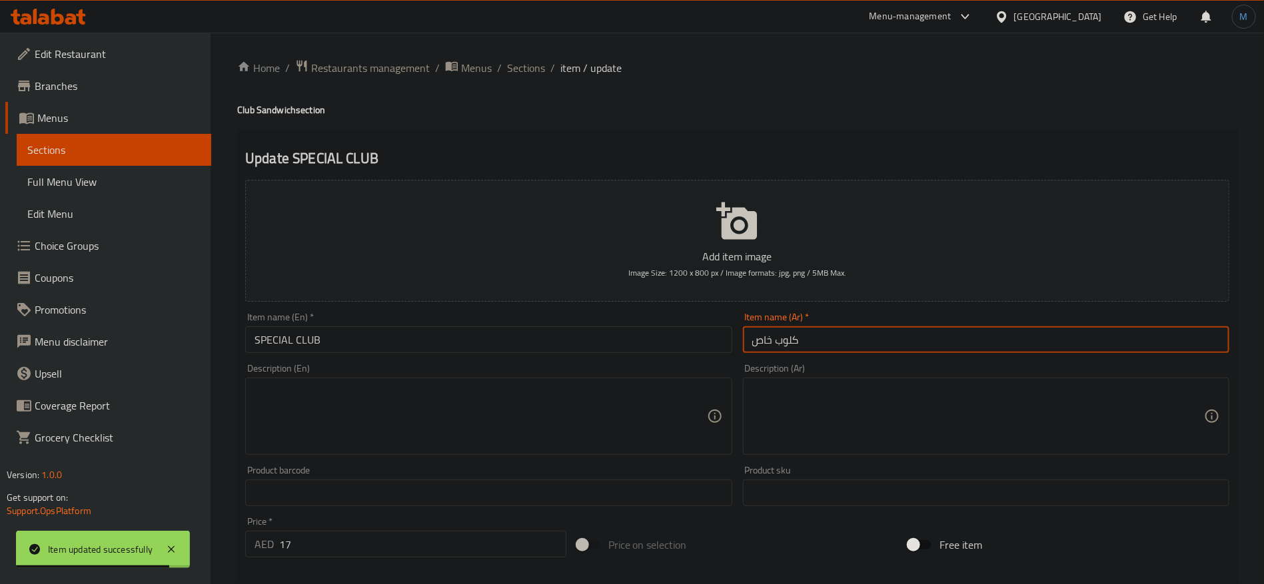
click at [866, 347] on input "كلوب خاص" at bounding box center [986, 340] width 486 height 27
paste input "ساندوتش"
type input "ساندوتش كلوب خاص"
click at [600, 351] on input "SPECIAL CLUB" at bounding box center [488, 340] width 486 height 27
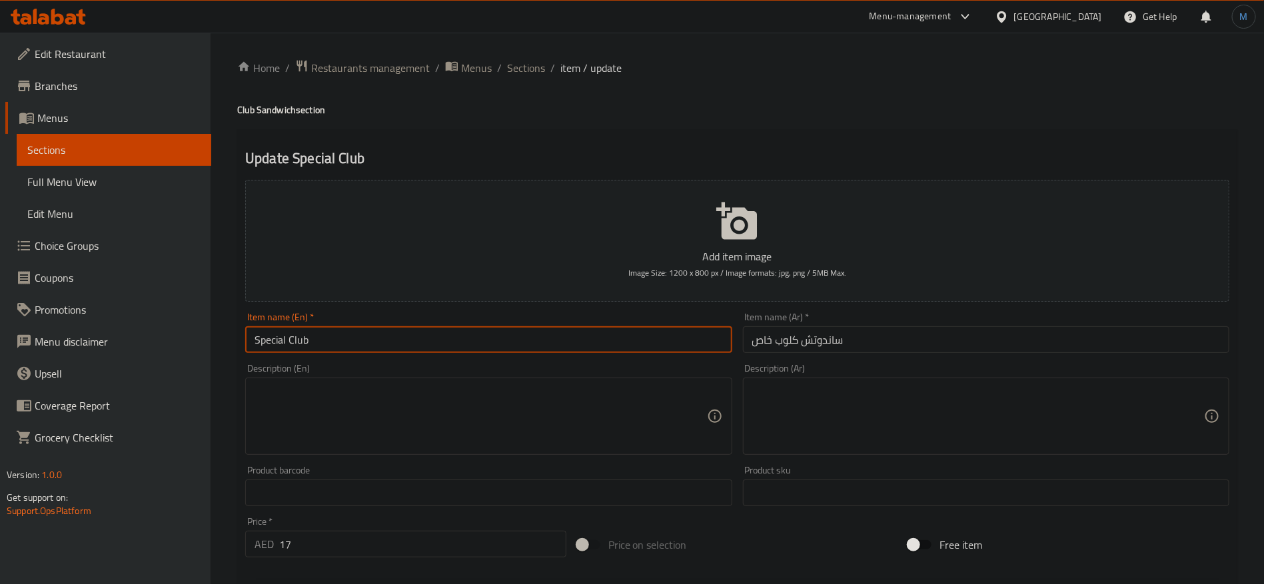
click at [270, 109] on h4 "Club Sandwich section" at bounding box center [737, 109] width 1000 height 13
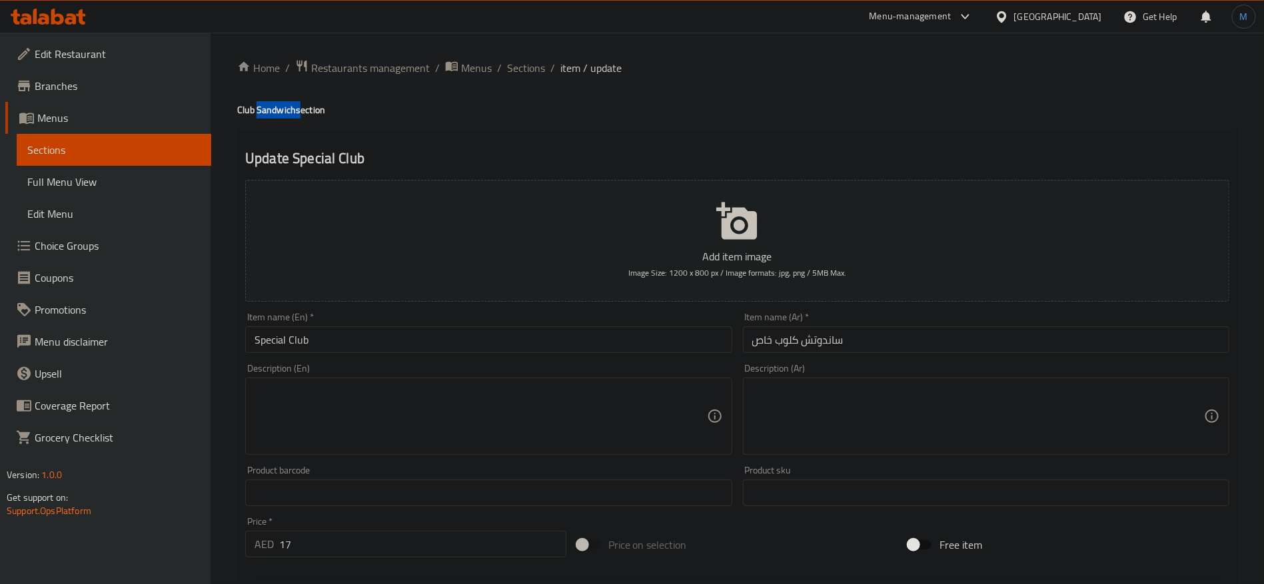
drag, startPoint x: 270, startPoint y: 109, endPoint x: 278, endPoint y: 128, distance: 20.3
click at [270, 109] on h4 "Club Sandwich section" at bounding box center [737, 109] width 1000 height 13
copy h4 "Sandwich"
click at [410, 333] on input "Special Club" at bounding box center [488, 340] width 486 height 27
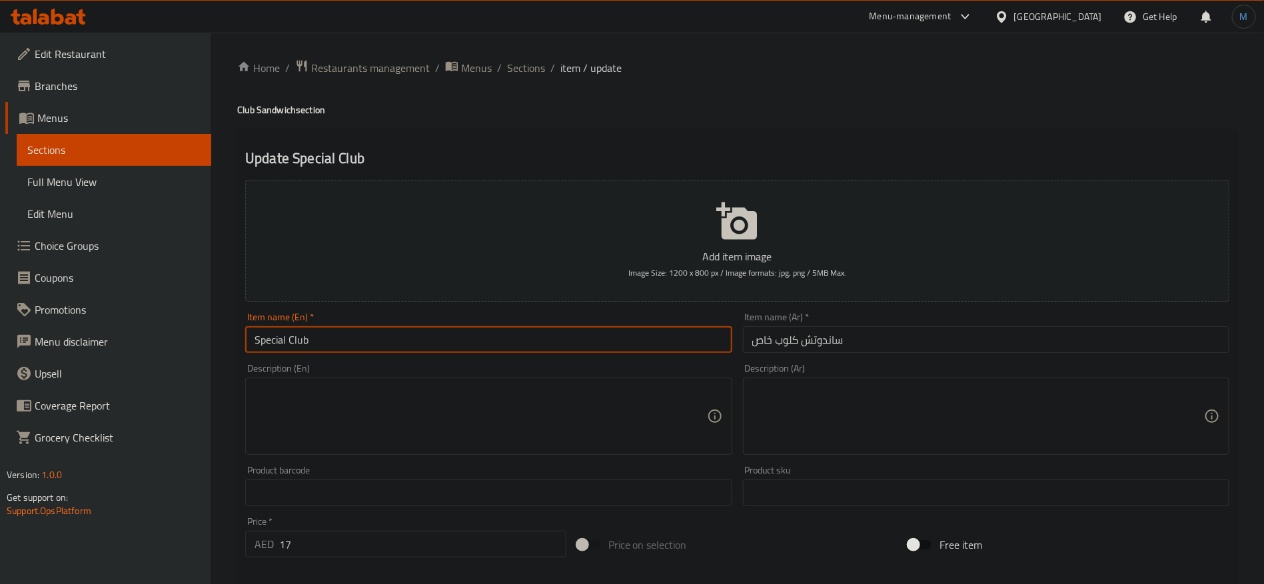
paste input "Sandwich"
type input "Special Club Sandwich"
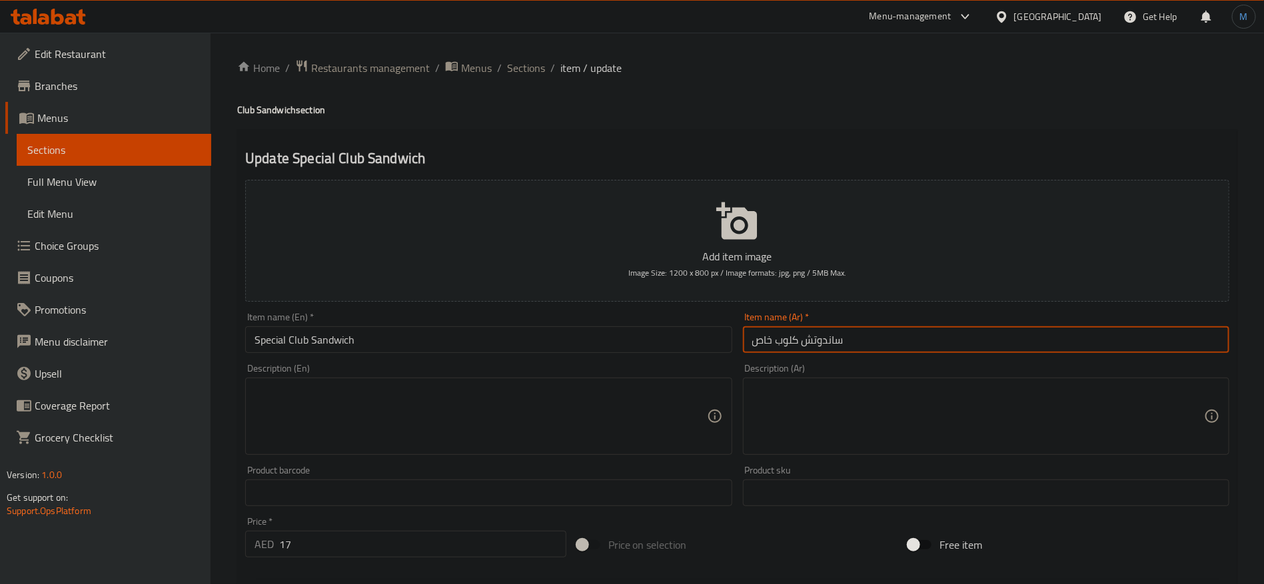
click at [767, 333] on input "ساندوتش كلوب خاص" at bounding box center [986, 340] width 486 height 27
type input "ساندوتش كلوب سبيشيال"
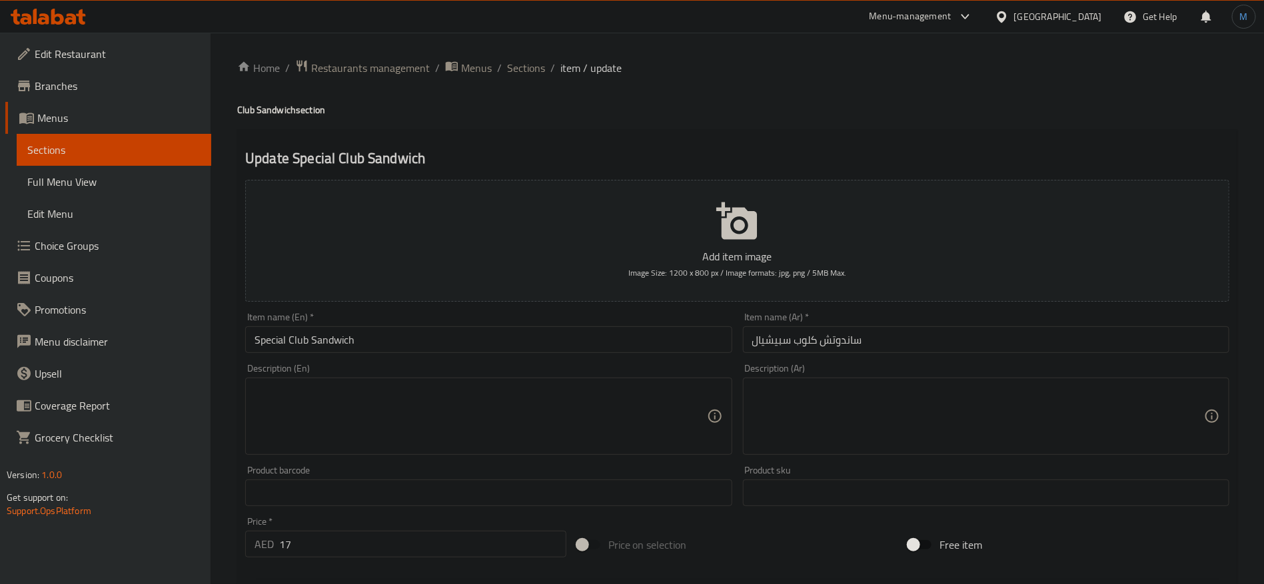
click at [555, 460] on div "Description (En) Description (En)" at bounding box center [488, 410] width 497 height 102
paste textarea "Chef’s special version with rich fillings"
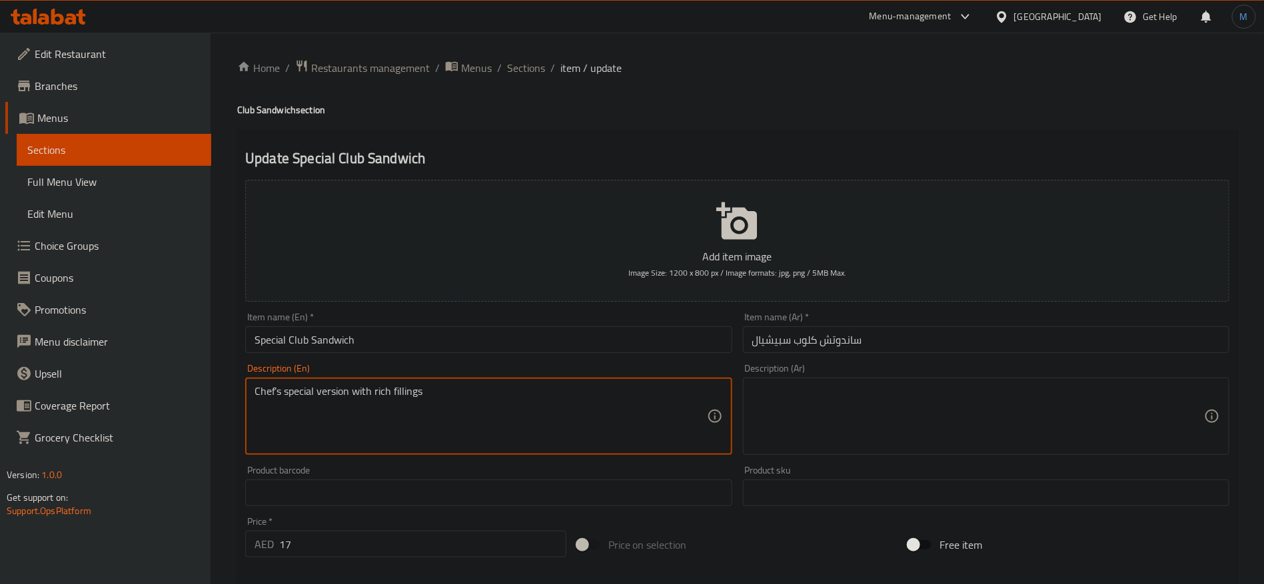
type textarea "Chef’s special version with rich fillings"
click at [836, 430] on textarea at bounding box center [978, 416] width 452 height 63
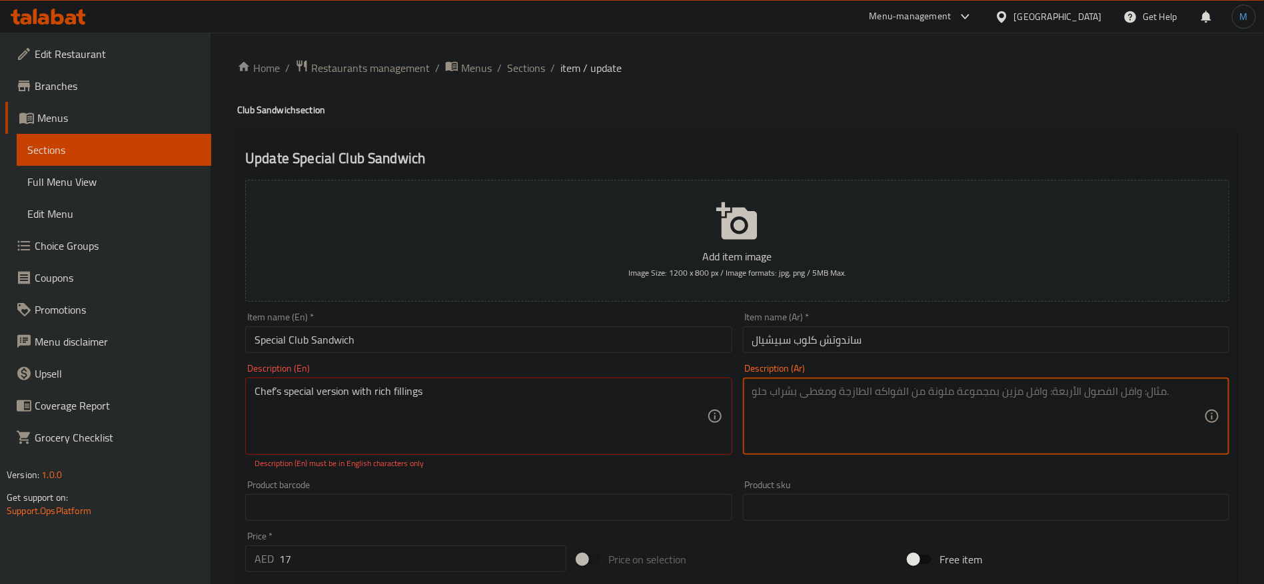
paste textarea "نسخة خاصة من الشيف مع حشوات غنية"
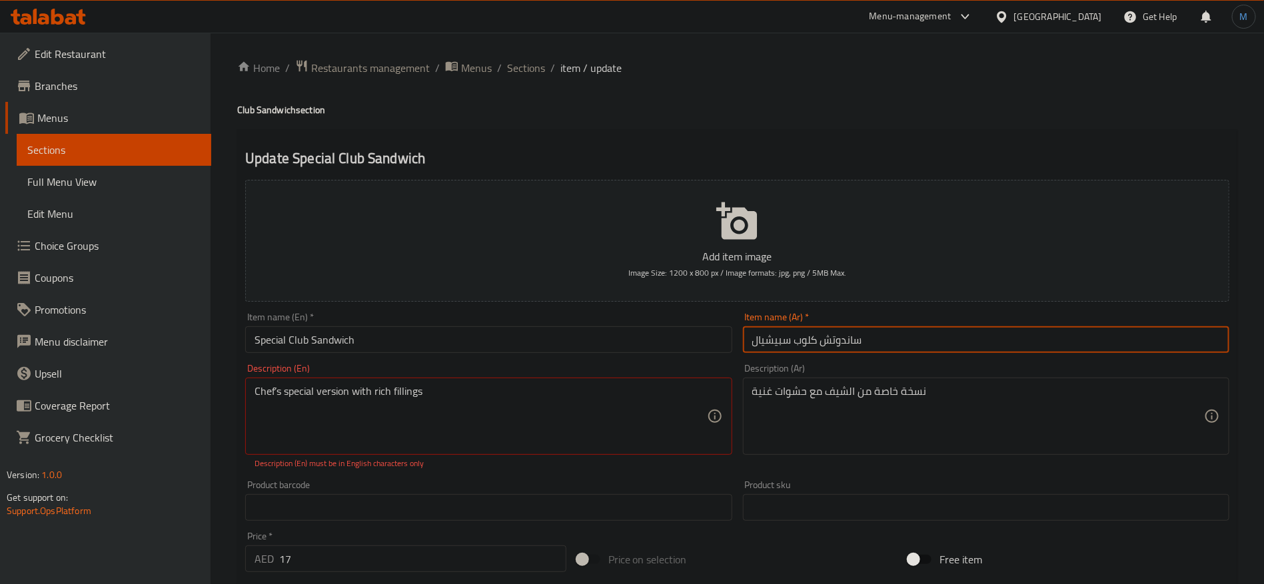
click at [785, 339] on input "ساندوتش كلوب سبيشيال" at bounding box center [986, 340] width 486 height 27
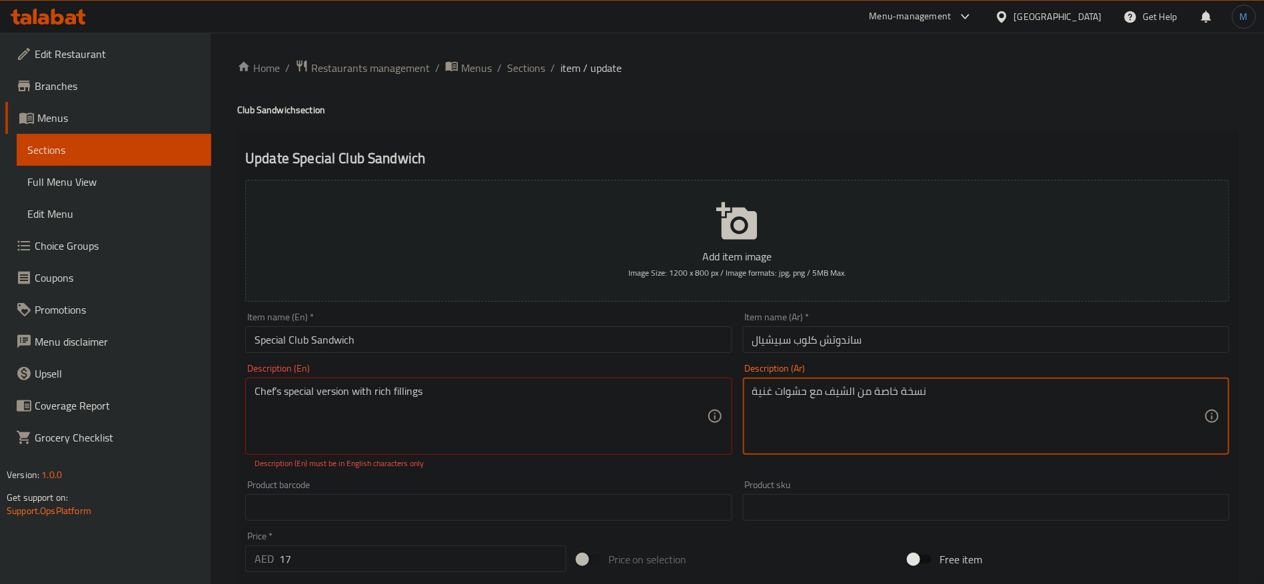
click at [886, 390] on textarea "نسخة خاصة من الشيف مع حشوات غنية" at bounding box center [978, 416] width 452 height 63
paste textarea "بيشيال"
type textarea "نسخة سبيشيال من الشيف مع حشوات غنية"
type textarea "Chefs special version with rich fillings"
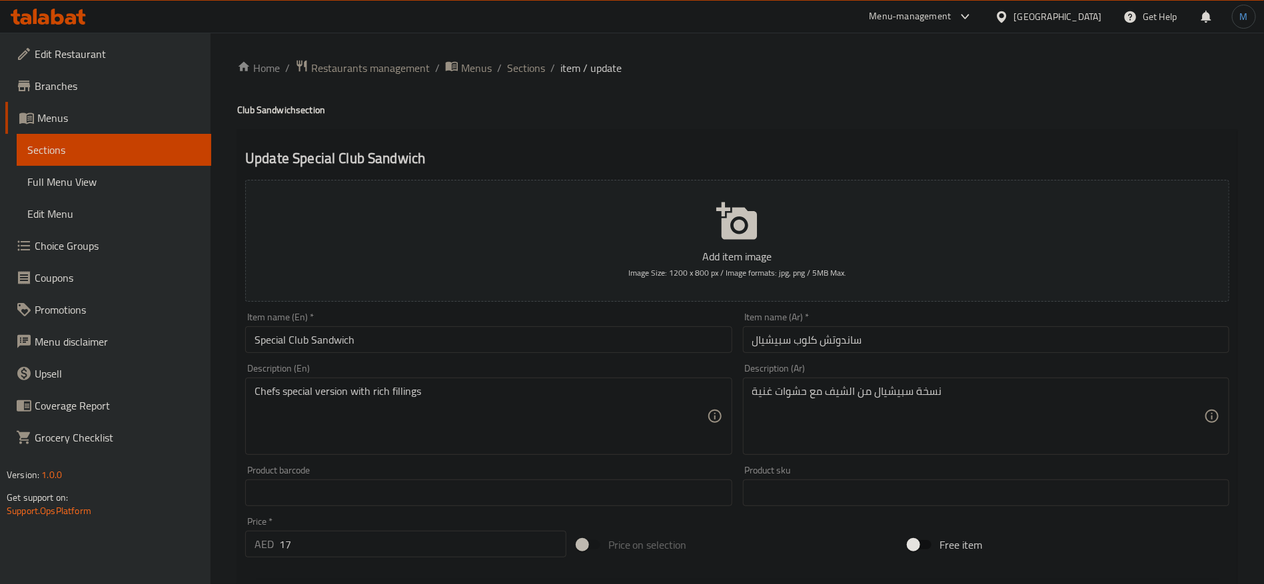
click at [546, 362] on div "Description (En) Chefs special version with rich fillings Description (En)" at bounding box center [488, 410] width 497 height 102
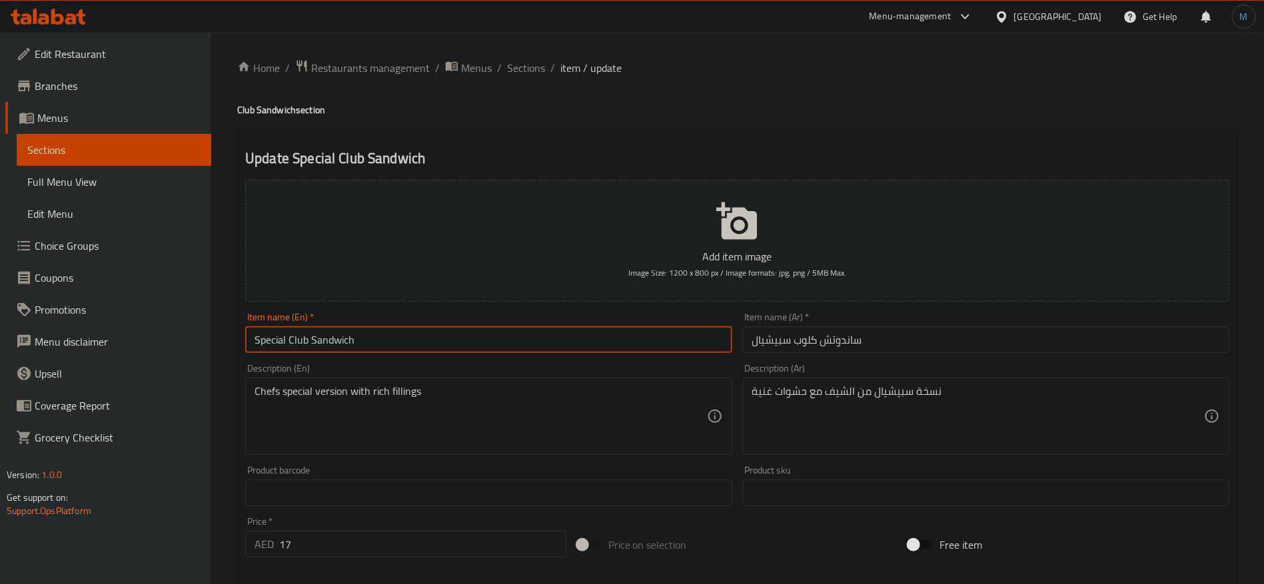
click at [555, 347] on input "Special Club Sandwich" at bounding box center [488, 340] width 486 height 27
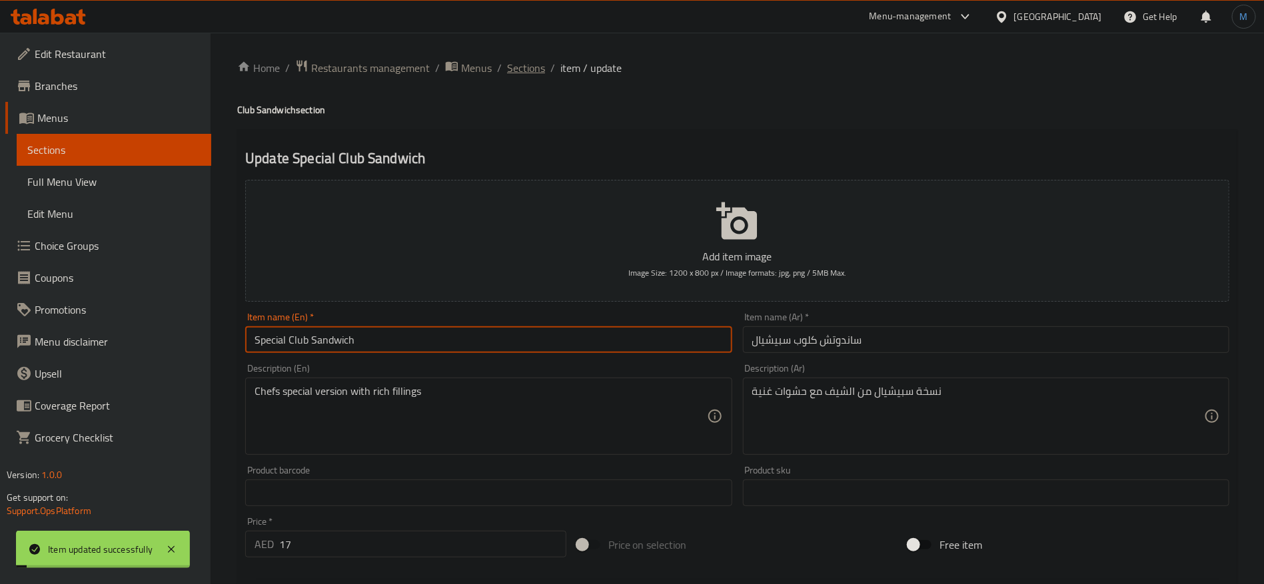
click at [513, 63] on span "Sections" at bounding box center [526, 68] width 38 height 16
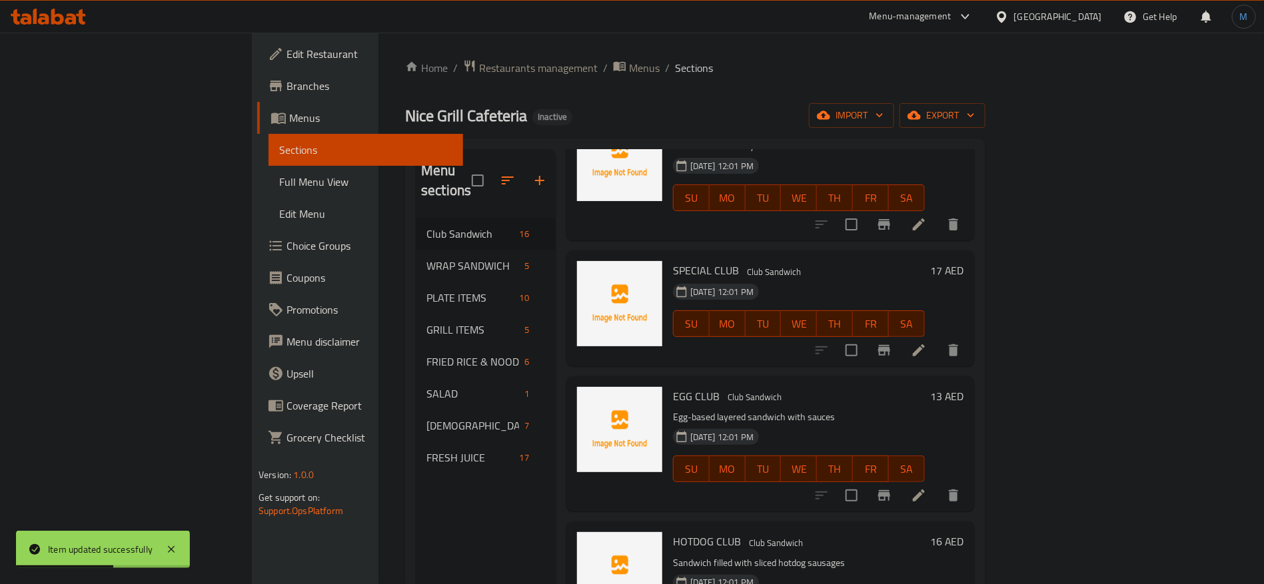
scroll to position [700, 0]
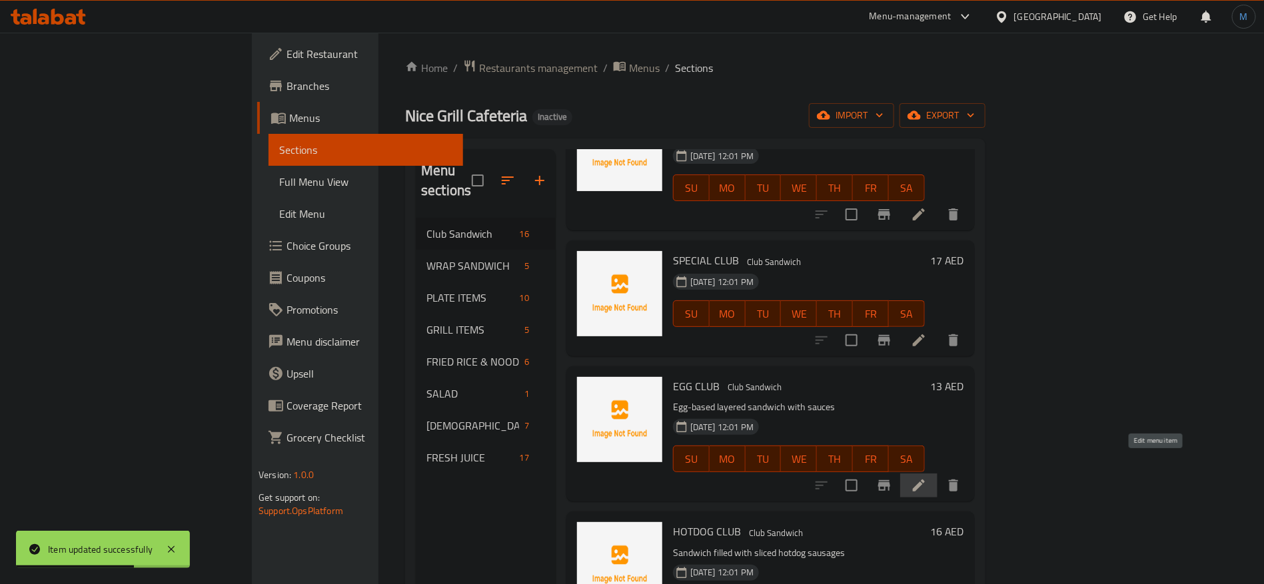
click at [925, 480] on icon at bounding box center [919, 486] width 12 height 12
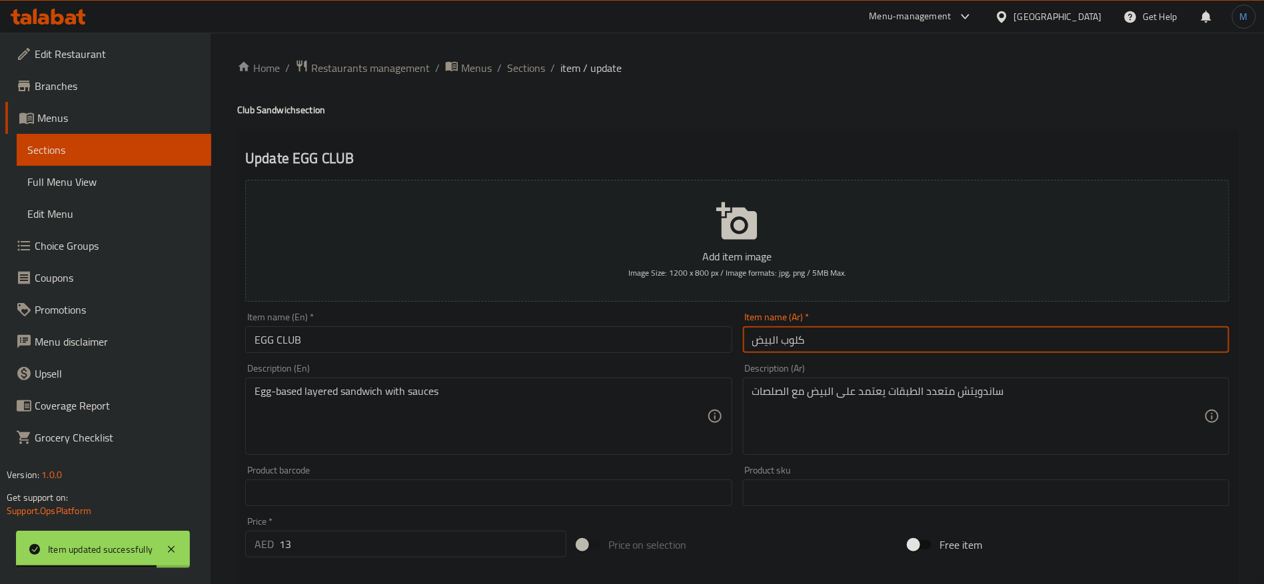
click at [930, 336] on input "كلوب البيض" at bounding box center [986, 340] width 486 height 27
click at [822, 343] on input "ساندوتش كلوب بيض" at bounding box center [986, 340] width 486 height 27
type input "ساندوتش كلوب بيض"
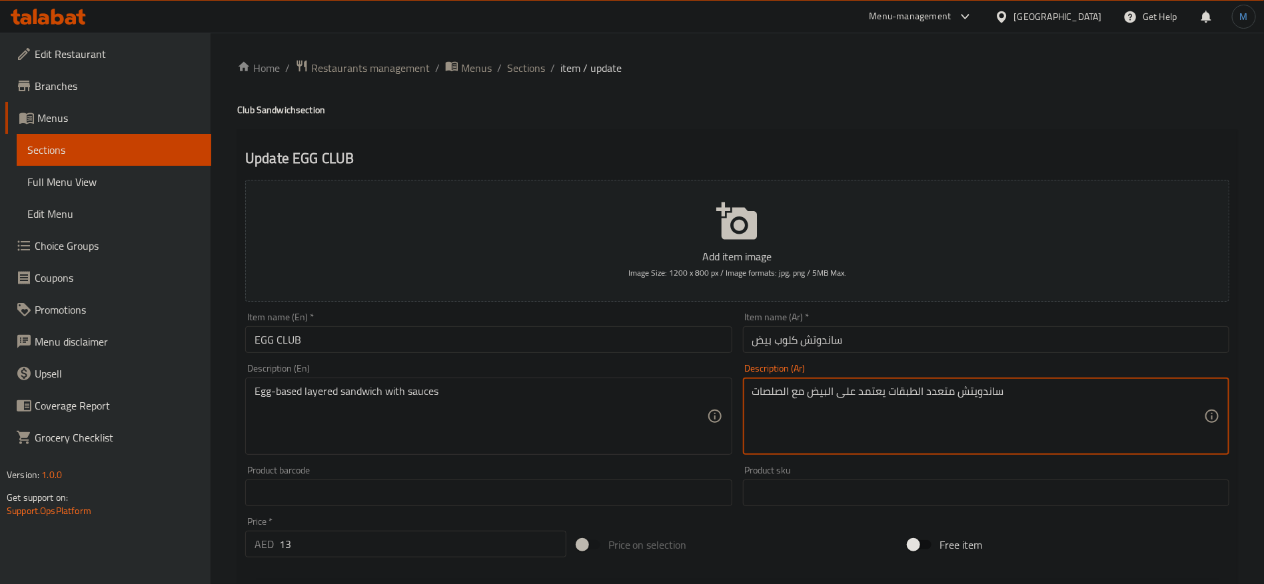
click at [984, 399] on textarea "ساندويتش متعدد الطبقات يعتمد على البيض مع الصلصات" at bounding box center [978, 416] width 452 height 63
paste textarea
type textarea "ساندوتش متعدد الطبقات يعتمد على البيض مع الصلصات"
click at [265, 105] on h4 "Club Sandwich section" at bounding box center [737, 109] width 1000 height 13
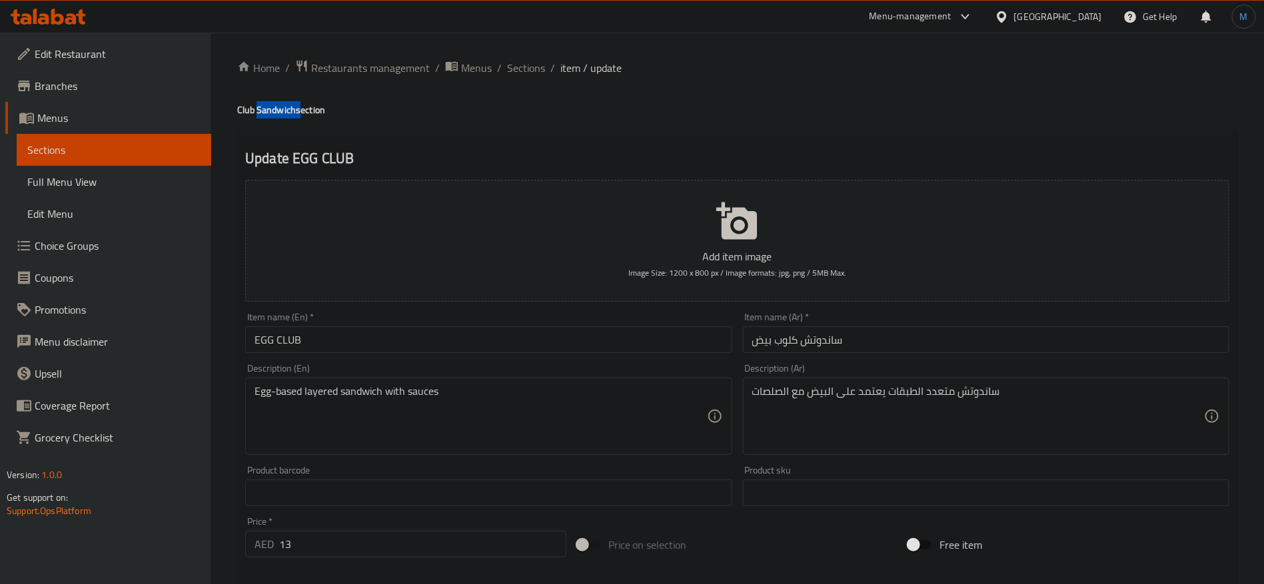
click at [265, 105] on h4 "Club Sandwich section" at bounding box center [737, 109] width 1000 height 13
copy h4 "Sandwich"
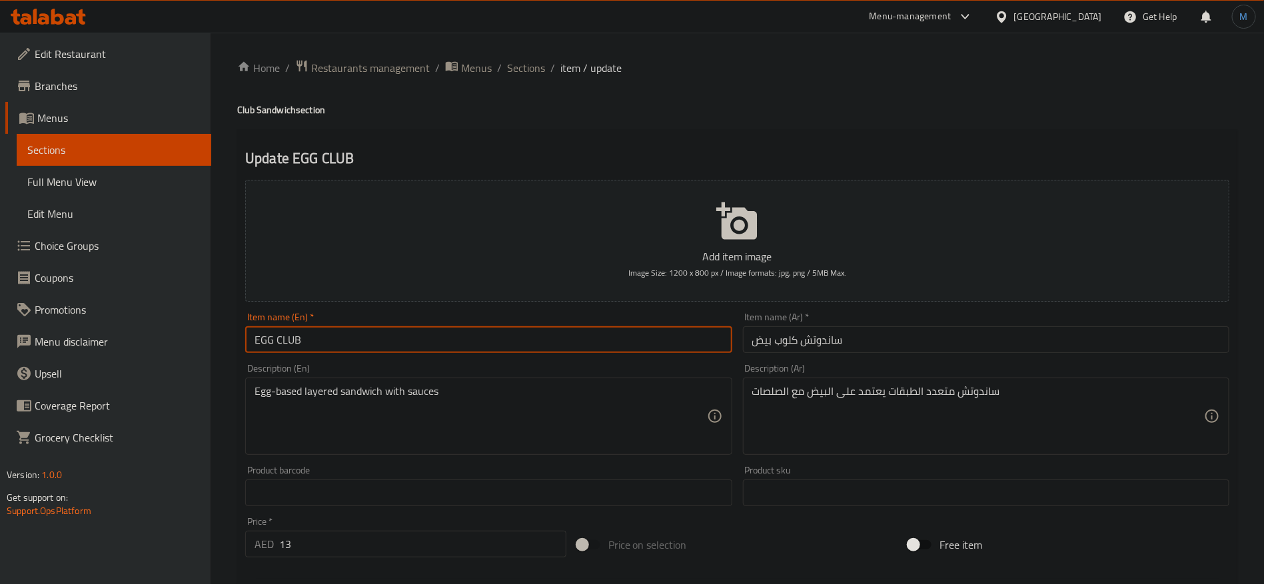
click at [401, 332] on input "EGG CLUB" at bounding box center [488, 340] width 486 height 27
paste input "Sandwich"
click at [407, 341] on input "Egg Club Sandwich" at bounding box center [488, 340] width 486 height 27
type input "Egg Club Sandwich"
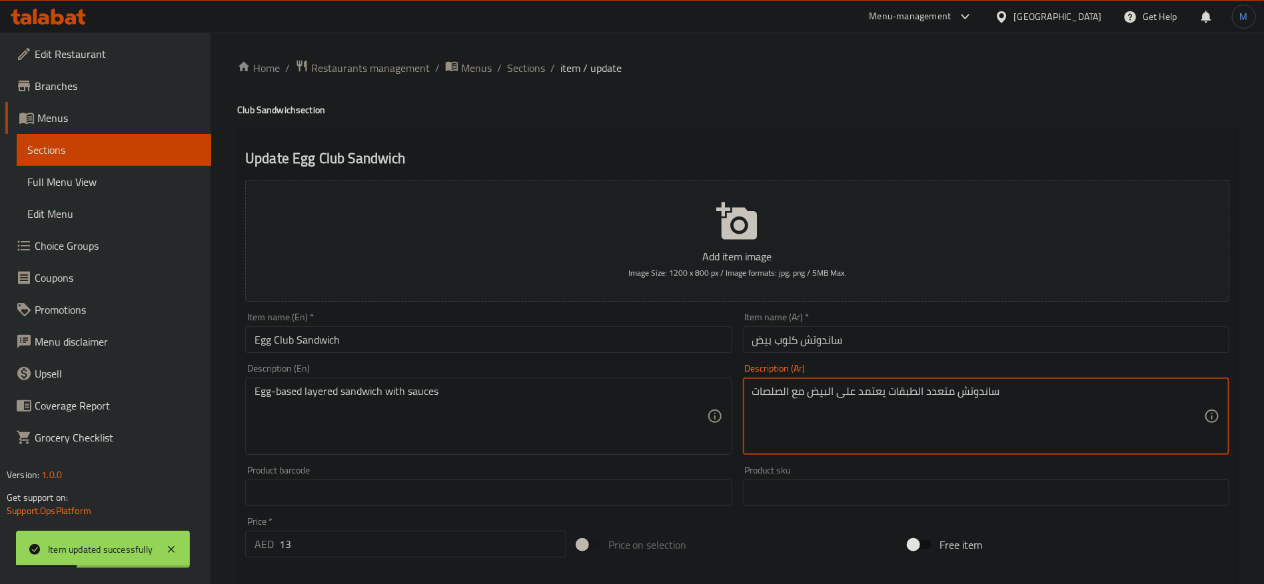
click at [877, 395] on textarea "ساندوتش متعدد الطبقات يعتمد على البيض مع الصلصات" at bounding box center [978, 416] width 452 height 63
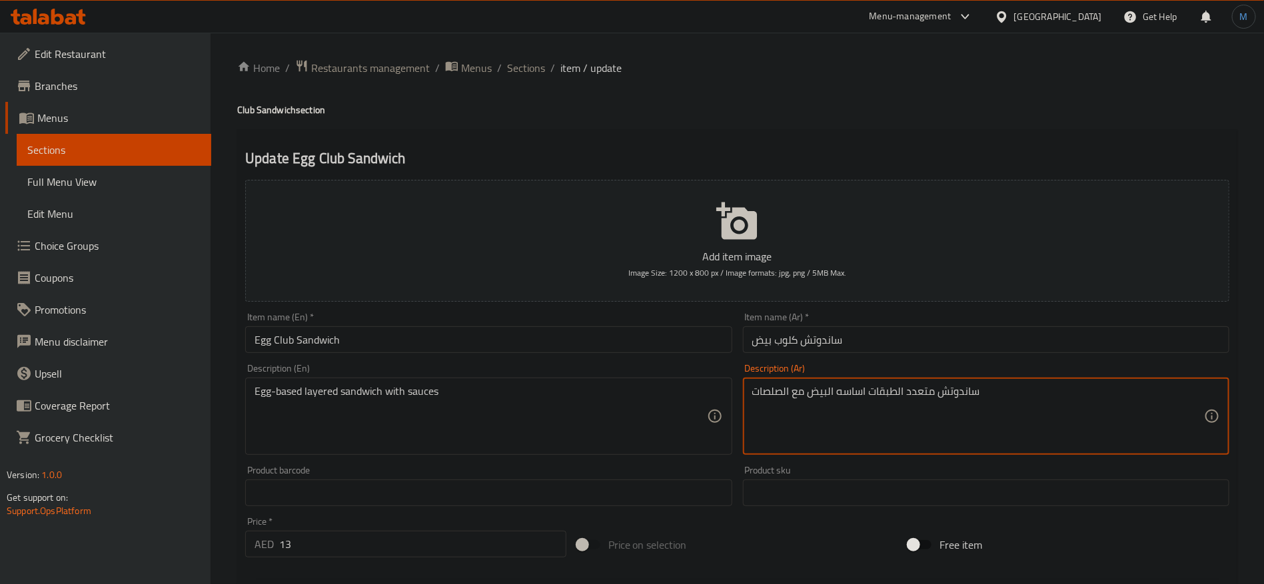
type textarea "ساندوتش متعدد الطبقات اساسه البيض مع الصلصات"
drag, startPoint x: 808, startPoint y: 347, endPoint x: 797, endPoint y: 369, distance: 24.7
click at [808, 349] on input "ساندوتش كلوب بيض" at bounding box center [986, 340] width 486 height 27
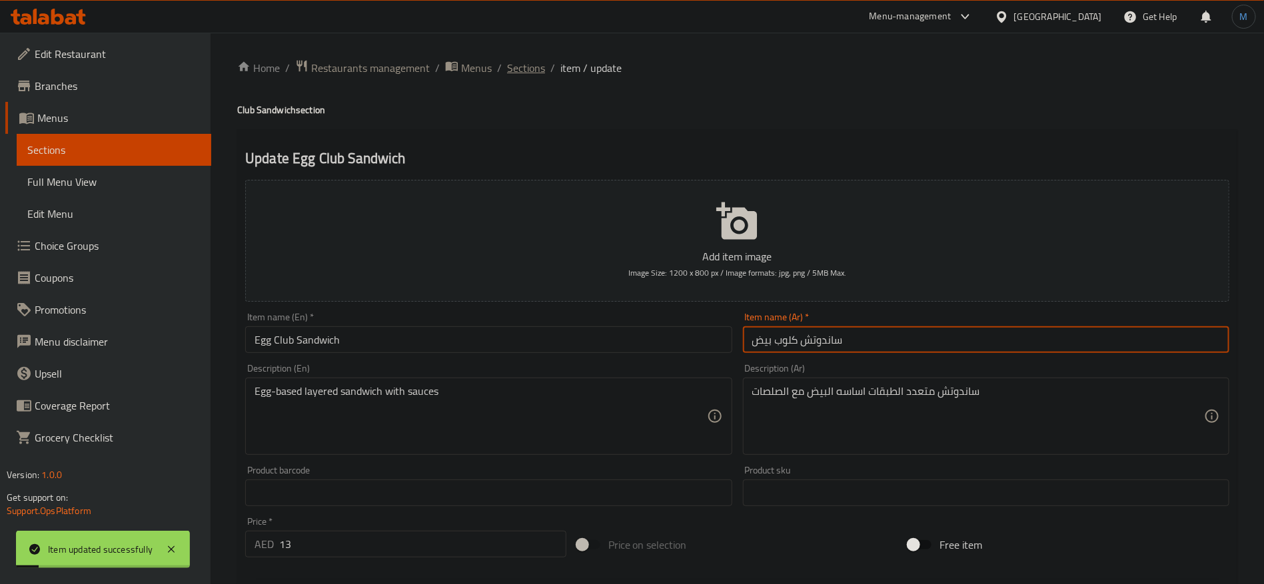
click at [533, 73] on span "Sections" at bounding box center [526, 68] width 38 height 16
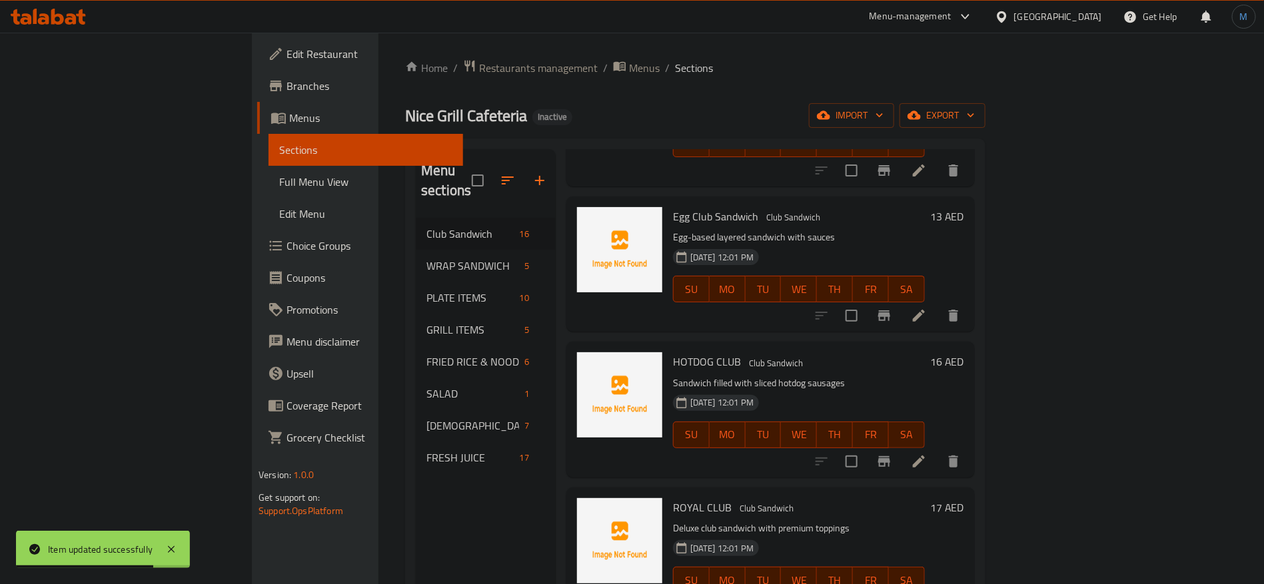
scroll to position [900, 0]
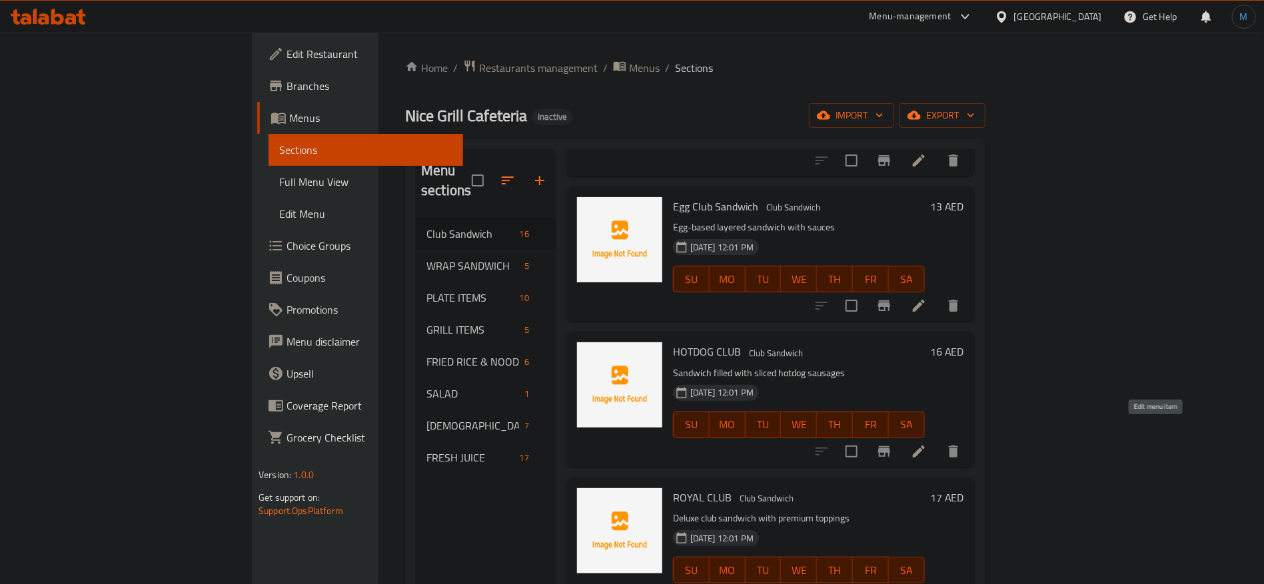
click at [927, 444] on icon at bounding box center [919, 452] width 16 height 16
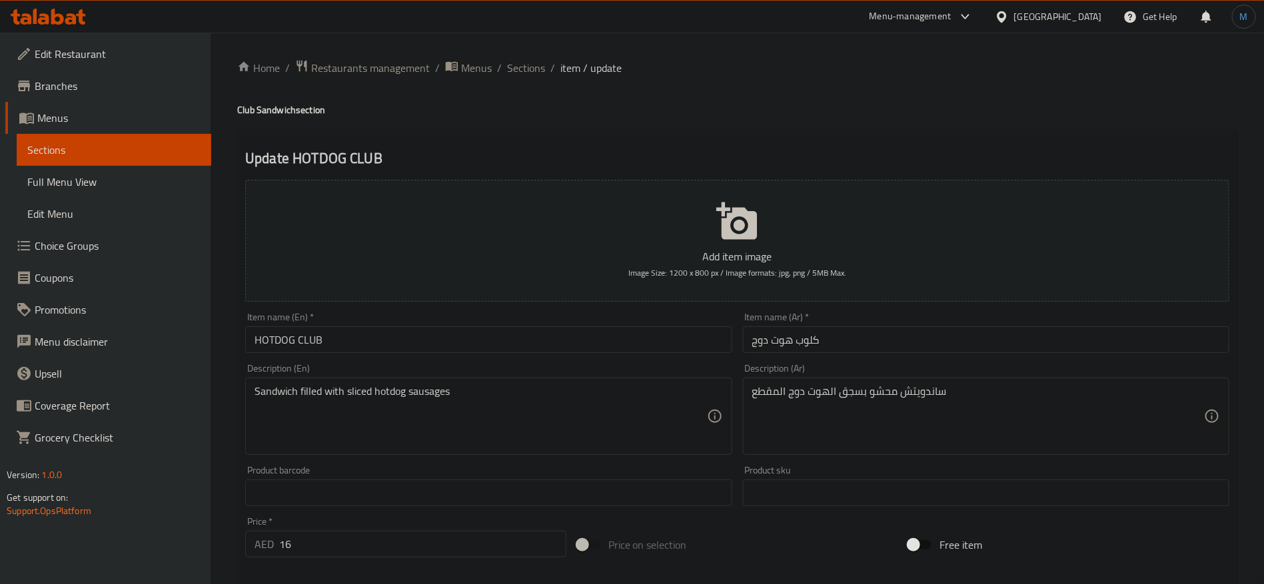
click at [929, 359] on div "Description (Ar) ساندويتش محشو بسجق الهوت دوج المقطع Description (Ar)" at bounding box center [986, 410] width 497 height 102
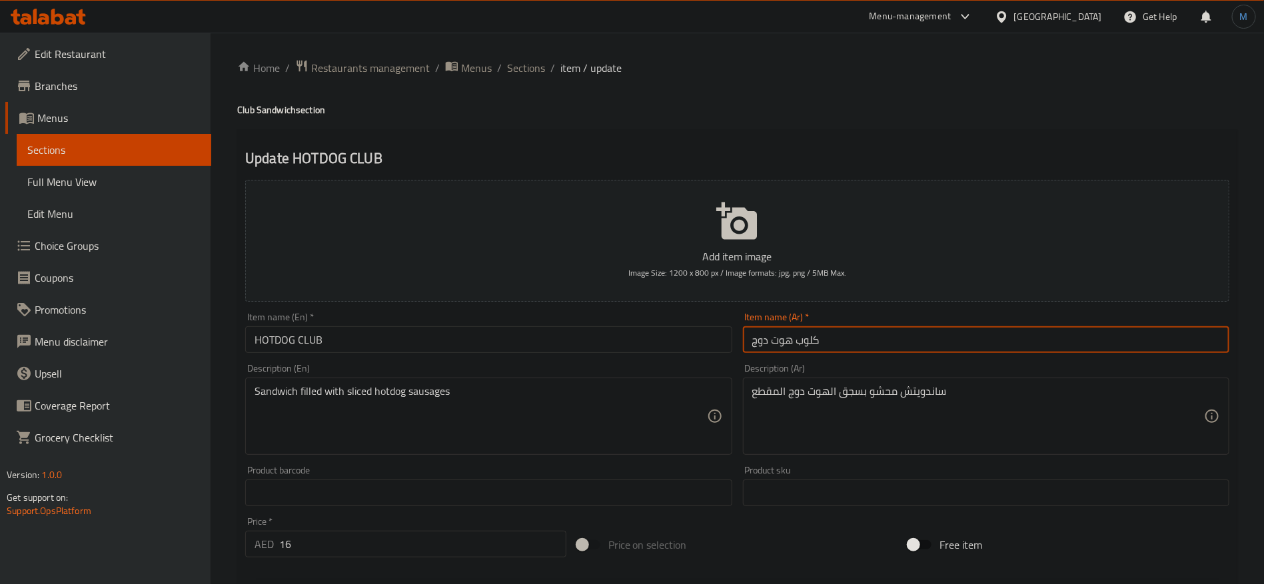
click at [926, 353] on input "كلوب هوت دوج" at bounding box center [986, 340] width 486 height 27
click at [840, 335] on input "ساندوتش كلوب هوت دوج" at bounding box center [986, 340] width 486 height 27
type input "ساندوتش كلوب هوت دوج"
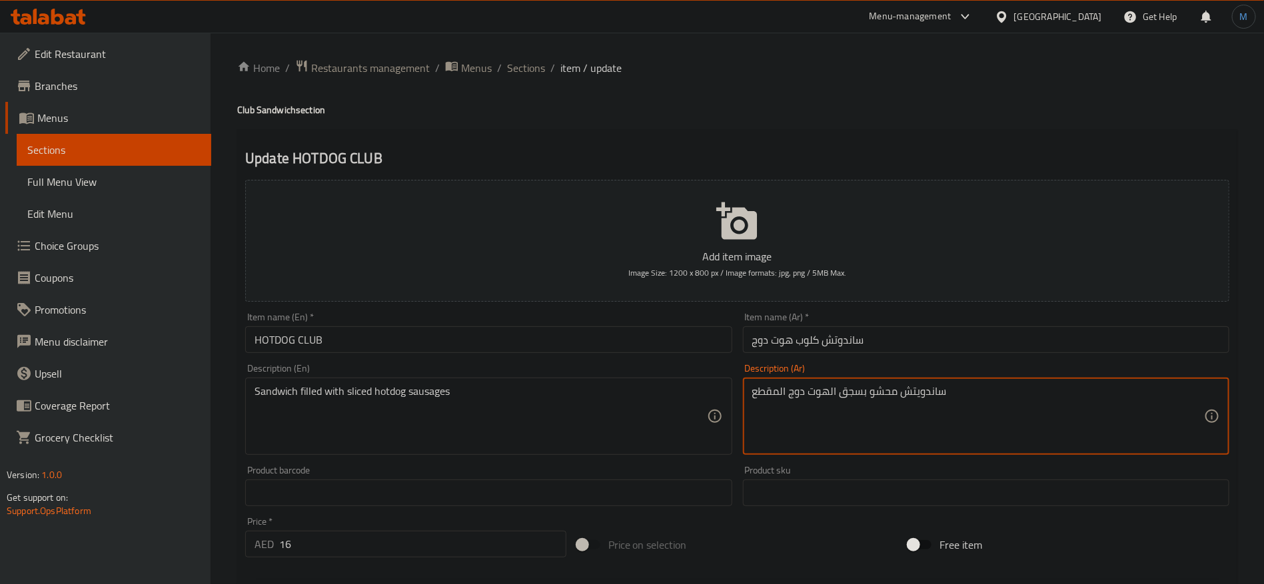
click at [930, 399] on textarea "ساندويتش محشو بسجق الهوت دوج المقطع" at bounding box center [978, 416] width 452 height 63
paste textarea
type textarea "ساندوتش محشو بسجق الهوت دوج المقطع"
click at [281, 110] on h4 "Club Sandwich section" at bounding box center [737, 109] width 1000 height 13
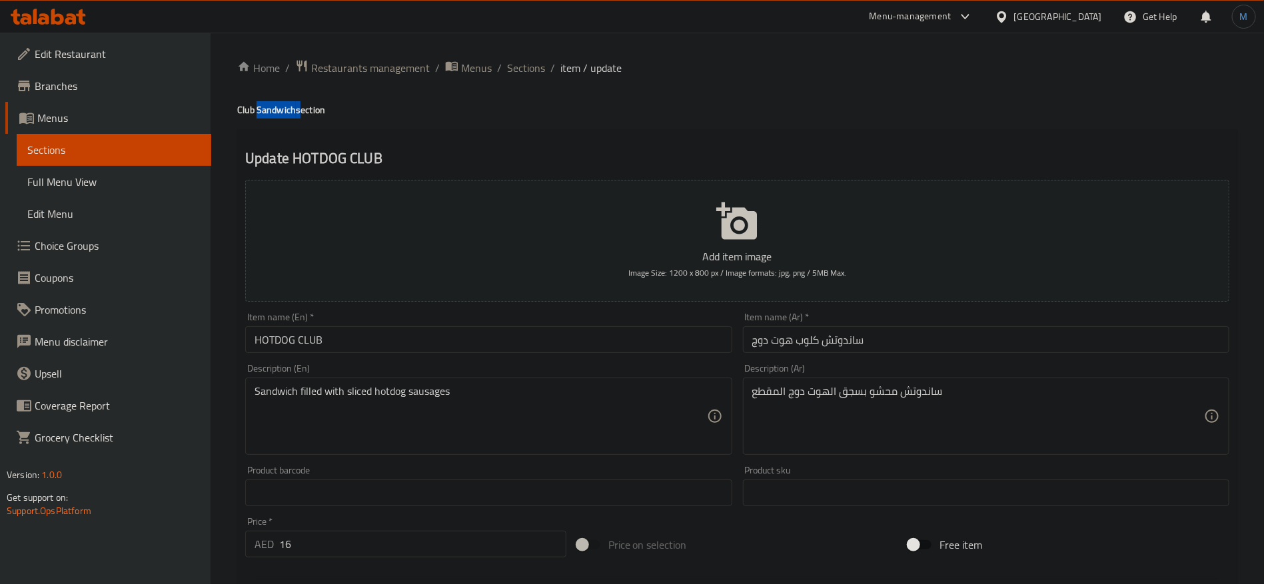
click at [281, 110] on h4 "Club Sandwich section" at bounding box center [737, 109] width 1000 height 13
copy h4 "Sandwich"
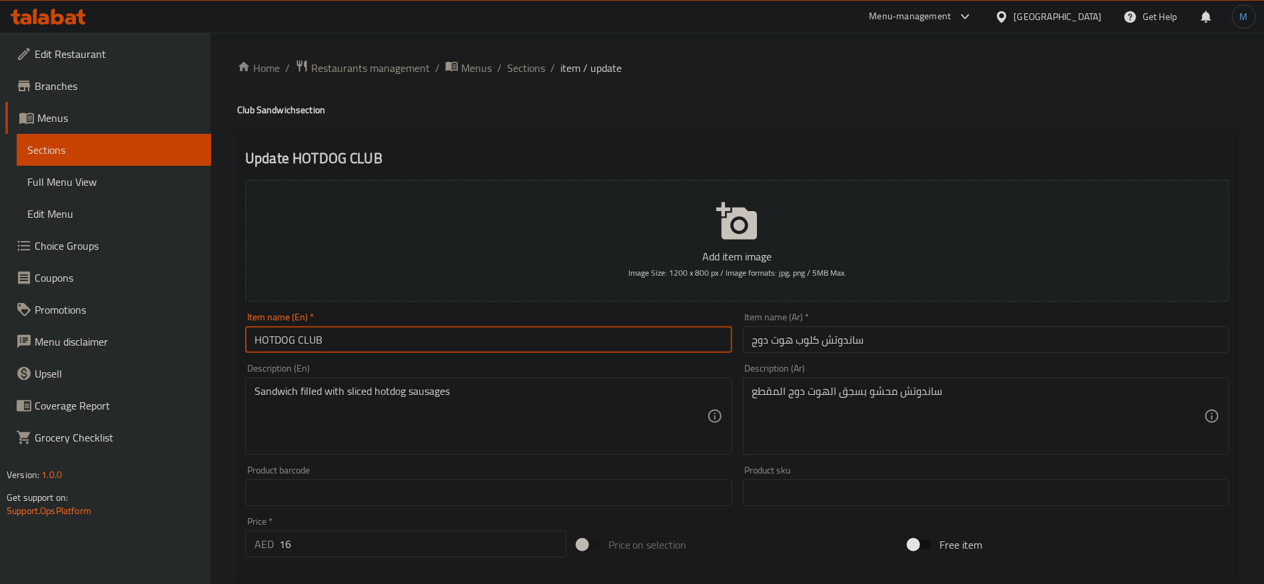
click at [373, 337] on input "HOTDOG CLUB" at bounding box center [488, 340] width 486 height 27
paste input "Sandwich"
type input "Hotdog Club Sandwich"
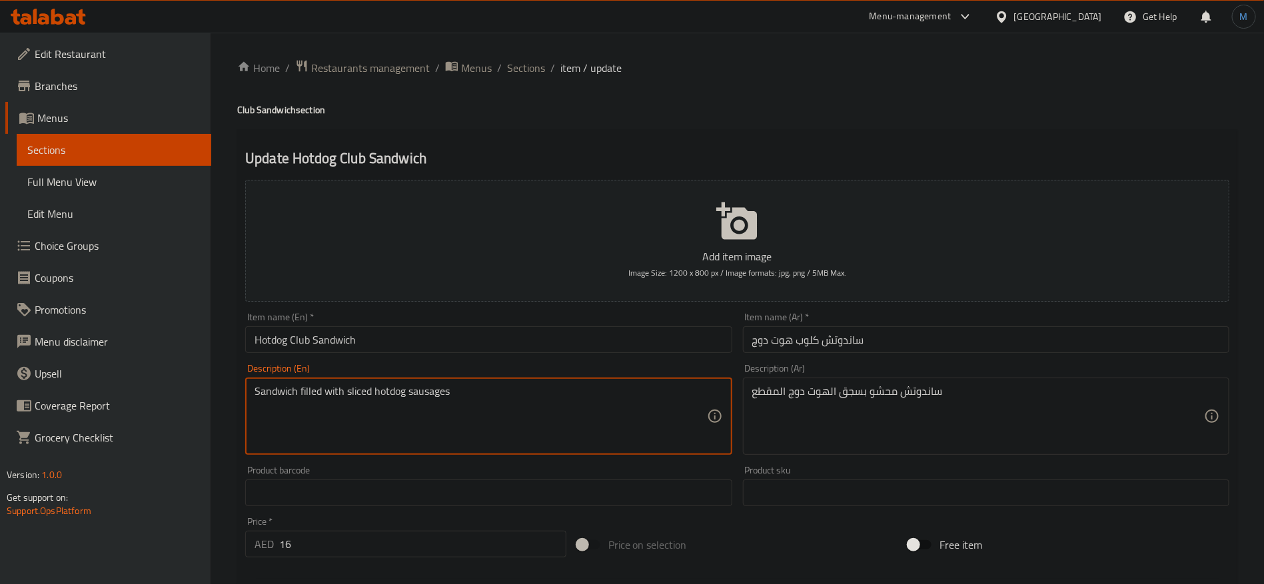
click at [366, 387] on textarea "Sandwich filled with sliced hotdog sausages" at bounding box center [481, 416] width 452 height 63
drag, startPoint x: 366, startPoint y: 387, endPoint x: 399, endPoint y: 396, distance: 33.8
click at [399, 396] on textarea "Sandwich filled with sliced hotdog sausages" at bounding box center [481, 416] width 452 height 63
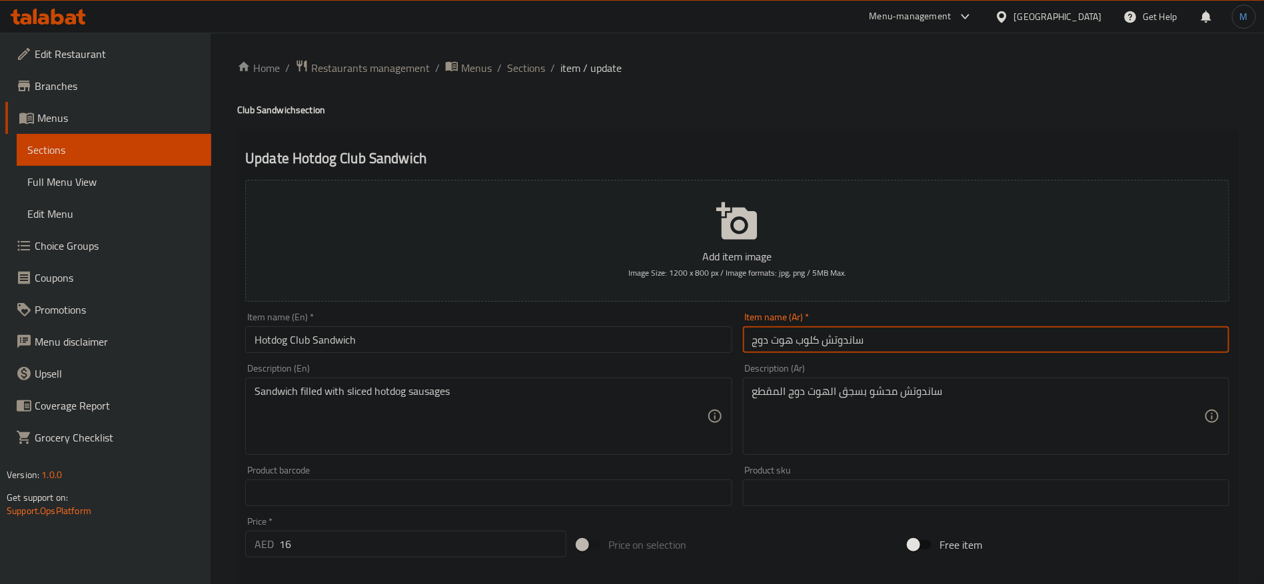
click at [855, 339] on input "ساندوتش كلوب هوت دوج" at bounding box center [986, 340] width 486 height 27
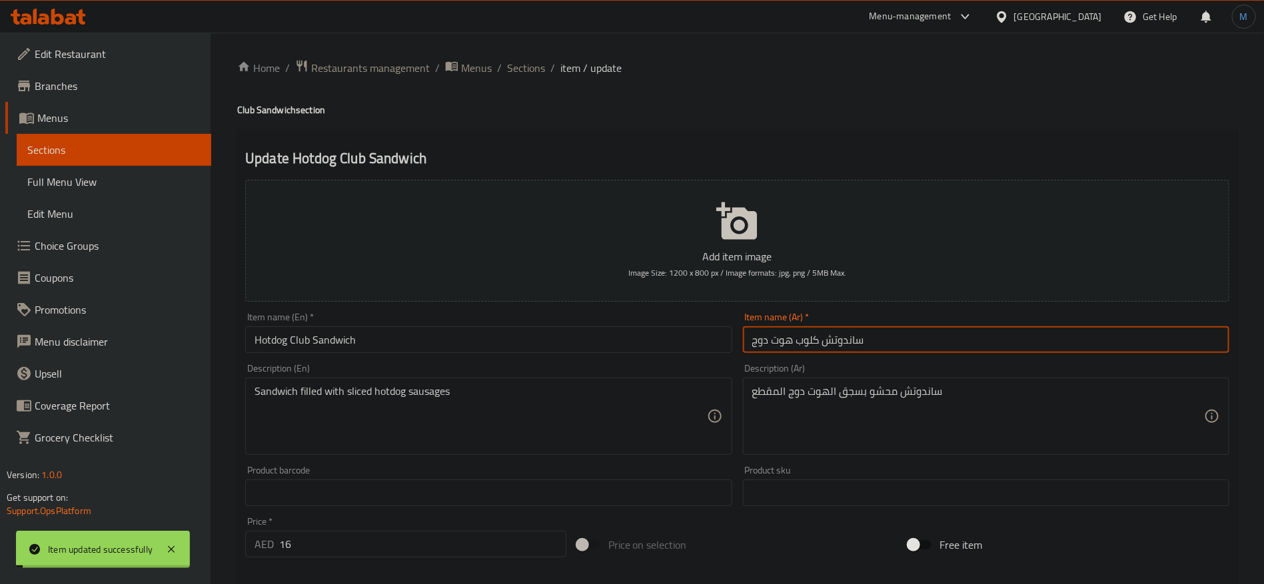
click at [849, 341] on input "ساندوتش كلوب هوت دوج" at bounding box center [986, 340] width 486 height 27
click at [523, 71] on span "Sections" at bounding box center [526, 68] width 38 height 16
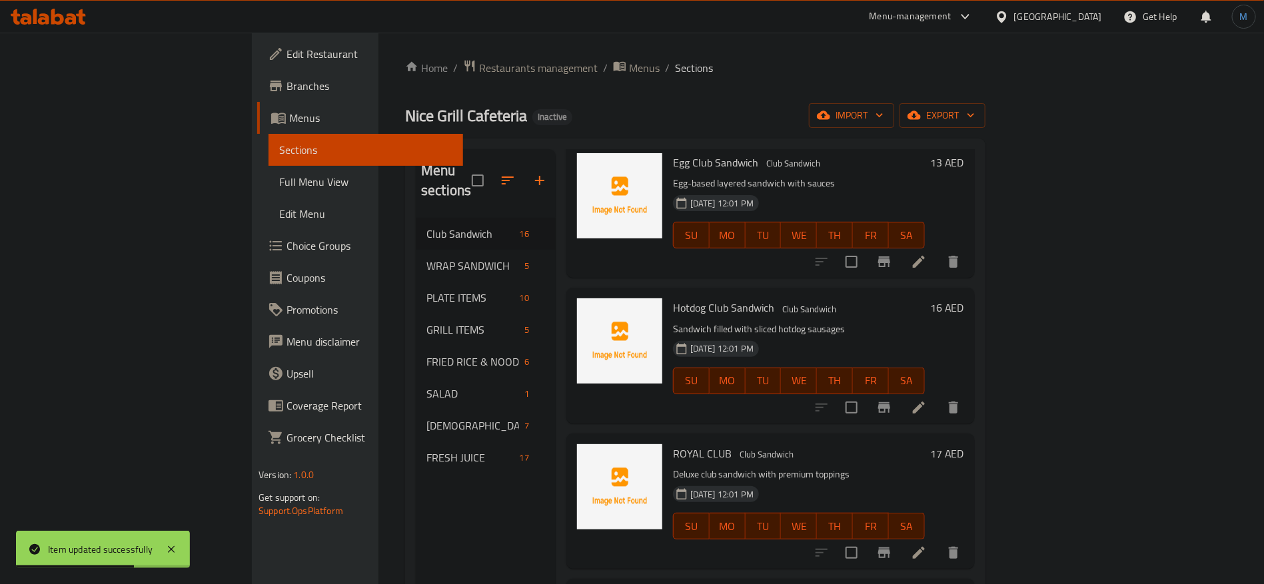
scroll to position [1000, 0]
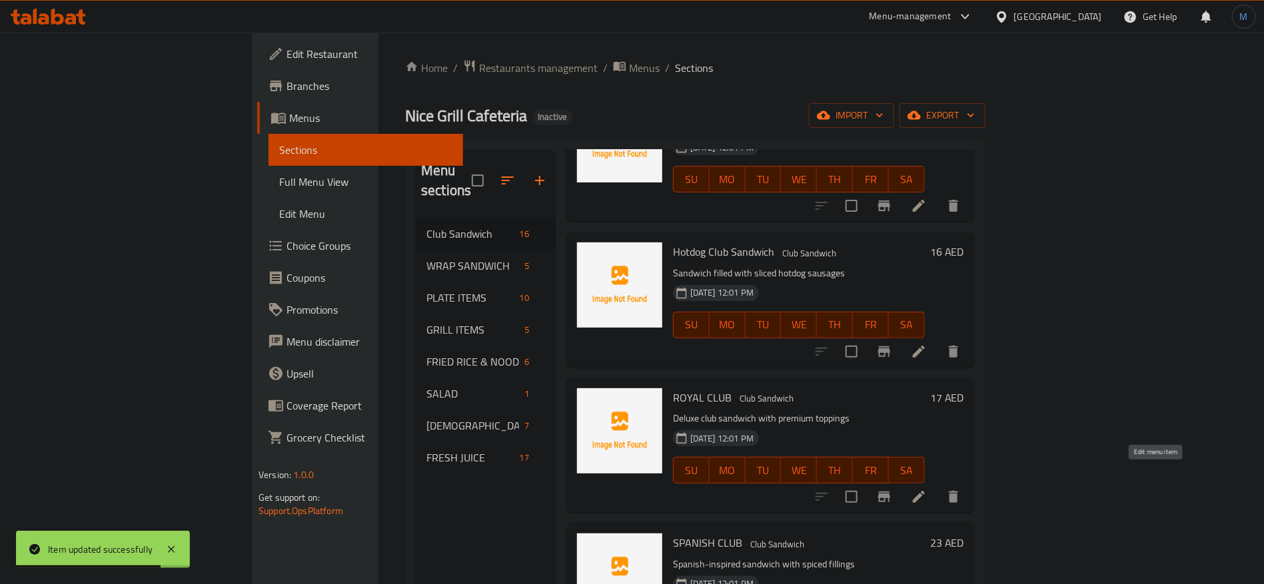
click at [927, 489] on icon at bounding box center [919, 497] width 16 height 16
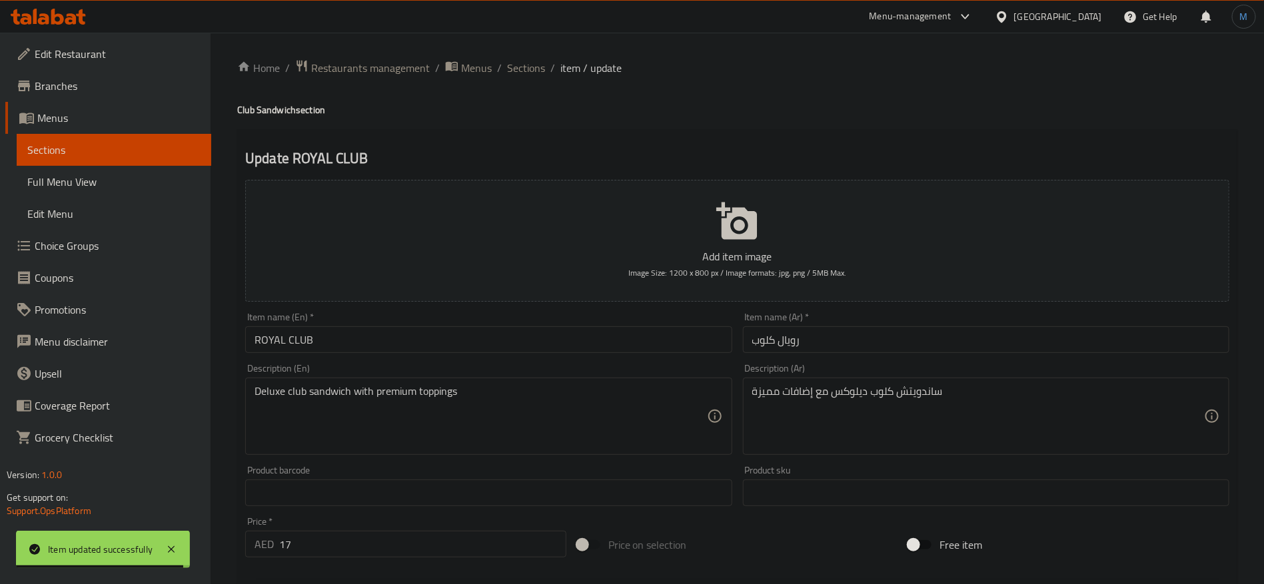
click at [900, 360] on div "Description (Ar) ساندويتش كلوب ديلوكس مع إضافات مميزة Description (Ar)" at bounding box center [986, 410] width 497 height 102
click at [901, 343] on input "رويال كلوب" at bounding box center [986, 340] width 486 height 27
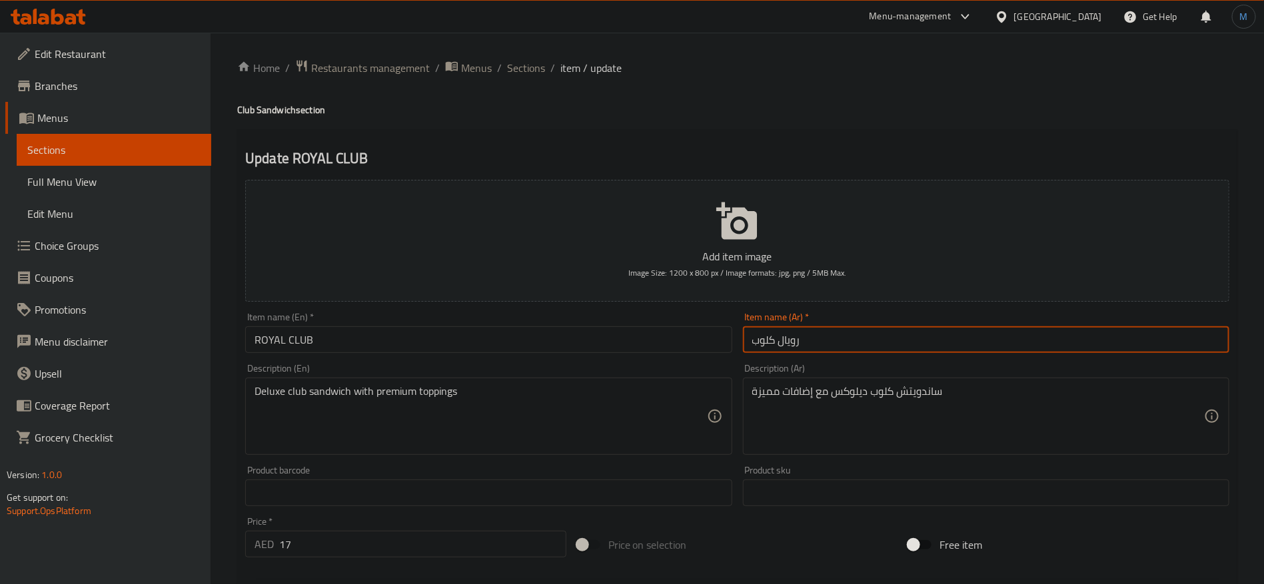
paste input "ساندوتش"
type input "ساندوتش رويال كلوب"
click at [276, 125] on div "Home / Restaurants management / Menus / Sections / item / update Club Sandwich …" at bounding box center [737, 487] width 1000 height 856
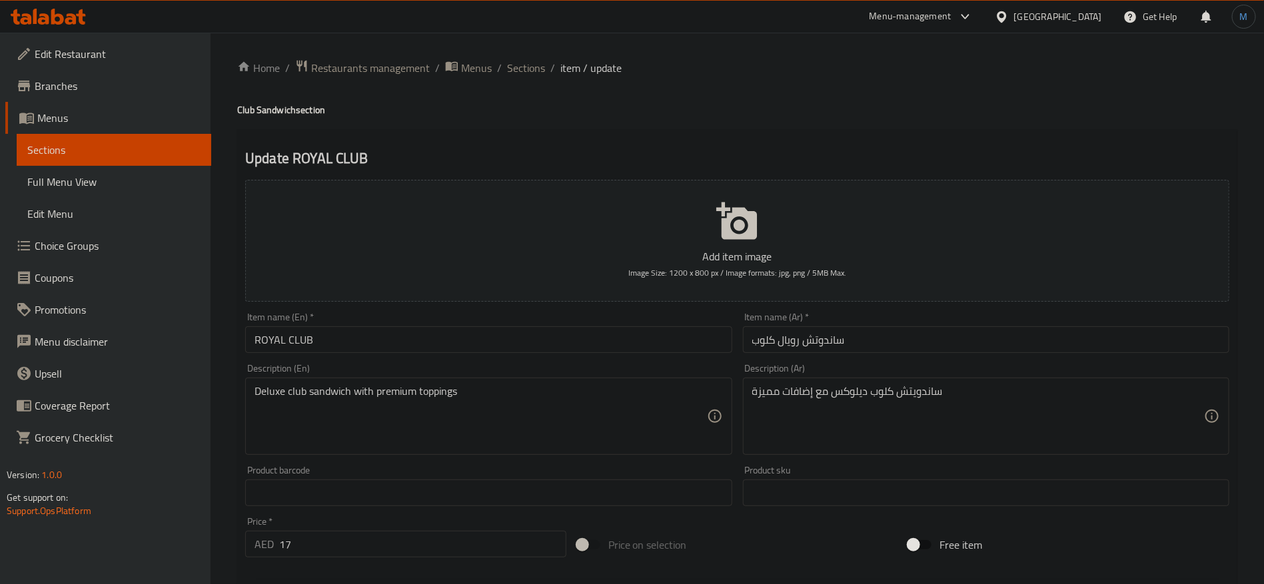
click at [276, 109] on h4 "Club Sandwich section" at bounding box center [737, 109] width 1000 height 13
copy h4 "Sandwich"
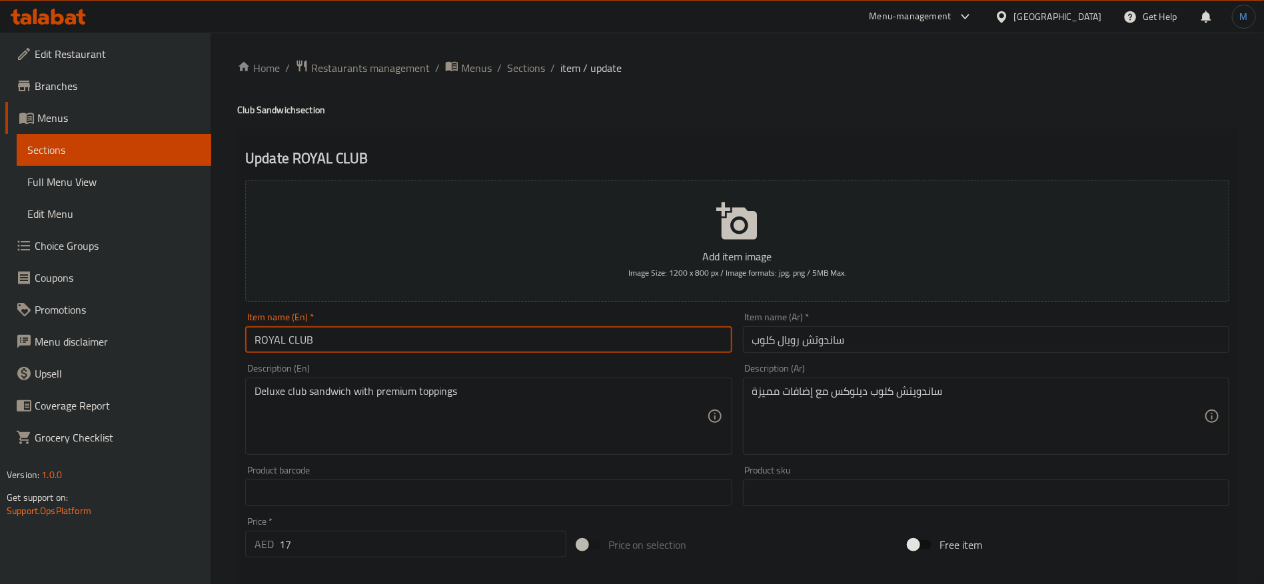
click at [372, 335] on input "ROYAL CLUB" at bounding box center [488, 340] width 486 height 27
paste input "Sandwich"
click at [561, 344] on input "Royal Club Sandwich" at bounding box center [488, 340] width 486 height 27
type input "Royal Club Sandwich"
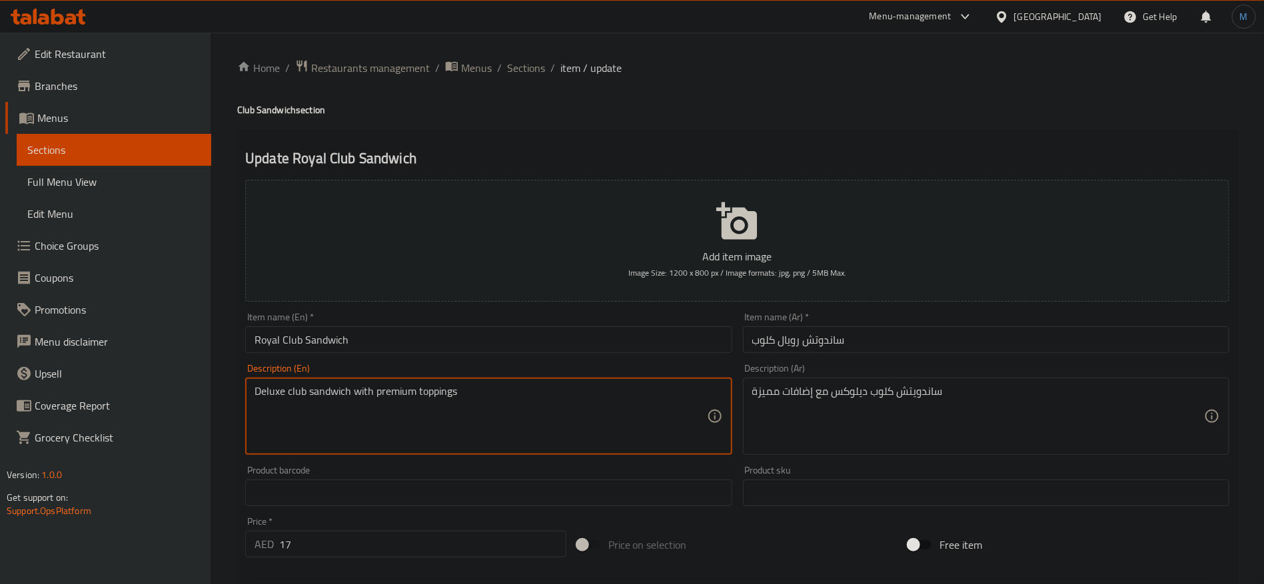
click at [399, 401] on textarea "Deluxe club sandwich with premium toppings" at bounding box center [481, 416] width 452 height 63
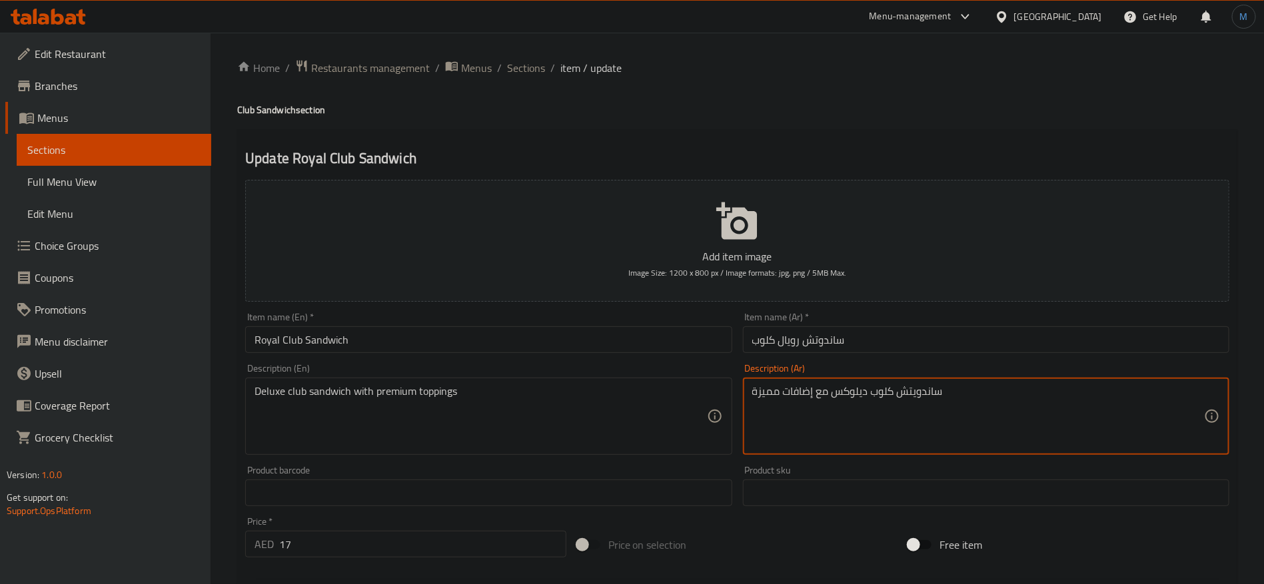
click at [765, 397] on textarea "ساندويتش كلوب ديلوكس مع إضافات مميزة" at bounding box center [978, 416] width 452 height 63
paste textarea "تاز"
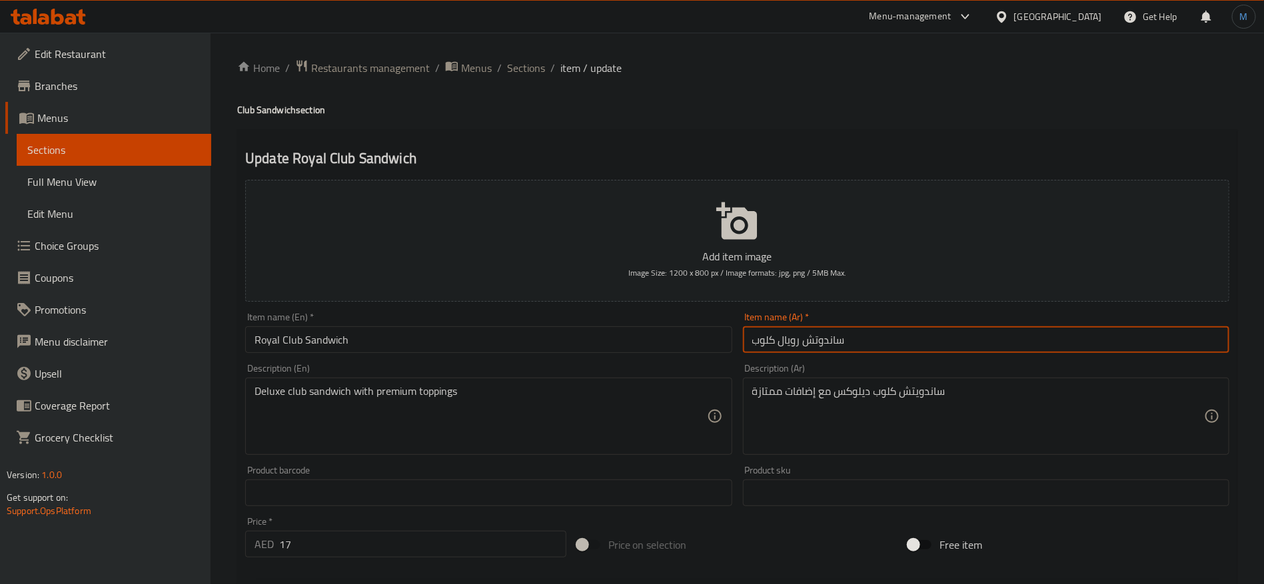
click at [882, 339] on input "ساندوتش رويال كلوب" at bounding box center [986, 340] width 486 height 27
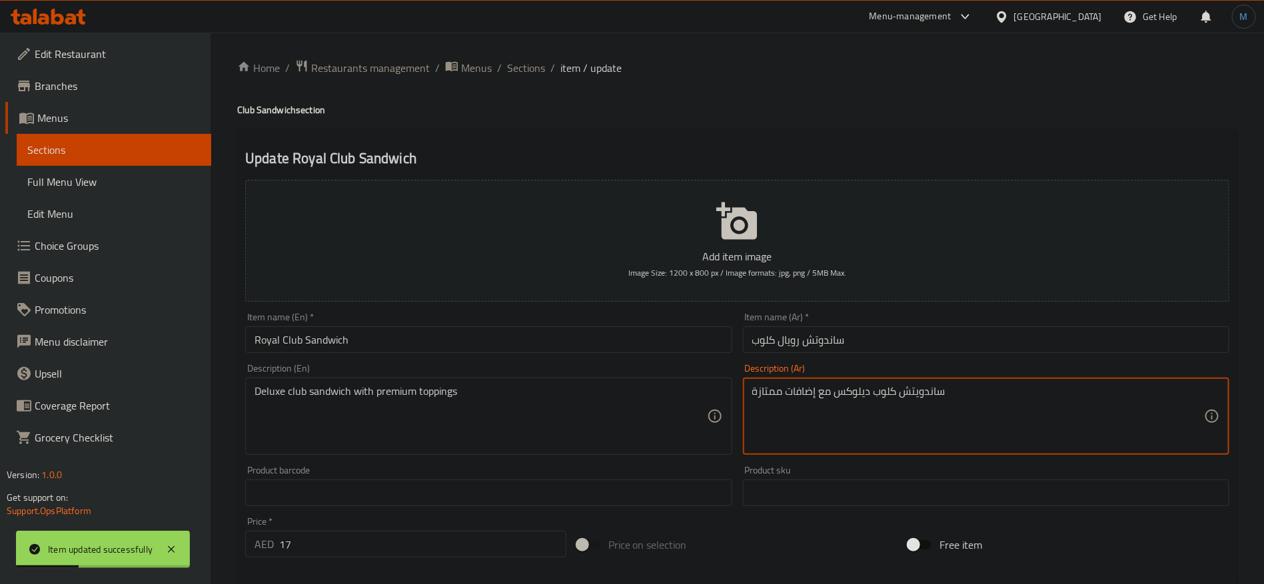
click at [765, 403] on textarea "ساندويتش كلوب ديلوكس مع إضافات ممتازة" at bounding box center [978, 416] width 452 height 63
click at [828, 348] on input "ساندوتش رويال كلوب" at bounding box center [986, 340] width 486 height 27
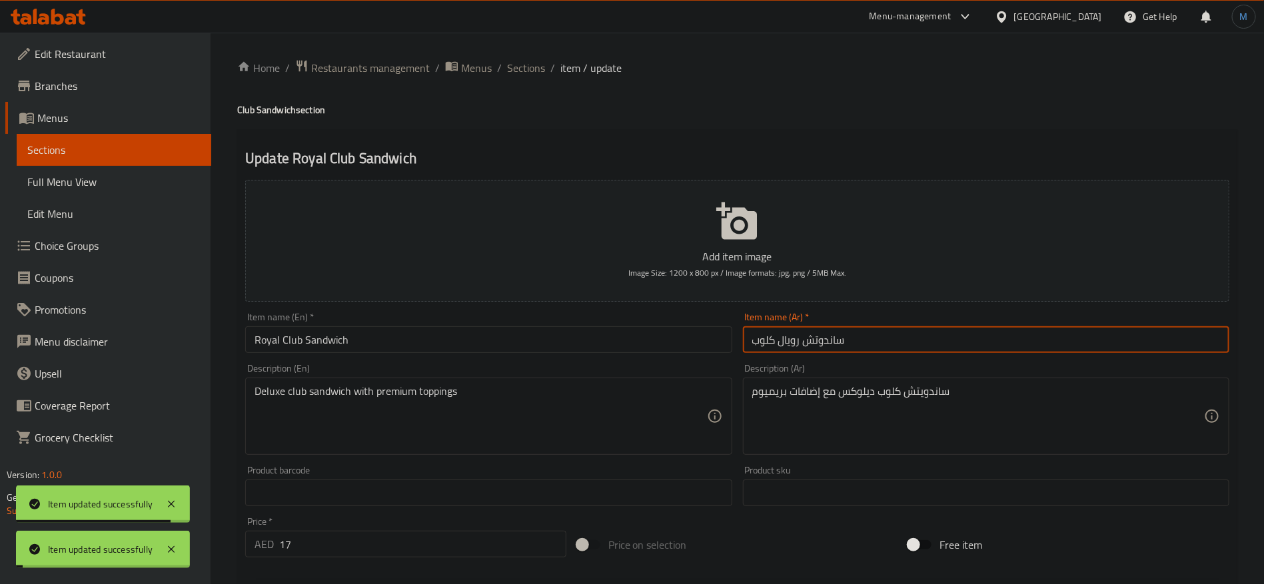
click at [841, 341] on input "ساندوتش رويال كلوب" at bounding box center [986, 340] width 486 height 27
click at [802, 345] on input "ساندوتش رويال كلوب" at bounding box center [986, 340] width 486 height 27
click at [810, 337] on input "ساندوتش رويال كلوب" at bounding box center [986, 340] width 486 height 27
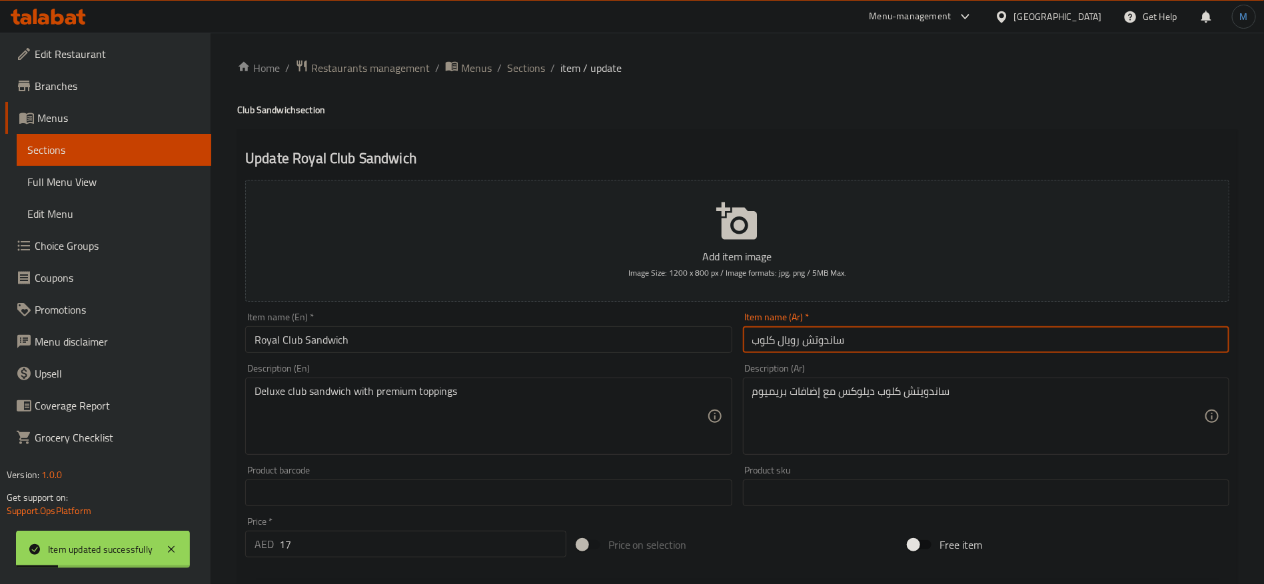
click at [810, 337] on input "ساندوتش رويال كلوب" at bounding box center [986, 340] width 486 height 27
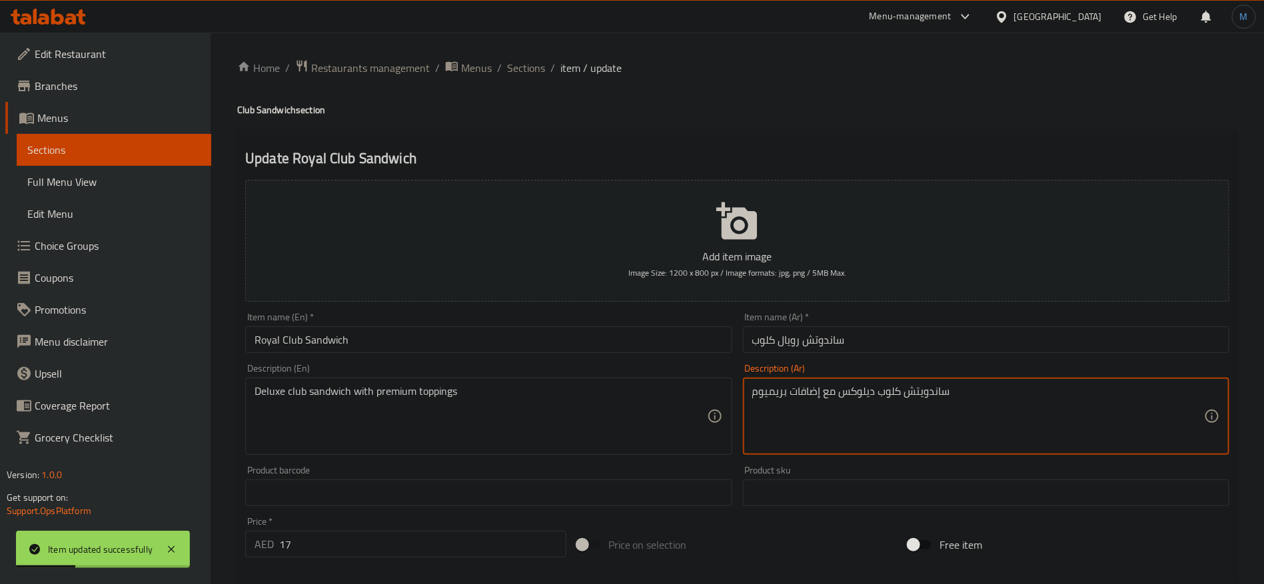
click at [931, 391] on textarea "ساندويتش كلوب ديلوكس مع إضافات بريميوم" at bounding box center [978, 416] width 452 height 63
paste textarea
type textarea "ساندوتش كلوب ديلوكس مع إضافات بريميوم"
click at [894, 337] on input "ساندوتش رويال كلوب" at bounding box center [986, 340] width 486 height 27
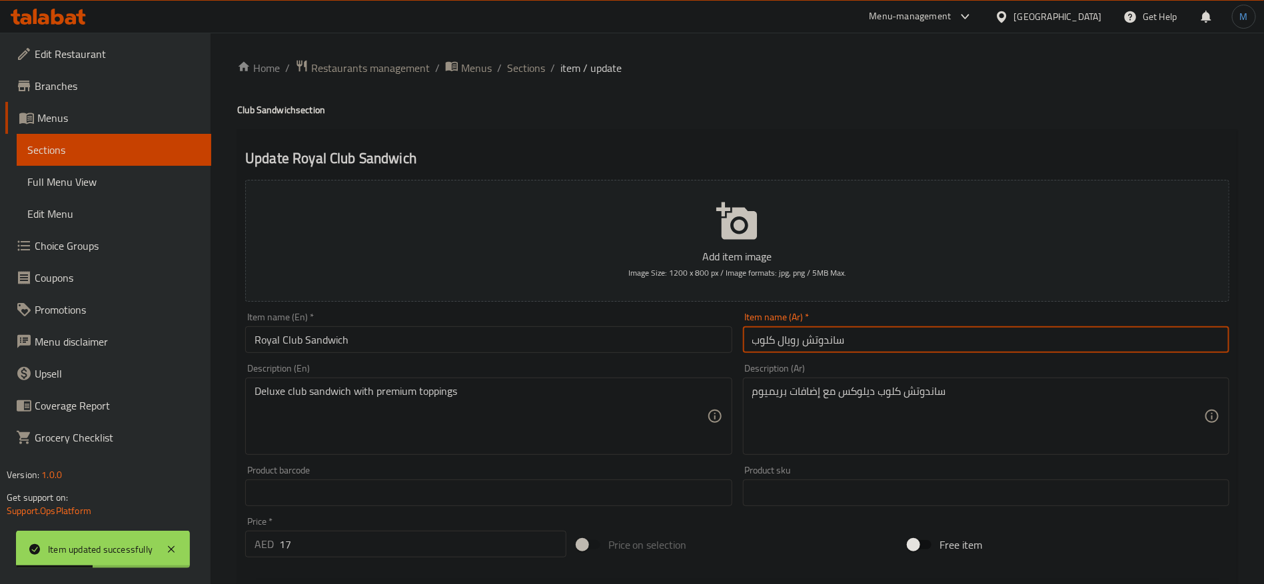
click at [526, 69] on span "Sections" at bounding box center [526, 68] width 38 height 16
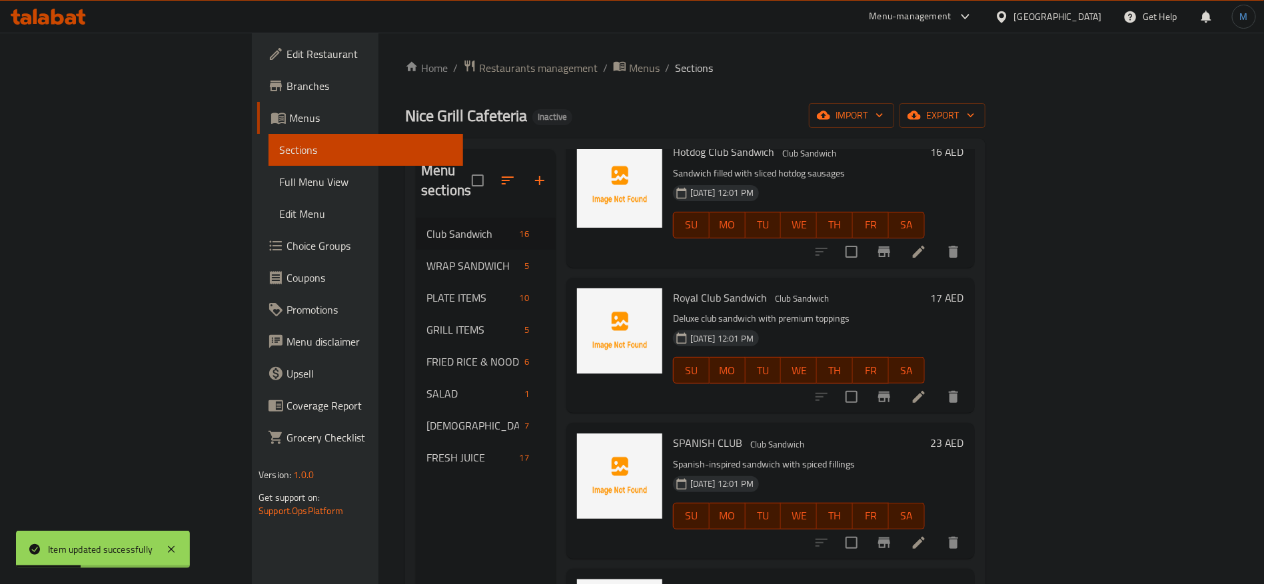
scroll to position [1200, 0]
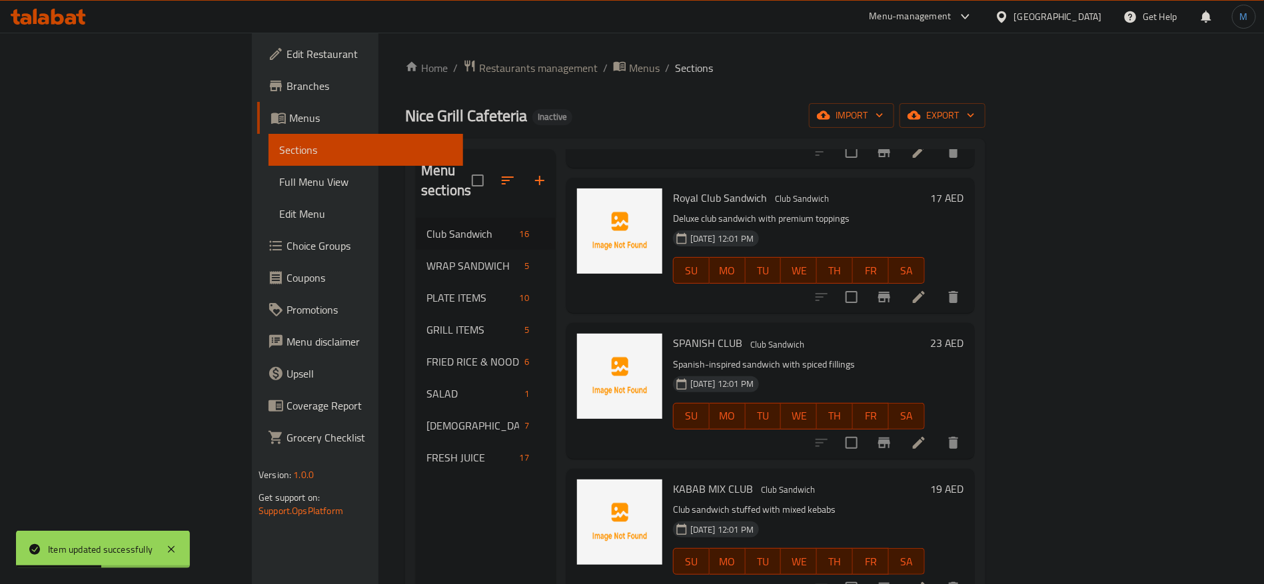
click at [938, 431] on li at bounding box center [918, 443] width 37 height 24
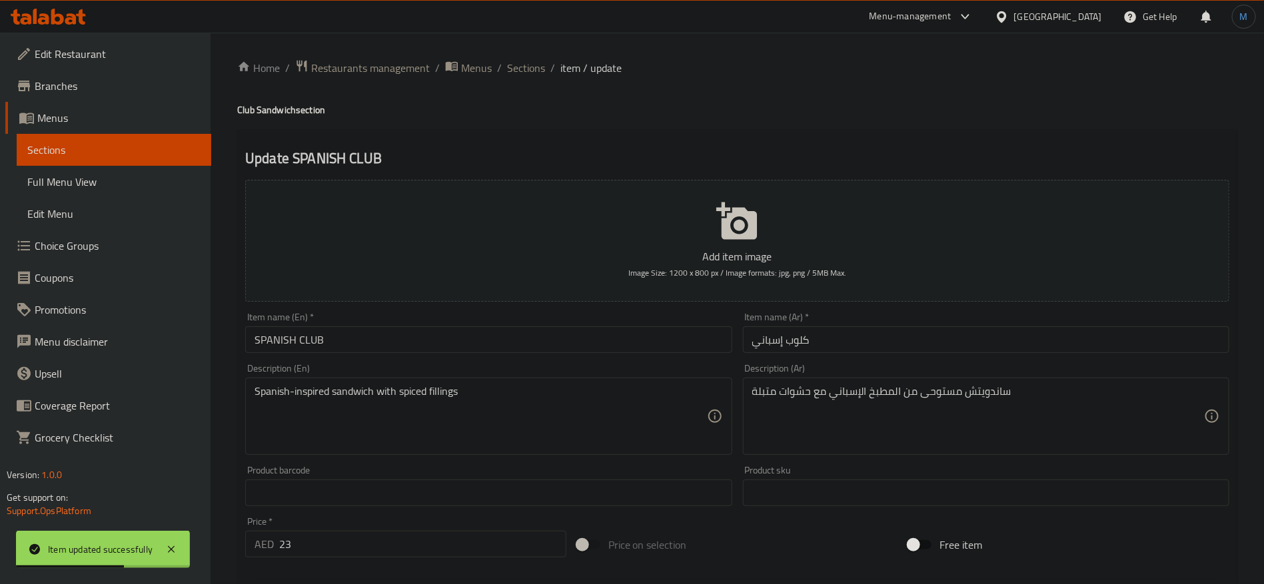
click at [840, 345] on input "كلوب إسباني" at bounding box center [986, 340] width 486 height 27
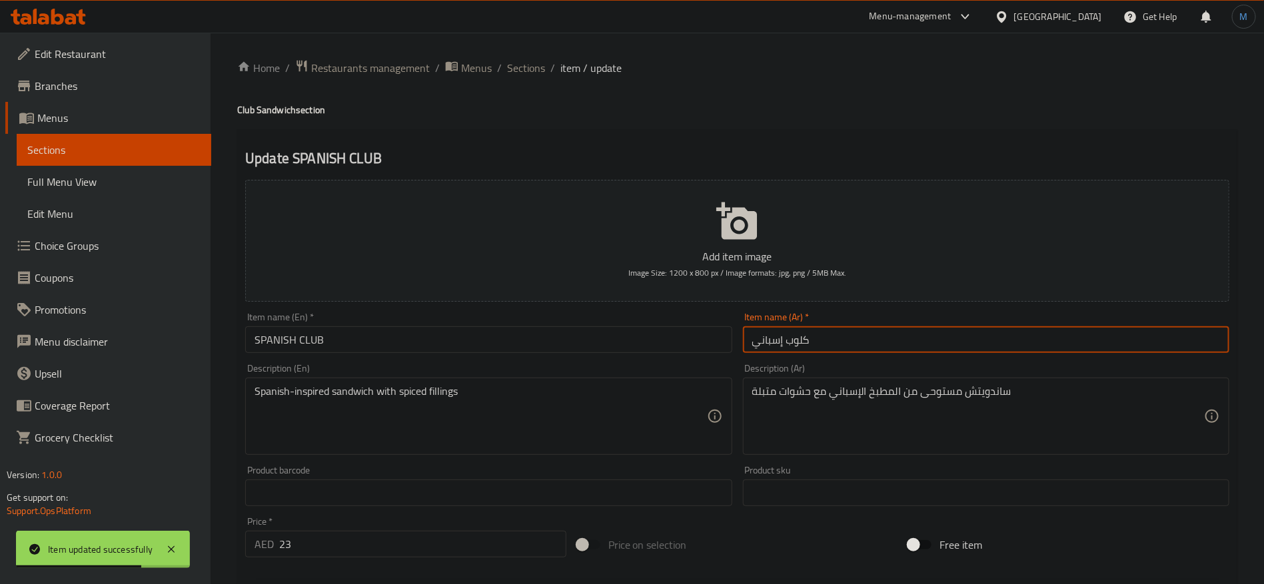
paste input "ساندوتش"
type input "ساندوتش كلوب إسباني"
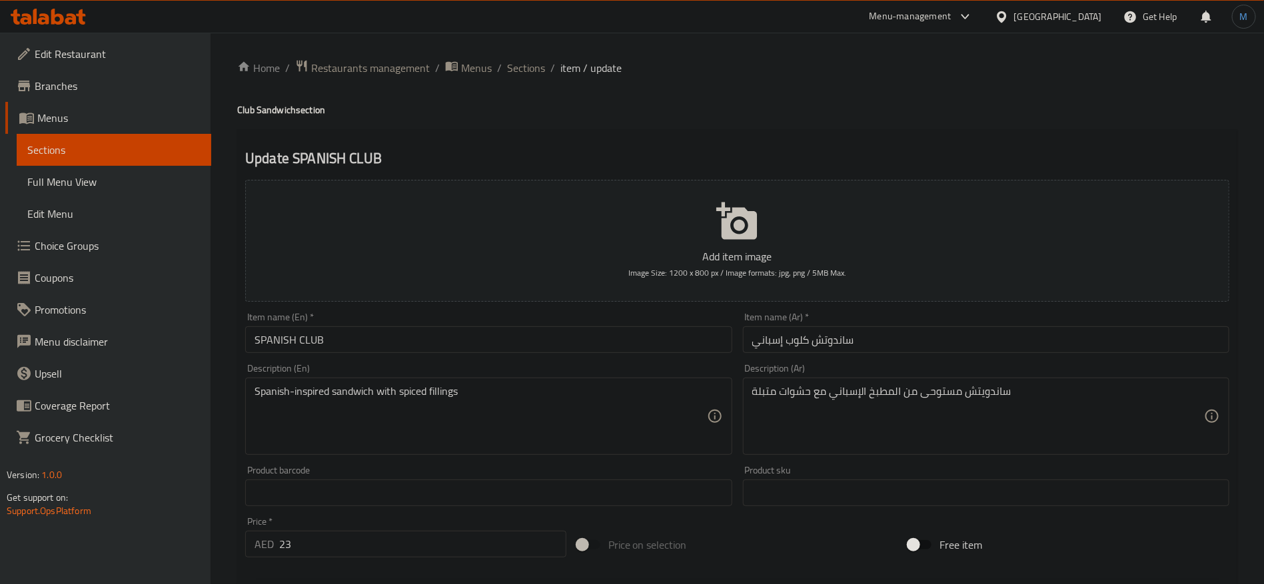
click at [269, 107] on h4 "Club Sandwich section" at bounding box center [737, 109] width 1000 height 13
copy h4 "Sandwich"
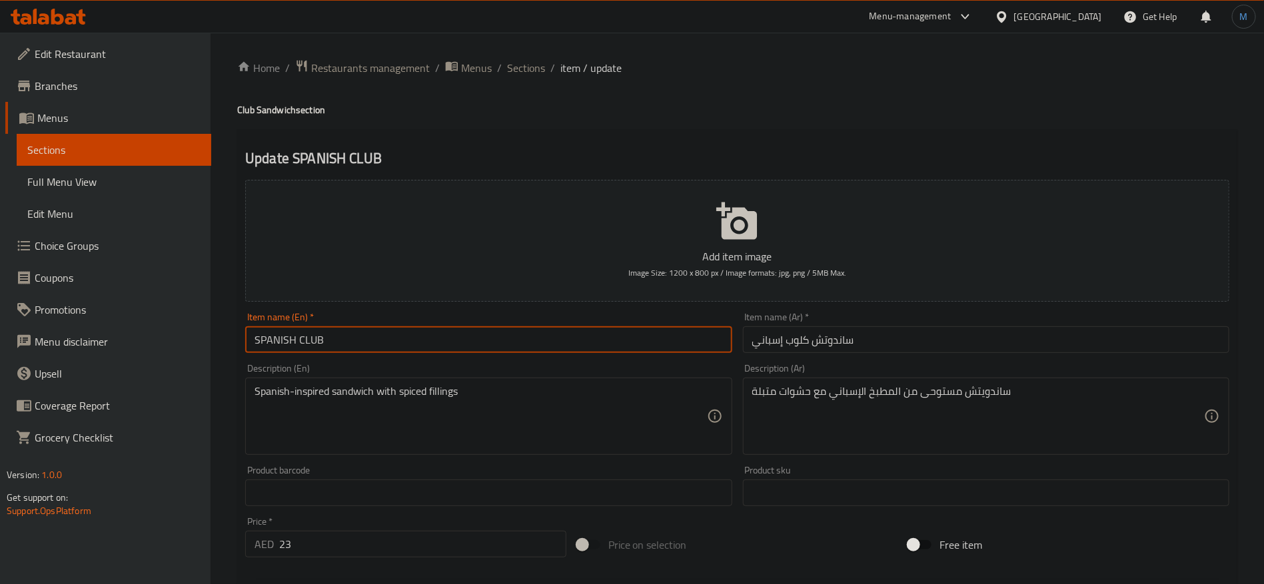
click at [362, 347] on input "SPANISH CLUB" at bounding box center [488, 340] width 486 height 27
paste input "Sandwich"
click at [279, 332] on input "Spanish Club Sandwich" at bounding box center [488, 340] width 486 height 27
type input "Spanish Club Sandwich"
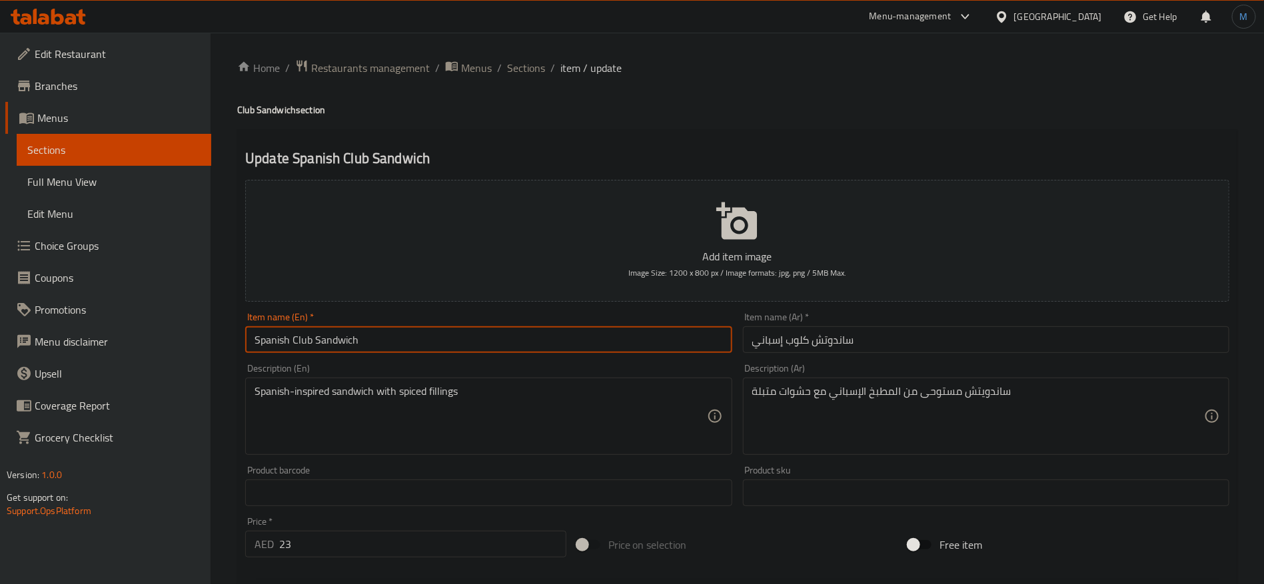
click at [837, 341] on input "ساندوتش كلوب إسباني" at bounding box center [986, 340] width 486 height 27
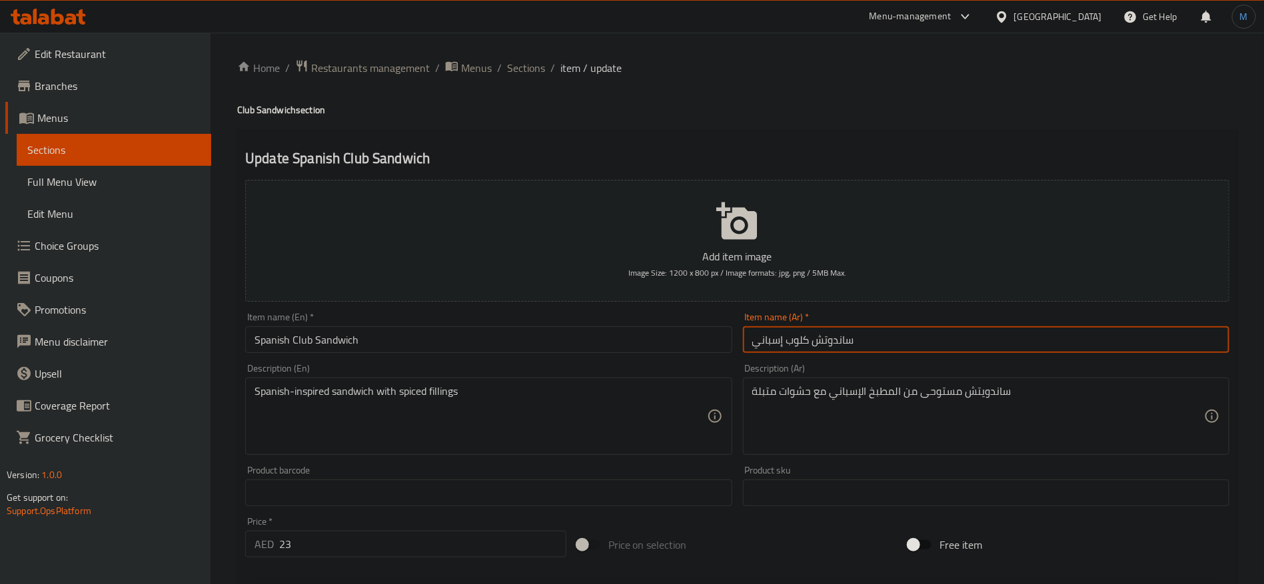
click at [837, 341] on input "ساندوتش كلوب إسباني" at bounding box center [986, 340] width 486 height 27
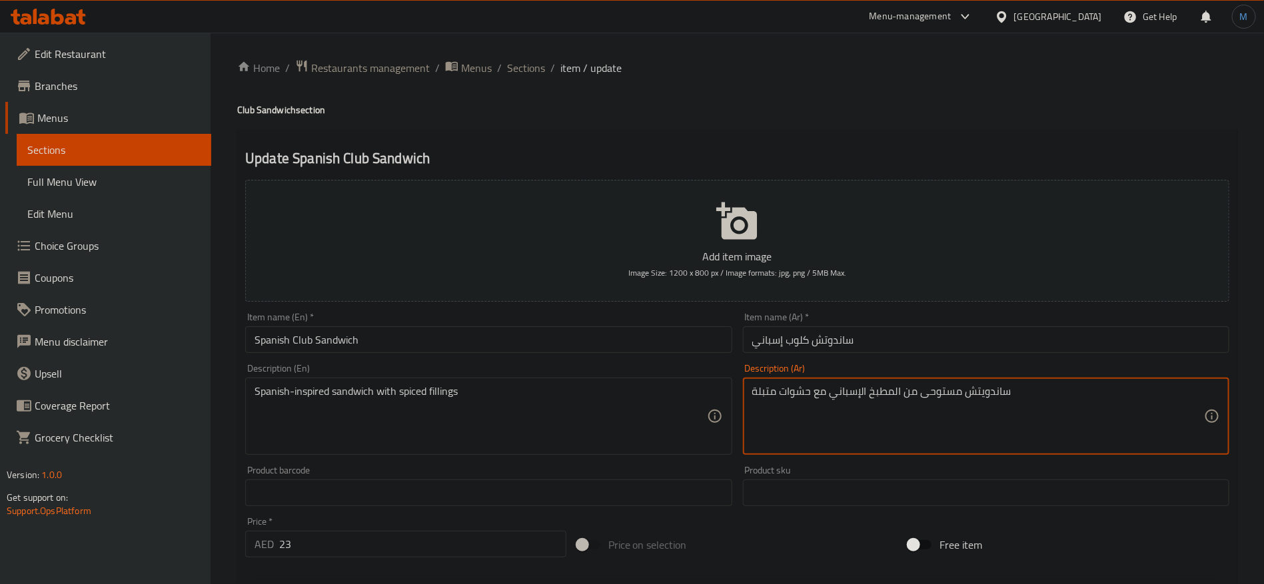
click at [982, 395] on textarea "ساندويتش مستوحى من المطبخ الإسباني مع حشوات متبلة" at bounding box center [978, 416] width 452 height 63
paste textarea
type textarea "ساندوتش مستوحى من المطبخ الإسباني مع حشوات متبلة"
click at [922, 337] on input "ساندوتش كلوب إسباني" at bounding box center [986, 340] width 486 height 27
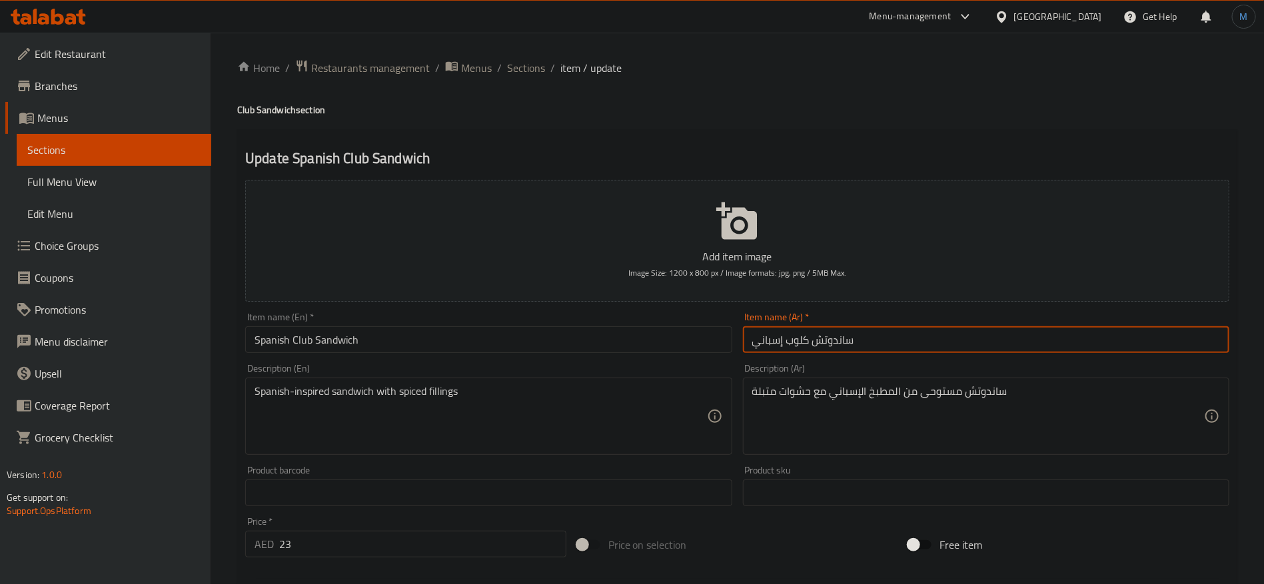
click at [830, 341] on input "ساندوتش كلوب إسباني" at bounding box center [986, 340] width 486 height 27
click at [536, 61] on span "Sections" at bounding box center [526, 68] width 38 height 16
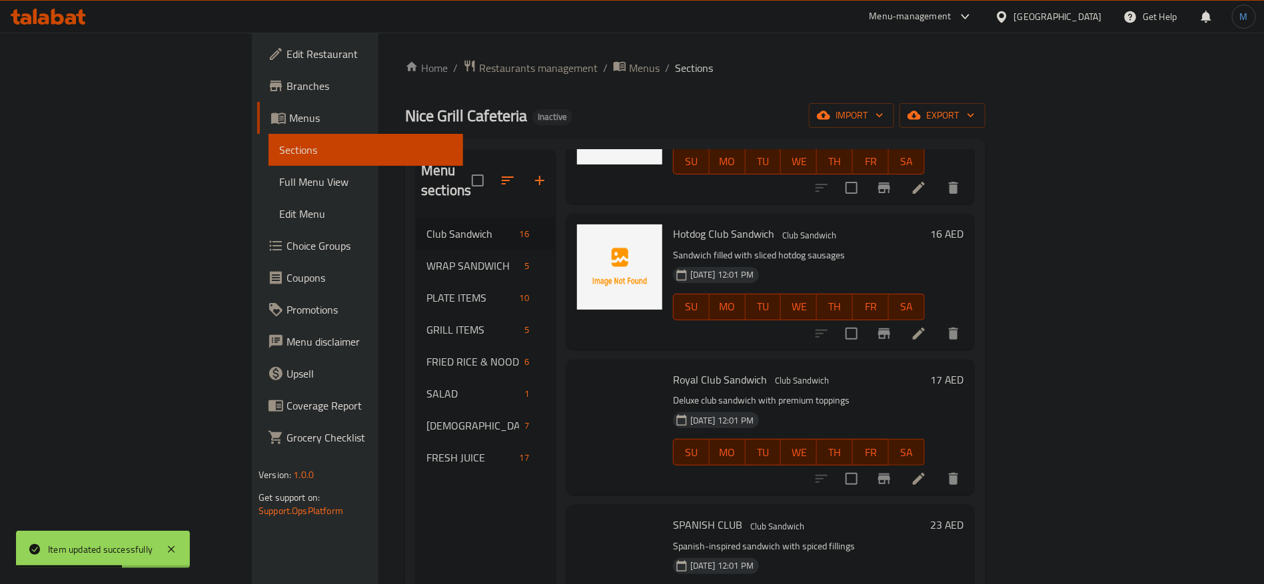
scroll to position [1200, 0]
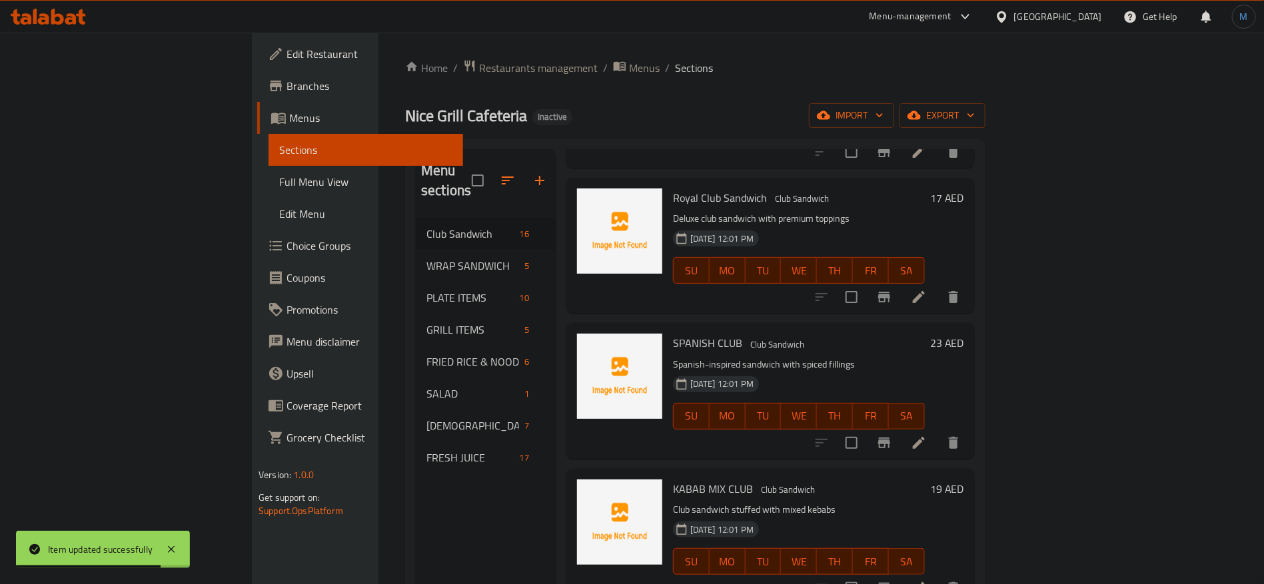
click at [970, 572] on div at bounding box center [888, 588] width 164 height 32
click at [927, 580] on icon at bounding box center [919, 588] width 16 height 16
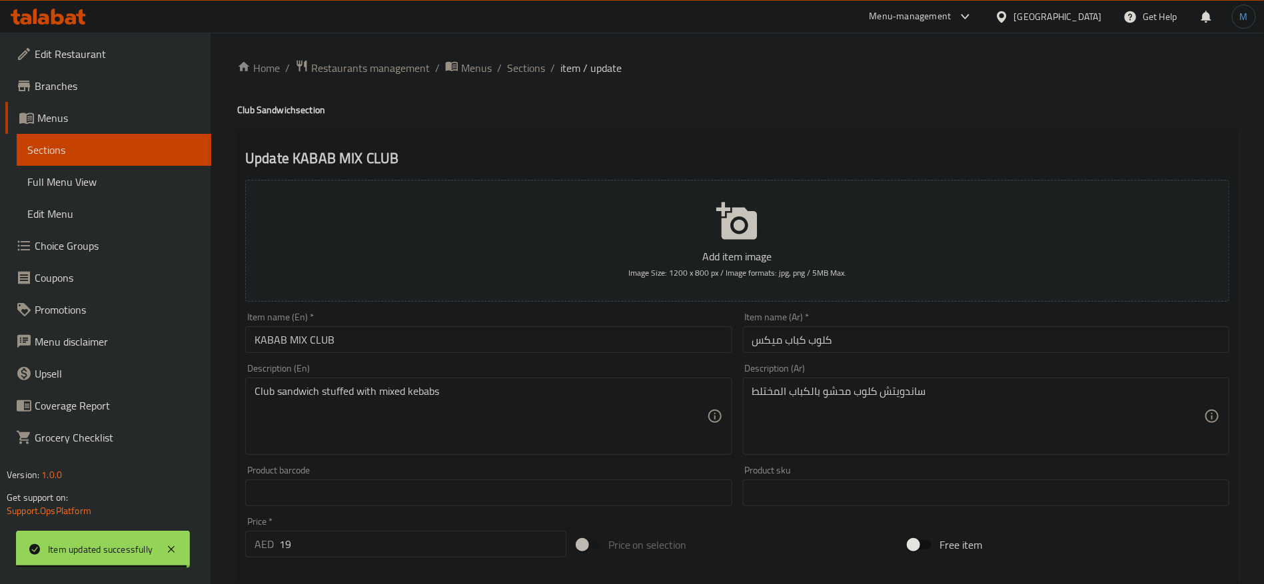
click at [924, 348] on input "كلوب كباب ميكس" at bounding box center [986, 340] width 486 height 27
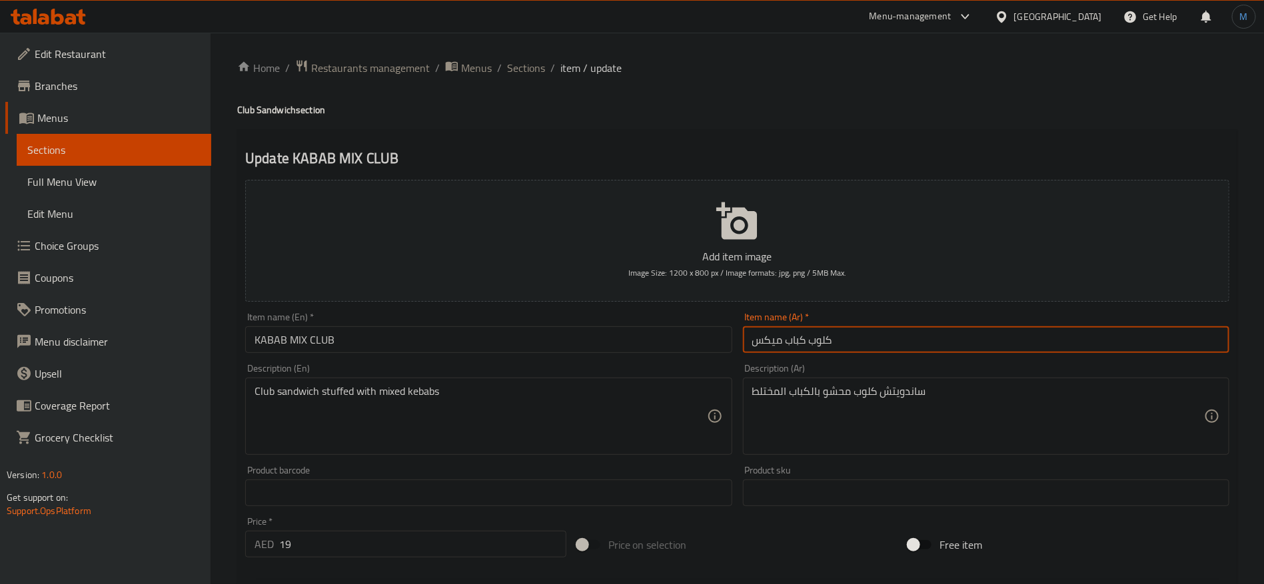
paste input "ساندوتش"
type input "ساندوتش كلوب كباب ميكس"
click at [358, 323] on div "Item name (En)   * KABAB MIX CLUB Item name (En) *" at bounding box center [488, 333] width 486 height 41
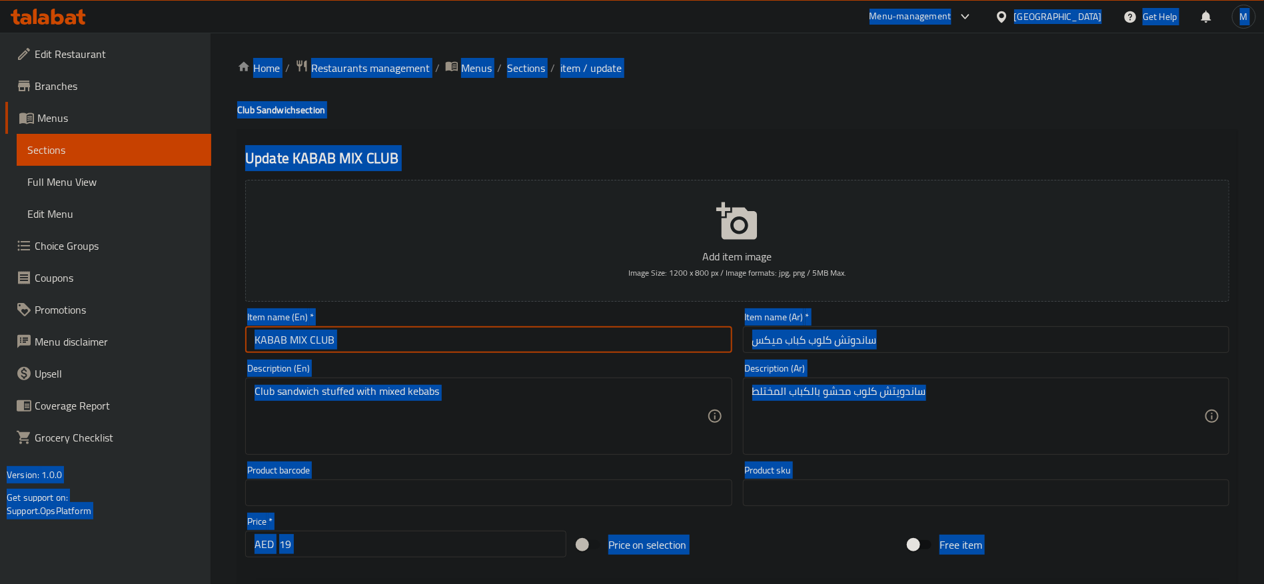
click at [416, 351] on input "KABAB MIX CLUB" at bounding box center [488, 340] width 486 height 27
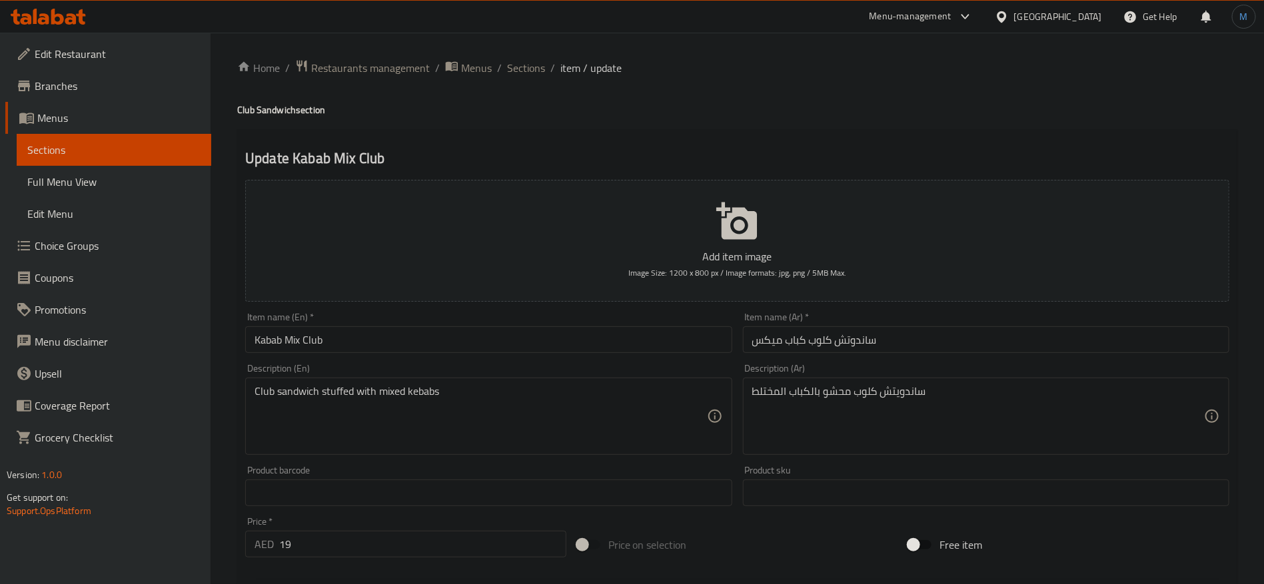
click at [289, 113] on h4 "Club Sandwich section" at bounding box center [737, 109] width 1000 height 13
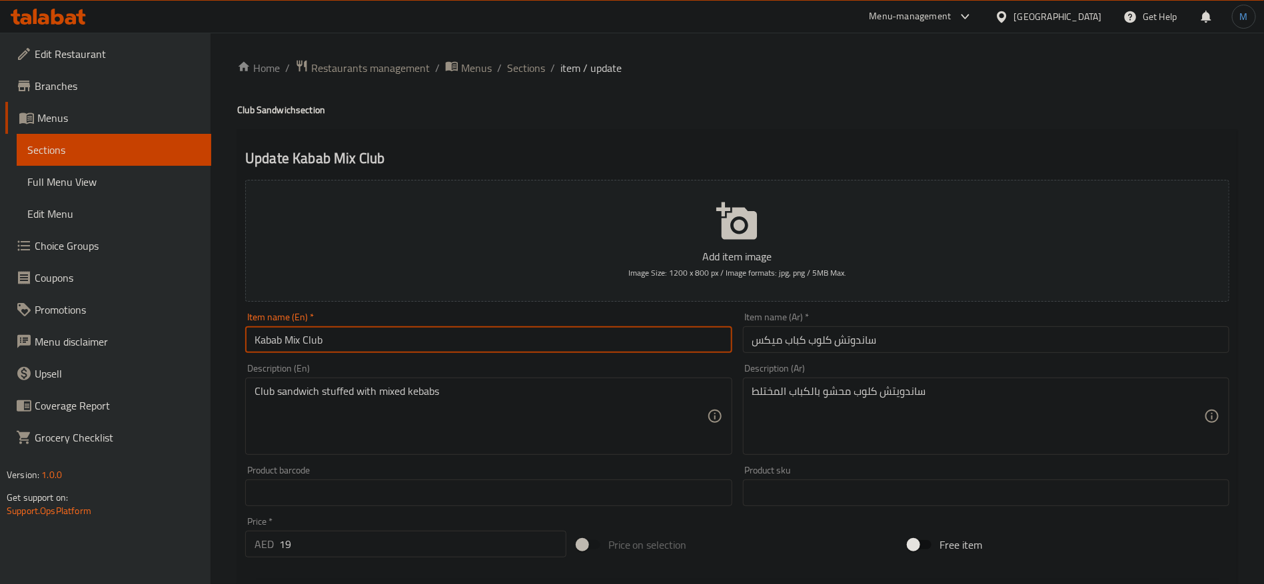
click at [407, 341] on input "Kabab Mix Club" at bounding box center [488, 340] width 486 height 27
paste input "Sandwich"
type input "Kabab Mix Club Sandwich"
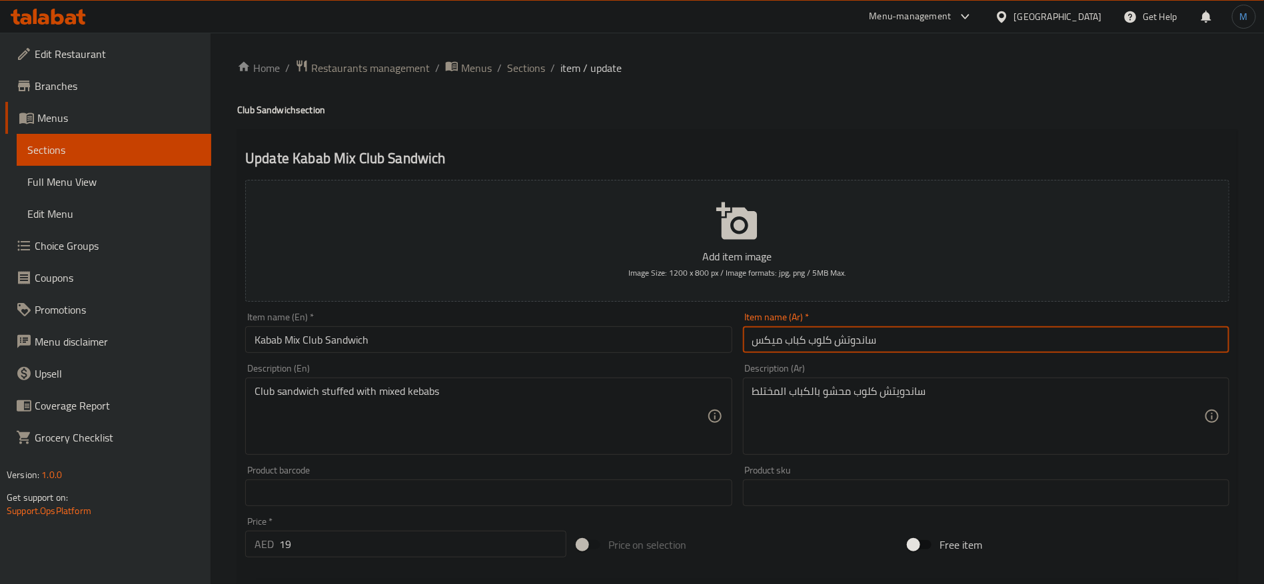
click at [860, 337] on input "ساندوتش كلوب كباب ميكس" at bounding box center [986, 340] width 486 height 27
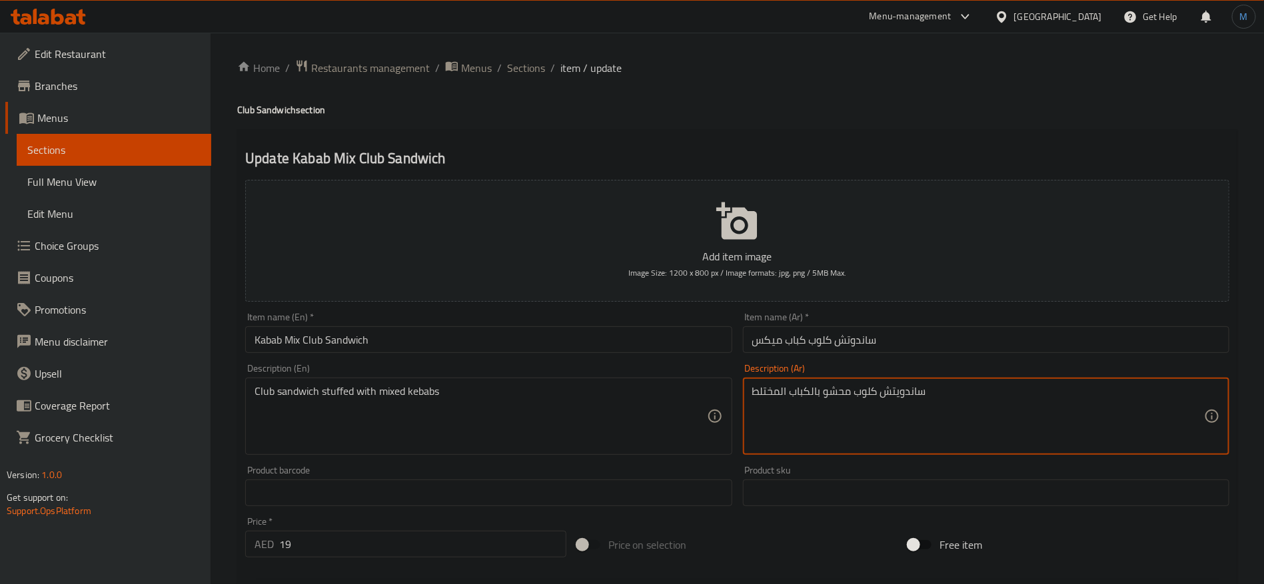
click at [907, 404] on textarea "ساندويتش كلوب محشو بالكباب المختلط" at bounding box center [978, 416] width 452 height 63
paste textarea
click at [771, 394] on textarea "ساندوتش كلوب محشو بالكباب المختلط" at bounding box center [978, 416] width 452 height 63
click at [771, 393] on textarea "ساندوتش كلوب محشو بالكباب الميكس" at bounding box center [978, 416] width 452 height 63
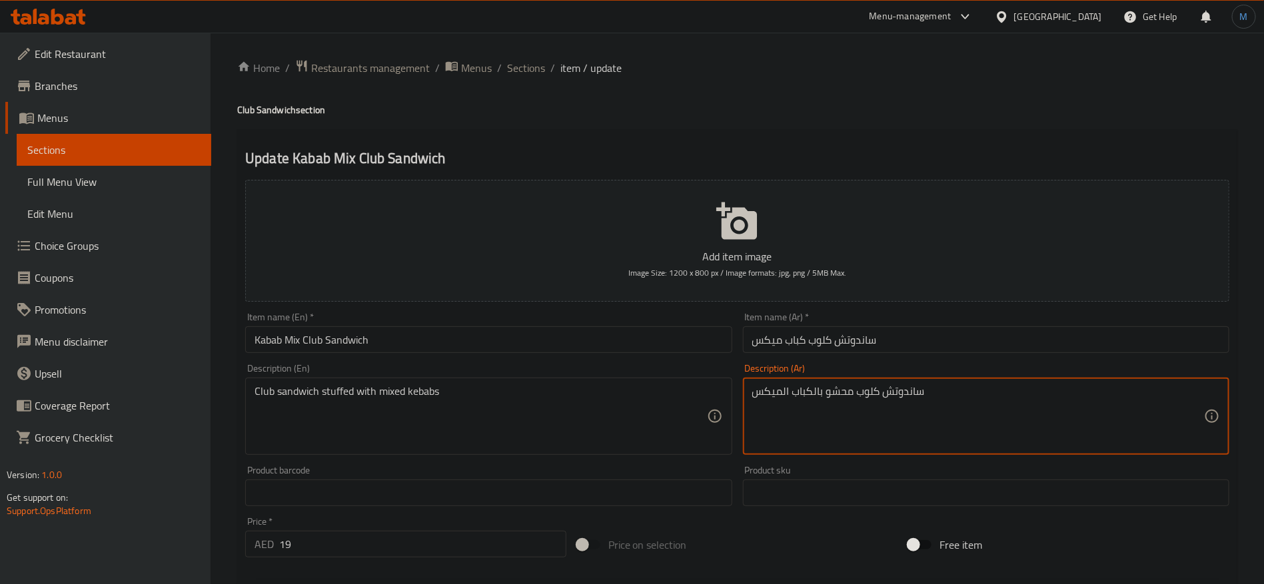
type textarea "ساندوتش كلوب محشو بالكباب الميكس"
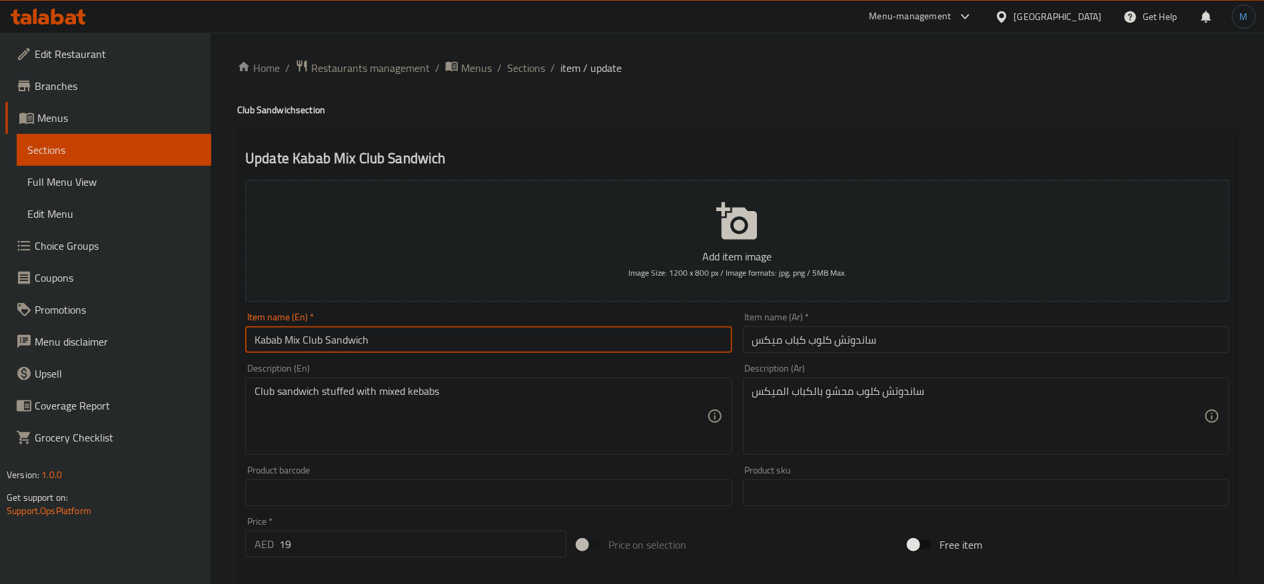
click at [666, 327] on input "Kabab Mix Club Sandwich" at bounding box center [488, 340] width 486 height 27
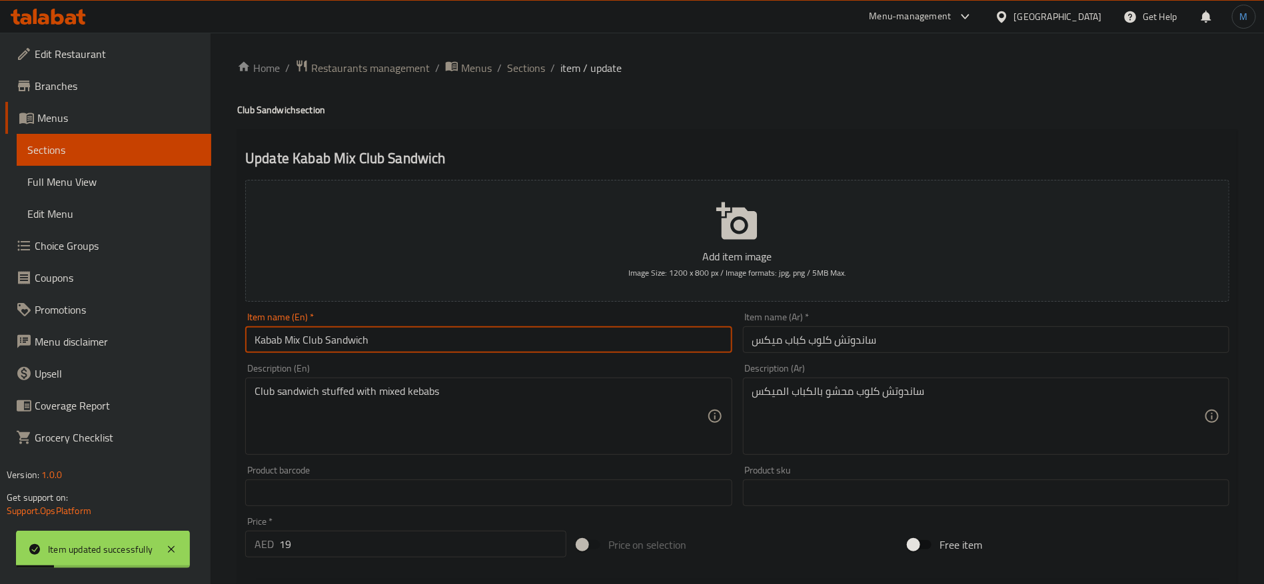
click at [866, 337] on input "ساندوتش كلوب كباب ميكس" at bounding box center [986, 340] width 486 height 27
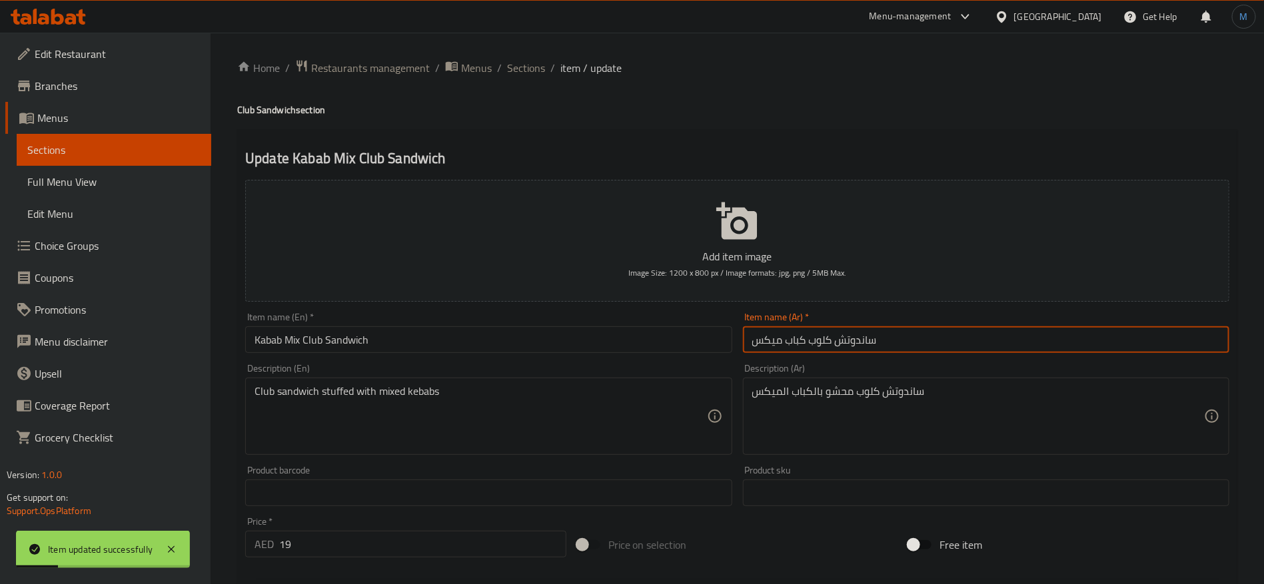
click at [866, 337] on input "ساندوتش كلوب كباب ميكس" at bounding box center [986, 340] width 486 height 27
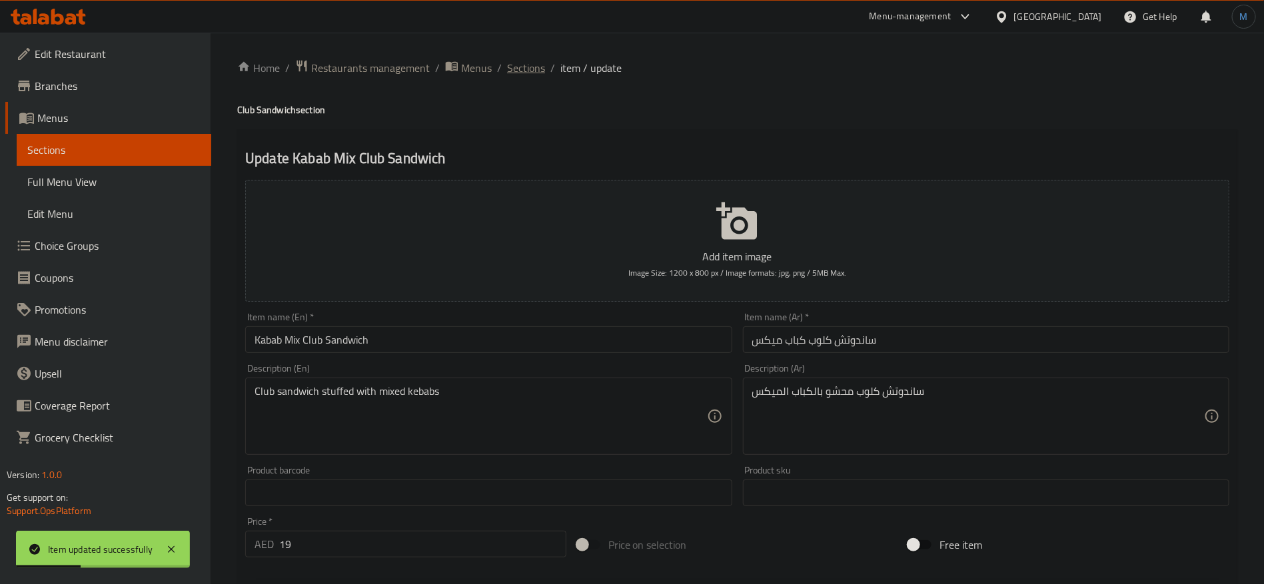
click at [510, 61] on span "Sections" at bounding box center [526, 68] width 38 height 16
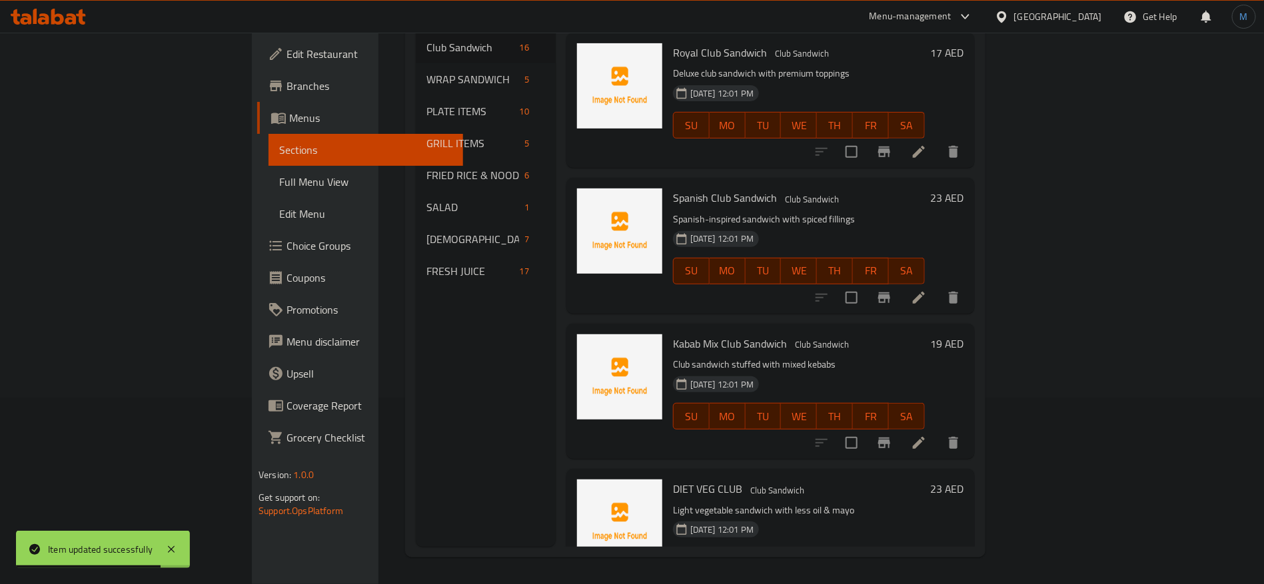
scroll to position [1258, 0]
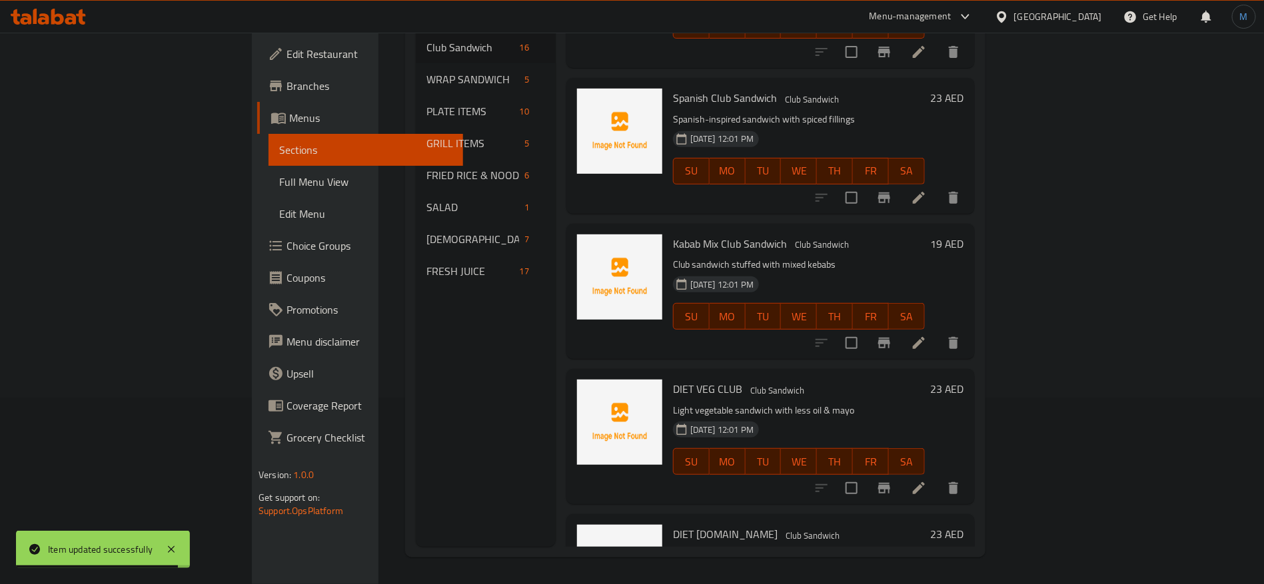
click at [970, 472] on div at bounding box center [888, 488] width 164 height 32
click at [938, 476] on li at bounding box center [918, 488] width 37 height 24
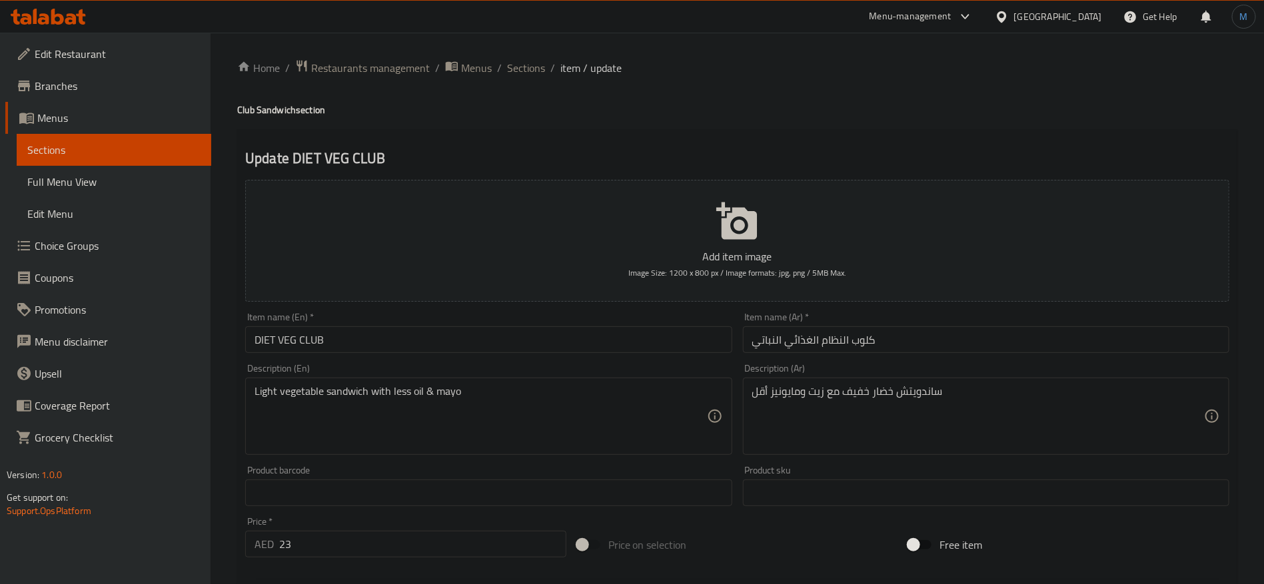
click at [918, 345] on input "كلوب النظام الغذائي النباتي" at bounding box center [986, 340] width 486 height 27
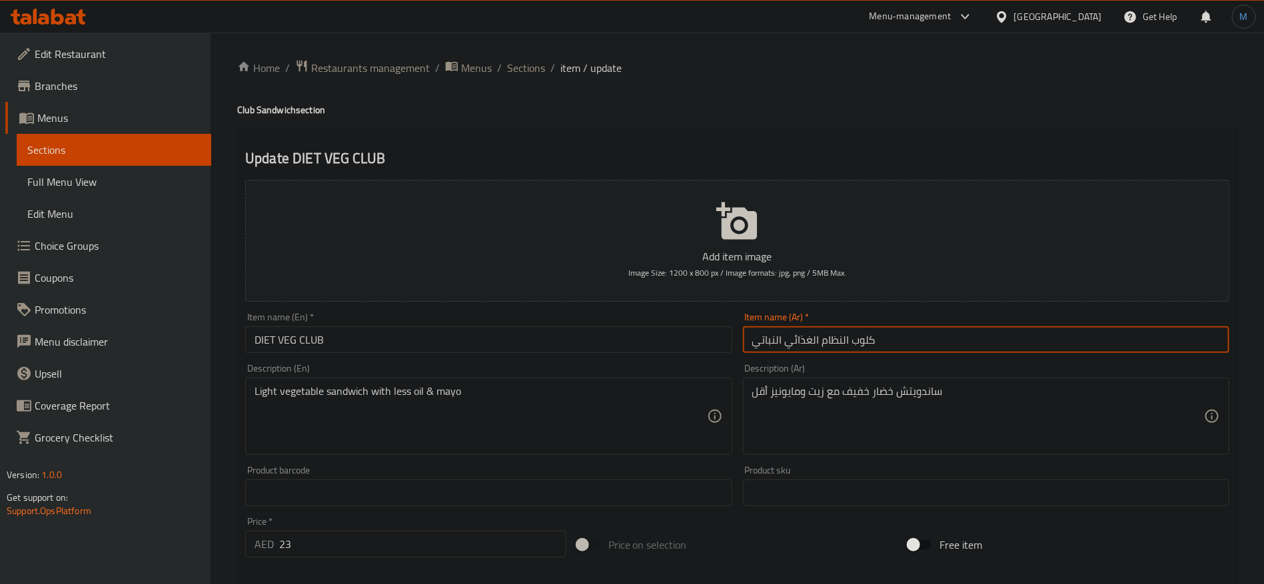
paste input "ساندوتش"
click at [835, 341] on input "ساندوتش كلوب النظام الغذائي النباتي" at bounding box center [986, 340] width 486 height 27
click at [768, 345] on input "ساندوتش كلوب النظام الغذائي النباتي" at bounding box center [986, 340] width 486 height 27
click at [283, 337] on input "DIET VEG CLUB" at bounding box center [488, 340] width 486 height 27
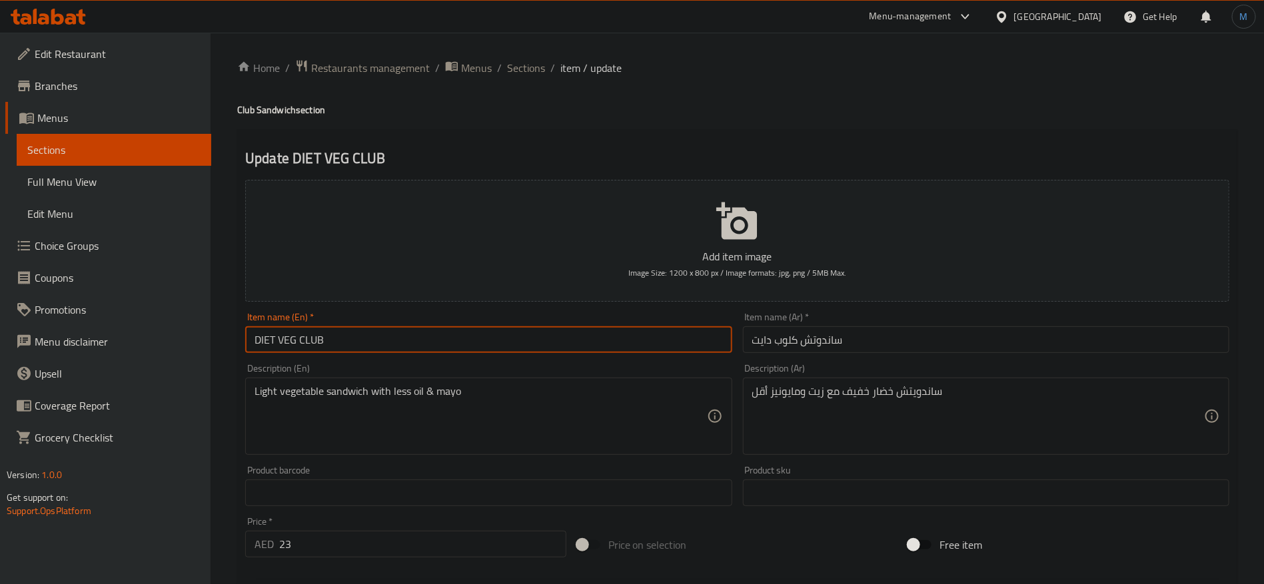
click at [283, 337] on input "DIET VEG CLUB" at bounding box center [488, 340] width 486 height 27
click at [931, 333] on input "ساندوتش كلوب دايت" at bounding box center [986, 340] width 486 height 27
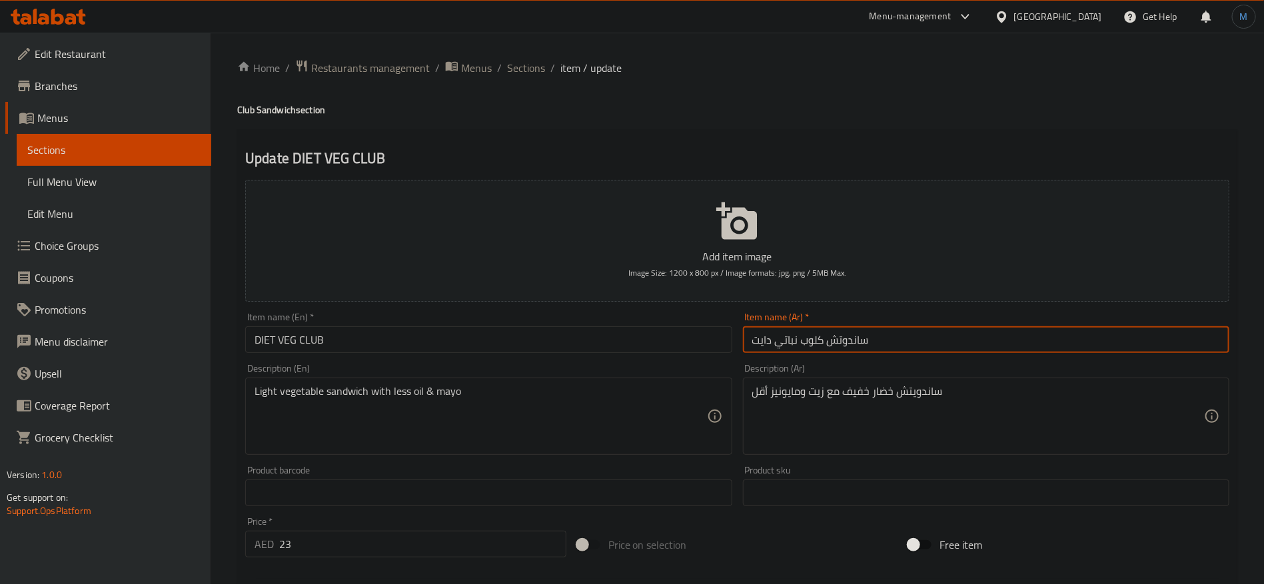
type input "ساندوتش كلوب نباتي دايت"
click at [611, 329] on input "DIET VEG CLUB" at bounding box center [488, 340] width 486 height 27
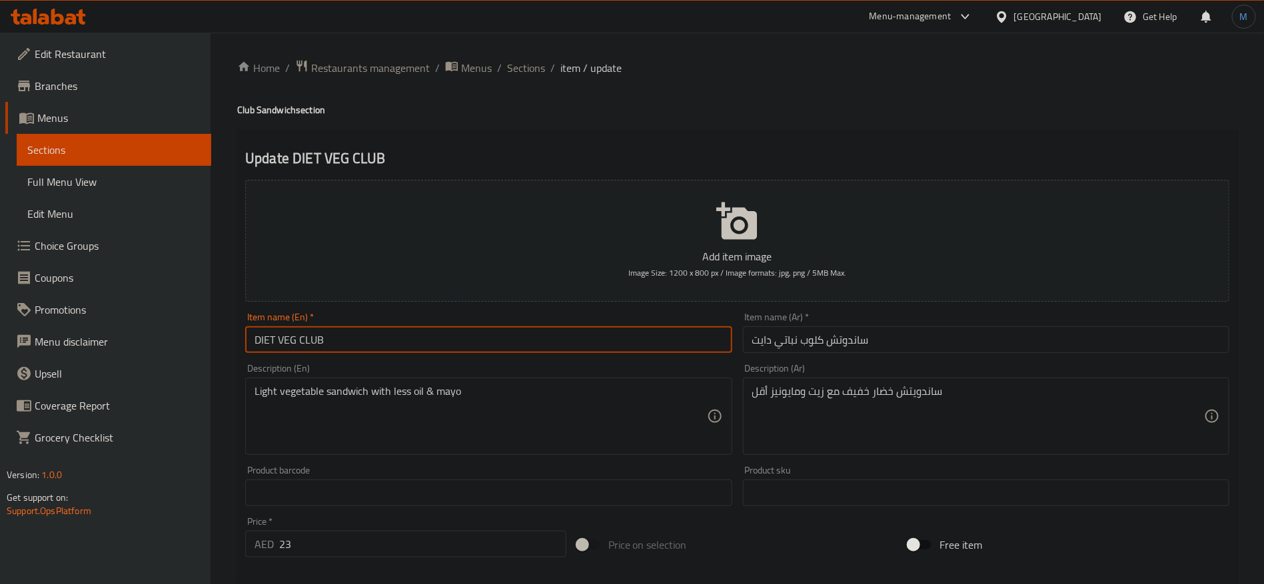
click at [288, 105] on h4 "Club Sandwich section" at bounding box center [737, 109] width 1000 height 13
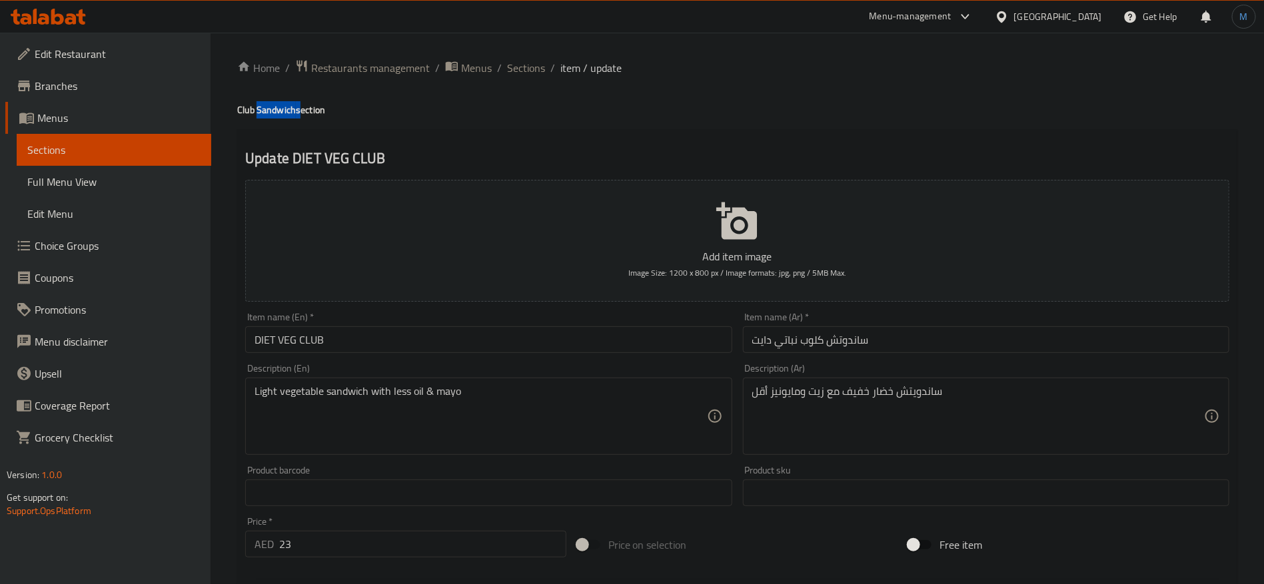
click at [288, 105] on h4 "Club Sandwich section" at bounding box center [737, 109] width 1000 height 13
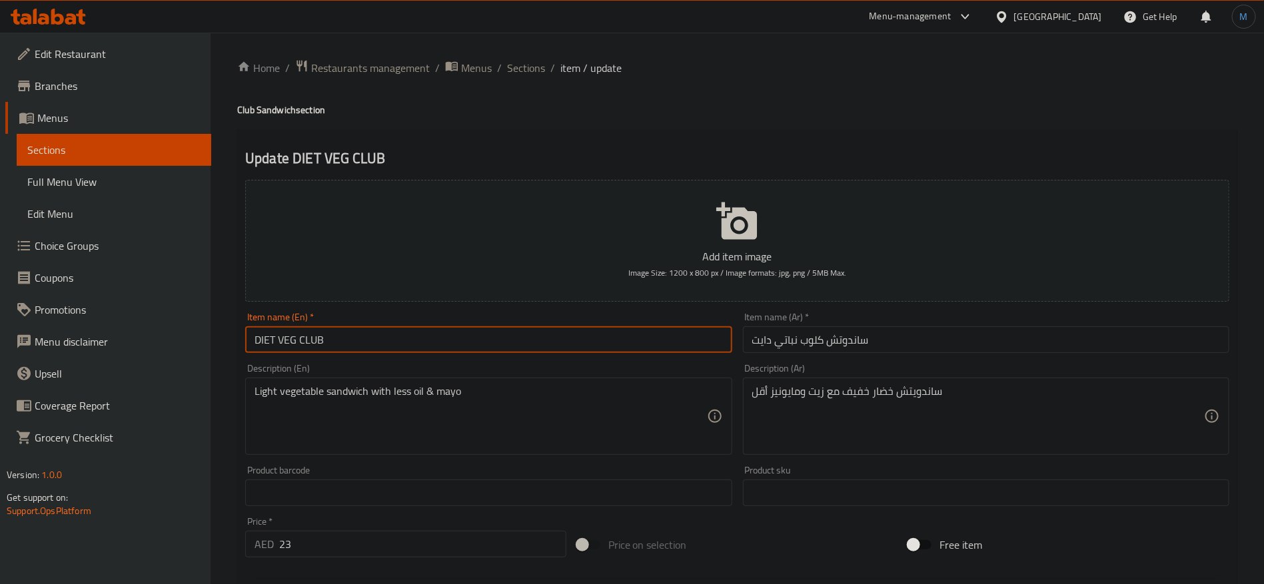
click at [414, 348] on input "DIET VEG CLUB" at bounding box center [488, 340] width 486 height 27
paste input "Sandwich"
type input "Diet Veg Club Sandwich"
click at [842, 340] on input "ساندوتش كلوب نباتي دايت" at bounding box center [986, 340] width 486 height 27
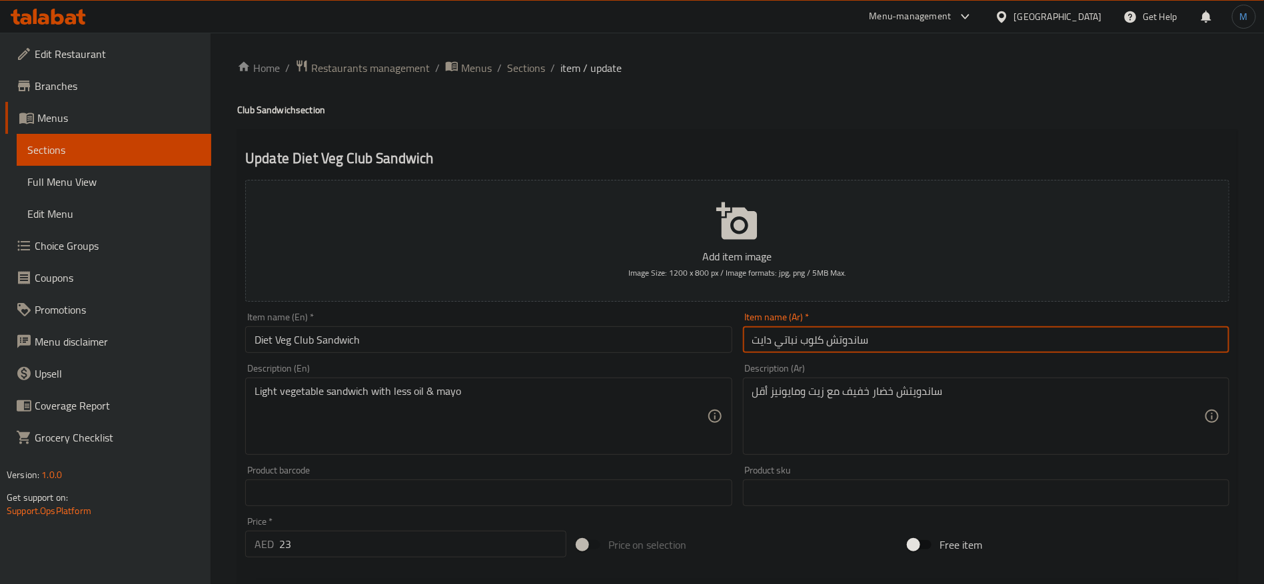
click at [842, 340] on input "ساندوتش كلوب نباتي دايت" at bounding box center [986, 340] width 486 height 27
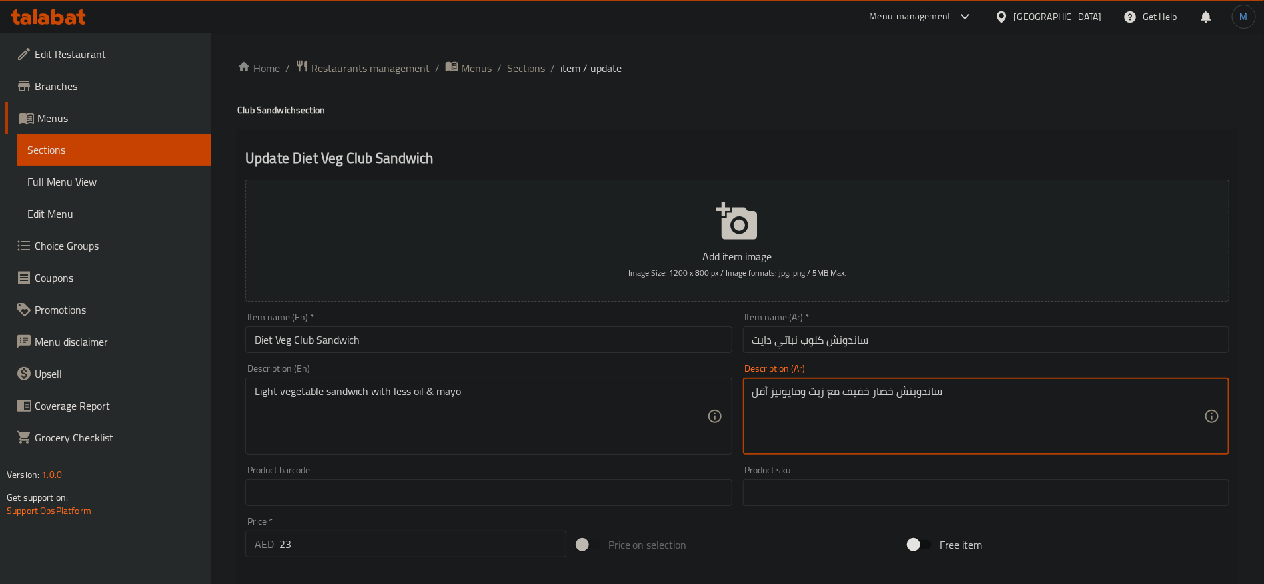
click at [914, 390] on textarea "ساندويتش خضار خفيف مع زيت ومايونيز أقل" at bounding box center [978, 416] width 452 height 63
paste textarea
type textarea "ساندوتش خضار خفيف مع زيت ومايونيز أقل"
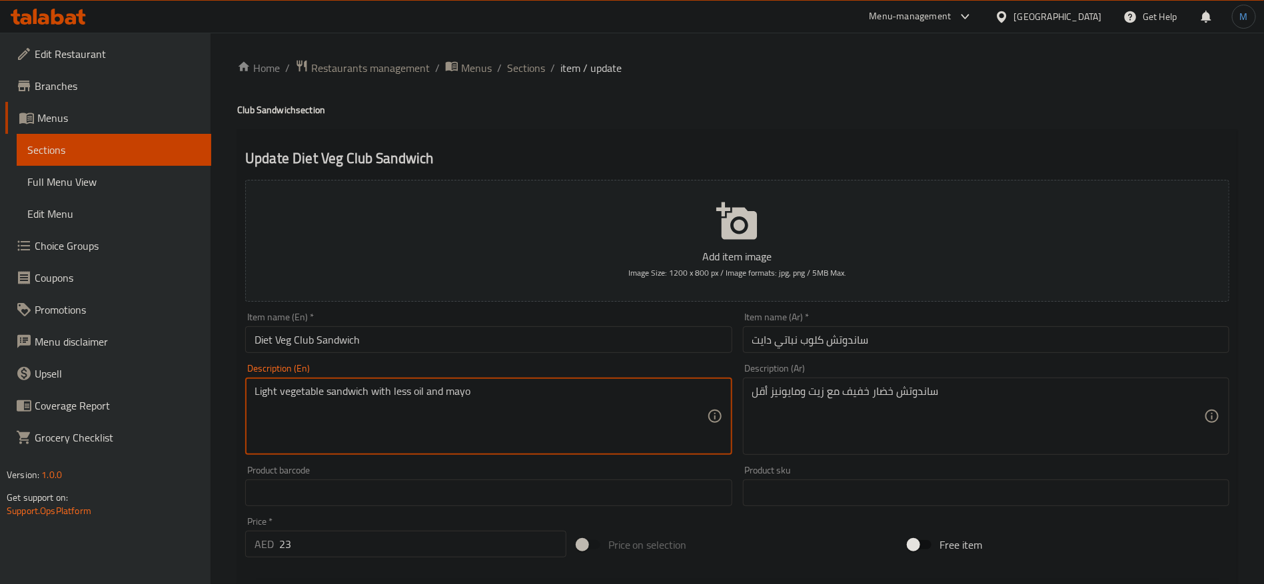
type textarea "Light vegetable sandwich with less oil and mayo"
click at [564, 361] on div "Description (En) Light vegetable sandwich with less oil and mayo Description (E…" at bounding box center [488, 410] width 497 height 102
click at [564, 340] on input "Diet Veg Club Sandwich" at bounding box center [488, 340] width 486 height 27
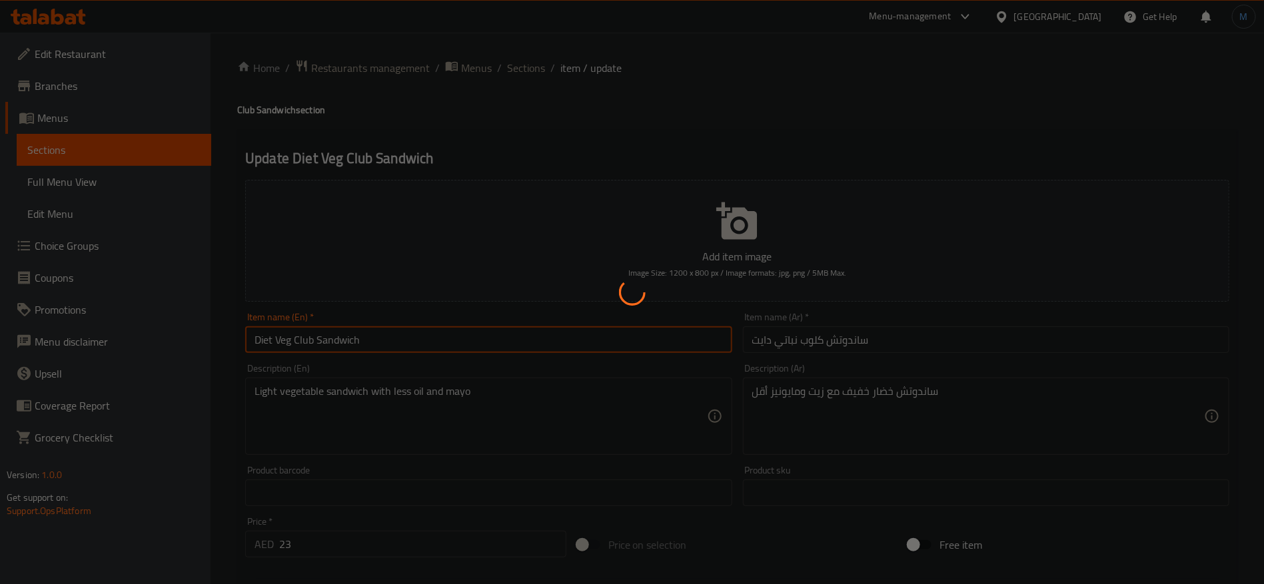
click at [838, 340] on div at bounding box center [632, 292] width 1264 height 584
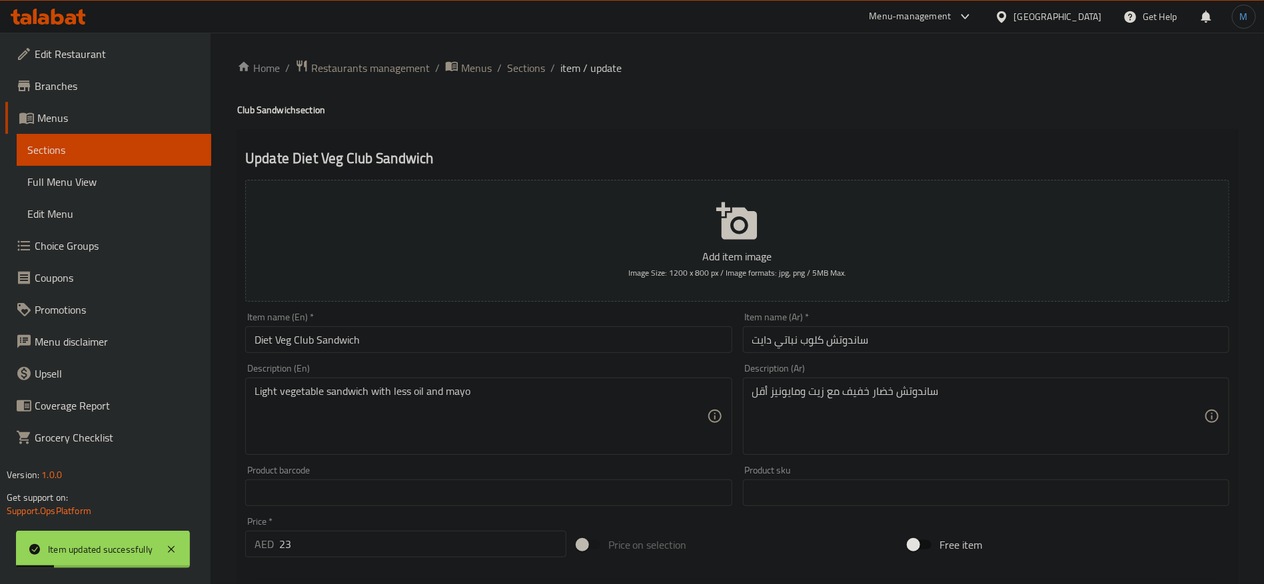
click at [846, 359] on div "Description (Ar) ساندوتش خضار خفيف مع زيت ومايونيز أقل Description (Ar)" at bounding box center [986, 410] width 497 height 102
click at [851, 345] on input "ساندوتش كلوب نباتي دايت" at bounding box center [986, 340] width 486 height 27
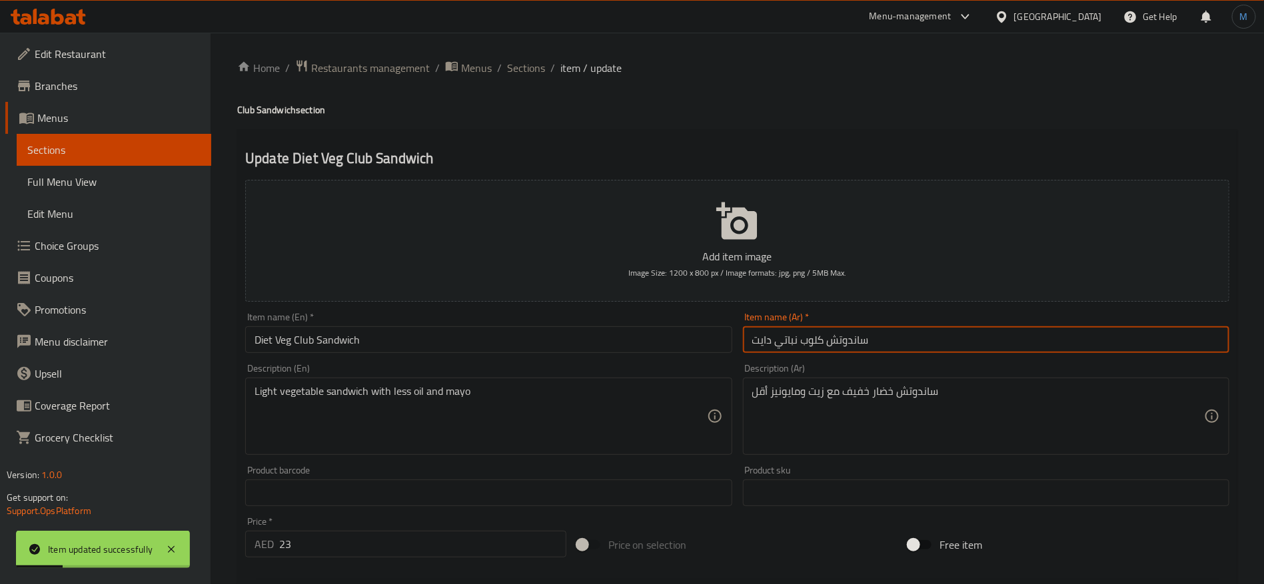
click at [851, 345] on input "ساندوتش كلوب نباتي دايت" at bounding box center [986, 340] width 486 height 27
click at [507, 60] on span "Sections" at bounding box center [526, 68] width 38 height 16
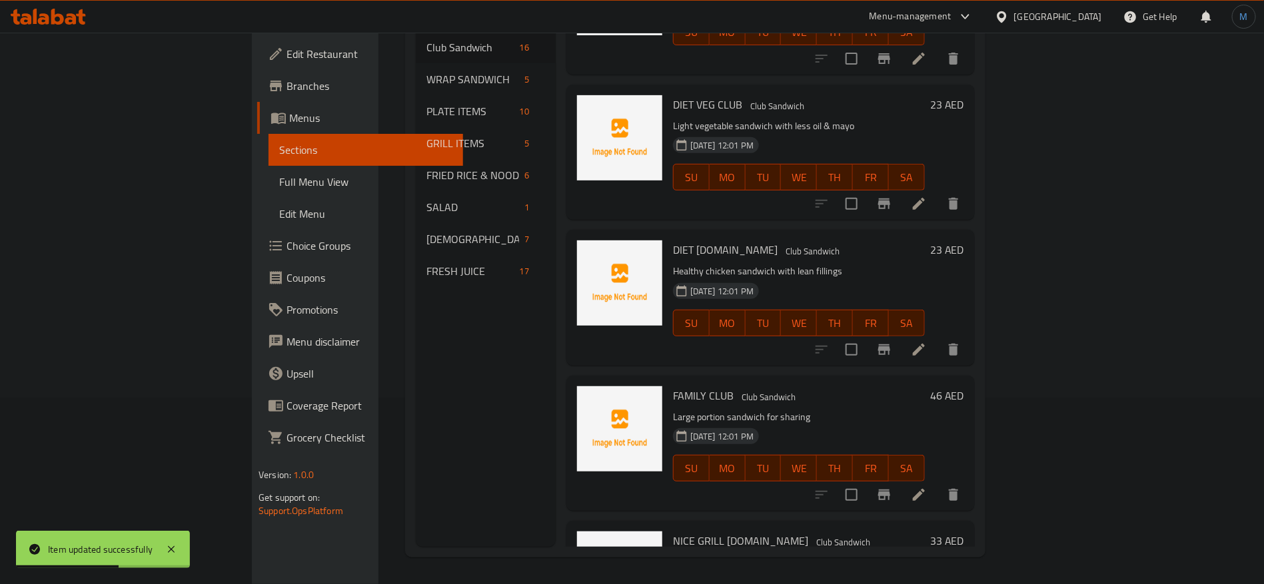
scroll to position [1458, 0]
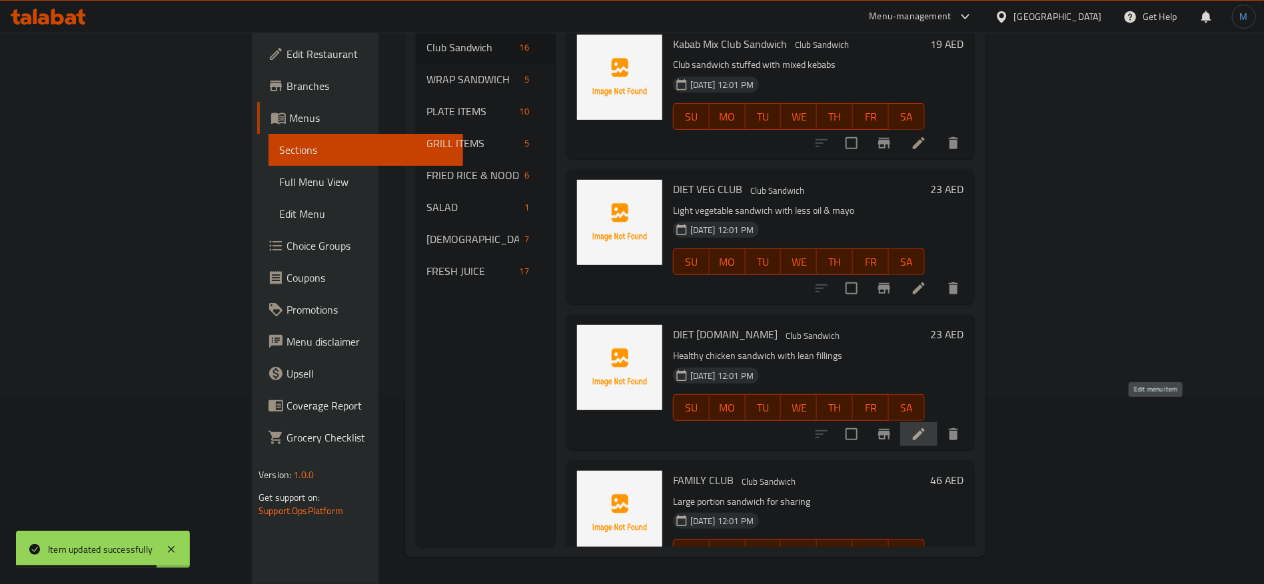
click at [925, 428] on icon at bounding box center [919, 434] width 12 height 12
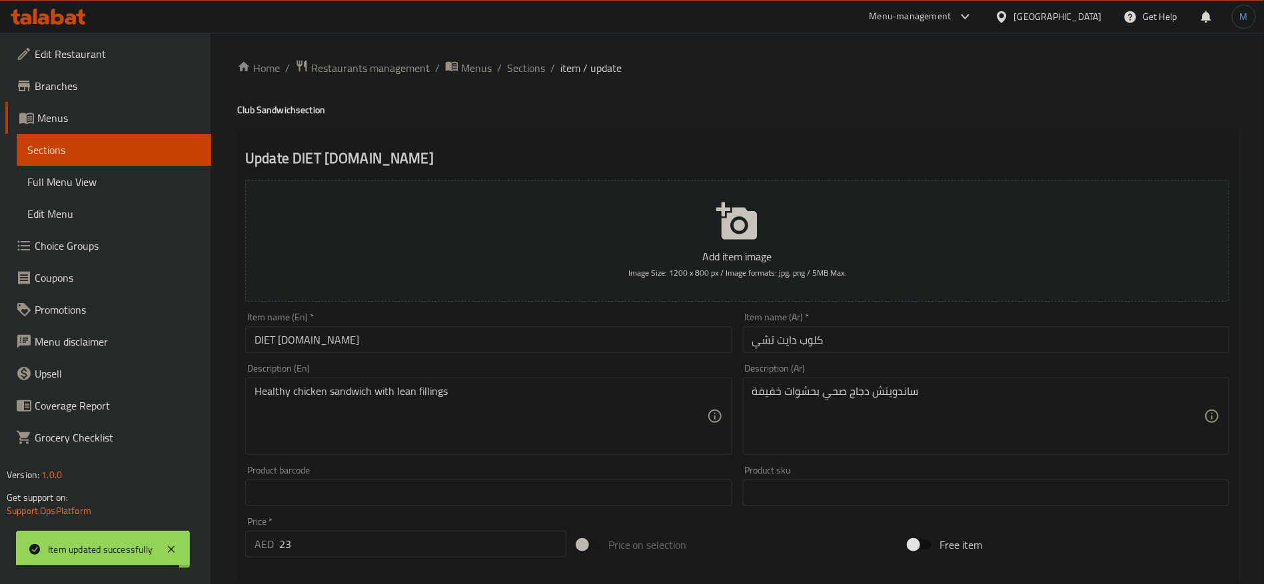
click at [835, 343] on input "كلوب دايت تشي" at bounding box center [986, 340] width 486 height 27
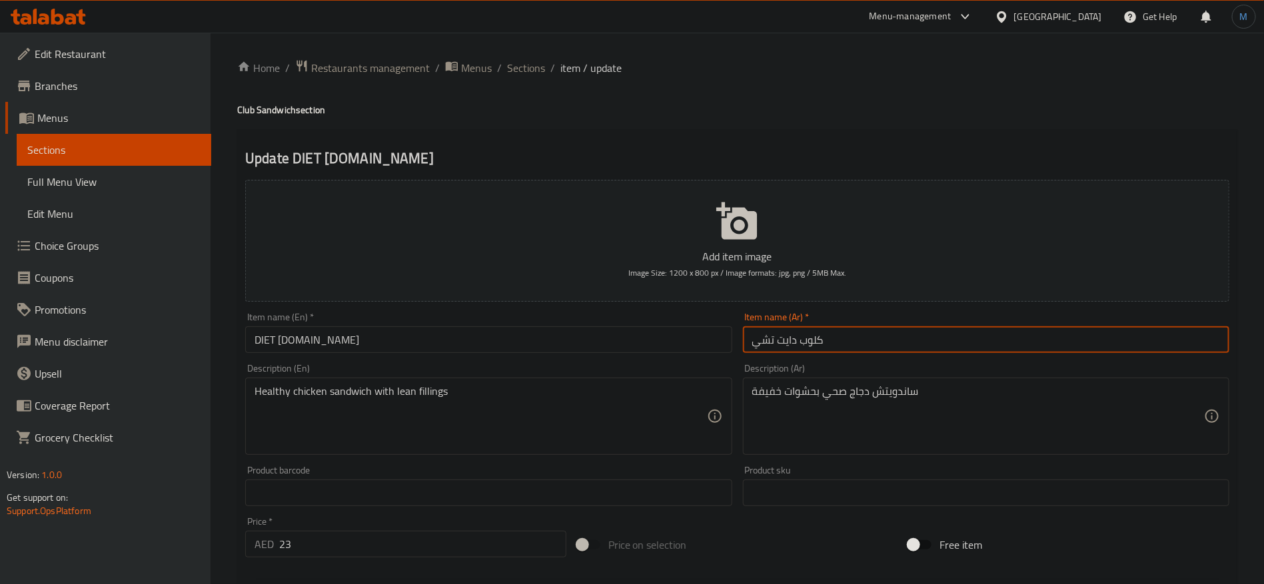
paste input "ساندوتش"
click at [660, 344] on input "DIET [DOMAIN_NAME]" at bounding box center [488, 340] width 486 height 27
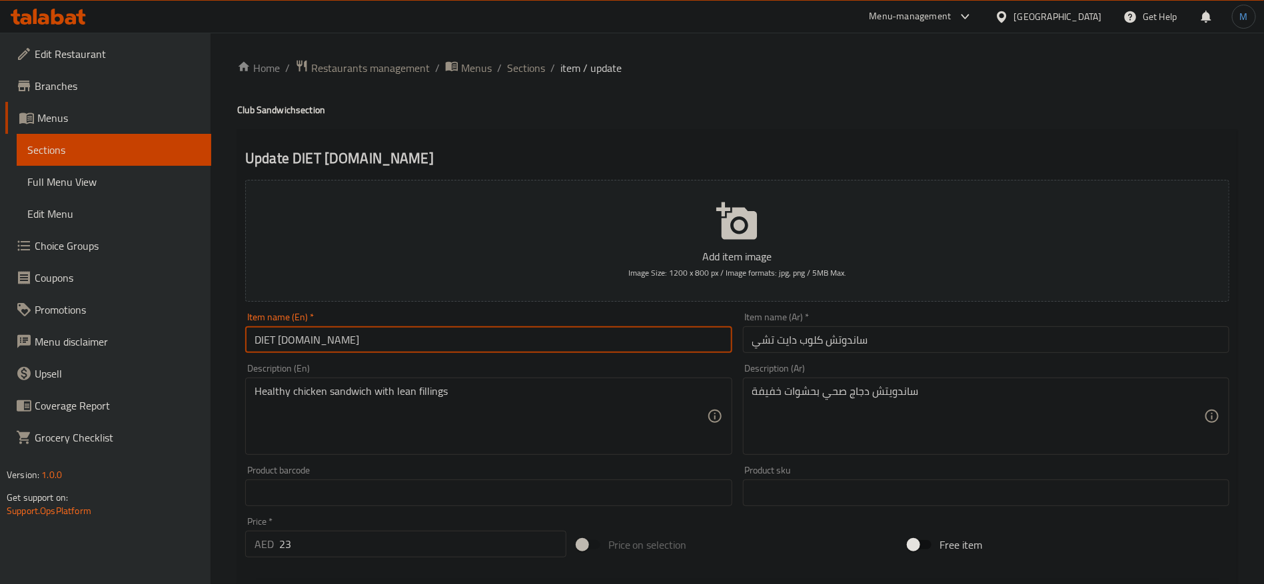
click at [764, 347] on input "ساندوتش كلوب دايت تشي" at bounding box center [986, 340] width 486 height 27
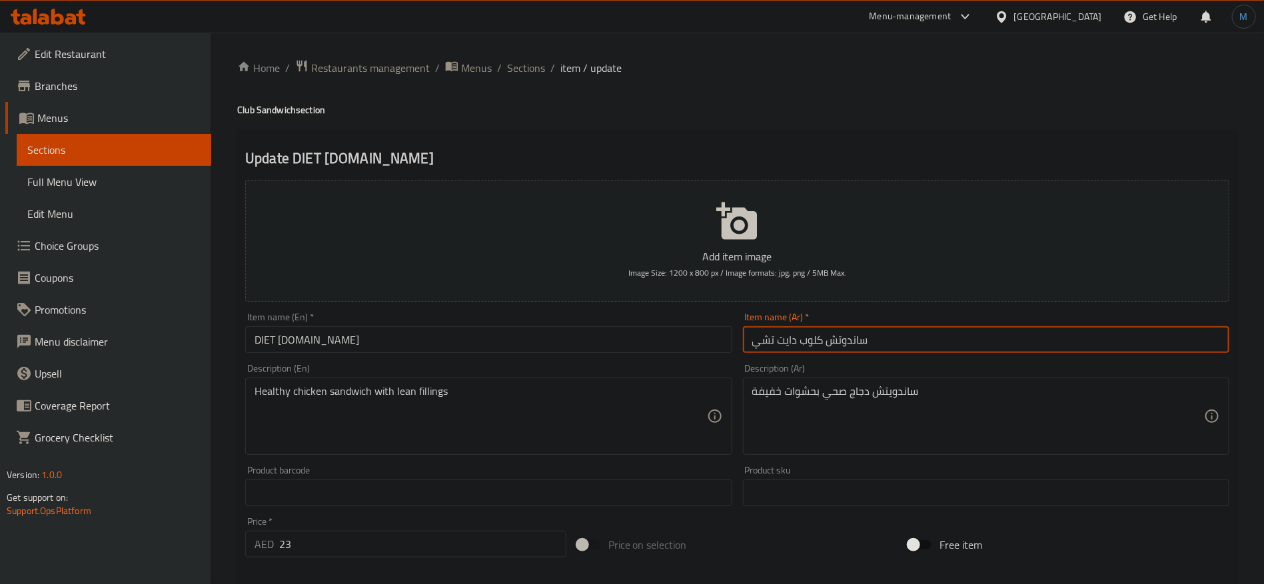
click at [765, 346] on input "ساندوتش كلوب دايت تشي" at bounding box center [986, 340] width 486 height 27
type input "ساندوتش كلوب دايت دجاج"
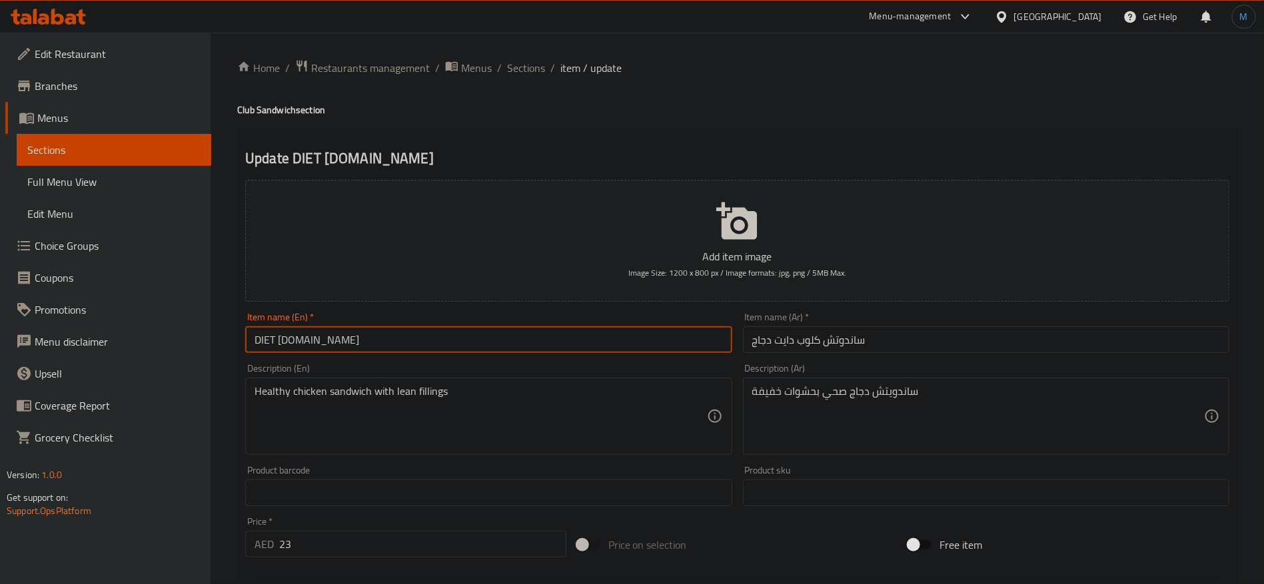
click at [516, 337] on input "DIET [DOMAIN_NAME]" at bounding box center [488, 340] width 486 height 27
click at [277, 103] on h4 "Club Sandwich section" at bounding box center [737, 109] width 1000 height 13
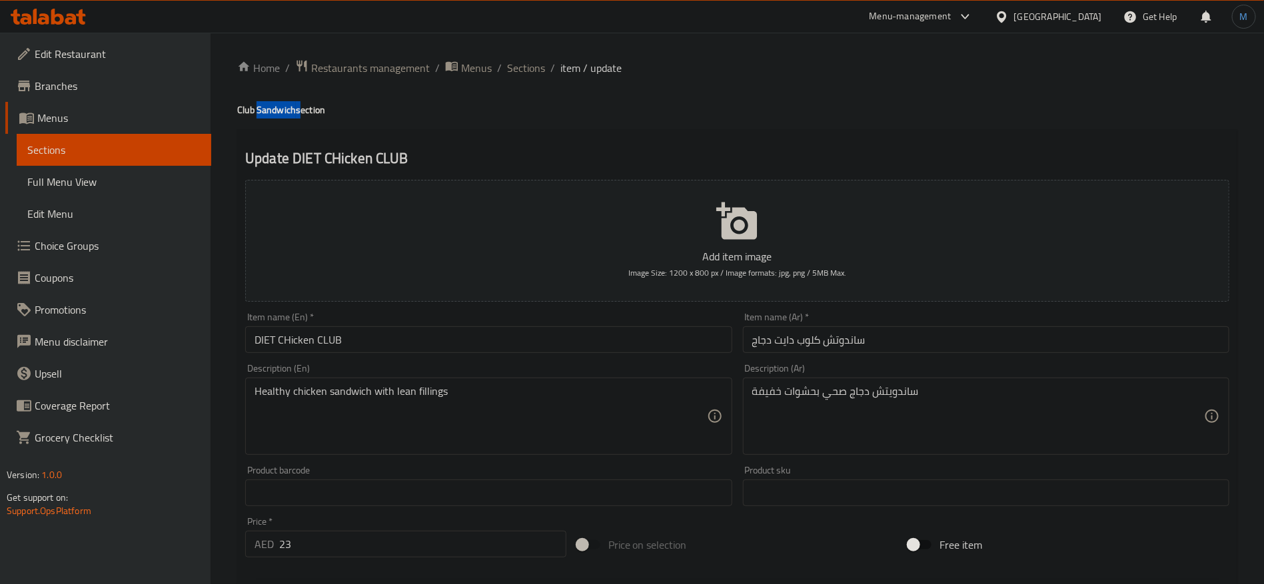
click at [277, 103] on h4 "Club Sandwich section" at bounding box center [737, 109] width 1000 height 13
click at [385, 351] on input "DIET CHicken CLUB" at bounding box center [488, 340] width 486 height 27
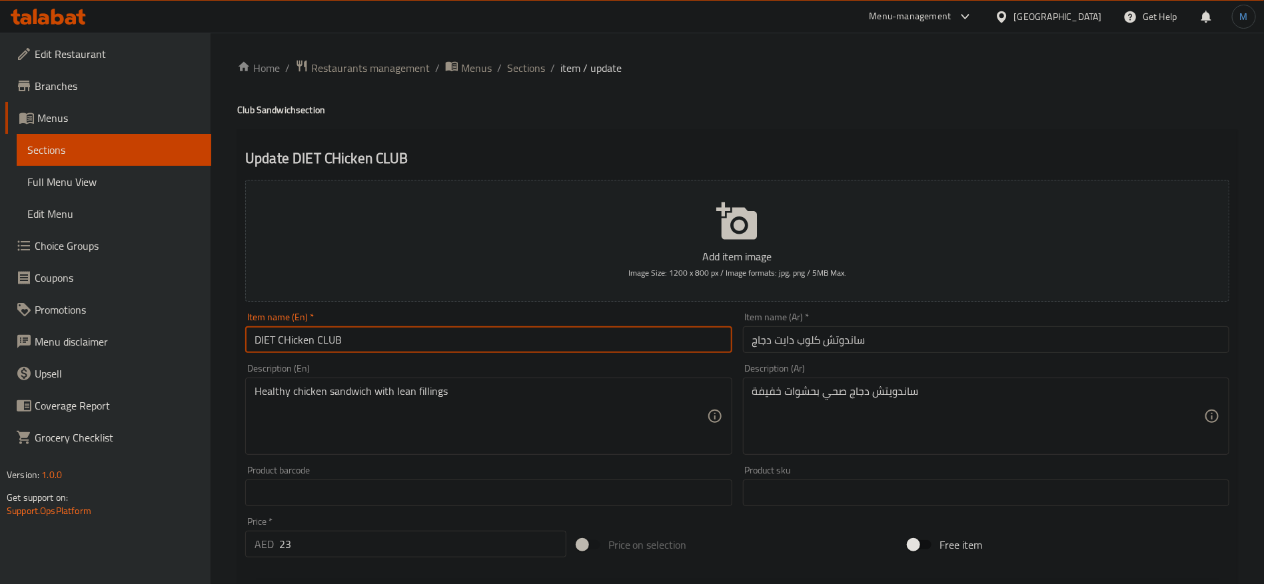
paste input "Sandwich"
type input "Diet Chicken Club Sandwich"
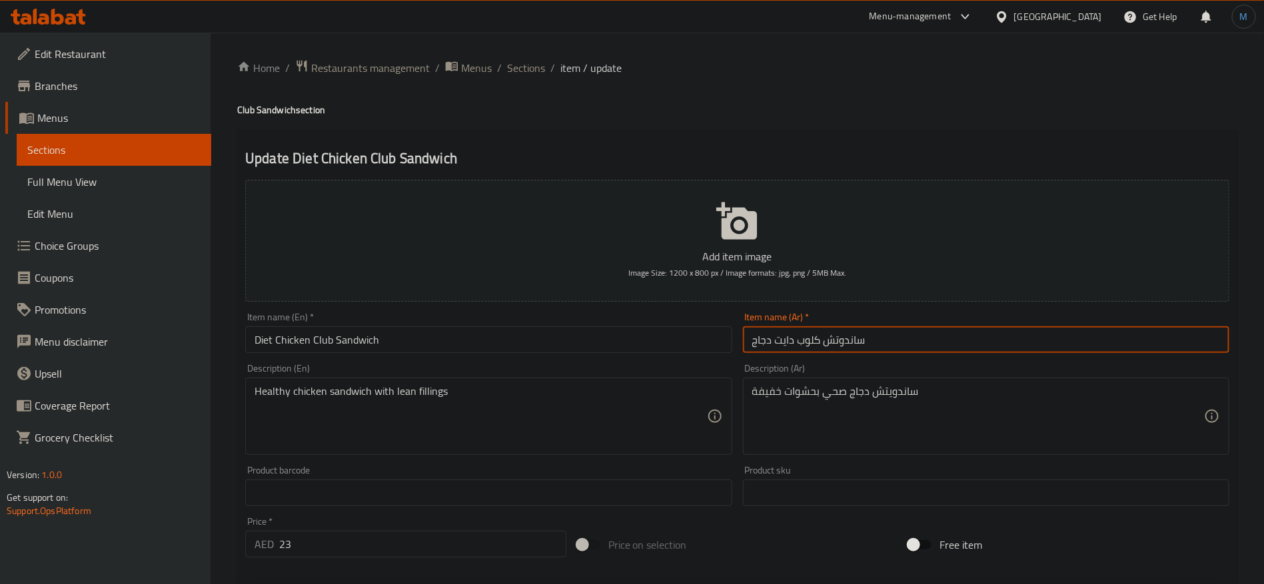
click at [846, 341] on input "ساندوتش كلوب دايت دجاج" at bounding box center [986, 340] width 486 height 27
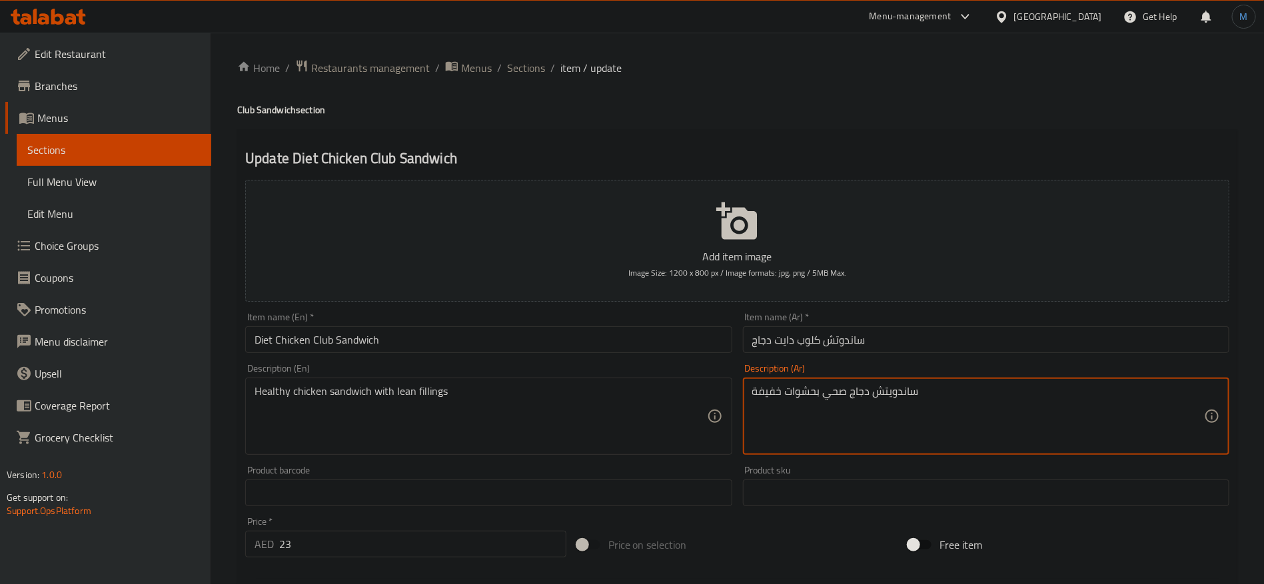
click at [905, 393] on textarea "ساندويتش دجاج صحي بحشوات خفيفة" at bounding box center [978, 416] width 452 height 63
paste textarea
click at [841, 399] on textarea "ساندوتش دجاج صحي بحشوات خفيفة" at bounding box center [978, 416] width 452 height 63
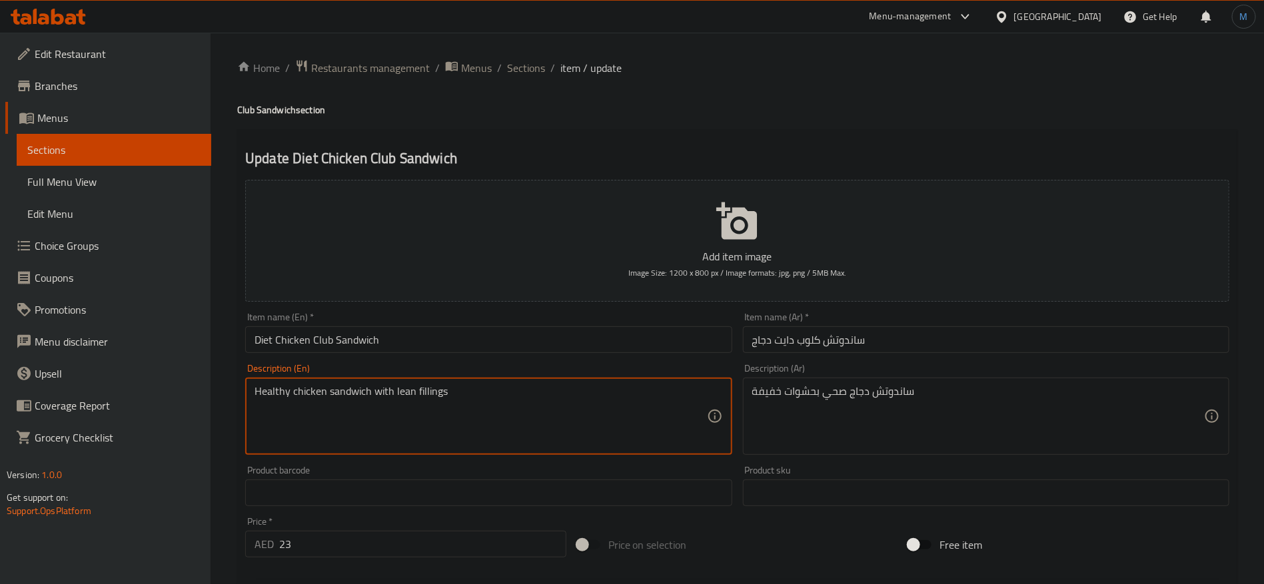
click at [265, 387] on textarea "Healthy chicken sandwich with lean fillings" at bounding box center [481, 416] width 452 height 63
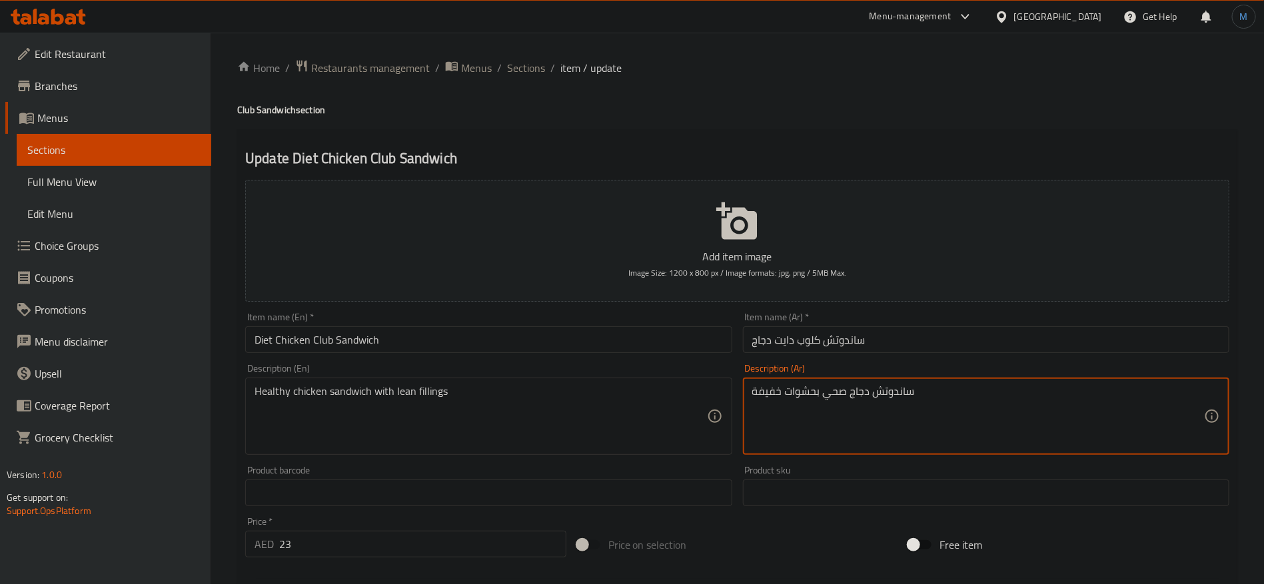
click at [828, 389] on textarea "ساندوتش دجاج صحي بحشوات خفيفة" at bounding box center [978, 416] width 452 height 63
type textarea "ساندوتش دجاج هيلثي بحشوات خفيفة"
click at [738, 337] on div "Item name (Ar)   * ساندوتش كلوب دايت دجاج Item name (Ar) *" at bounding box center [986, 332] width 497 height 51
click at [658, 343] on input "Diet Chicken Club Sandwich" at bounding box center [488, 340] width 486 height 27
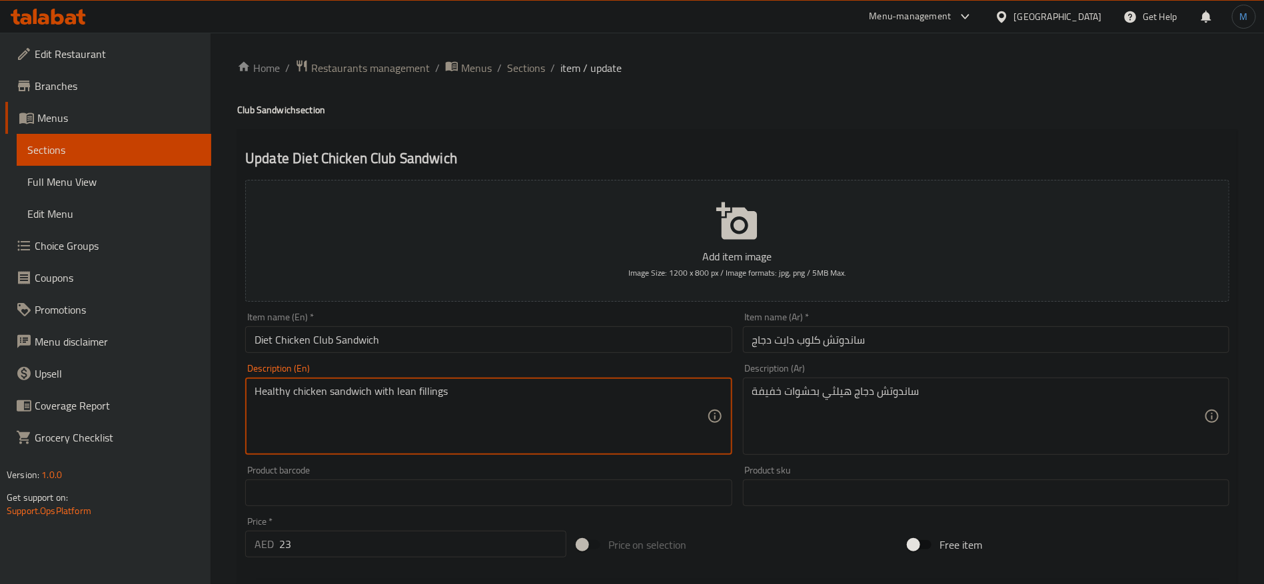
drag, startPoint x: 404, startPoint y: 399, endPoint x: 418, endPoint y: 393, distance: 15.8
click at [418, 393] on textarea "Healthy chicken sandwich with lean fillings" at bounding box center [481, 416] width 452 height 63
click at [678, 322] on div "Item name (En)   * Diet Chicken Club Sandwich Item name (En) *" at bounding box center [488, 333] width 486 height 41
click at [672, 327] on input "Diet Chicken Club Sandwich" at bounding box center [488, 340] width 486 height 27
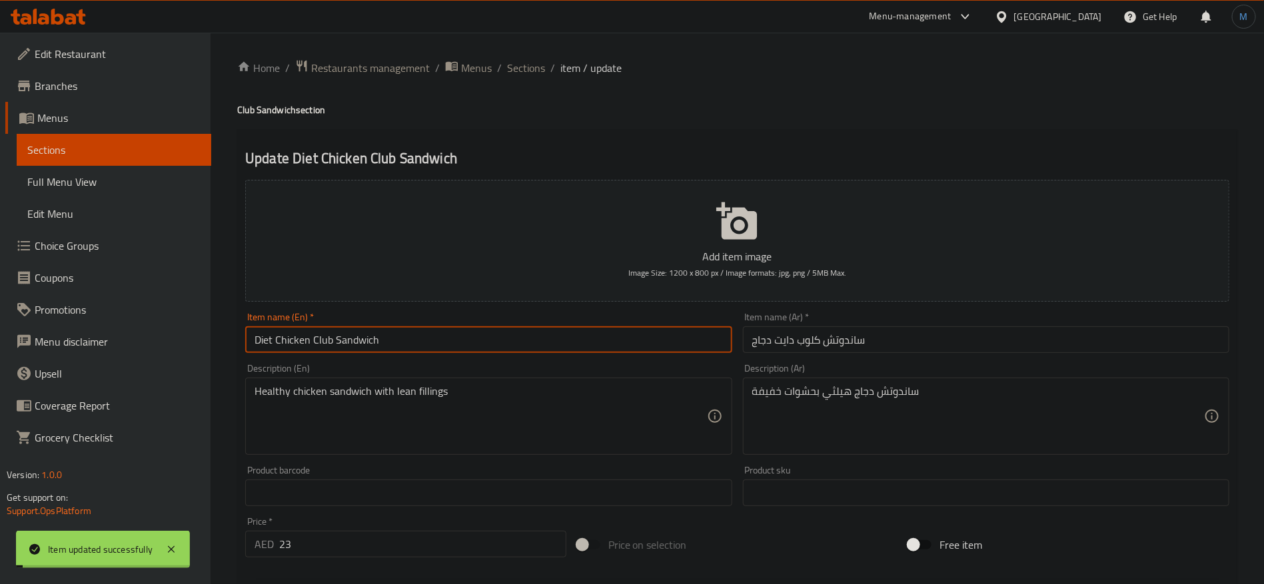
click at [850, 345] on input "ساندوتش كلوب دايت دجاج" at bounding box center [986, 340] width 486 height 27
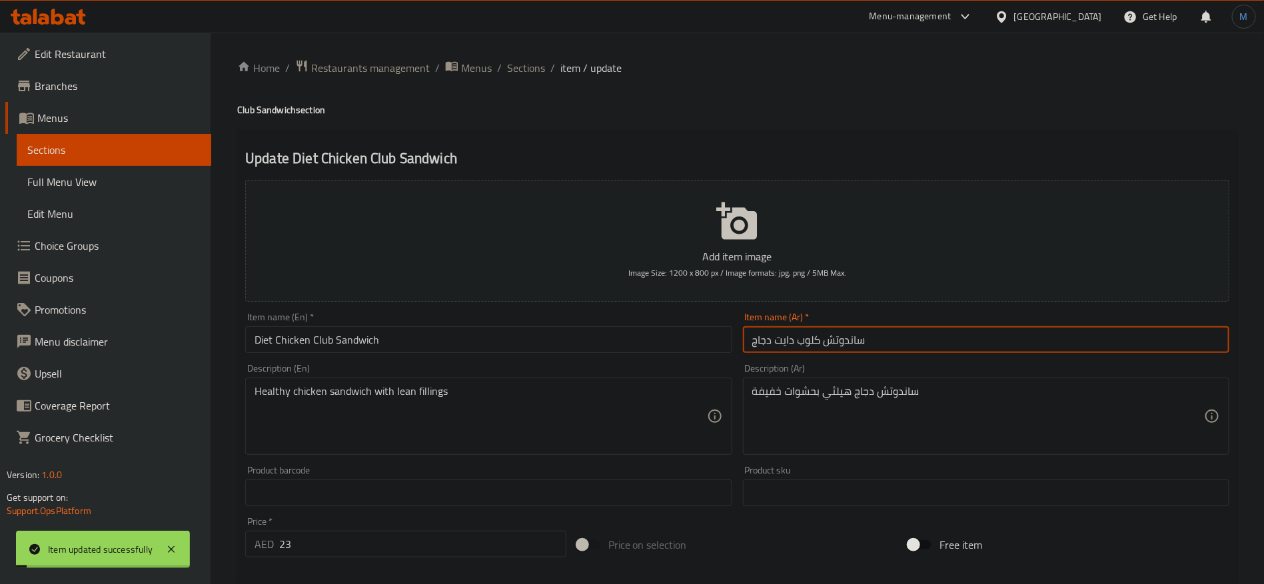
click at [850, 345] on input "ساندوتش كلوب دايت دجاج" at bounding box center [986, 340] width 486 height 27
click at [532, 73] on span "Sections" at bounding box center [526, 68] width 38 height 16
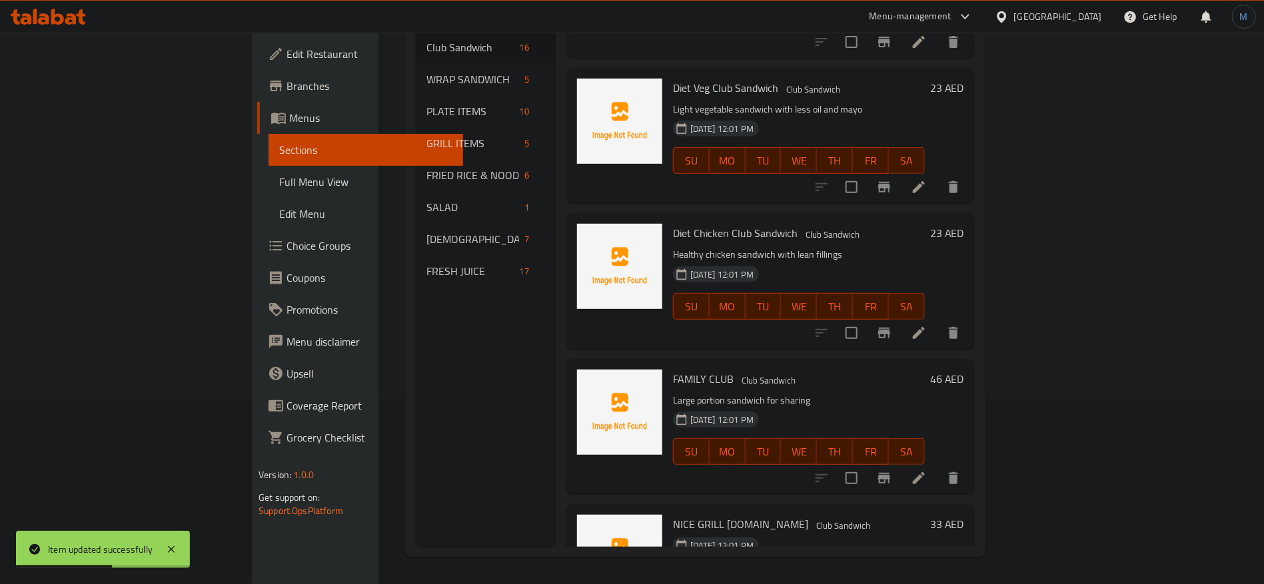
scroll to position [1558, 0]
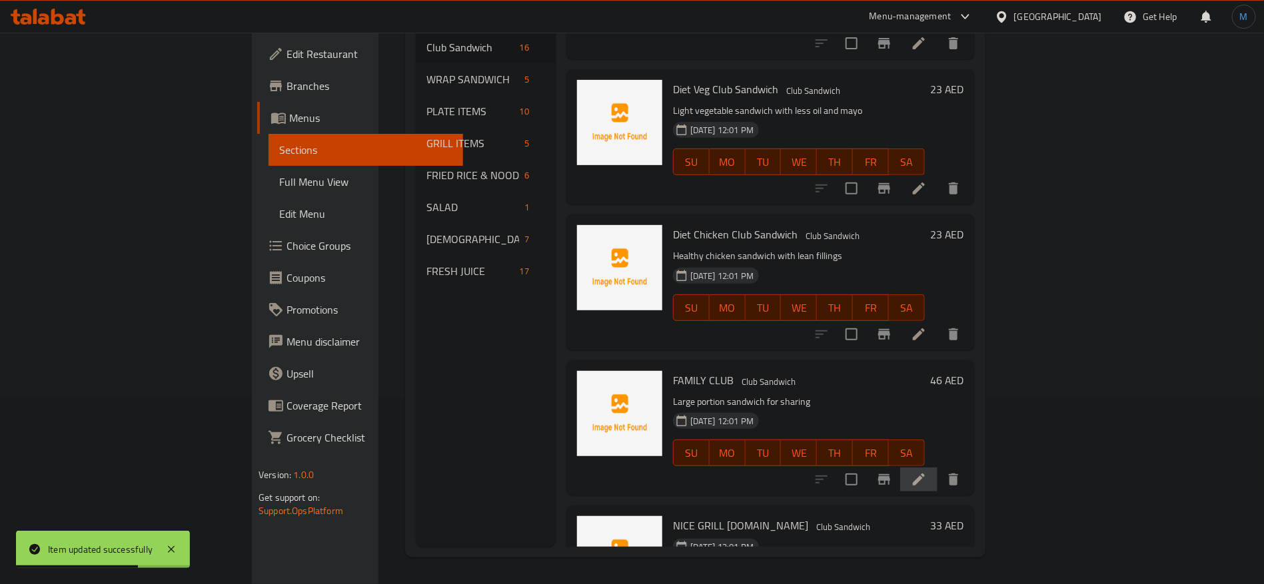
click at [938, 468] on li at bounding box center [918, 480] width 37 height 24
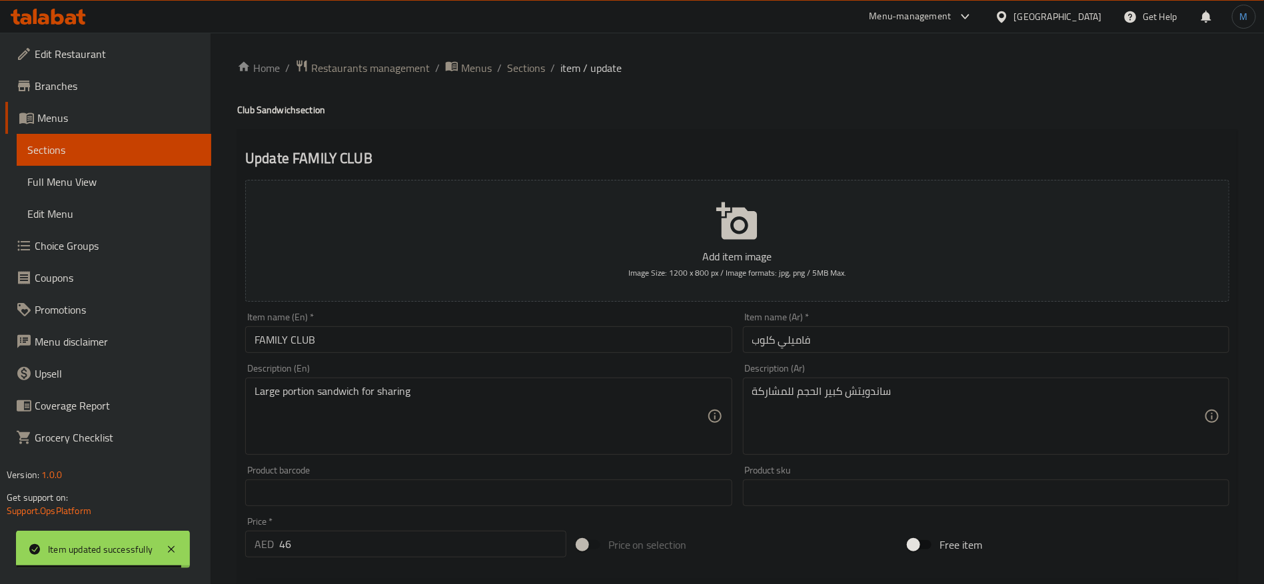
click at [863, 321] on div "Item name (Ar)   * فاميلي كلوب Item name (Ar) *" at bounding box center [986, 333] width 486 height 41
click at [861, 327] on div "Item name (Ar)   * فاميلي كلوب Item name (Ar) *" at bounding box center [986, 333] width 486 height 41
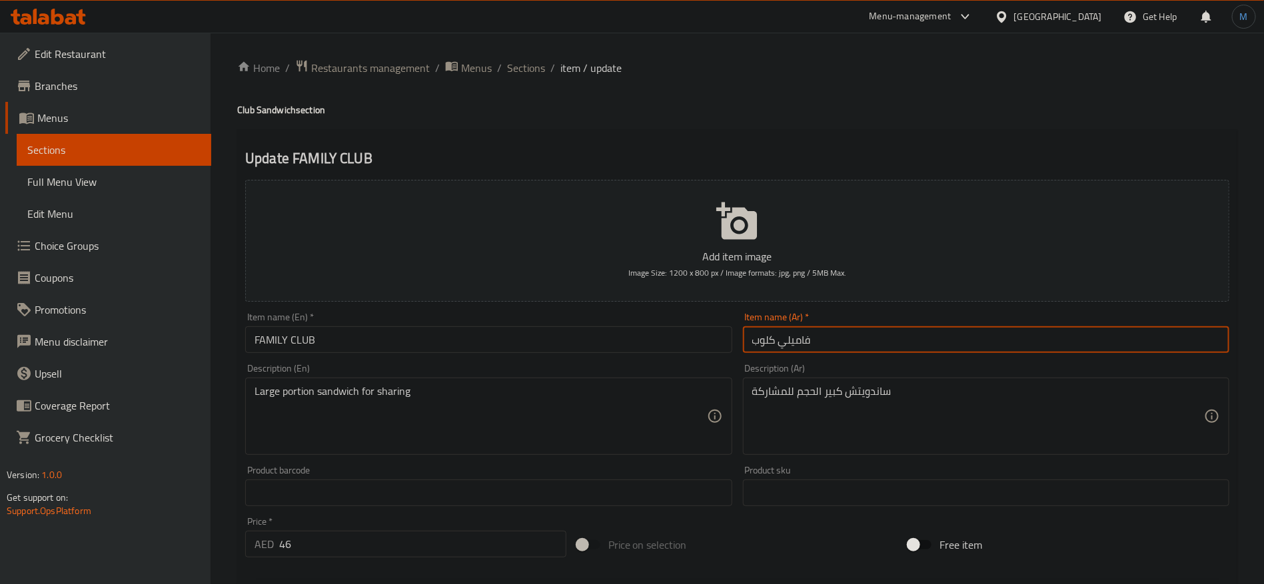
click at [858, 343] on input "فاميلي كلوب" at bounding box center [986, 340] width 486 height 27
paste input "ساندوتش"
type input "ساندوتش فاميلي كلوب"
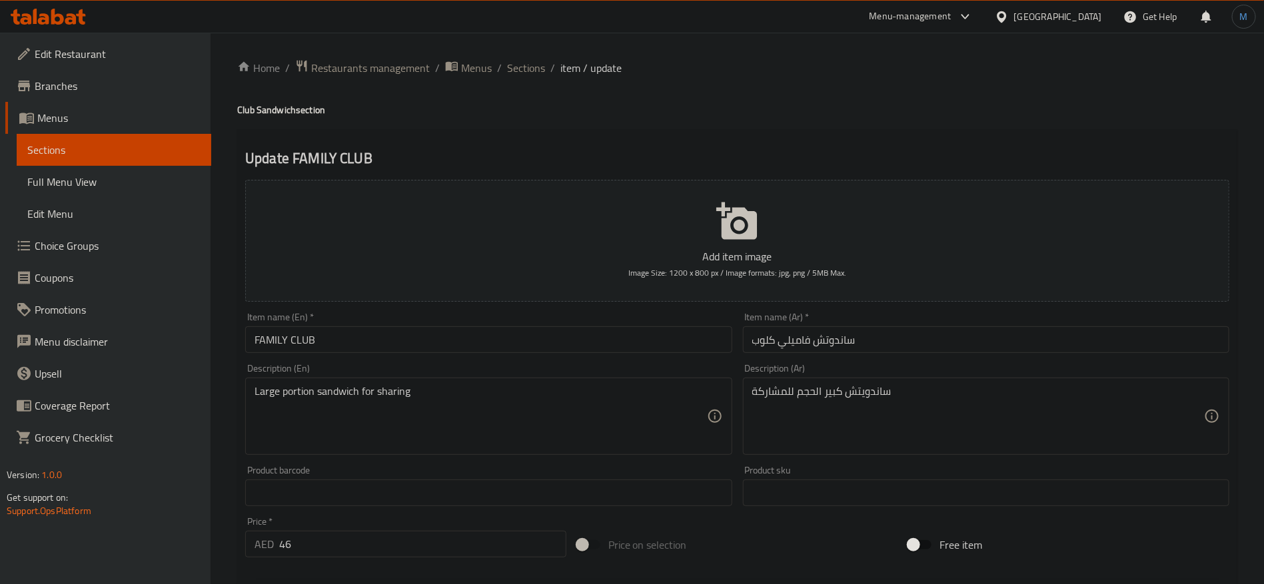
click at [287, 111] on h4 "Club Sandwich section" at bounding box center [737, 109] width 1000 height 13
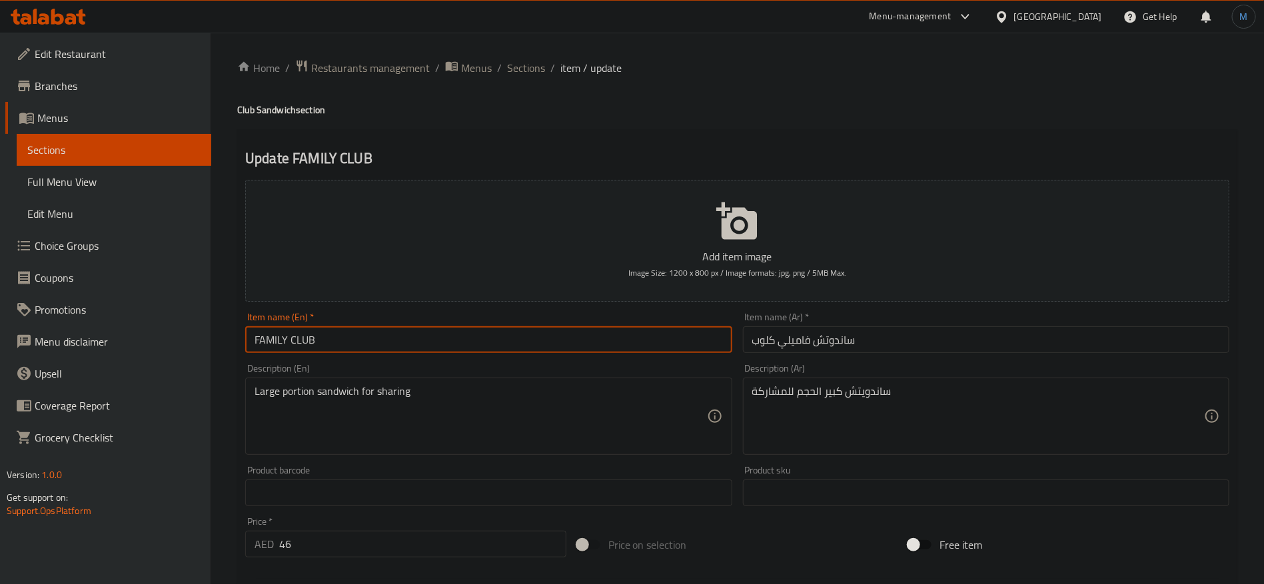
click at [388, 337] on input "FAMILY CLUB" at bounding box center [488, 340] width 486 height 27
paste input "Sandwich"
type input "Family Club Sandwich"
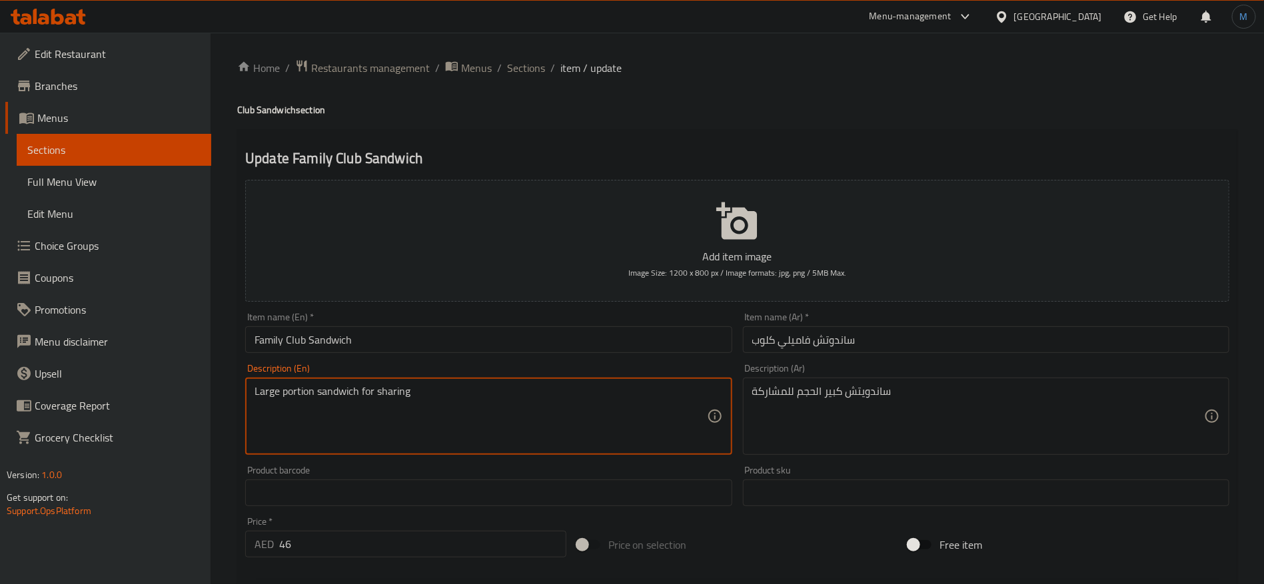
drag, startPoint x: 265, startPoint y: 397, endPoint x: 324, endPoint y: 398, distance: 59.3
click at [324, 398] on textarea "Large portion sandwich for sharing" at bounding box center [481, 416] width 452 height 63
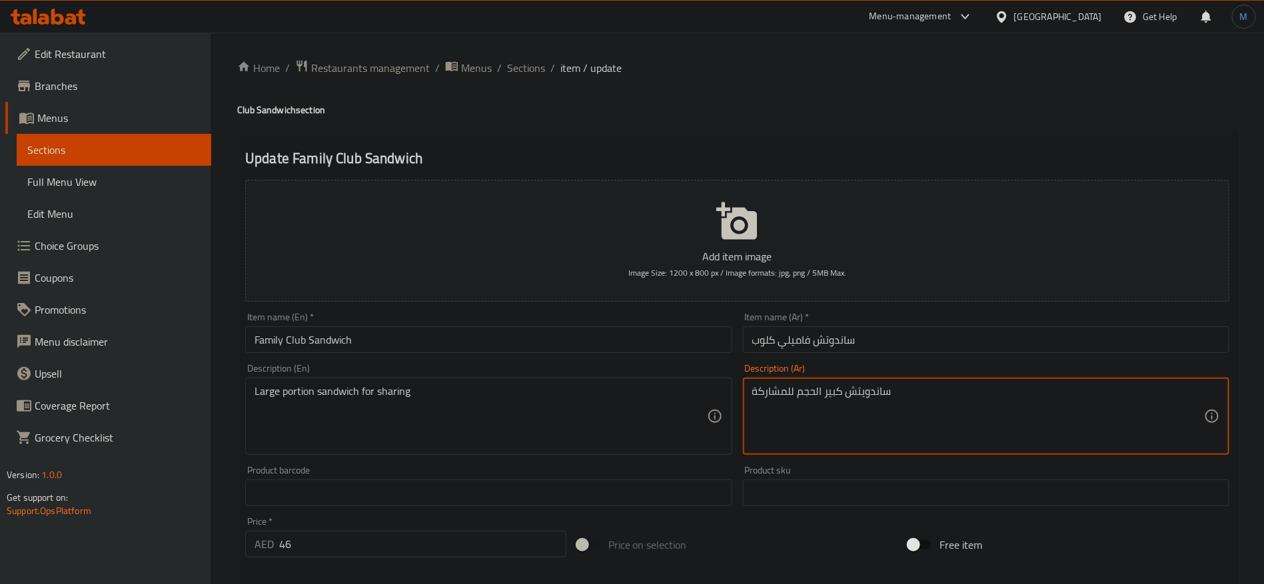
click at [814, 393] on textarea "ساندويتش كبير الحجم للمشاركة" at bounding box center [978, 416] width 452 height 63
click at [961, 336] on input "ساندوتش فاميلي كلوب" at bounding box center [986, 340] width 486 height 27
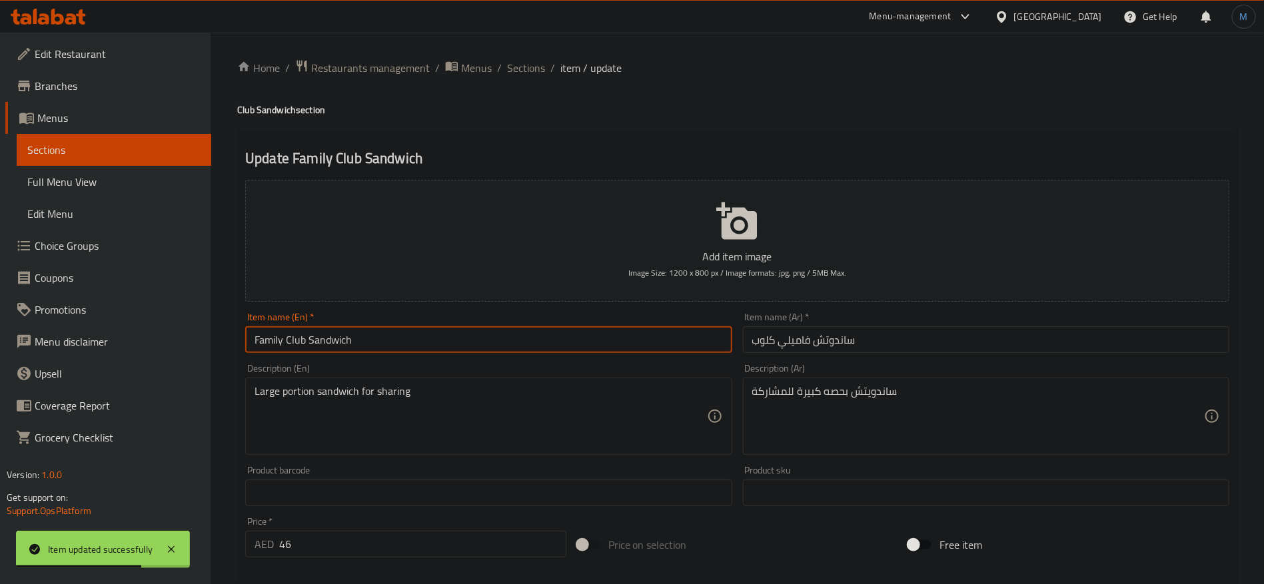
click at [612, 337] on input "Family Club Sandwich" at bounding box center [488, 340] width 486 height 27
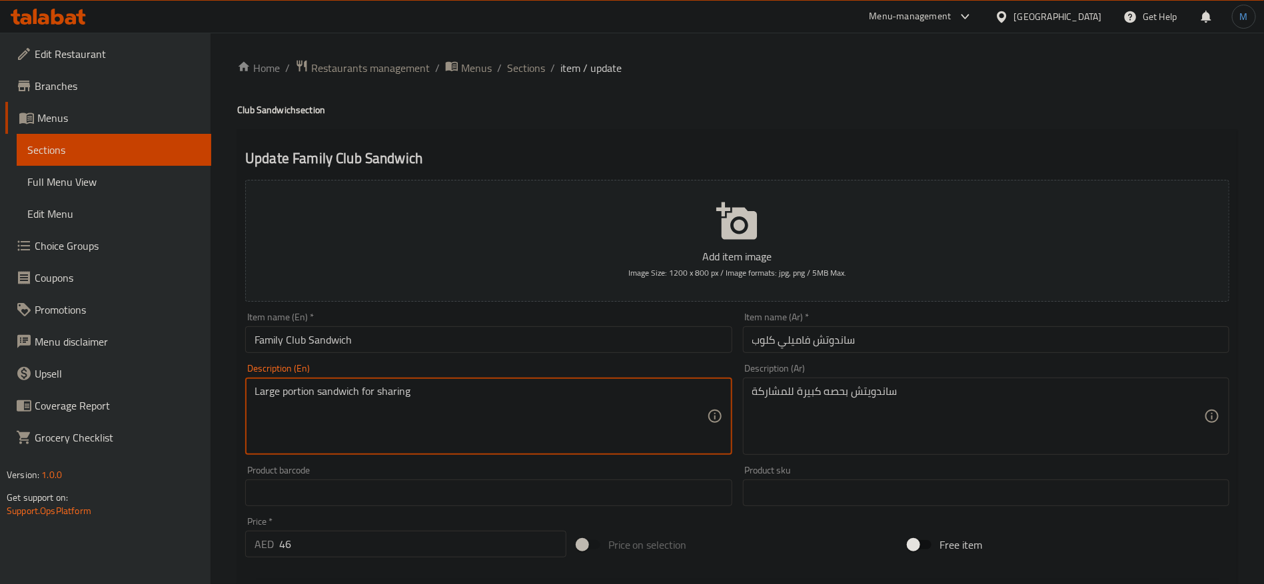
click at [301, 386] on textarea "Large portion sandwich for sharing" at bounding box center [481, 416] width 452 height 63
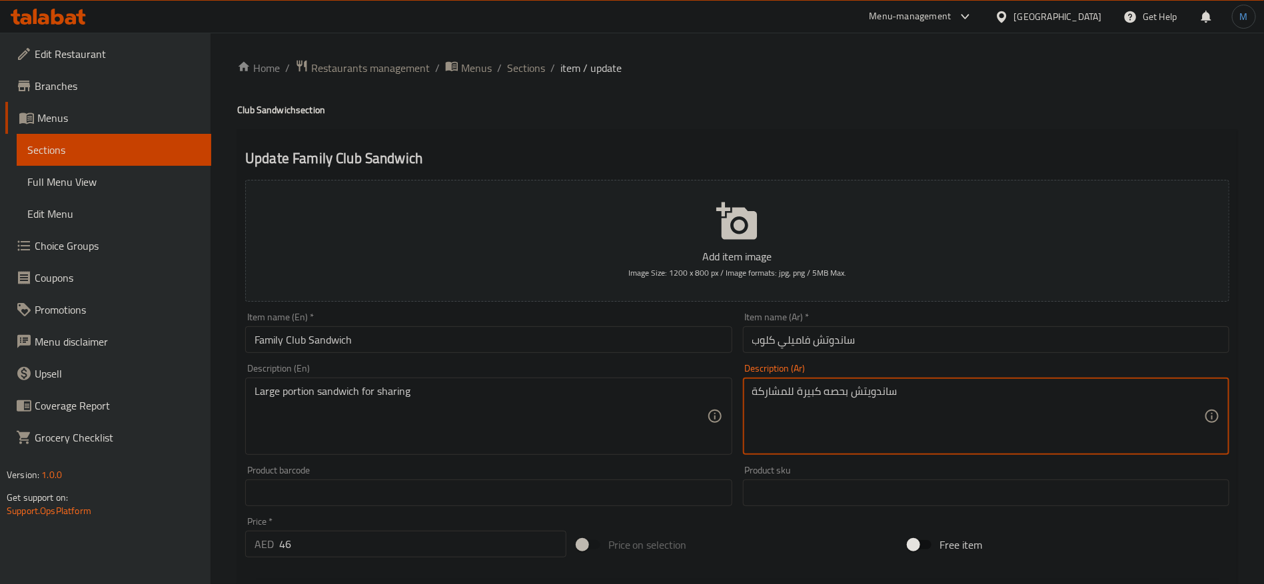
click at [832, 404] on textarea "ساندويتش بحصه كبيرة للمشاركة" at bounding box center [978, 416] width 452 height 63
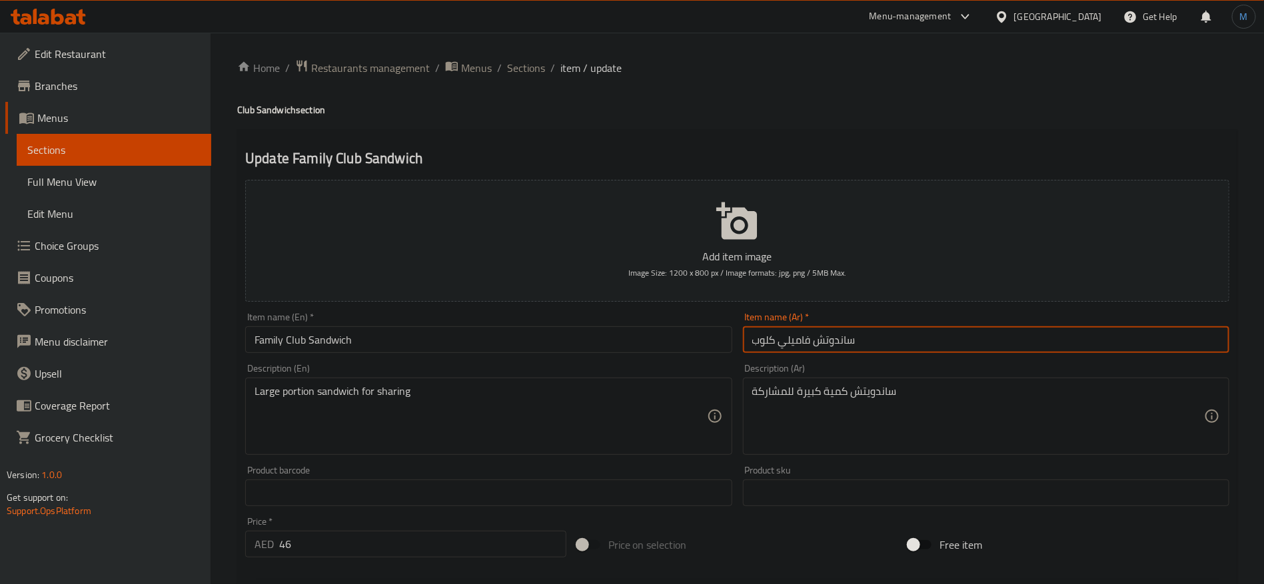
click at [907, 341] on input "ساندوتش فاميلي كلوب" at bounding box center [986, 340] width 486 height 27
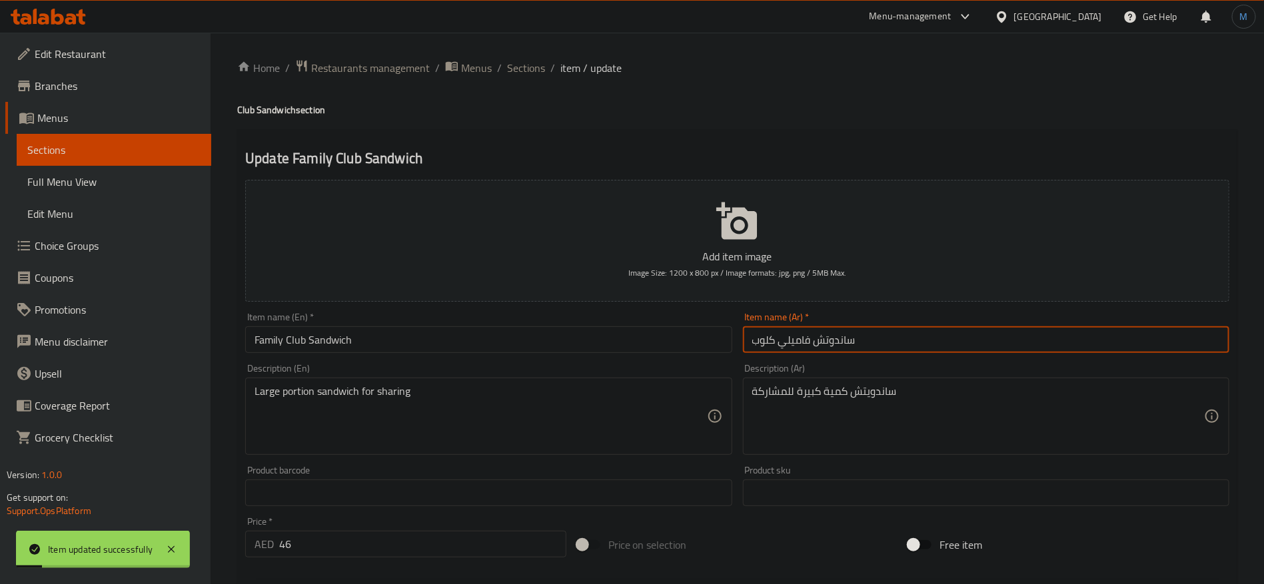
click at [837, 341] on input "ساندوتش فاميلي كلوب" at bounding box center [986, 340] width 486 height 27
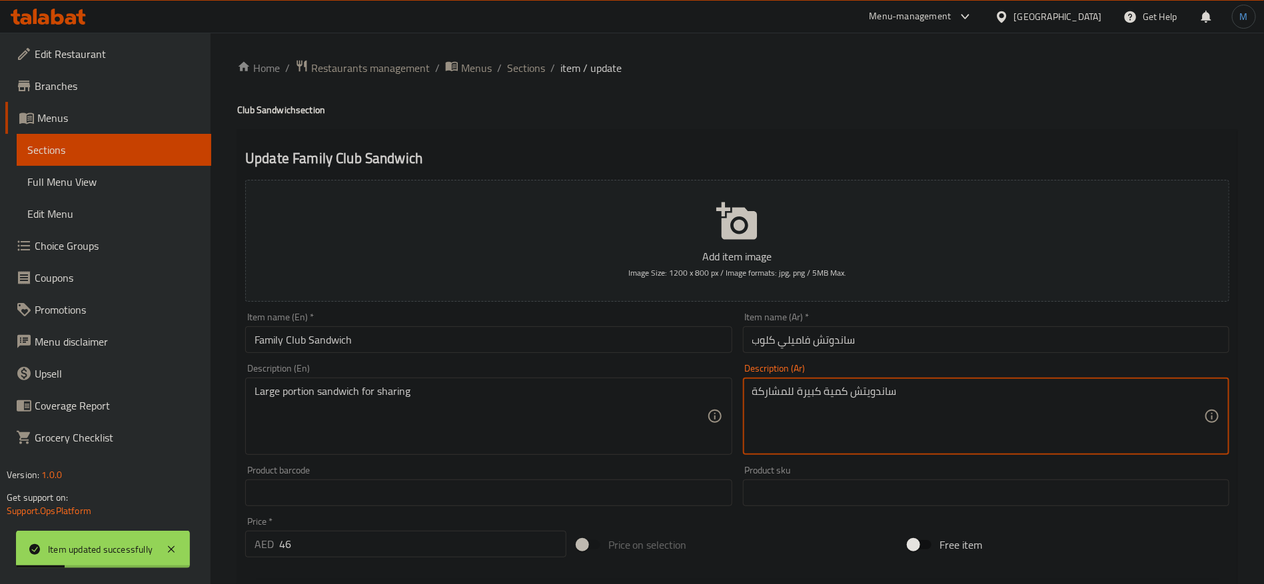
click at [866, 389] on textarea "ساندويتش كمية كبيرة للمشاركة" at bounding box center [978, 416] width 452 height 63
paste textarea
type textarea "ساندوتش كمية كبيرة للمشاركة"
click at [868, 343] on input "ساندوتش فاميلي كلوب" at bounding box center [986, 340] width 486 height 27
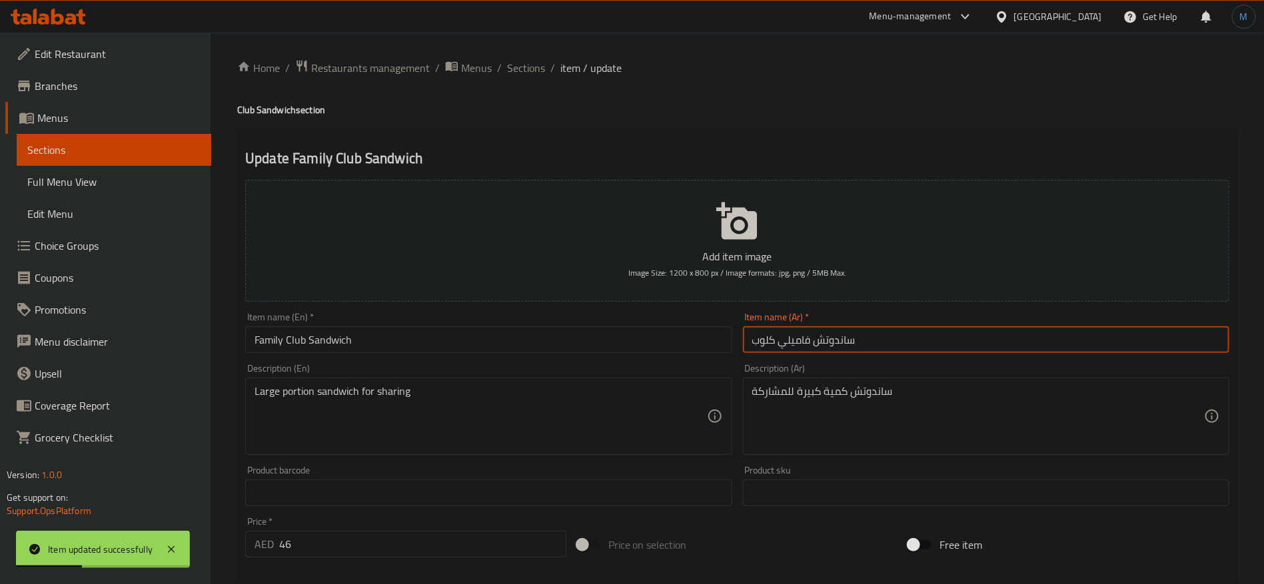
click at [525, 63] on span "Sections" at bounding box center [526, 68] width 38 height 16
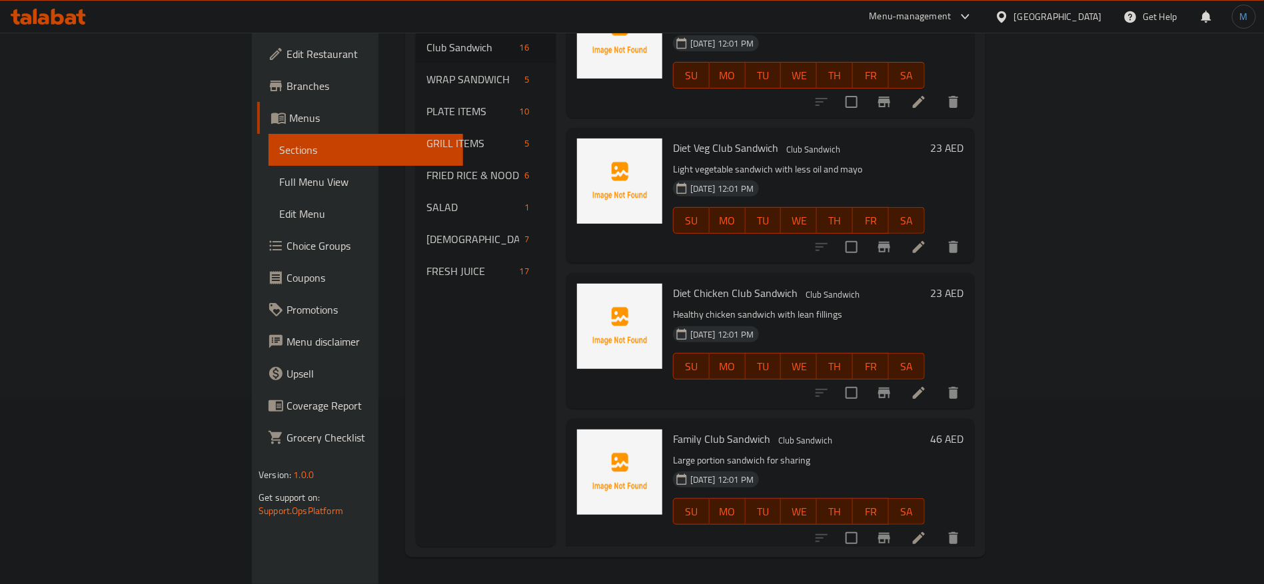
scroll to position [1758, 0]
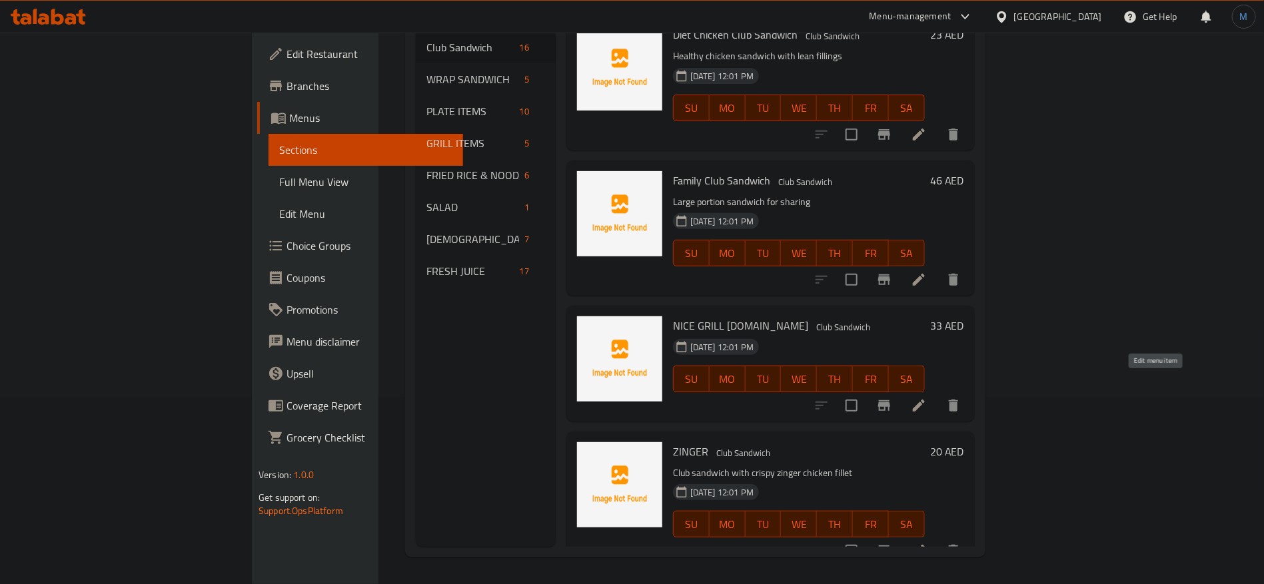
click at [927, 398] on icon at bounding box center [919, 406] width 16 height 16
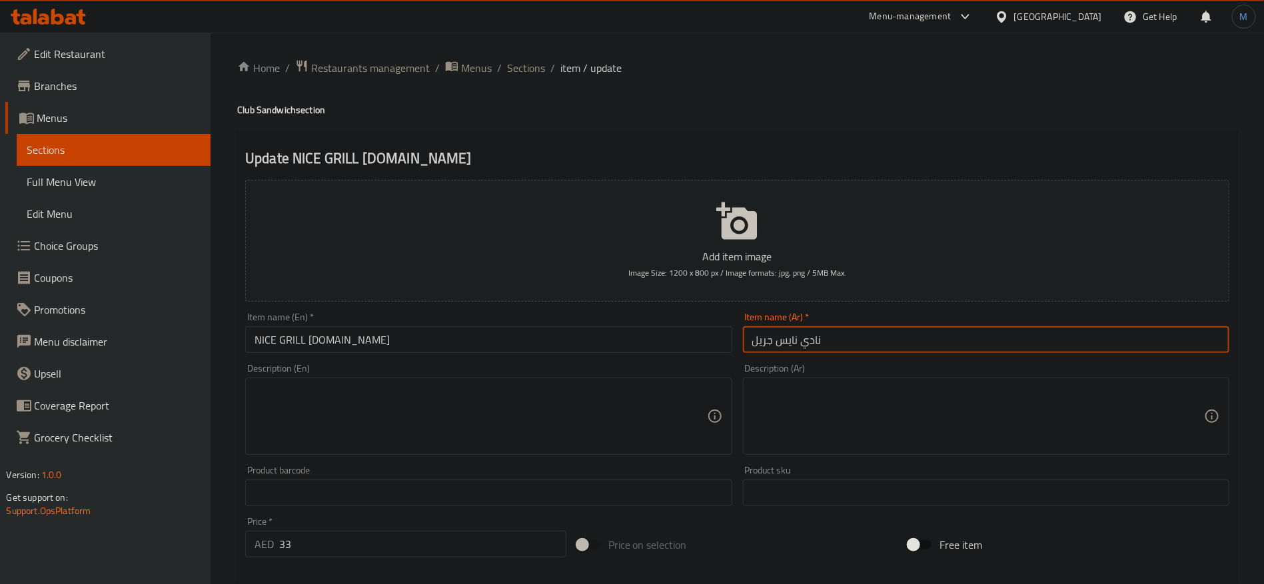
click at [902, 336] on input "نادي نايس جريل" at bounding box center [986, 340] width 486 height 27
paste input "ساندوتش"
type input "ساندوتش كلوب [PERSON_NAME]"
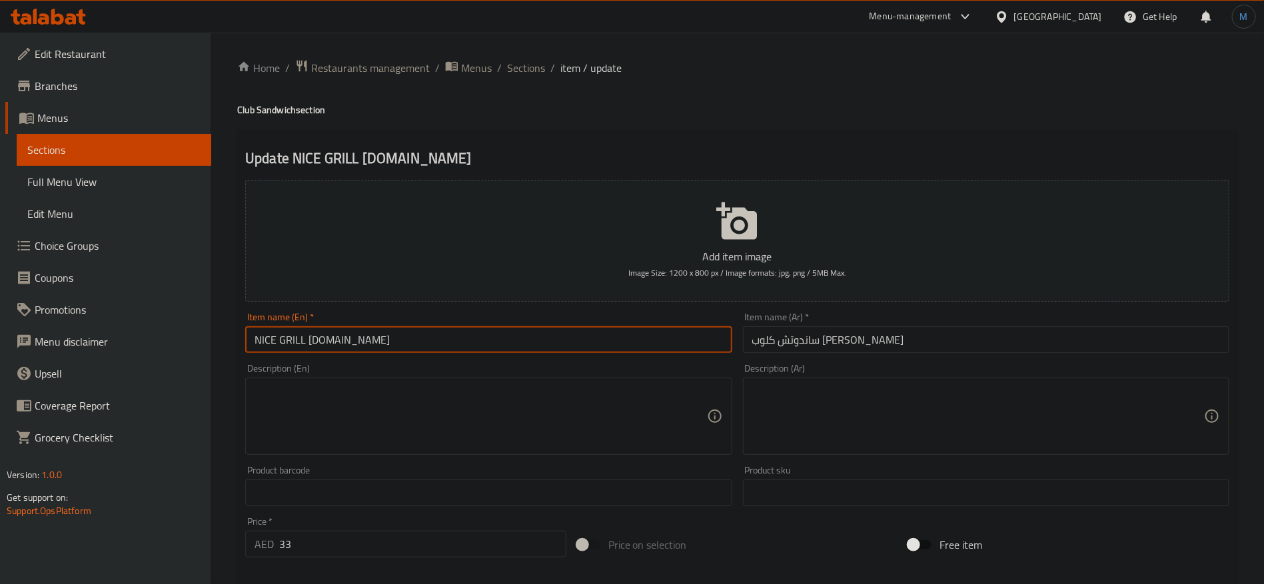
click at [535, 336] on input "NICE GRILL [DOMAIN_NAME]" at bounding box center [488, 340] width 486 height 27
click at [282, 111] on h4 "Club Sandwich section" at bounding box center [737, 109] width 1000 height 13
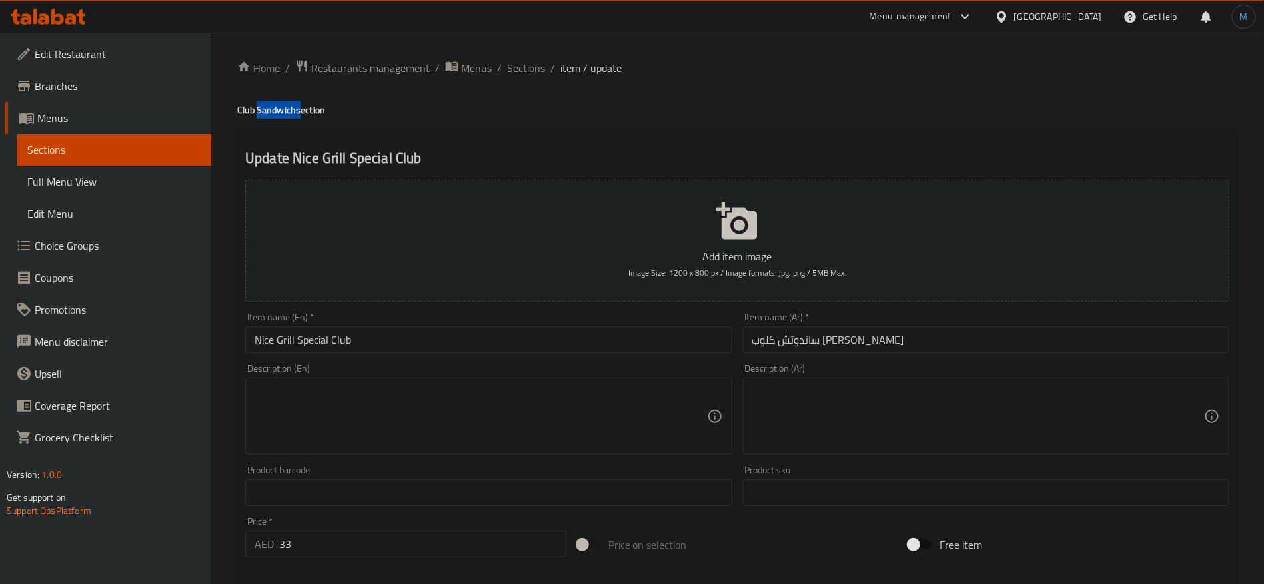
click at [282, 111] on h4 "Club Sandwich section" at bounding box center [737, 109] width 1000 height 13
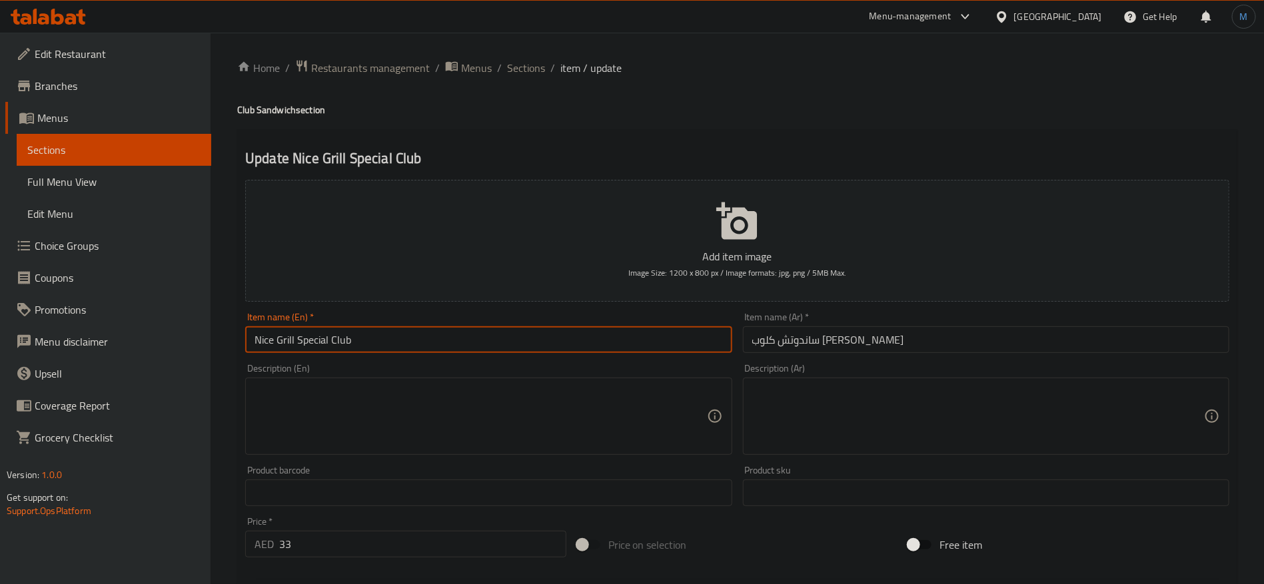
click at [446, 339] on input "Nice Grill Special Club" at bounding box center [488, 340] width 486 height 27
paste input "Sandwich"
type input "Nice Grill Special Club Sandwich"
click at [924, 349] on input "ساندوتش كلوب [PERSON_NAME]" at bounding box center [986, 340] width 486 height 27
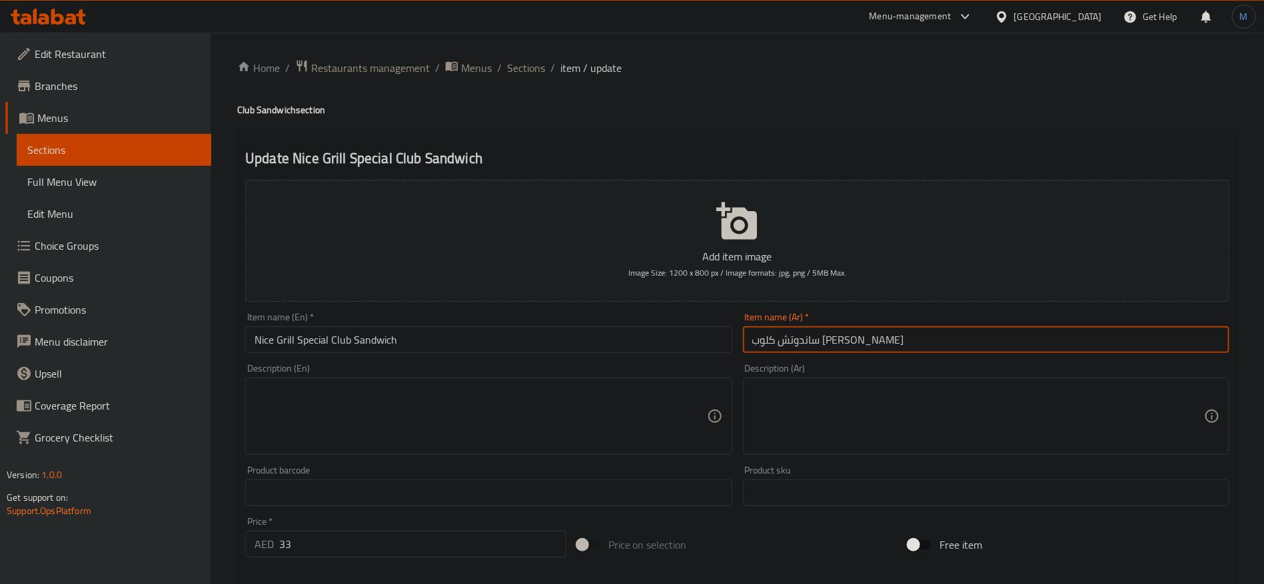
type input "ساندوتش كلوب [PERSON_NAME]"
click at [592, 436] on textarea at bounding box center [481, 416] width 452 height 63
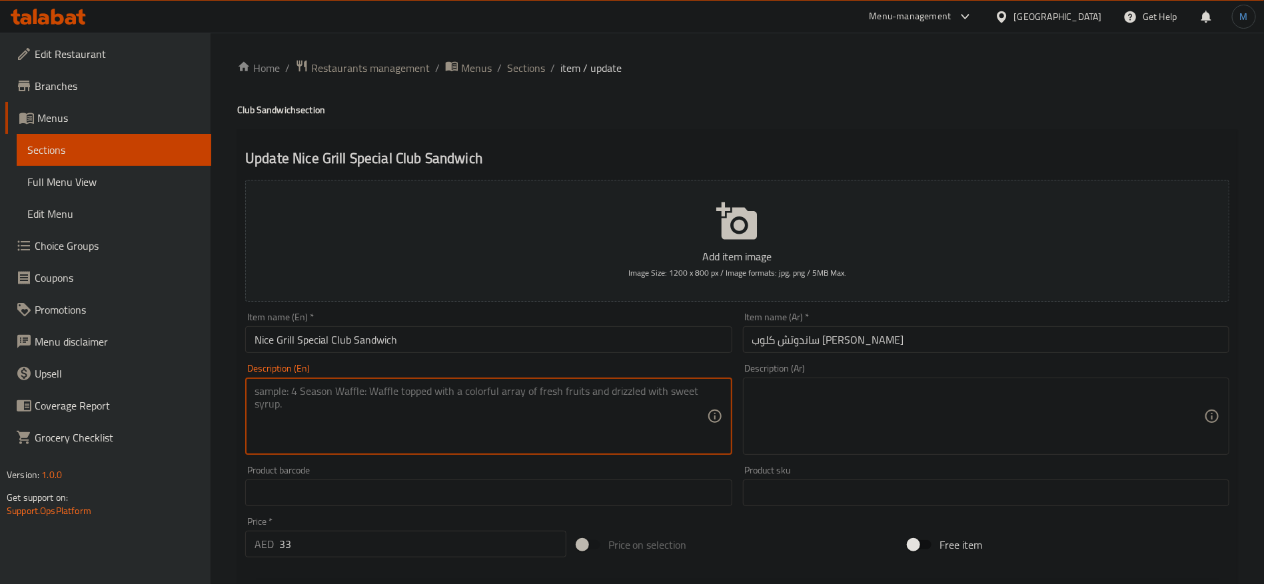
paste textarea "Grilled-style sandwich with chef’s seasoning"
click at [403, 394] on textarea "Grilled-style sandwich with chef’s seasoning" at bounding box center [481, 416] width 452 height 63
type textarea "Grilled-style sandwich with chefs seasoning"
click at [884, 416] on textarea at bounding box center [978, 416] width 452 height 63
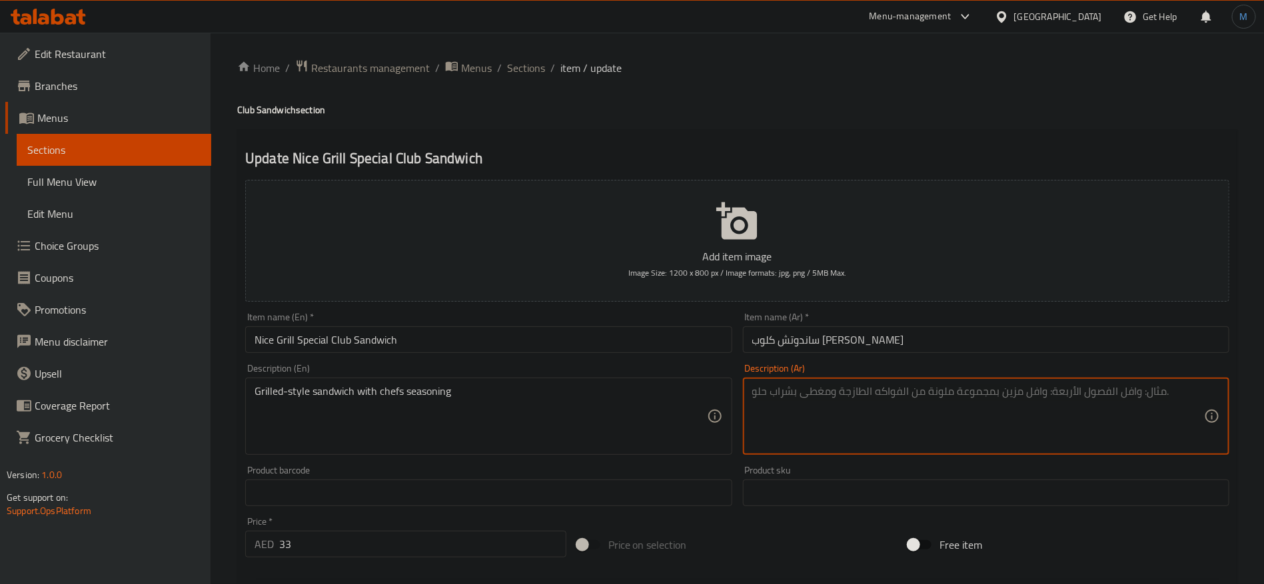
paste textarea "ساندويتش مشوي مع توابل الشيف"
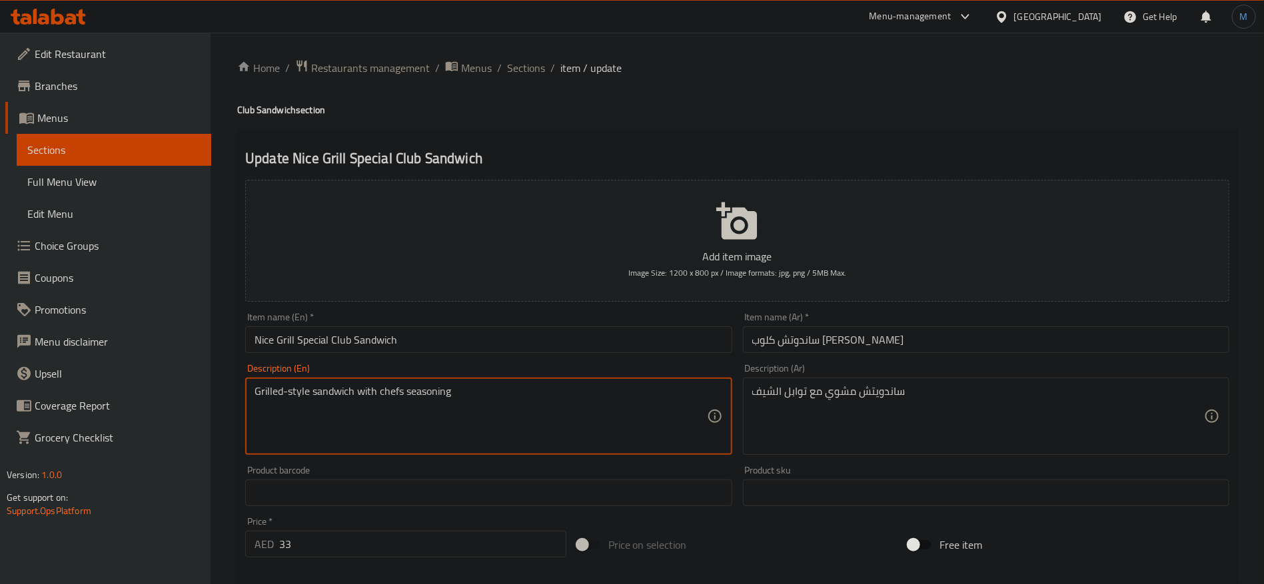
drag, startPoint x: 267, startPoint y: 392, endPoint x: 279, endPoint y: 397, distance: 13.1
click at [269, 392] on textarea "Grilled-style sandwich with chefs seasoning" at bounding box center [481, 416] width 452 height 63
click at [301, 390] on textarea "Grilled-style sandwich with chefs seasoning" at bounding box center [481, 416] width 452 height 63
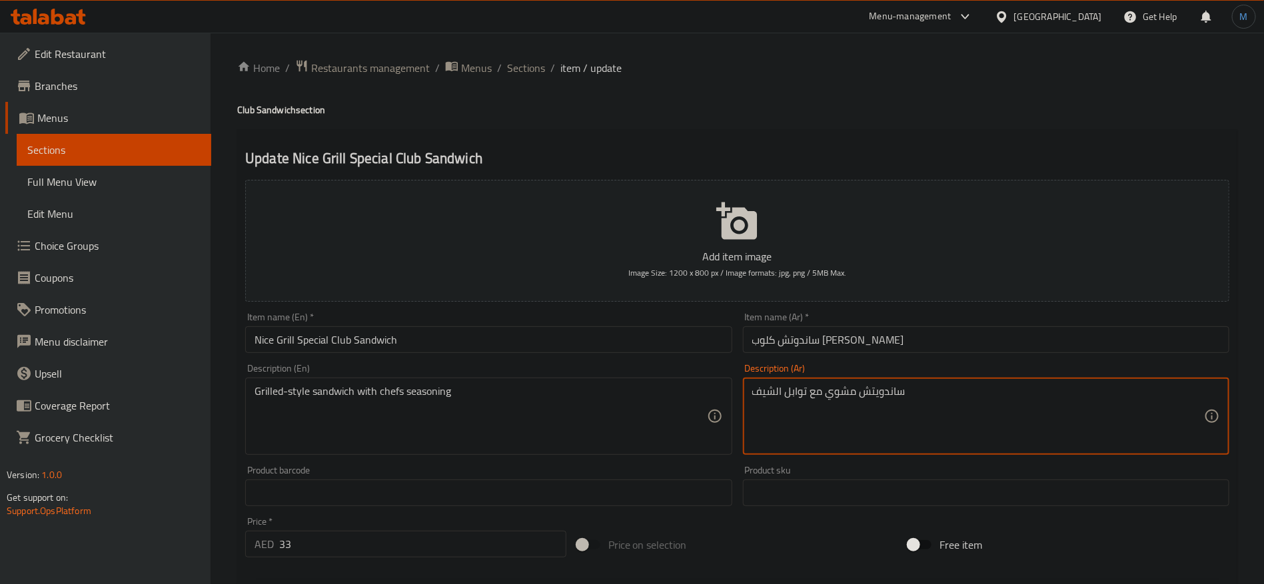
click at [848, 393] on textarea "ساندويتش مشوي مع توابل الشيف" at bounding box center [978, 416] width 452 height 63
paste textarea "على الطريقة المشوية"
click at [569, 337] on input "Nice Grill Special Club Sandwich" at bounding box center [488, 340] width 486 height 27
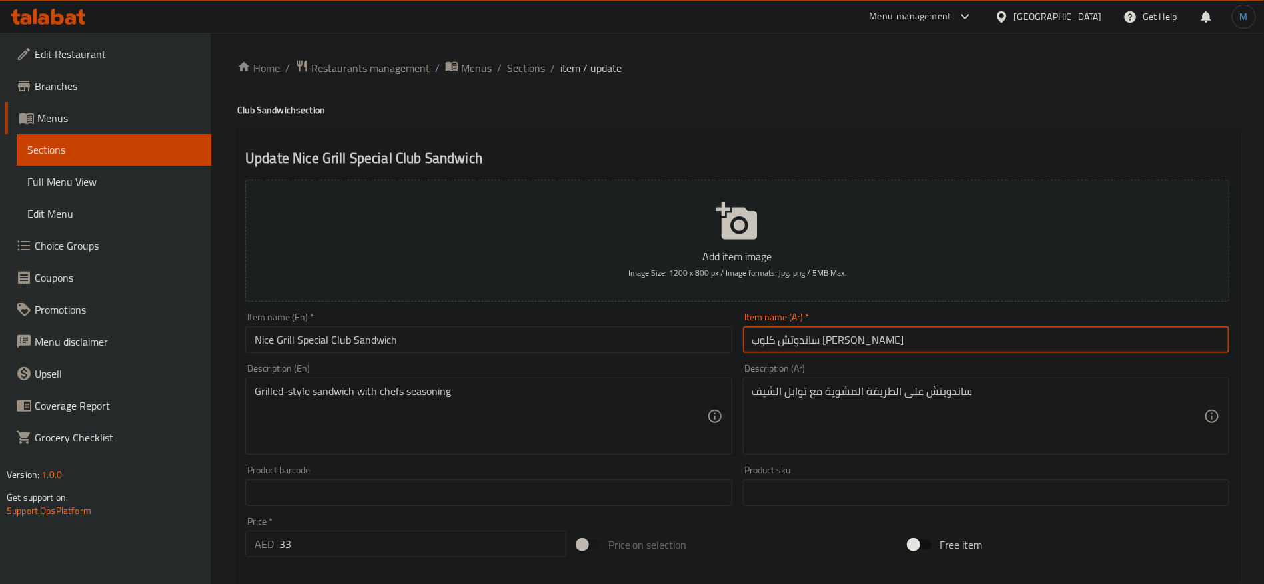
click at [874, 338] on input "ساندوتش كلوب [PERSON_NAME]" at bounding box center [986, 340] width 486 height 27
click at [884, 347] on input "ساندوتش كلوب [PERSON_NAME]" at bounding box center [986, 340] width 486 height 27
click at [883, 347] on input "ساندوتش كلوب [PERSON_NAME]" at bounding box center [986, 340] width 486 height 27
click at [891, 347] on input "ساندوتش كلوب [PERSON_NAME]" at bounding box center [986, 340] width 486 height 27
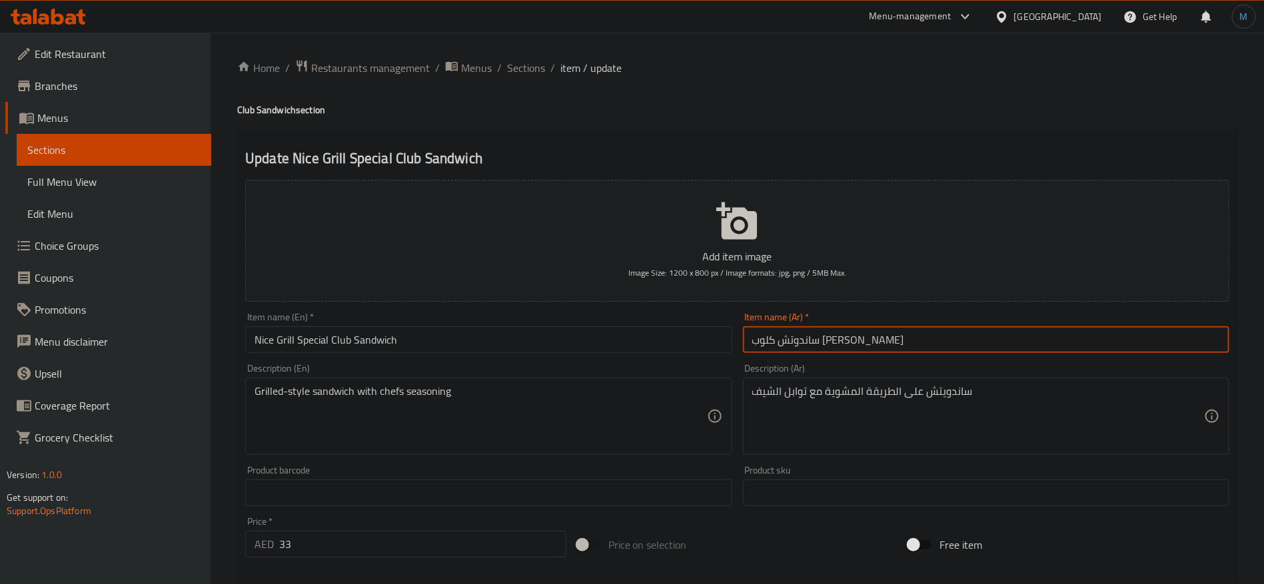
click at [891, 347] on input "ساندوتش كلوب [PERSON_NAME]" at bounding box center [986, 340] width 486 height 27
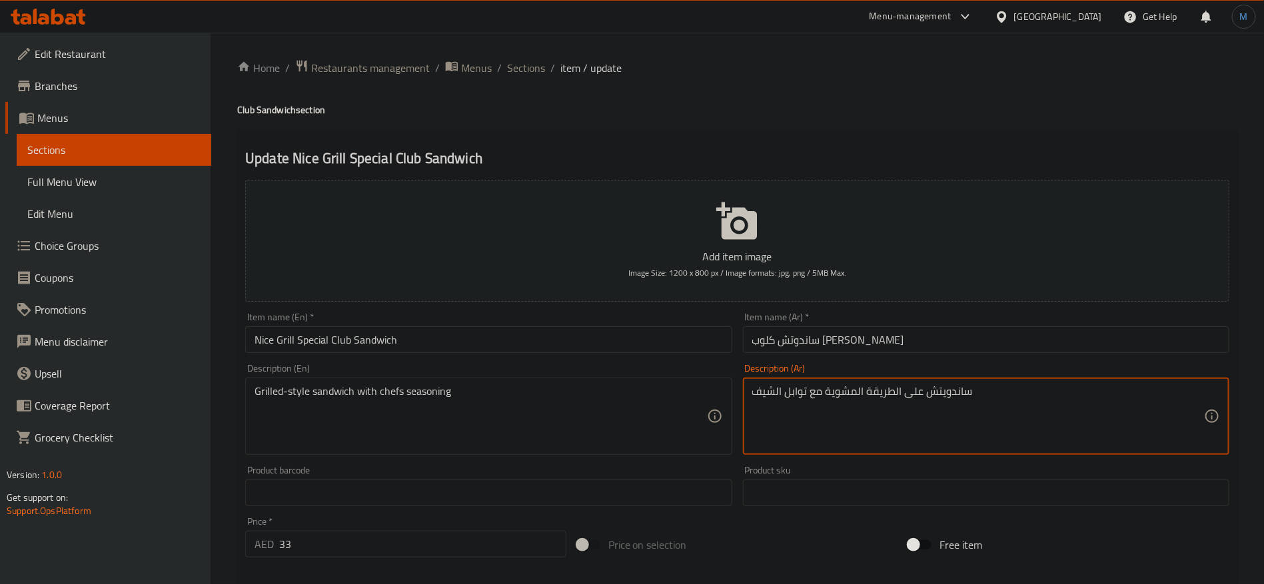
click at [944, 398] on textarea "ساندويتش على الطريقة المشوية مع توابل الشيف" at bounding box center [978, 416] width 452 height 63
paste textarea
type textarea "ساندوتش على الطريقة المشوية مع توابل الشيف"
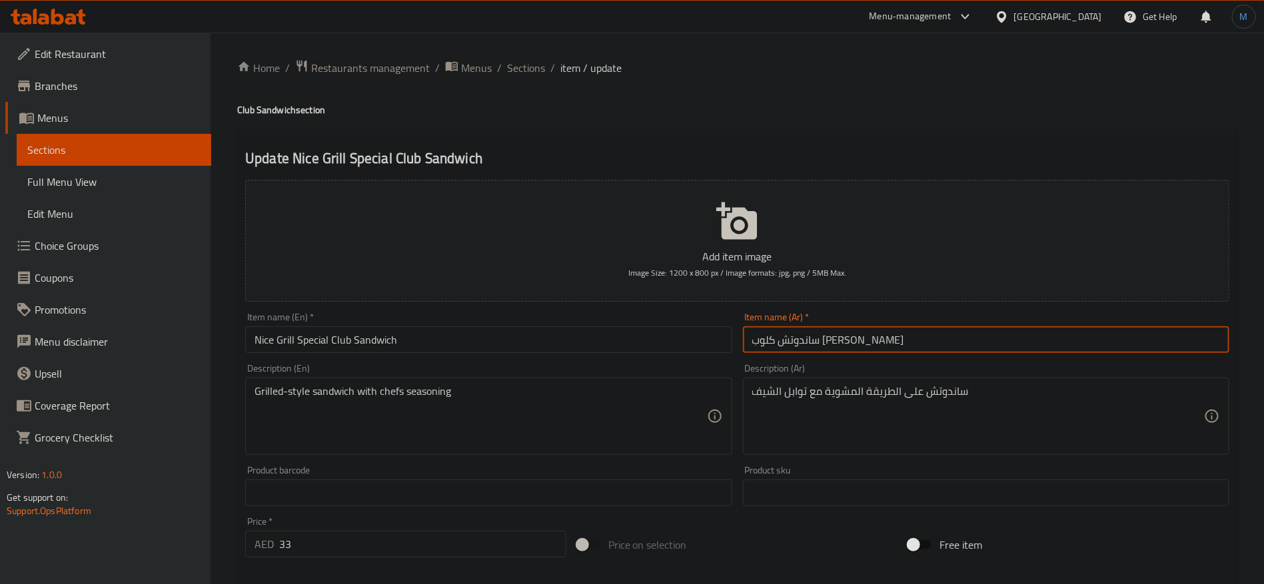
click at [929, 333] on input "ساندوتش كلوب [PERSON_NAME]" at bounding box center [986, 340] width 486 height 27
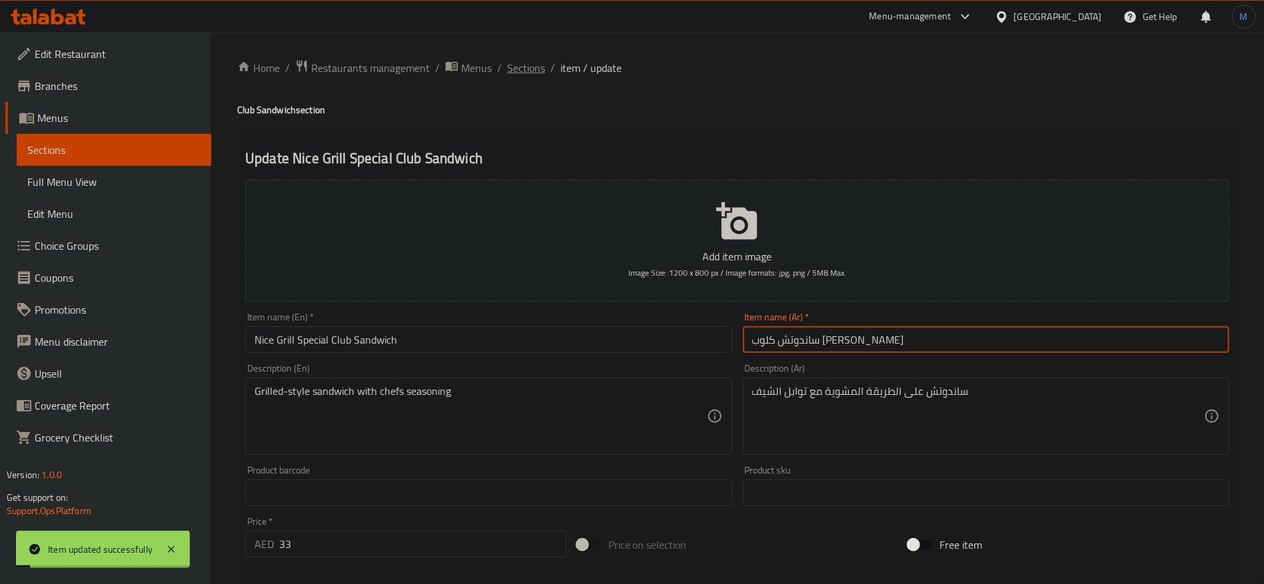
click at [536, 69] on span "Sections" at bounding box center [526, 68] width 38 height 16
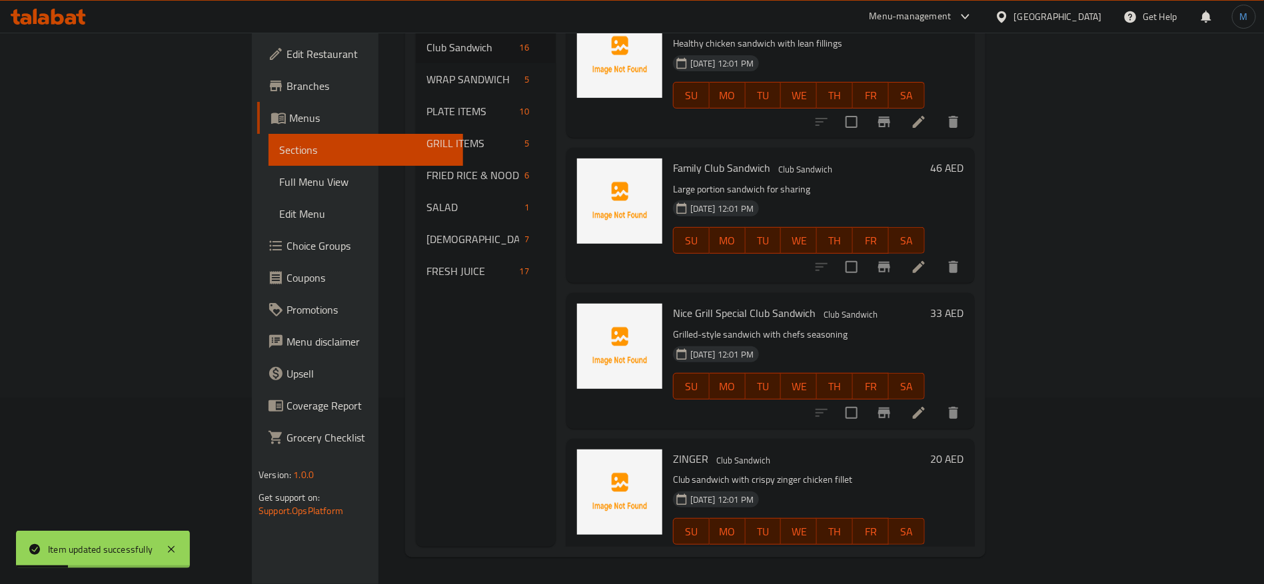
scroll to position [1778, 0]
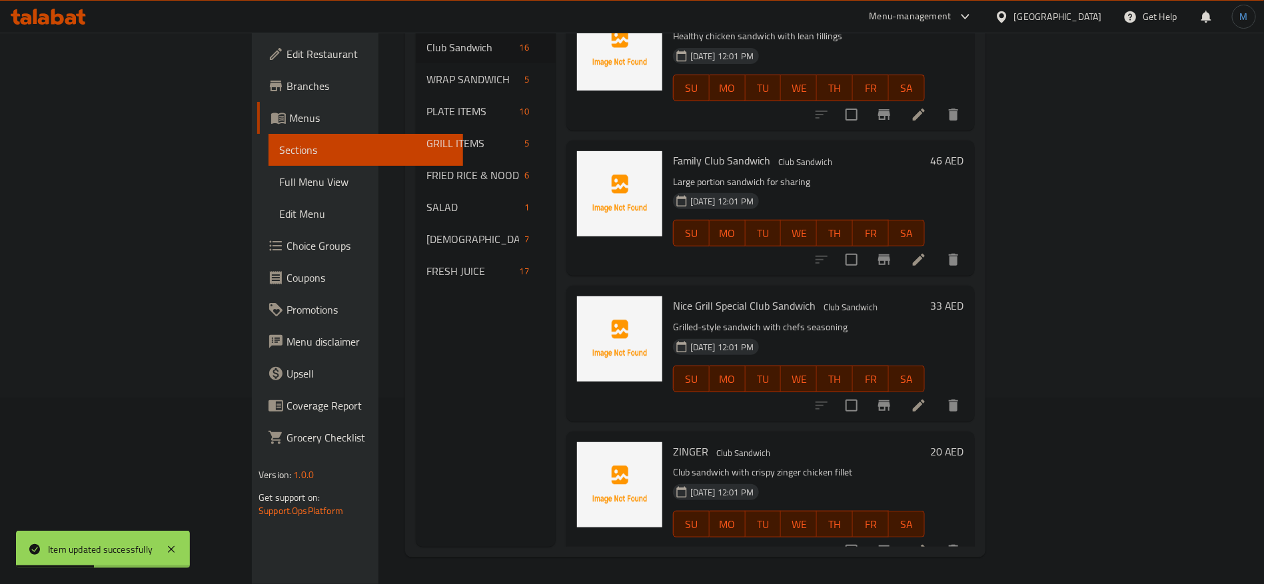
click at [938, 539] on li at bounding box center [918, 551] width 37 height 24
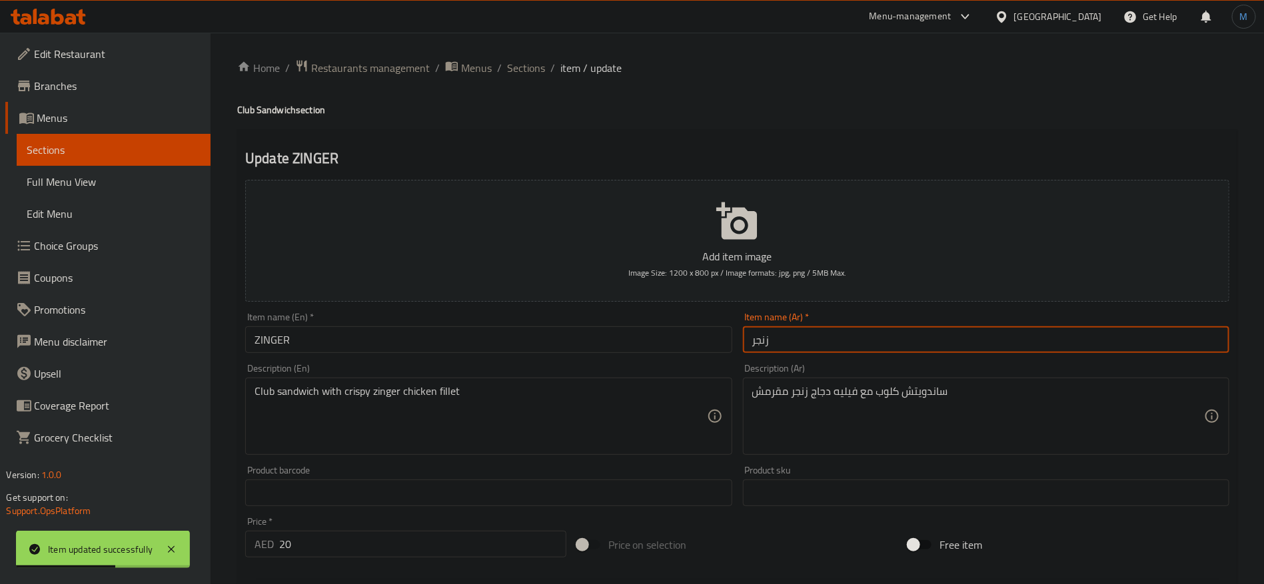
click at [874, 328] on input "زنجر" at bounding box center [986, 340] width 486 height 27
paste input "ساندوتش"
type input "[PERSON_NAME]"
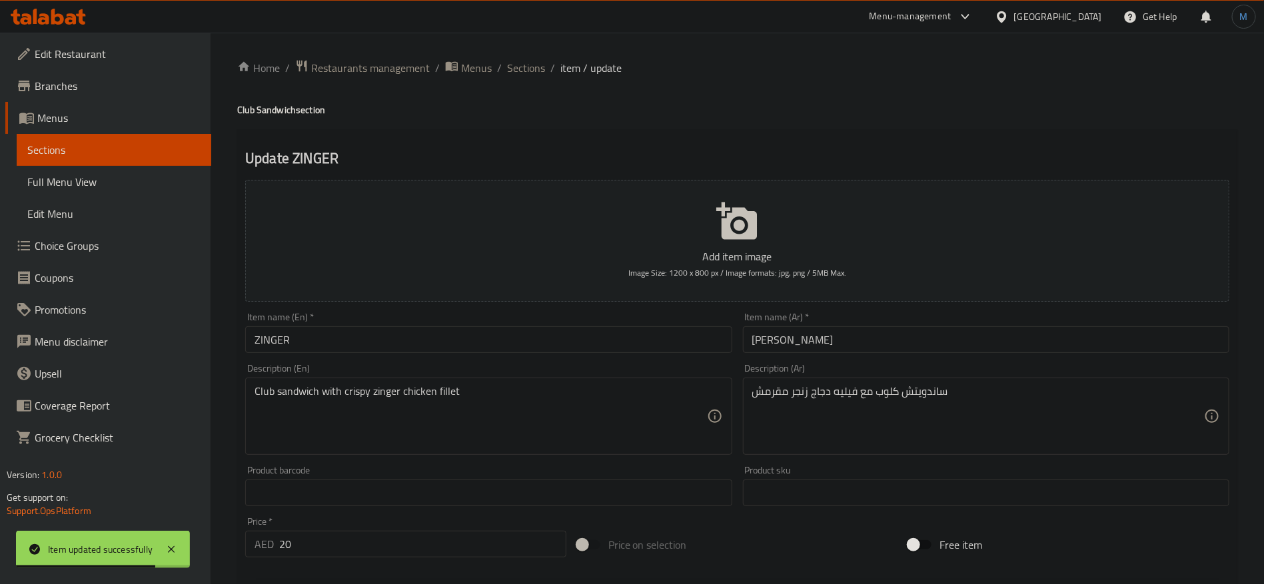
click at [271, 111] on h4 "Club Sandwich section" at bounding box center [737, 109] width 1000 height 13
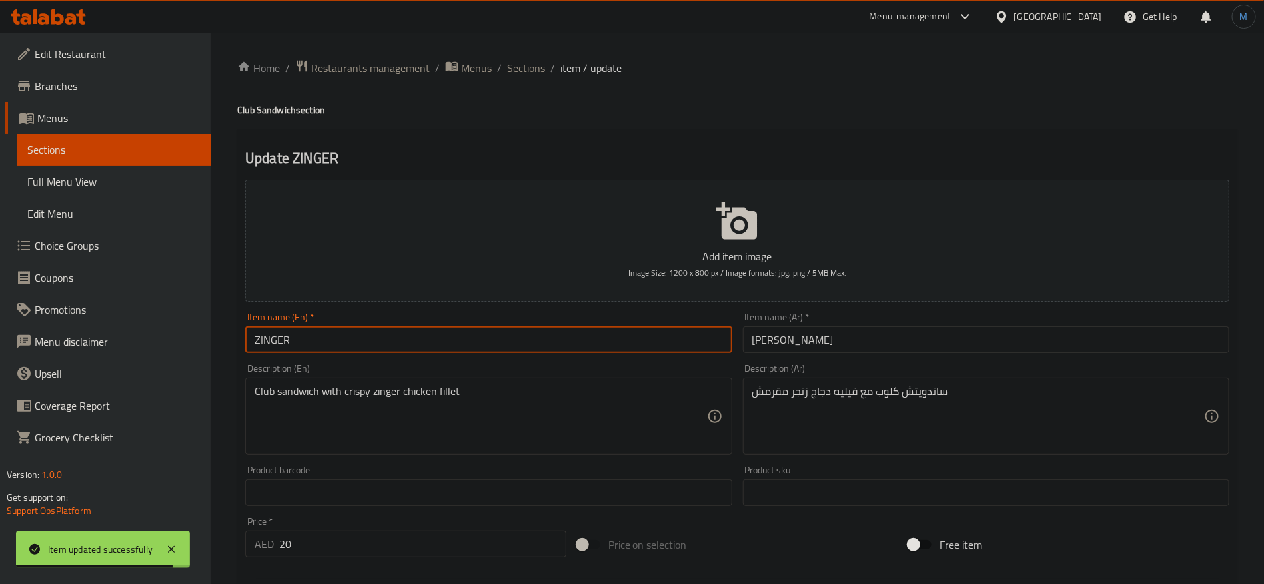
click at [392, 348] on input "ZINGER" at bounding box center [488, 340] width 486 height 27
paste input "Sandwich"
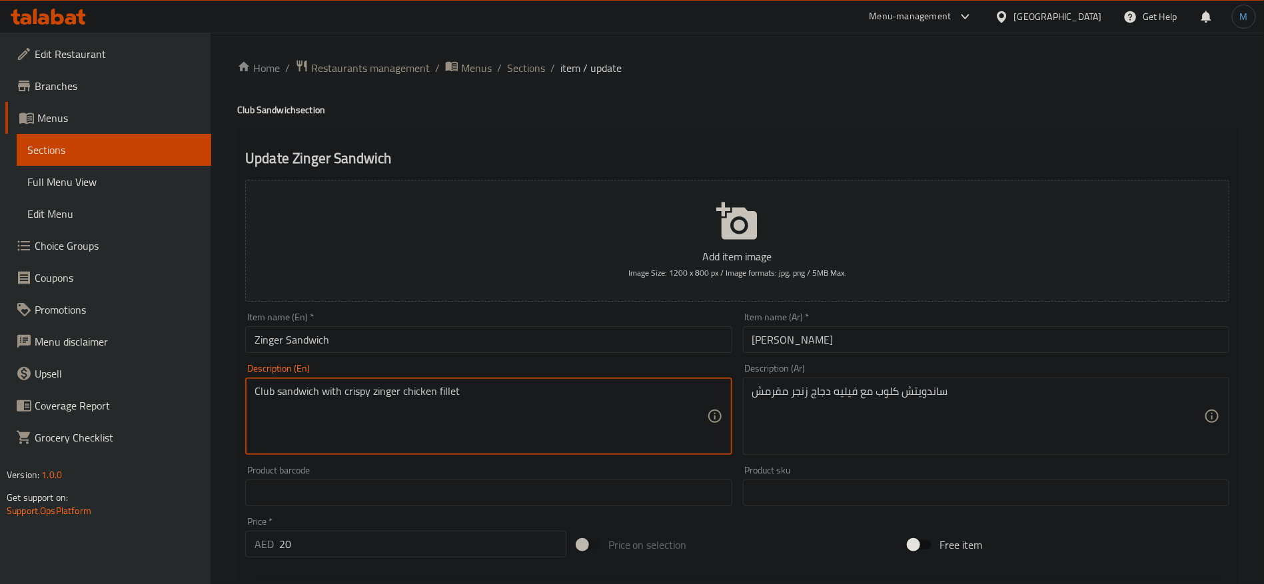
click at [272, 390] on textarea "Club sandwich with crispy zinger chicken fillet" at bounding box center [481, 416] width 452 height 63
click at [261, 393] on textarea "Club sandwich with crispy zinger chicken fillet" at bounding box center [481, 416] width 452 height 63
click at [282, 343] on input "Zinger Sandwich" at bounding box center [488, 340] width 486 height 27
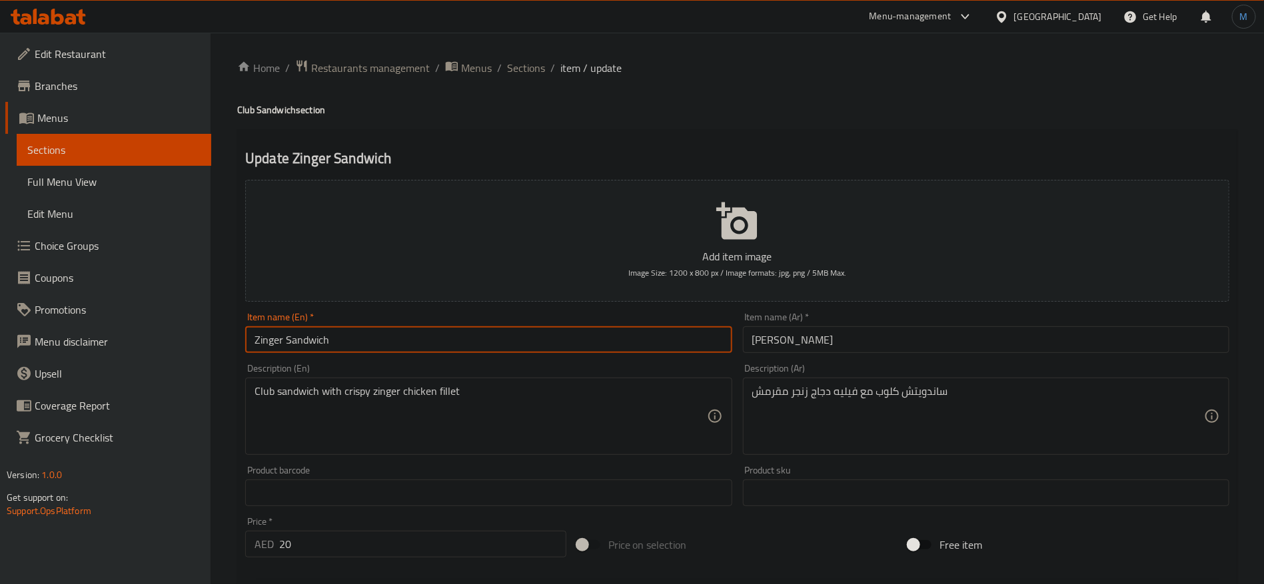
paste input "Club"
type input "Zinger Club Sandwich"
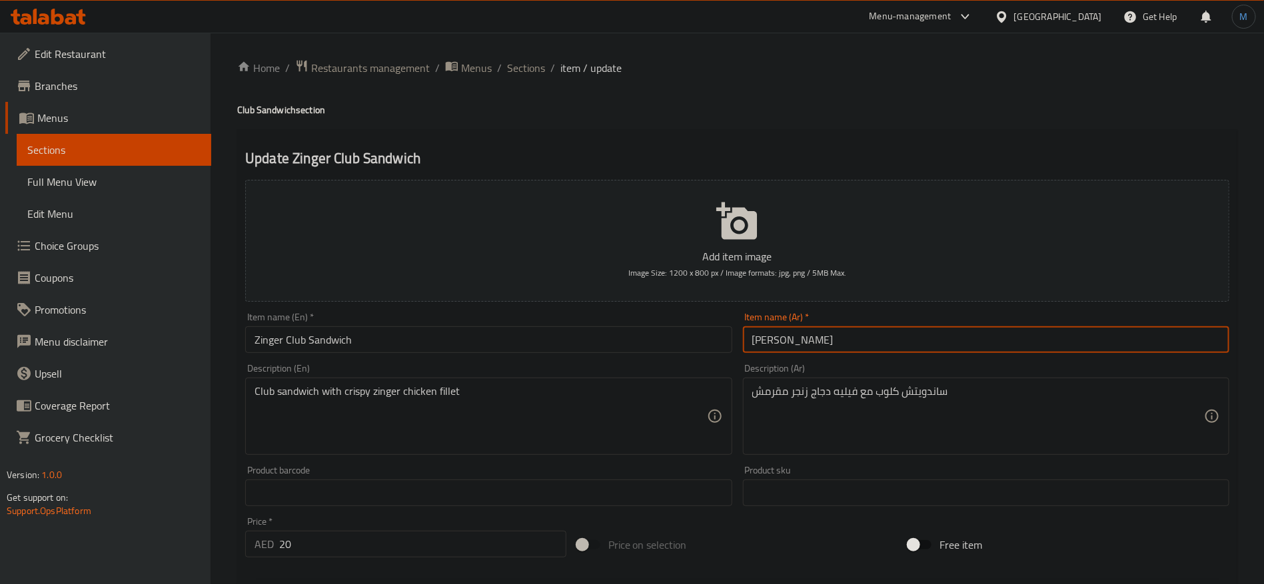
click at [938, 337] on input "[PERSON_NAME]" at bounding box center [986, 340] width 486 height 27
type input "ساندوتش كلوب زنجر"
click at [576, 349] on input "Zinger Club Sandwich" at bounding box center [488, 340] width 486 height 27
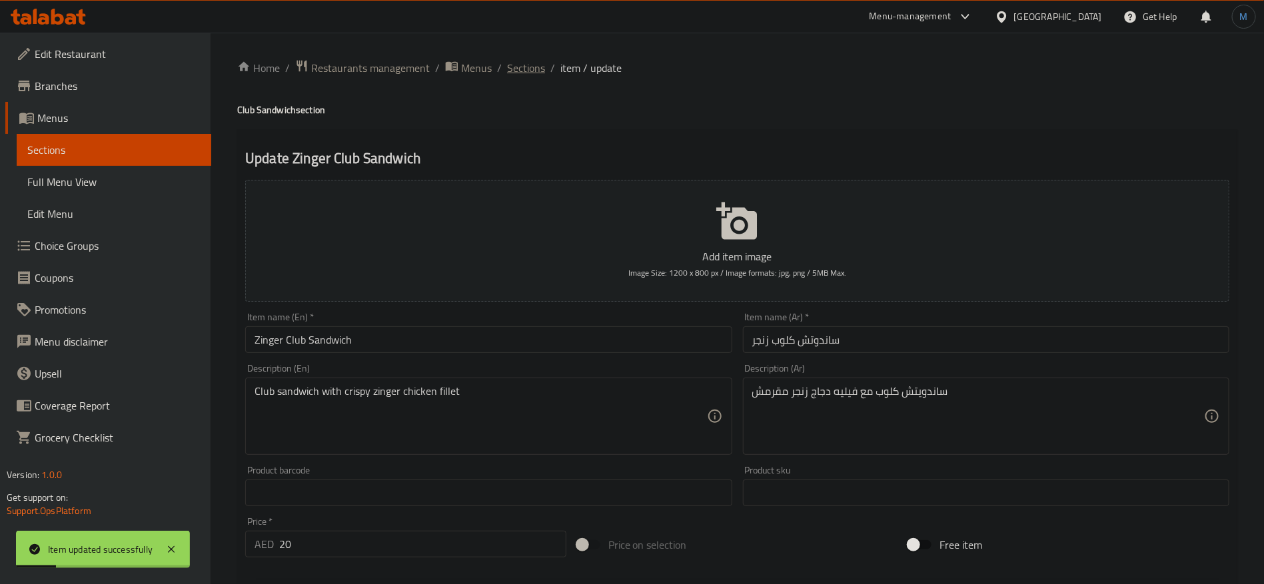
click at [517, 60] on span "Sections" at bounding box center [526, 68] width 38 height 16
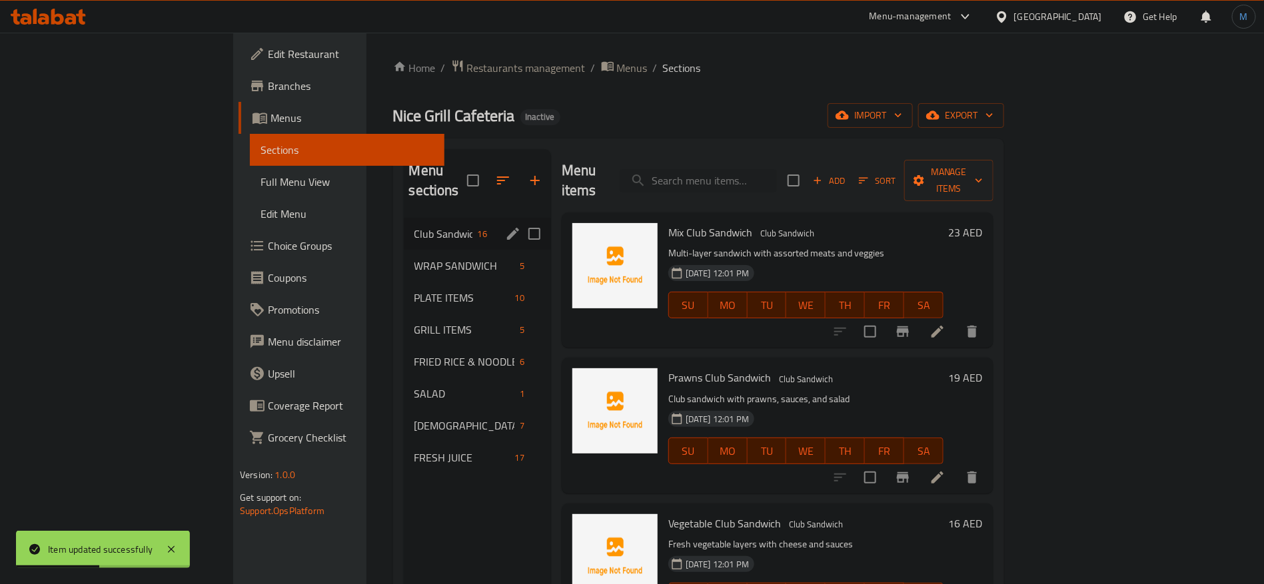
click at [505, 226] on icon "edit" at bounding box center [513, 234] width 16 height 16
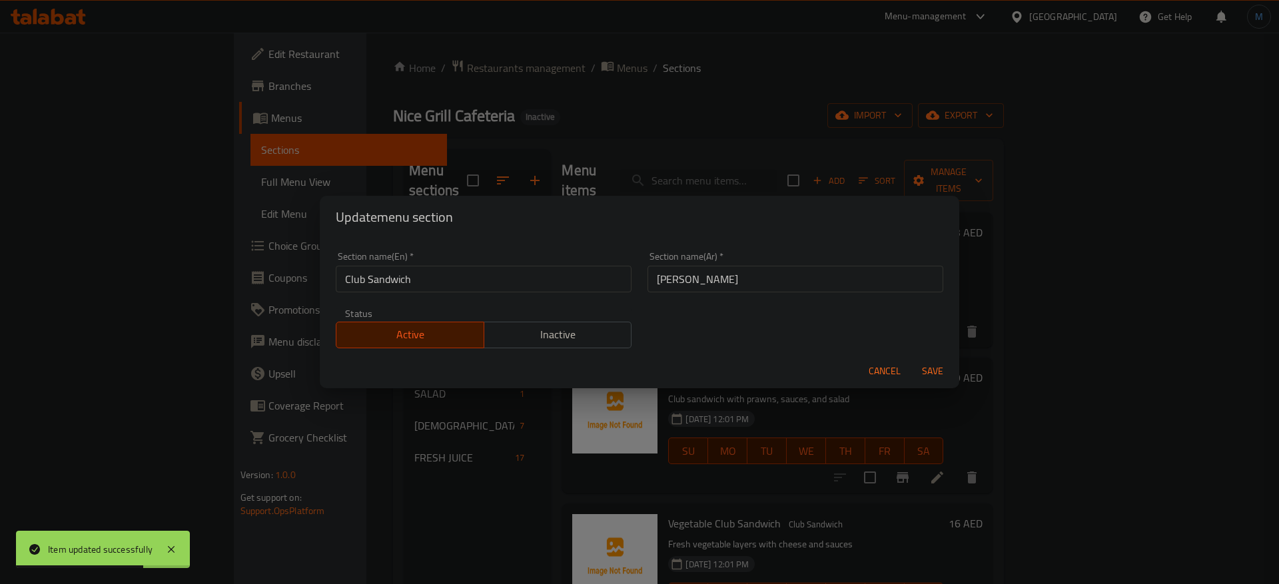
click at [662, 271] on input "[PERSON_NAME]" at bounding box center [796, 279] width 296 height 27
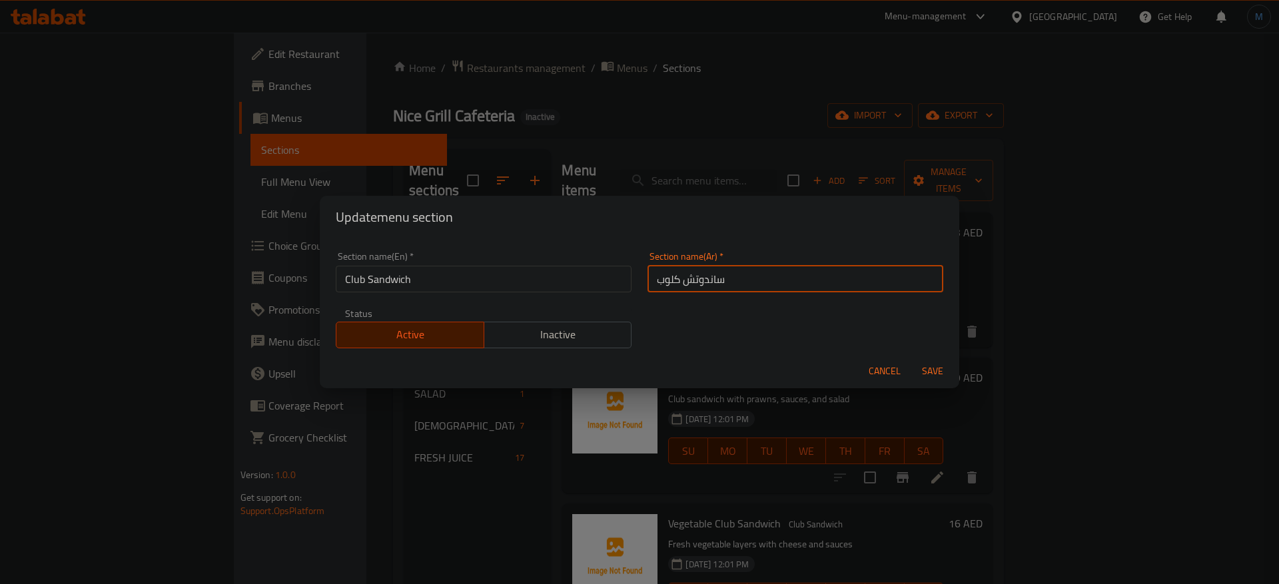
type input "ساندوتش كلوب"
click at [912, 359] on button "Save" at bounding box center [933, 371] width 43 height 25
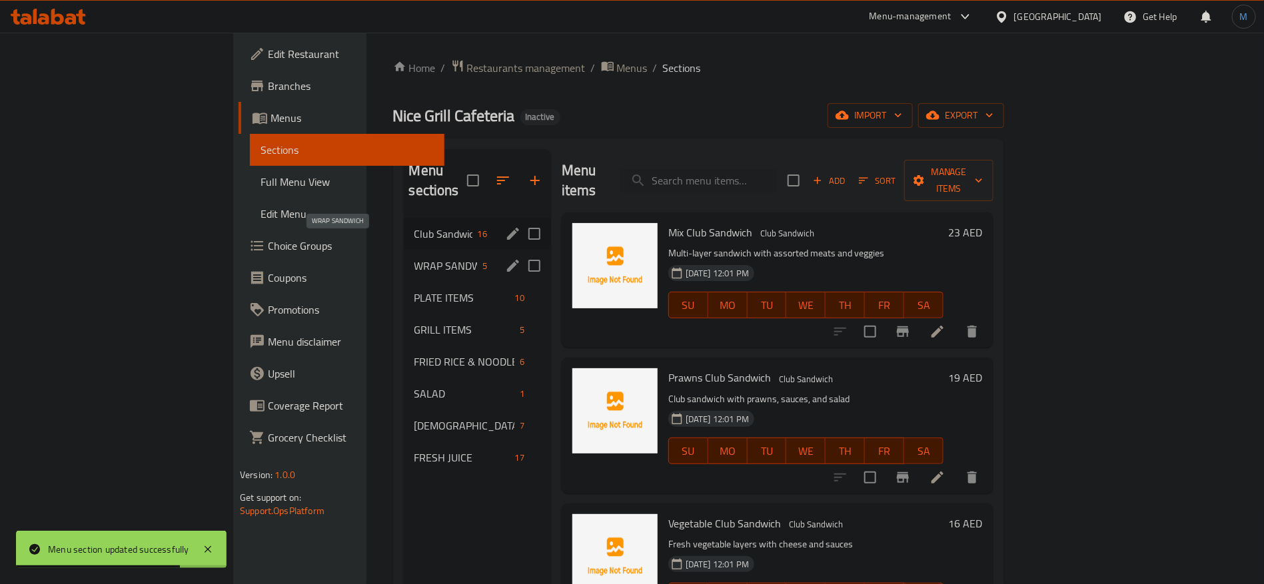
click at [414, 258] on span "WRAP SANDWICH" at bounding box center [445, 266] width 63 height 16
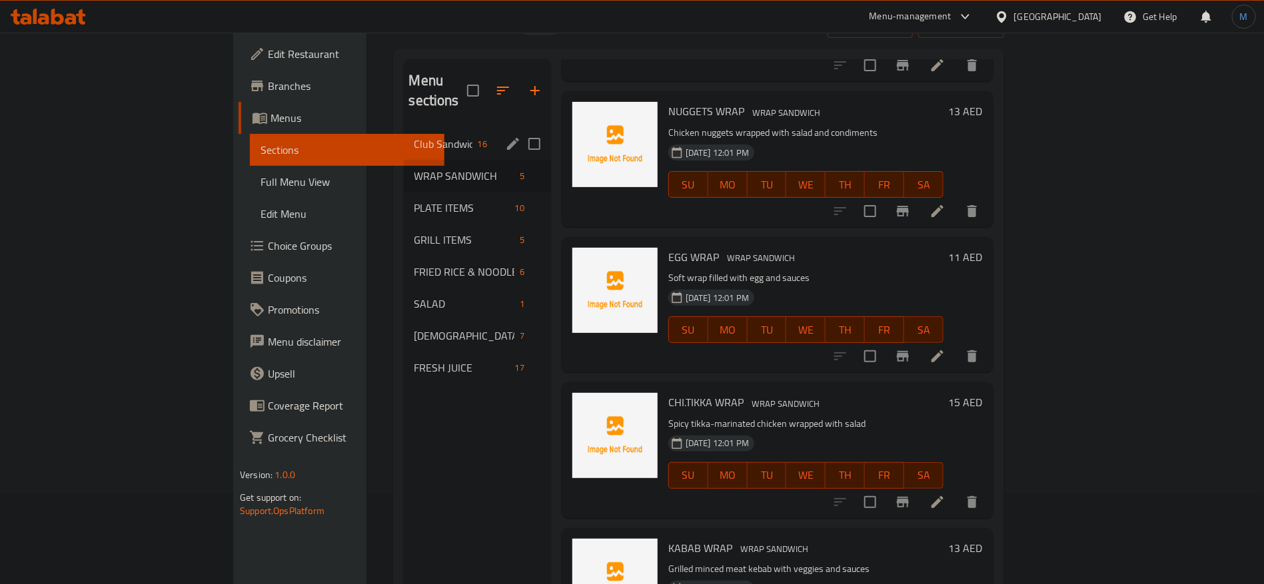
scroll to position [100, 0]
